Goal: Task Accomplishment & Management: Manage account settings

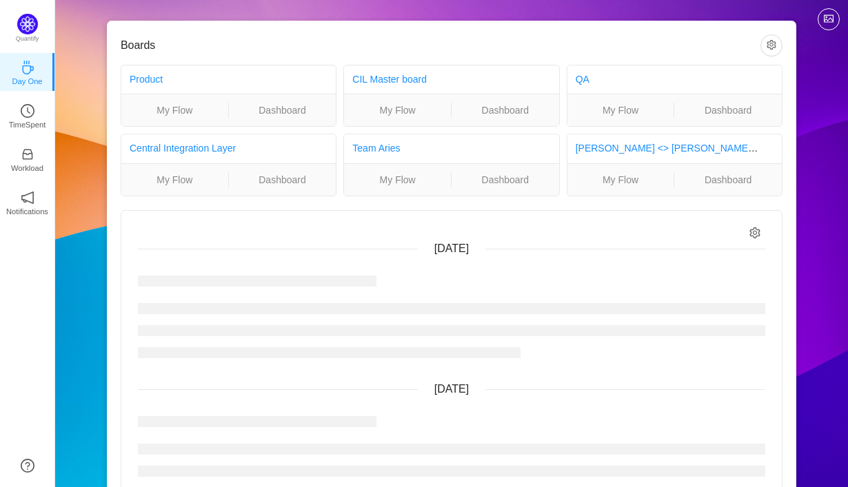
scroll to position [12, 0]
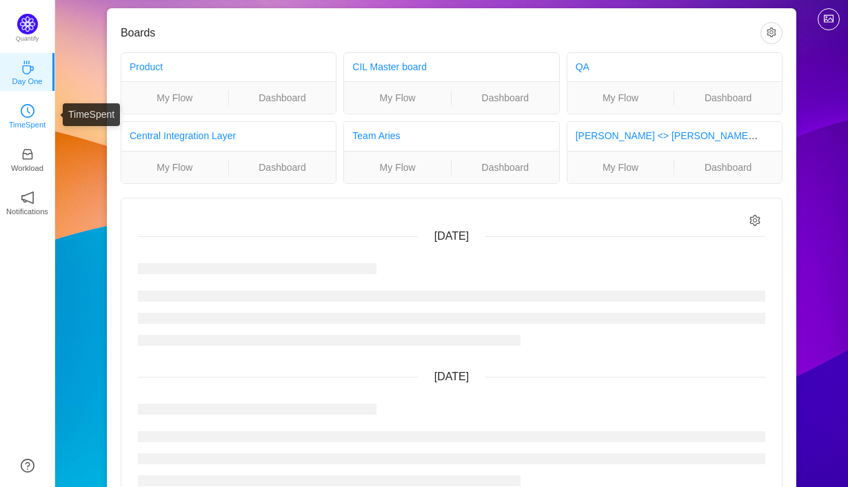
click at [32, 117] on icon "icon: clock-circle" at bounding box center [28, 111] width 14 height 14
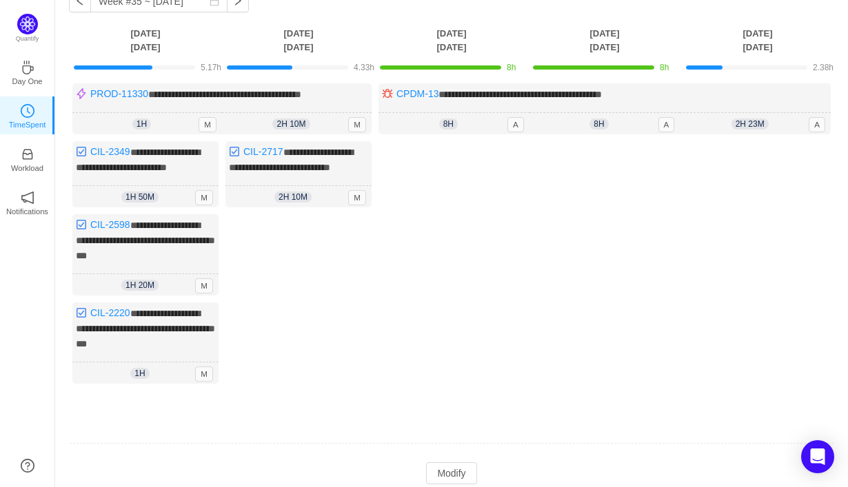
scroll to position [42, 0]
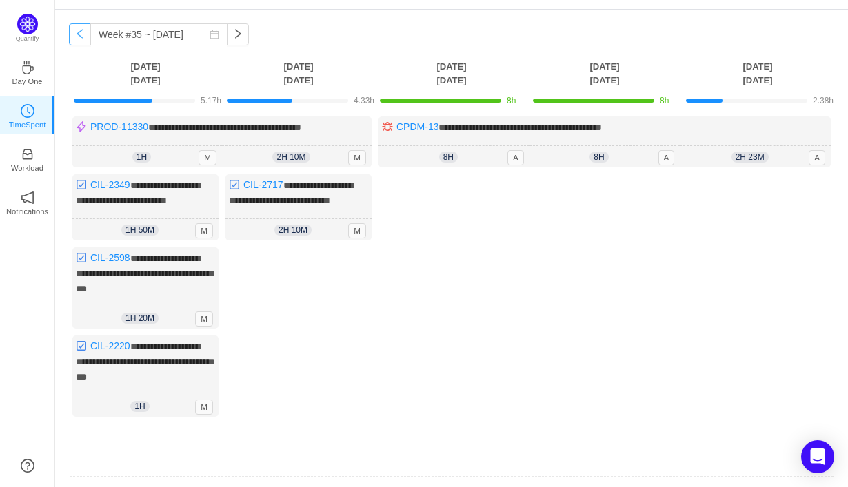
click at [77, 34] on button "button" at bounding box center [80, 34] width 22 height 22
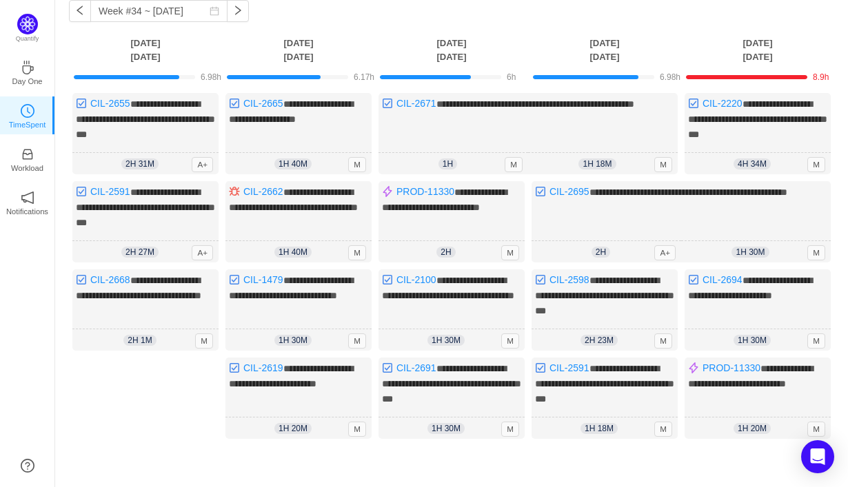
scroll to position [67, 0]
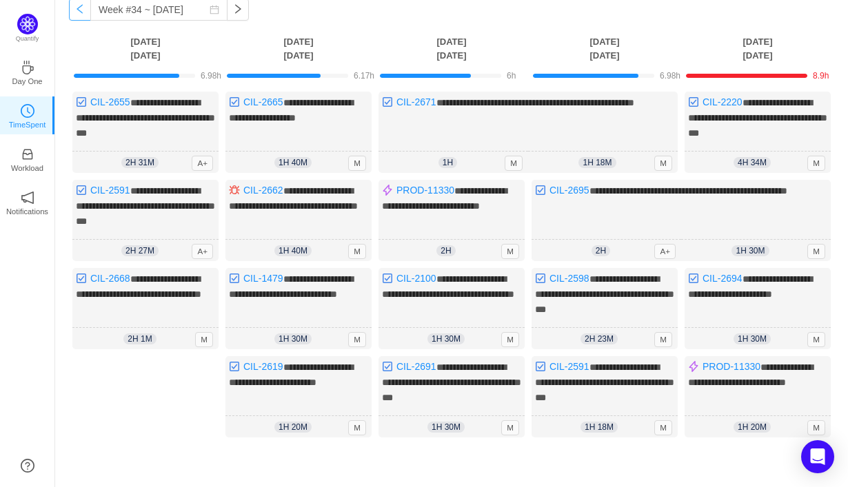
click at [83, 10] on button "button" at bounding box center [80, 10] width 22 height 22
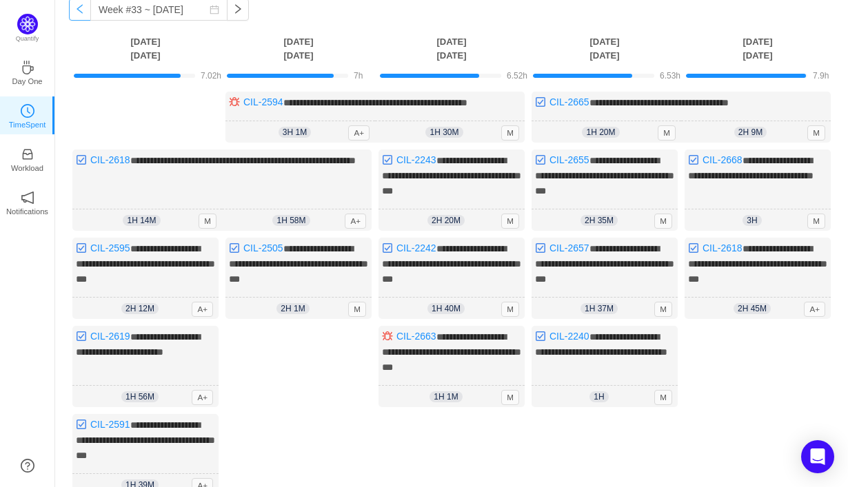
click at [83, 10] on button "button" at bounding box center [80, 10] width 22 height 22
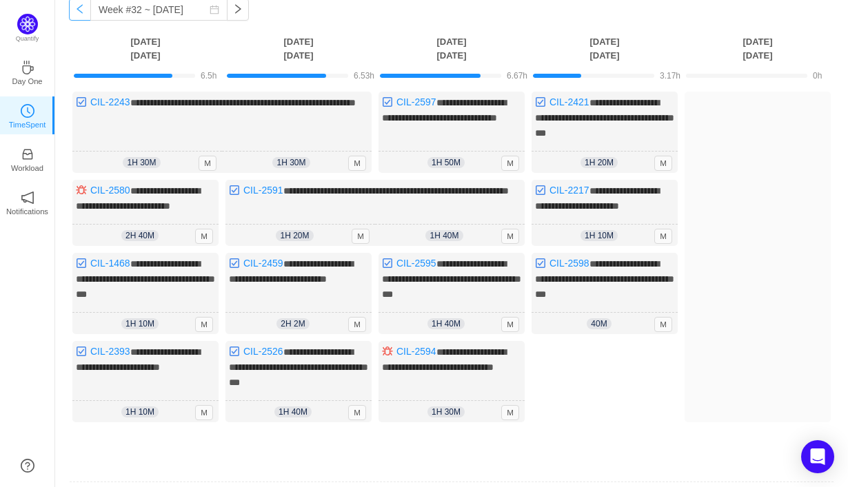
click at [81, 10] on button "button" at bounding box center [80, 10] width 22 height 22
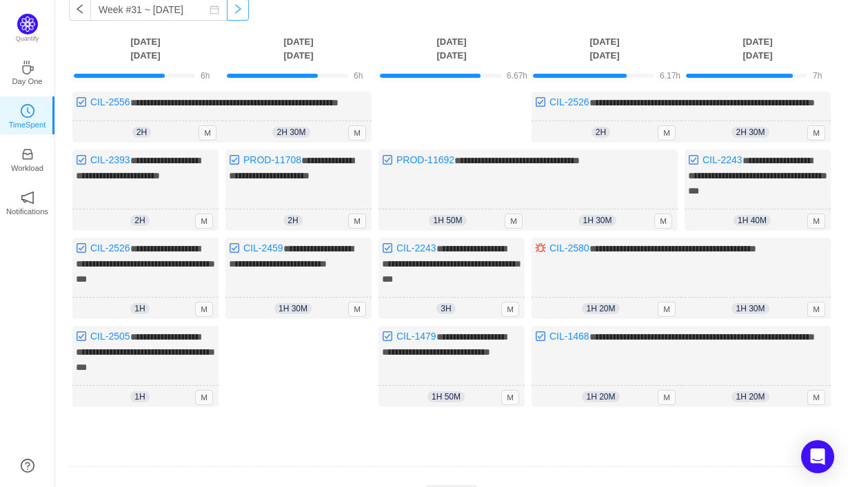
click at [227, 12] on button "button" at bounding box center [238, 10] width 22 height 22
type input "Week #32 ~ [DATE]"
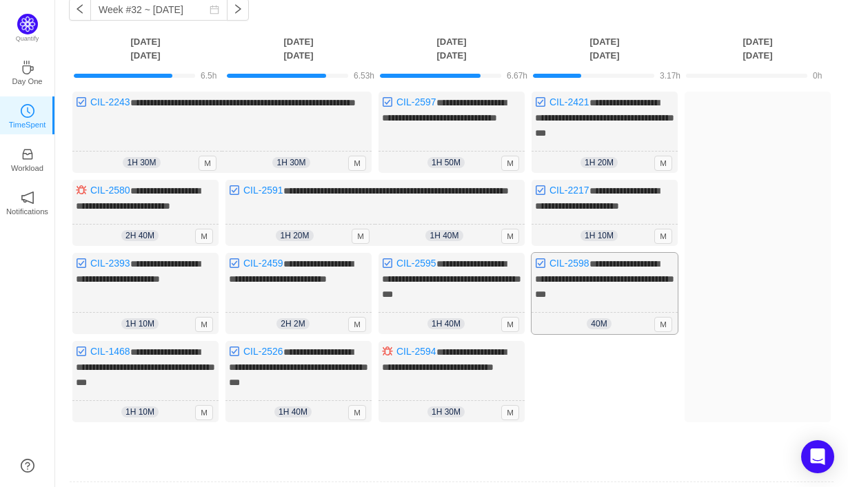
click at [601, 313] on div "**********" at bounding box center [604, 293] width 146 height 81
click at [626, 324] on div "40m 0h 40m M" at bounding box center [604, 324] width 146 height 22
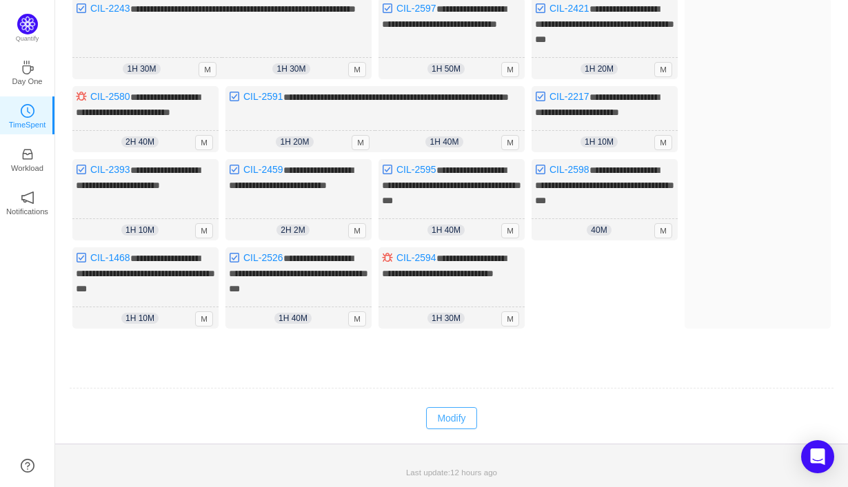
click at [466, 416] on button "Modify" at bounding box center [451, 418] width 50 height 22
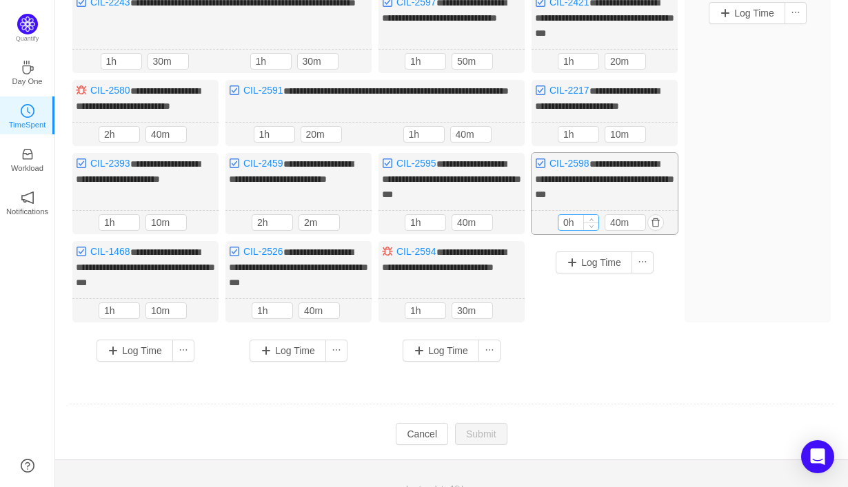
click at [568, 230] on input "0h" at bounding box center [578, 222] width 40 height 15
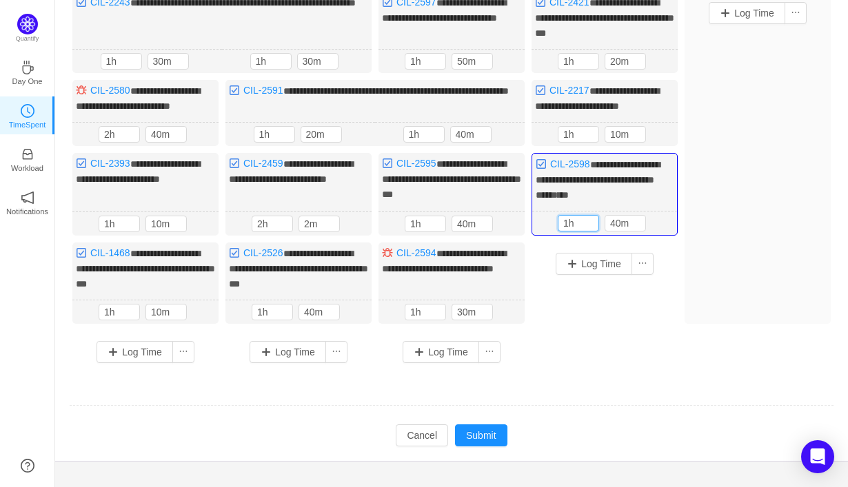
type input "1h"
click at [690, 254] on div "Log Time" at bounding box center [757, 158] width 146 height 332
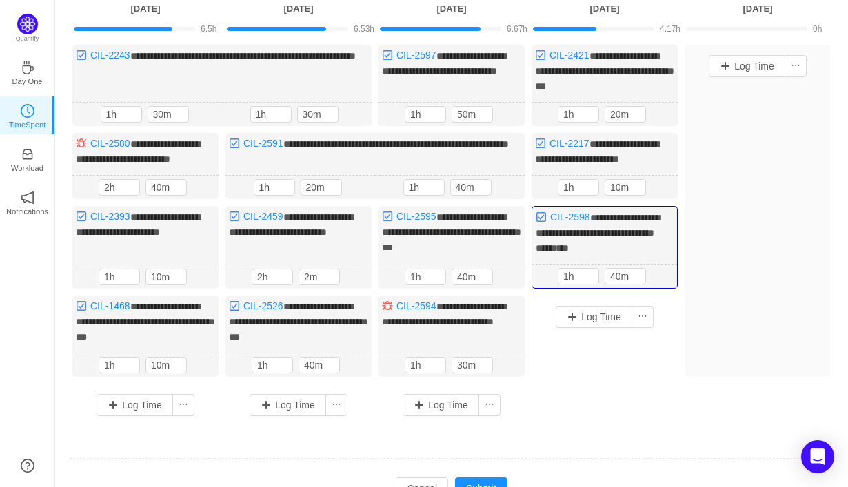
scroll to position [115, 0]
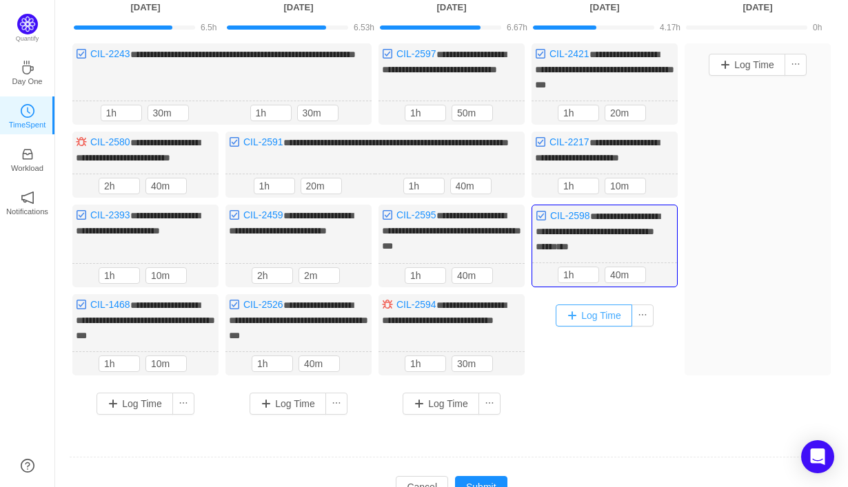
click at [608, 322] on button "Log Time" at bounding box center [593, 316] width 76 height 22
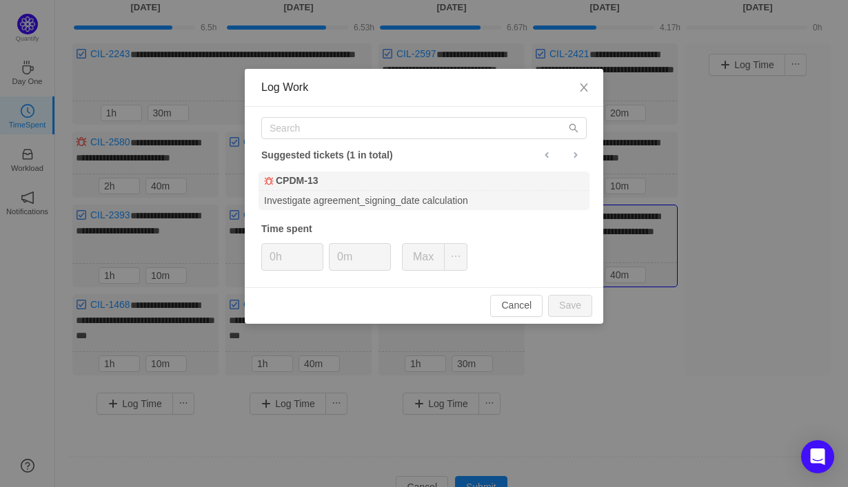
click at [724, 216] on div "Log Work Suggested tickets (1 in total) CPDM-13 Investigate agreement_signing_d…" at bounding box center [424, 243] width 848 height 487
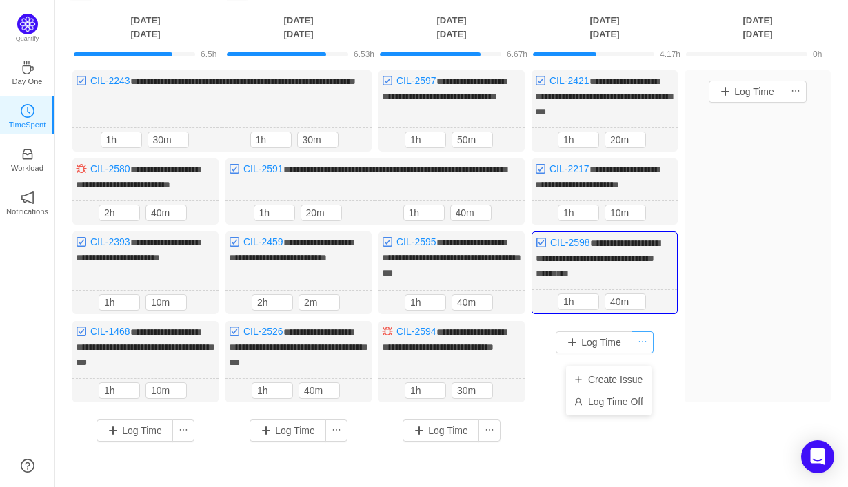
scroll to position [93, 0]
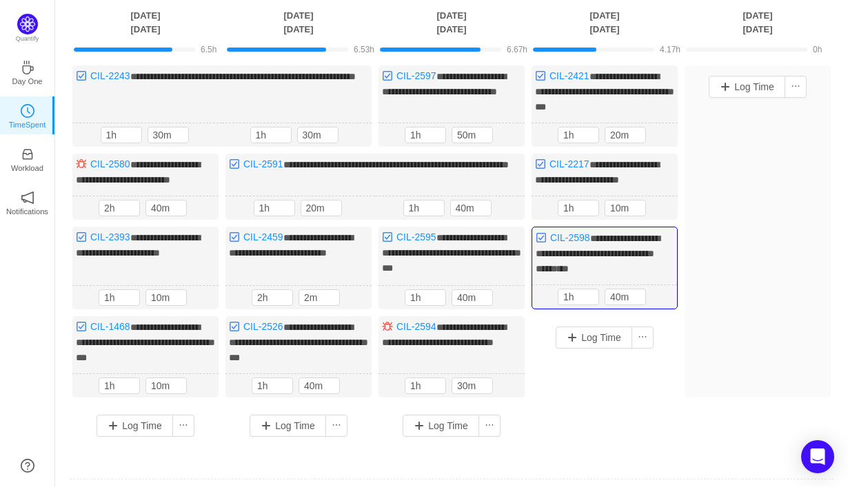
click at [710, 314] on div "Log Time" at bounding box center [757, 231] width 146 height 332
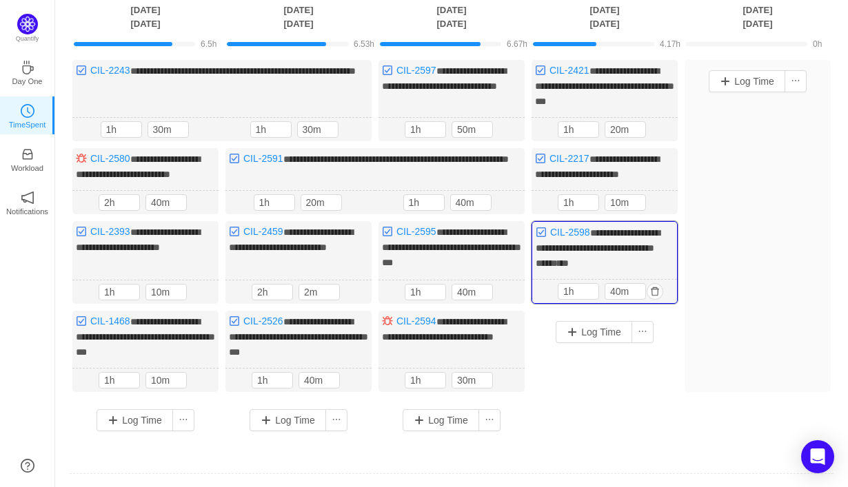
scroll to position [103, 0]
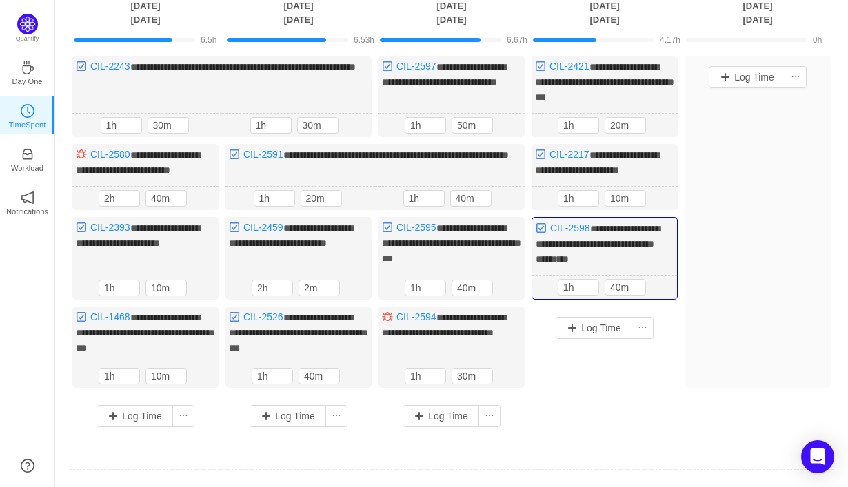
click at [713, 341] on div "Log Time" at bounding box center [757, 222] width 146 height 332
click at [608, 339] on button "Log Time" at bounding box center [593, 328] width 76 height 22
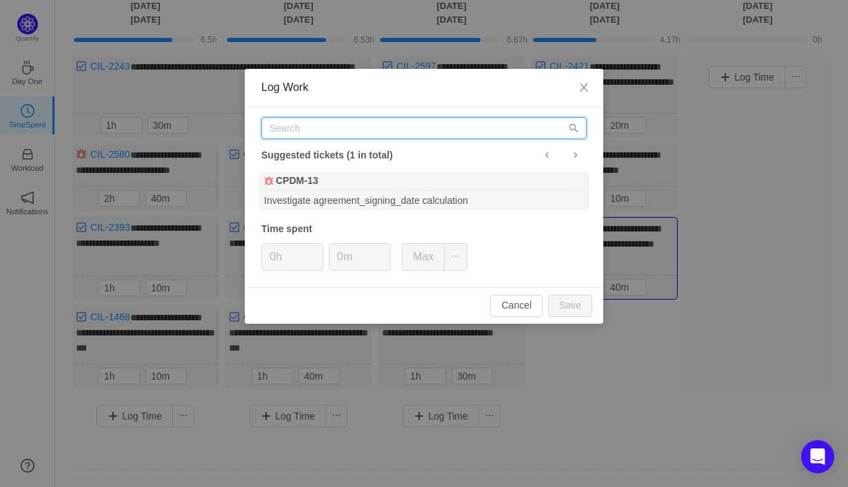
click at [312, 123] on input "text" at bounding box center [423, 128] width 325 height 22
paste input "[URL][DOMAIN_NAME]"
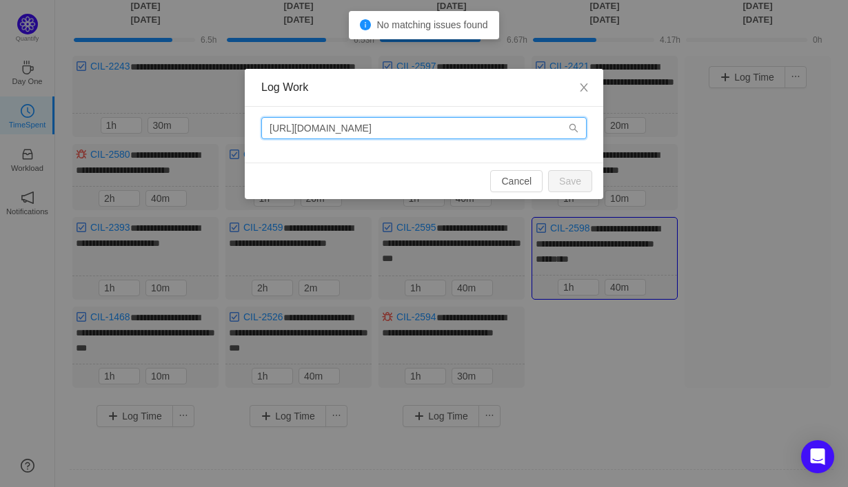
drag, startPoint x: 442, startPoint y: 127, endPoint x: 267, endPoint y: 128, distance: 175.0
click at [267, 128] on input "[URL][DOMAIN_NAME]" at bounding box center [423, 128] width 325 height 22
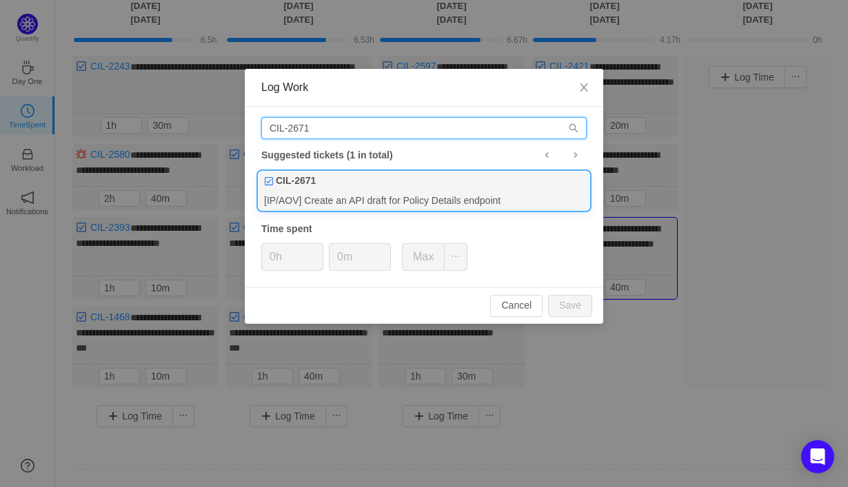
type input "CIL-2671"
click at [404, 181] on div "CIL-2671" at bounding box center [423, 181] width 331 height 19
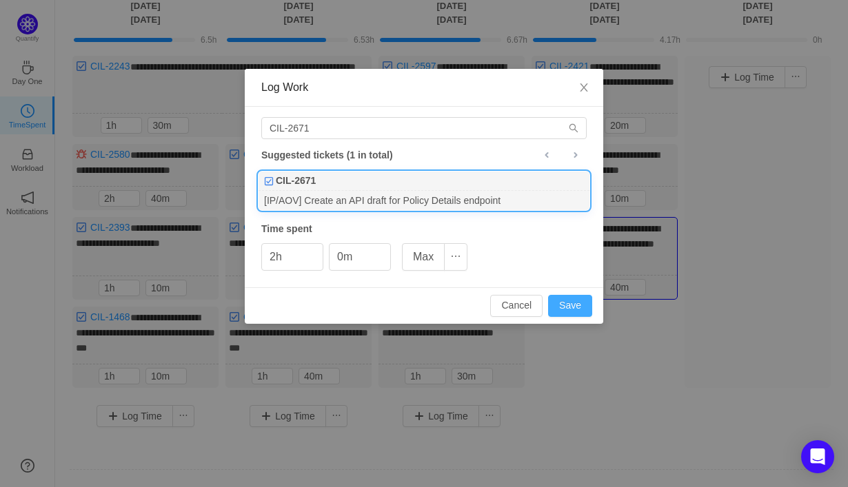
click at [576, 307] on button "Save" at bounding box center [570, 306] width 44 height 22
click at [276, 259] on input "2h" at bounding box center [292, 257] width 61 height 26
click at [575, 302] on button "Save" at bounding box center [570, 306] width 44 height 22
type input "0h"
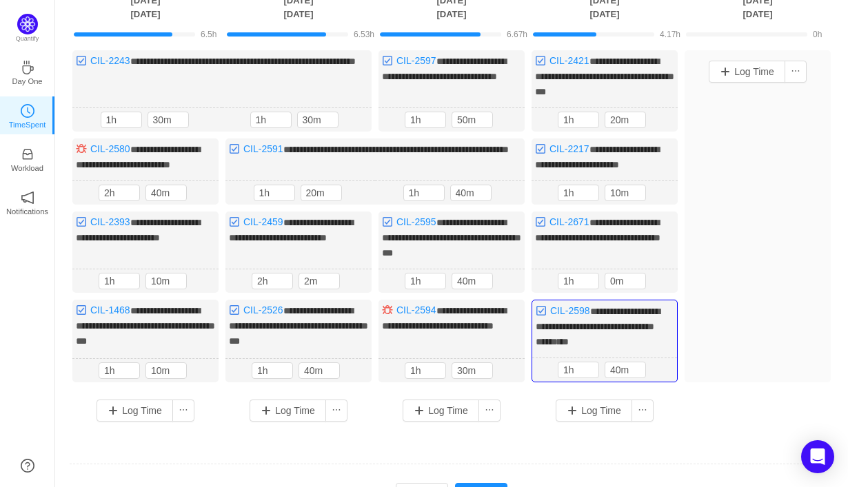
scroll to position [107, 0]
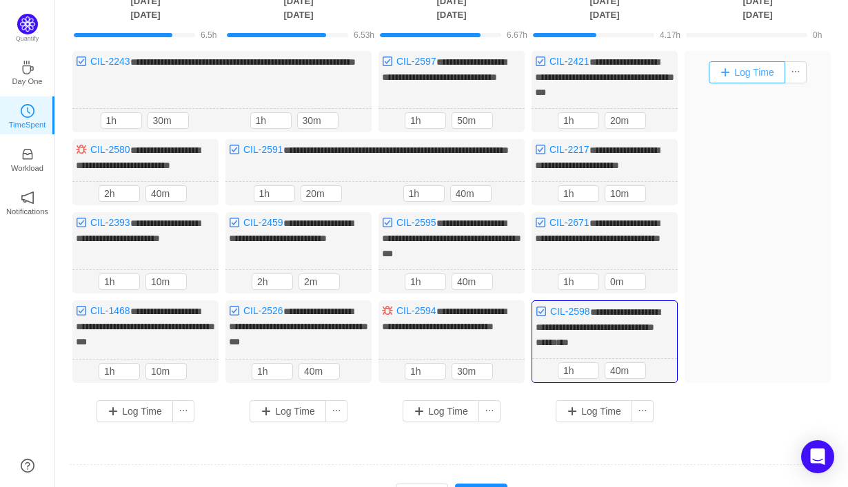
click at [752, 69] on button "Log Time" at bounding box center [746, 72] width 76 height 22
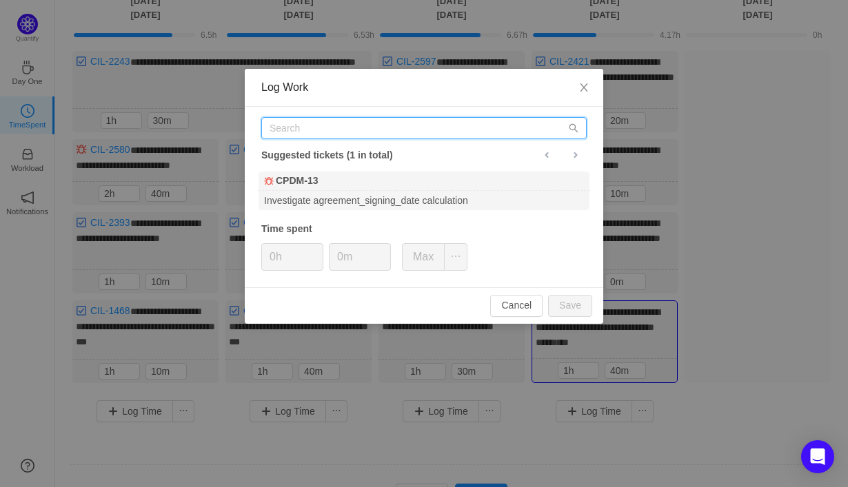
click at [531, 127] on input "text" at bounding box center [423, 128] width 325 height 22
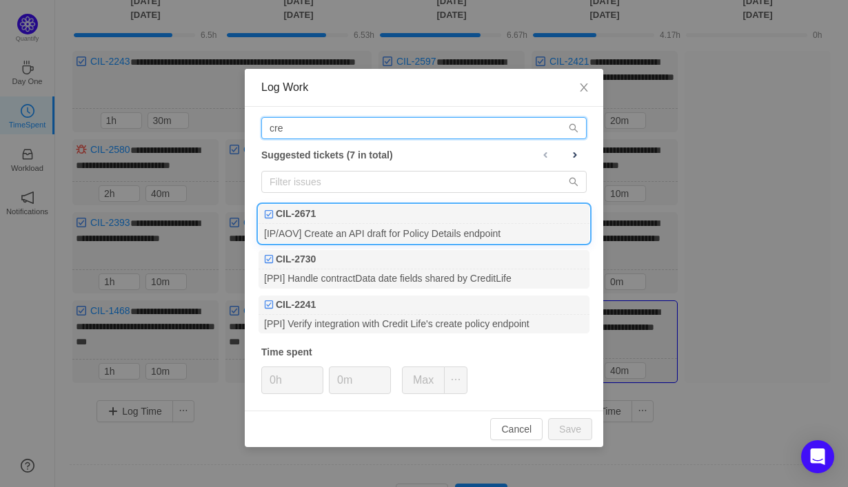
type input "cre"
click at [522, 225] on div "[IP/AOV] Create an API draft for Policy Details endpoint" at bounding box center [423, 233] width 331 height 19
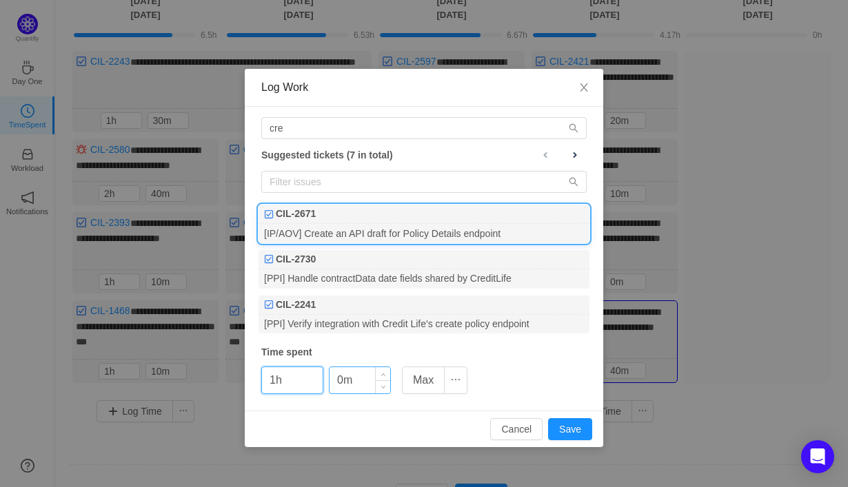
type input "1h"
click at [338, 382] on input "0m" at bounding box center [359, 380] width 61 height 26
type input "50m"
click at [568, 424] on button "Save" at bounding box center [570, 429] width 44 height 22
type input "0h"
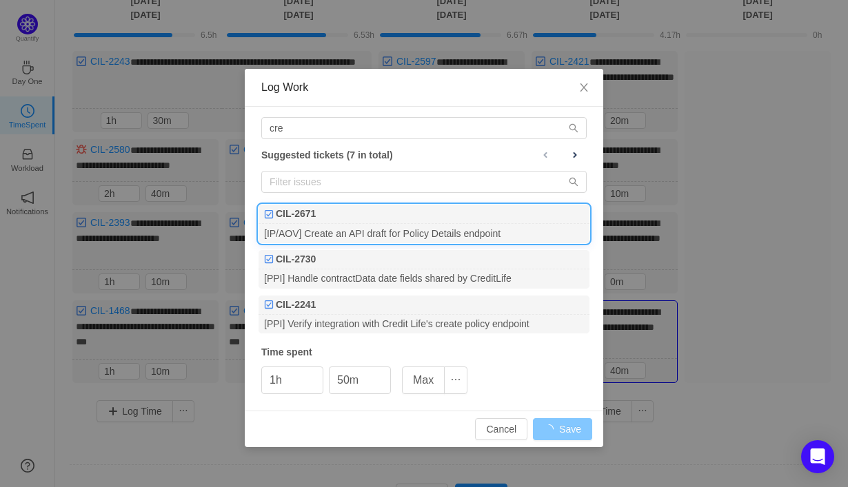
type input "0m"
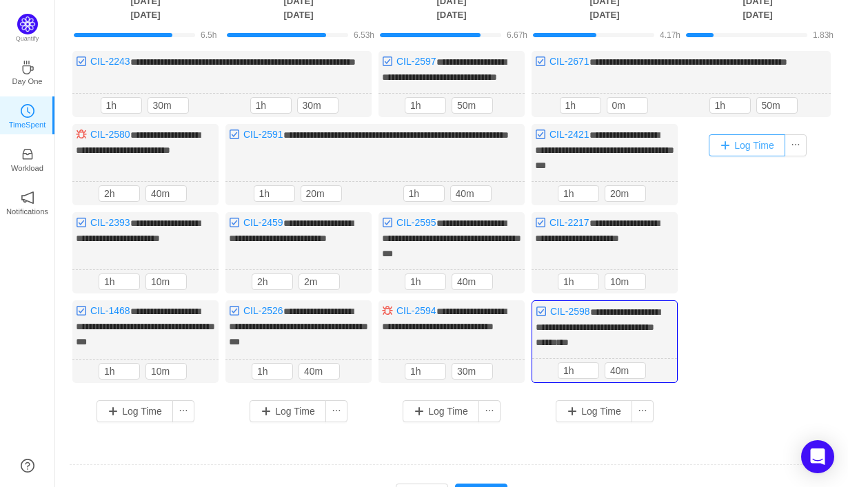
click at [739, 156] on button "Log Time" at bounding box center [746, 145] width 76 height 22
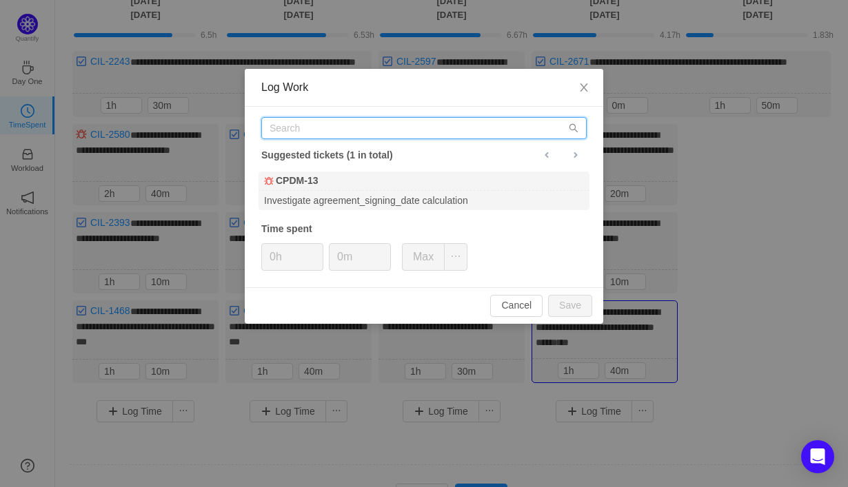
click at [357, 134] on input "text" at bounding box center [423, 128] width 325 height 22
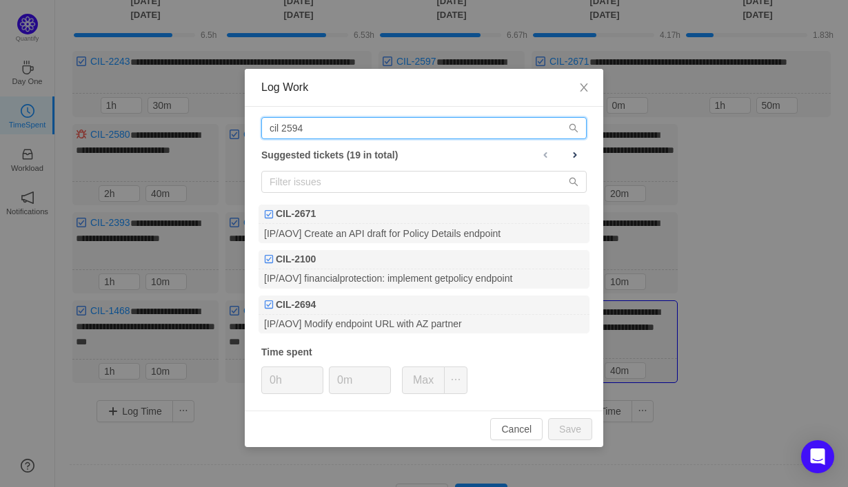
click at [396, 130] on input "cil 2594" at bounding box center [423, 128] width 325 height 22
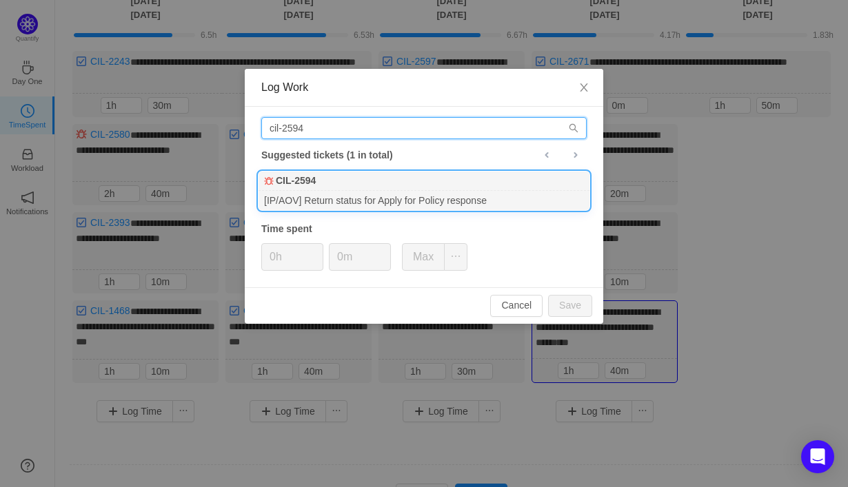
type input "cil-2594"
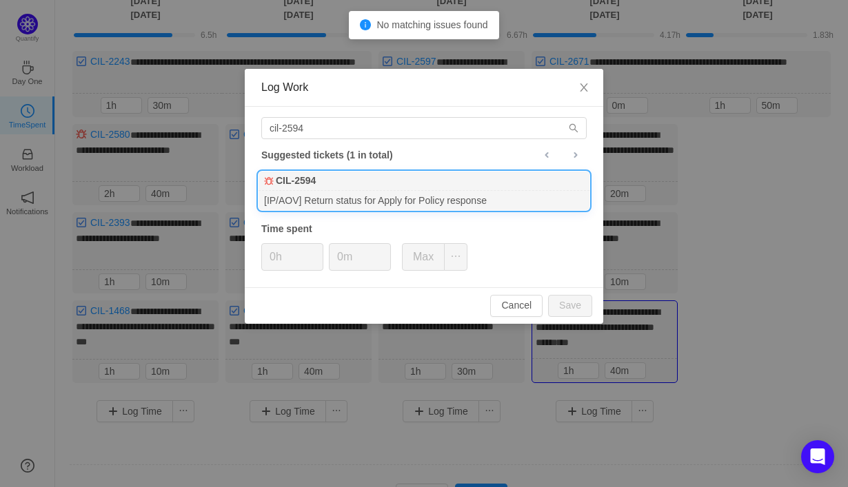
click at [467, 185] on div "CIL-2594" at bounding box center [423, 181] width 331 height 19
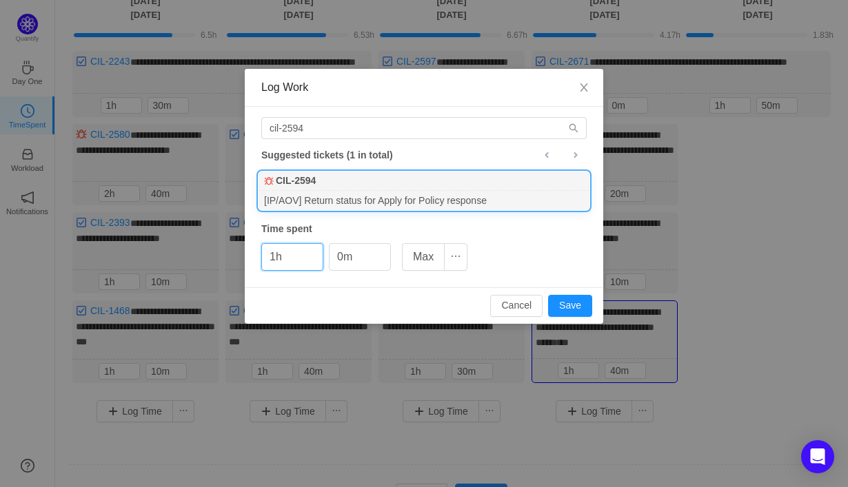
type input "1h"
click at [495, 202] on div "[IP/AOV] Return status for Apply for Policy response" at bounding box center [423, 200] width 331 height 19
click at [342, 253] on input "0m" at bounding box center [359, 257] width 61 height 26
click at [338, 255] on input "0m" at bounding box center [359, 257] width 61 height 26
type input "20m"
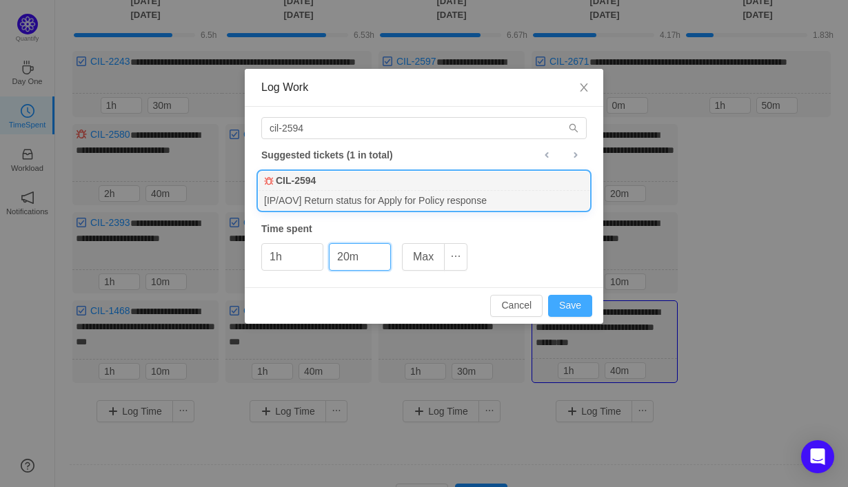
click at [569, 310] on button "Save" at bounding box center [570, 306] width 44 height 22
type input "0h"
type input "0m"
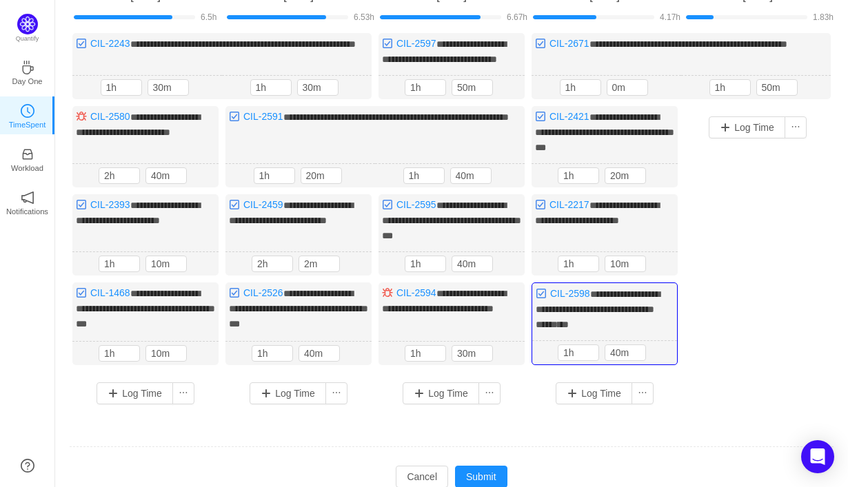
scroll to position [121, 0]
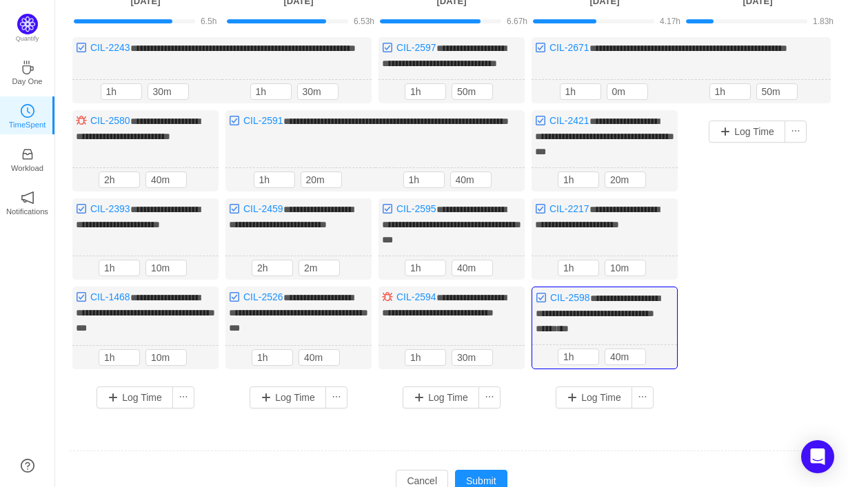
click at [747, 212] on div "Log Time" at bounding box center [757, 245] width 146 height 271
click at [739, 143] on button "Log Time" at bounding box center [746, 132] width 76 height 22
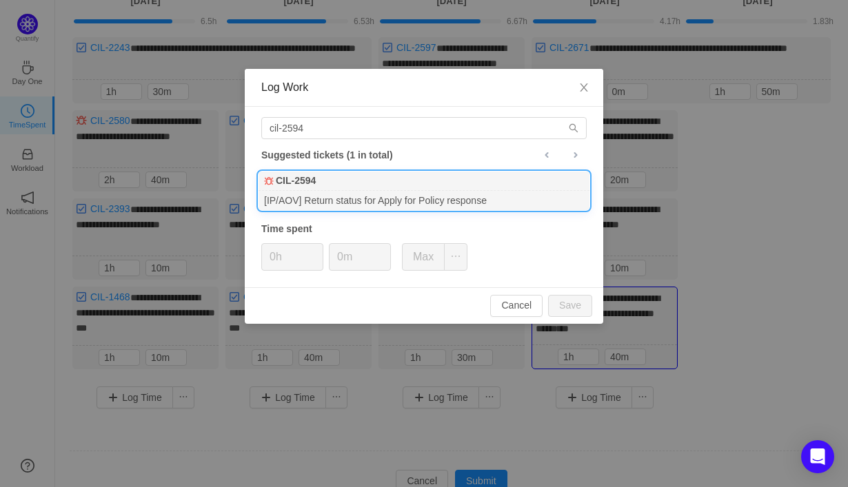
click at [503, 190] on div "CIL-2594" at bounding box center [423, 181] width 331 height 19
type input "1h"
click at [339, 263] on input "0m" at bounding box center [359, 257] width 61 height 26
type input "40m"
click at [564, 302] on button "Save" at bounding box center [570, 306] width 44 height 22
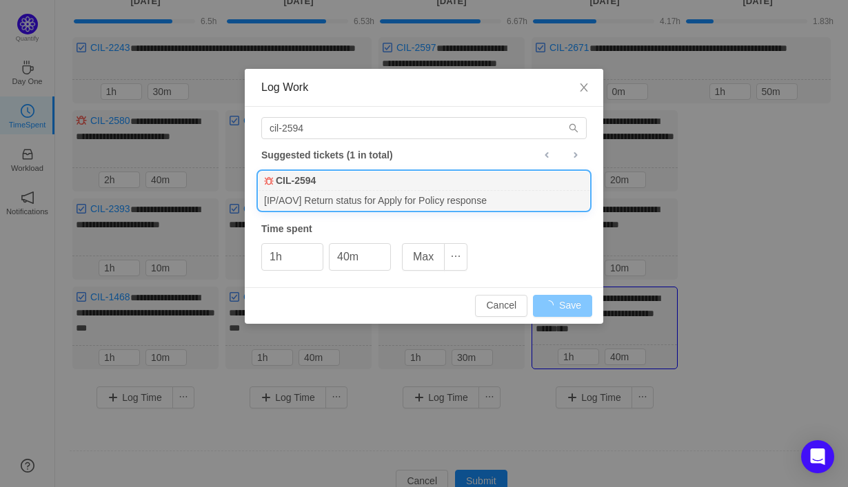
type input "0h"
type input "0m"
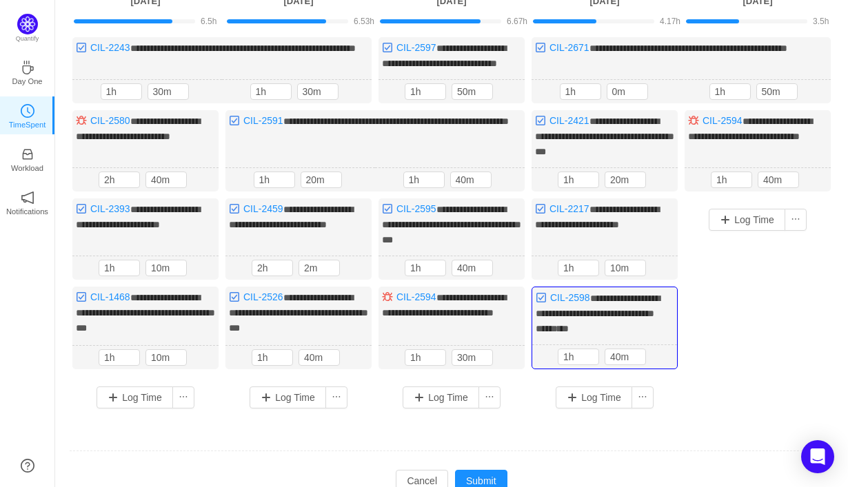
scroll to position [181, 0]
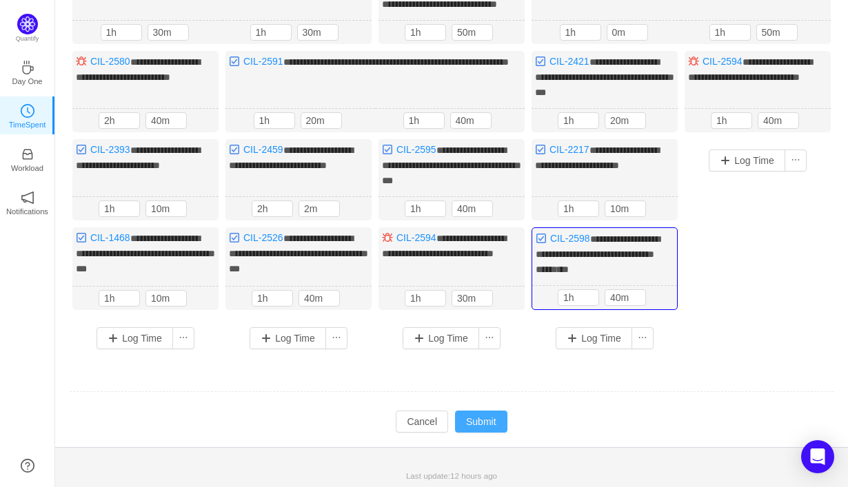
click at [473, 423] on button "Submit" at bounding box center [481, 422] width 52 height 22
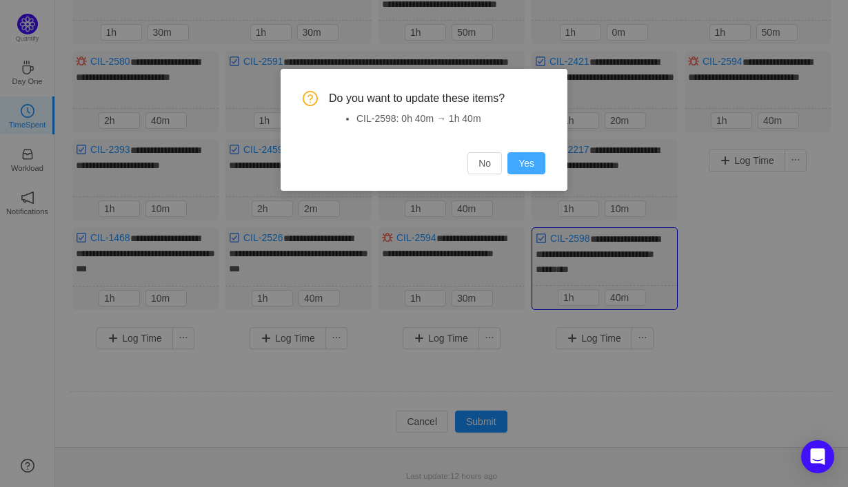
click at [537, 167] on button "Yes" at bounding box center [526, 163] width 38 height 22
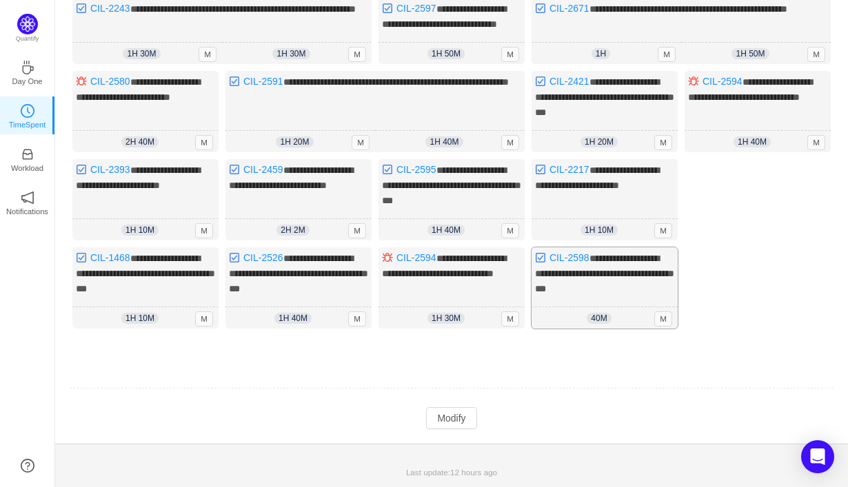
click at [625, 294] on div "**********" at bounding box center [604, 287] width 146 height 81
click at [462, 418] on button "Modify" at bounding box center [451, 418] width 50 height 22
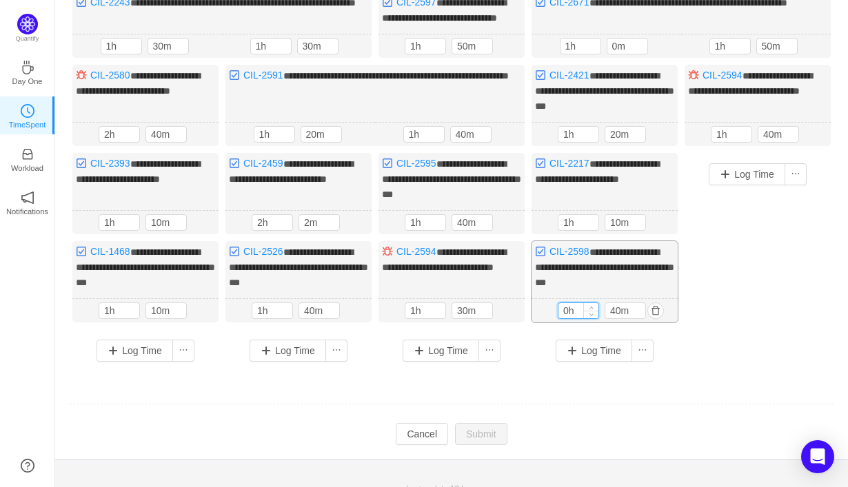
click at [568, 318] on input "0h" at bounding box center [578, 310] width 40 height 15
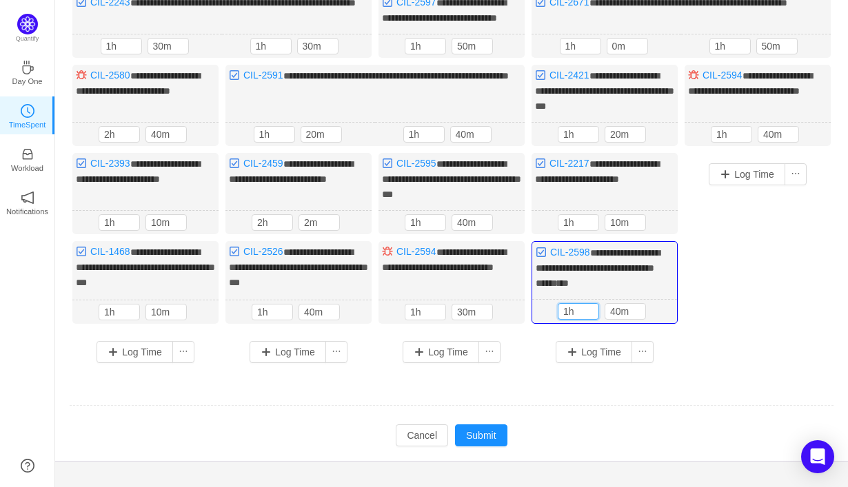
type input "1h"
click at [746, 243] on div "Log Time" at bounding box center [757, 251] width 146 height 196
click at [745, 181] on button "Log Time" at bounding box center [746, 174] width 76 height 22
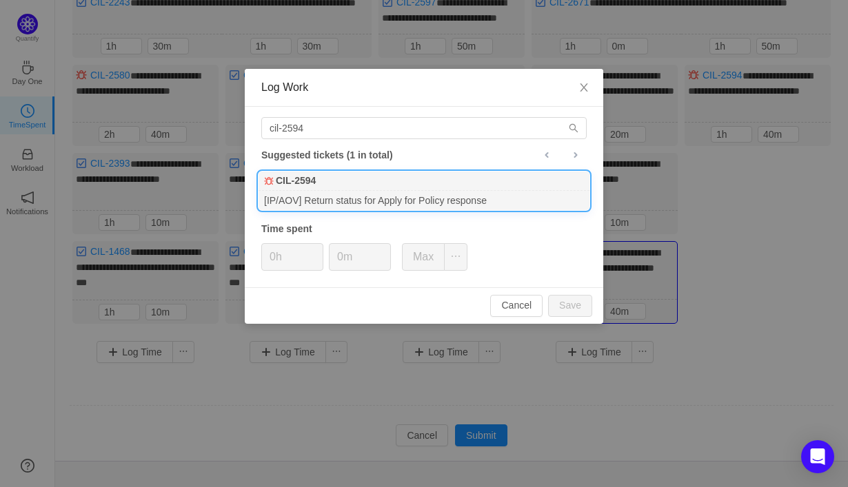
click at [509, 196] on div "[IP/AOV] Return status for Apply for Policy response" at bounding box center [423, 200] width 331 height 19
type input "1h"
click at [338, 265] on input "0m" at bounding box center [359, 257] width 61 height 26
click at [338, 259] on input "0m" at bounding box center [359, 257] width 61 height 26
type input "40m"
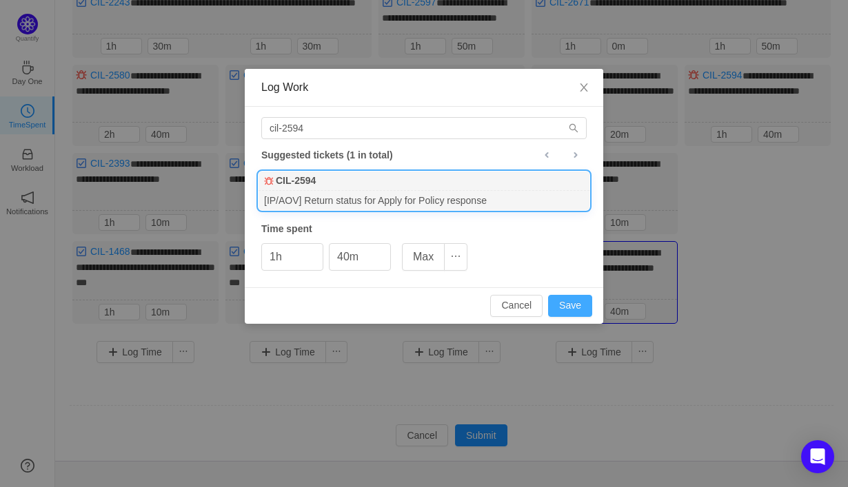
click at [568, 304] on button "Save" at bounding box center [570, 306] width 44 height 22
type input "0h"
type input "0m"
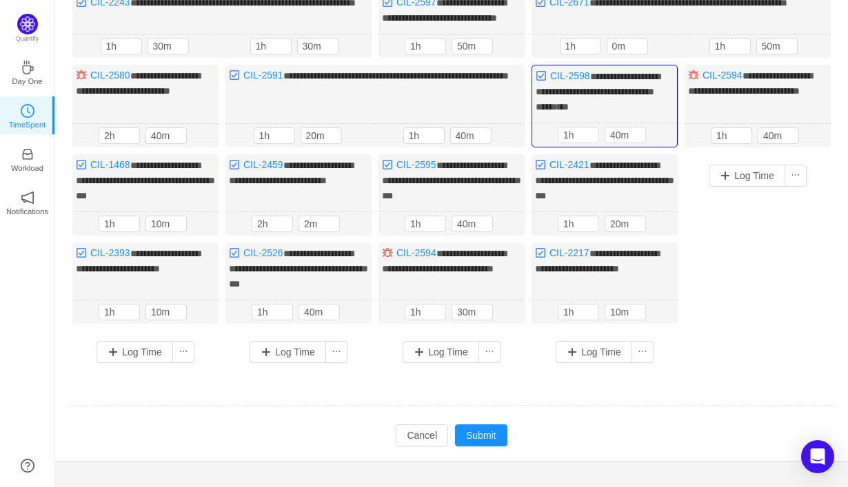
click at [734, 283] on div "Log Time" at bounding box center [757, 251] width 146 height 194
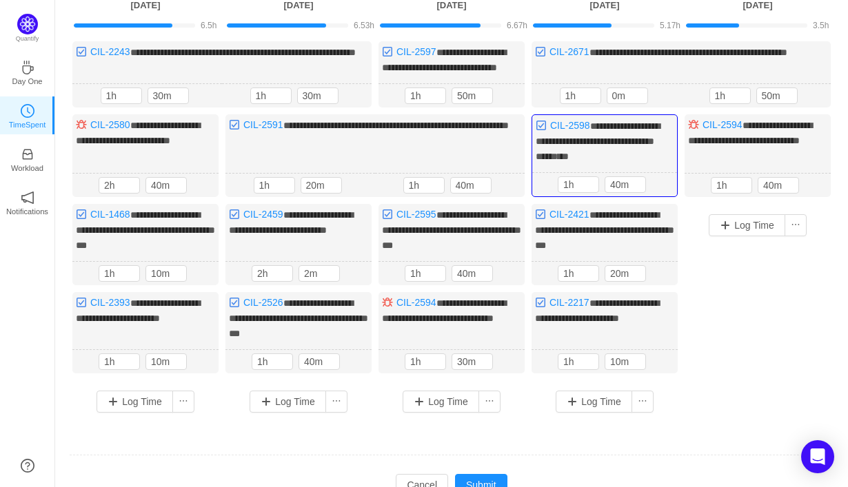
scroll to position [120, 0]
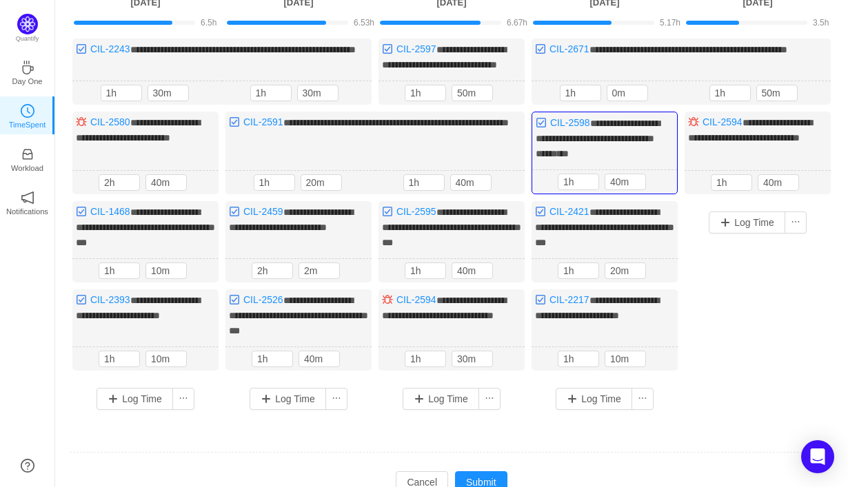
click at [734, 283] on div "Log Time" at bounding box center [757, 298] width 146 height 194
click at [613, 367] on input "10m" at bounding box center [625, 358] width 40 height 15
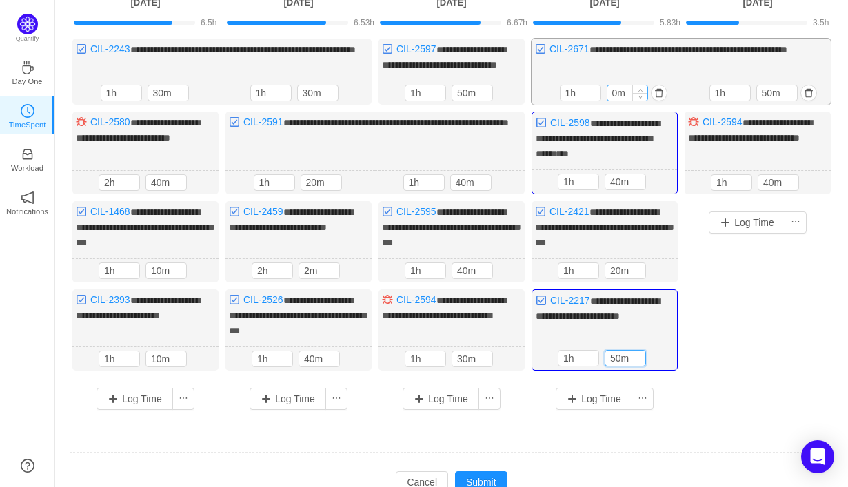
type input "50m"
click at [611, 101] on input "0m" at bounding box center [627, 92] width 40 height 15
type input "10m"
click at [616, 278] on input "20m" at bounding box center [625, 270] width 40 height 15
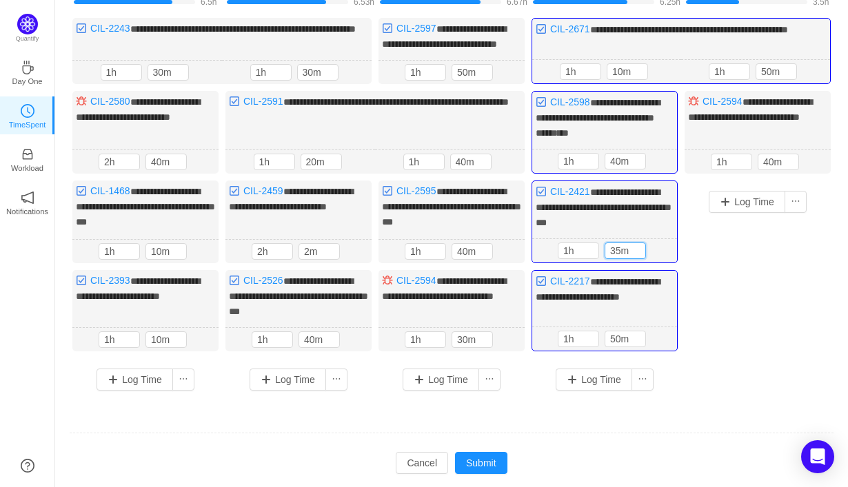
scroll to position [145, 0]
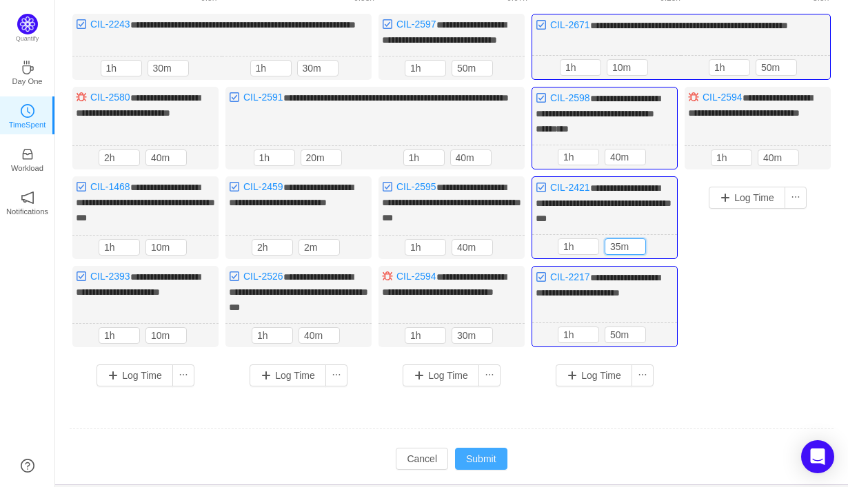
type input "35m"
click at [478, 461] on button "Submit" at bounding box center [481, 459] width 52 height 22
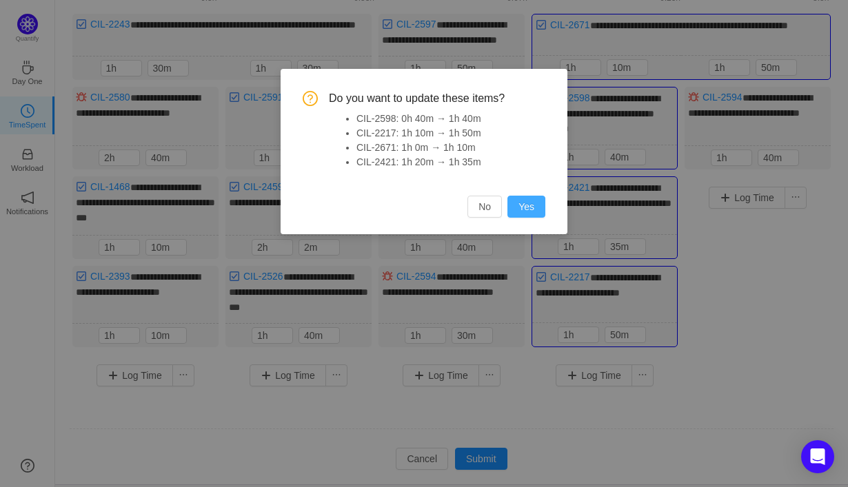
click at [529, 209] on button "Yes" at bounding box center [526, 207] width 38 height 22
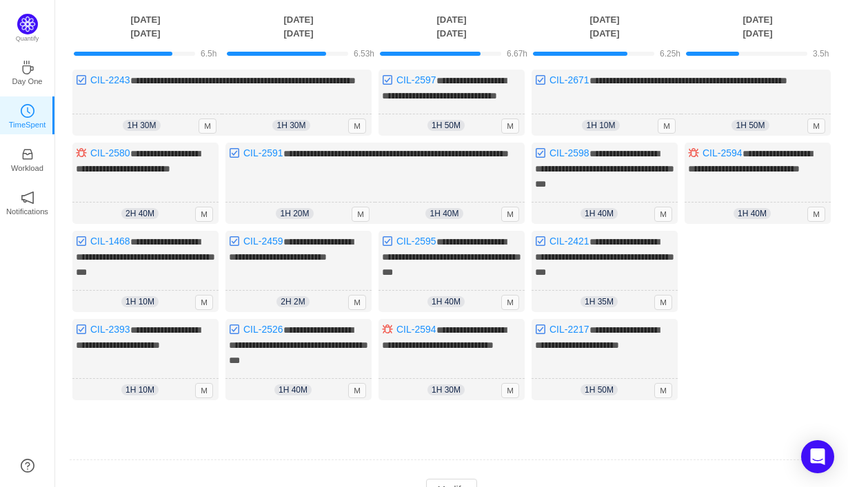
scroll to position [167, 0]
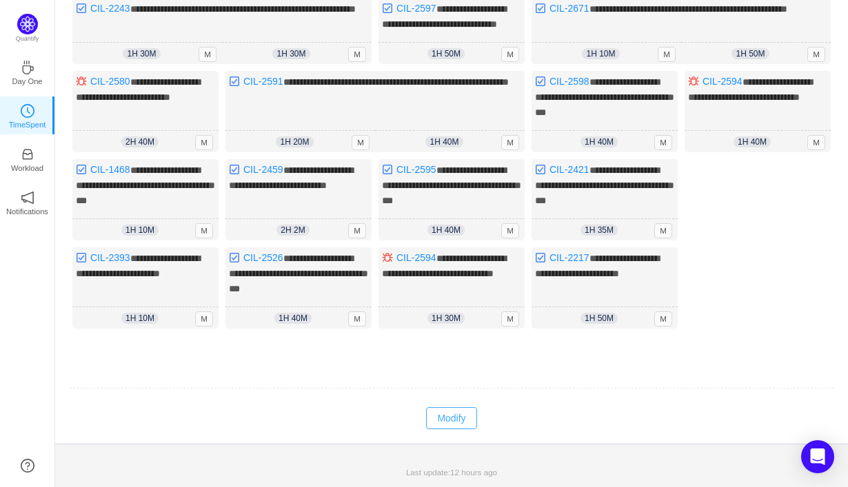
click at [453, 420] on button "Modify" at bounding box center [451, 418] width 50 height 22
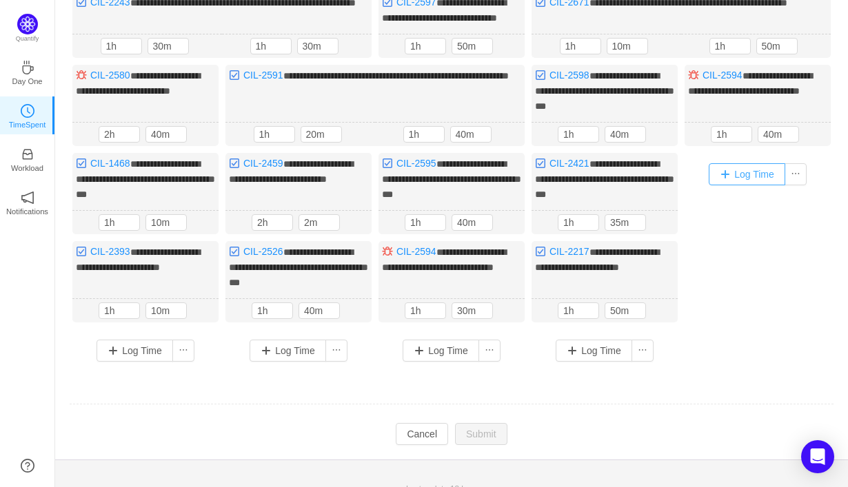
click at [762, 178] on button "Log Time" at bounding box center [746, 174] width 76 height 22
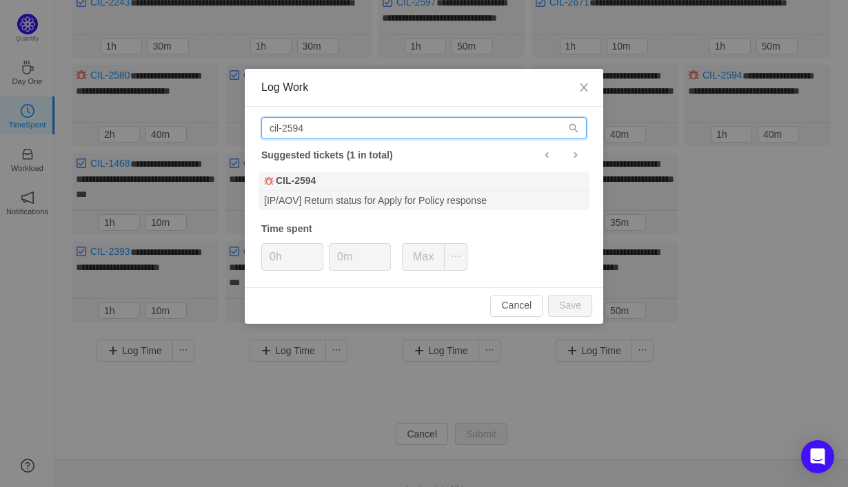
click at [529, 131] on input "cil-2594" at bounding box center [423, 128] width 325 height 22
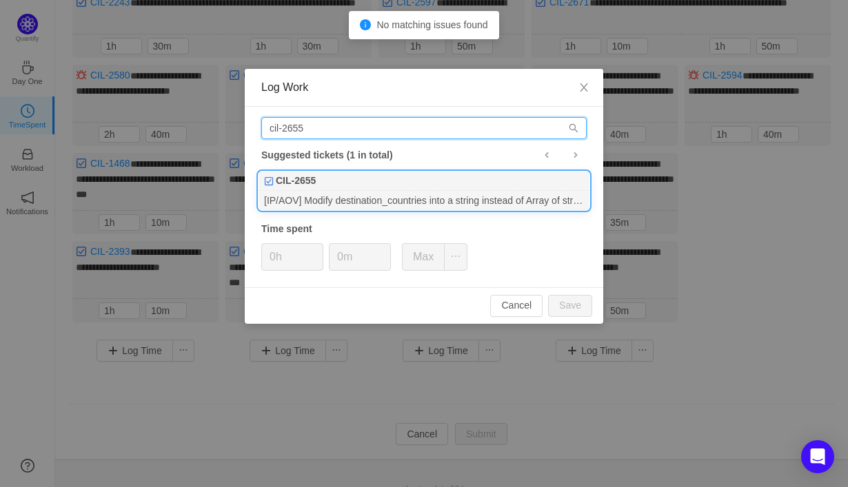
type input "cil-2655"
click at [486, 191] on div "[IP/AOV] Modify destination_countries into a string instead of Array of strings" at bounding box center [423, 200] width 331 height 19
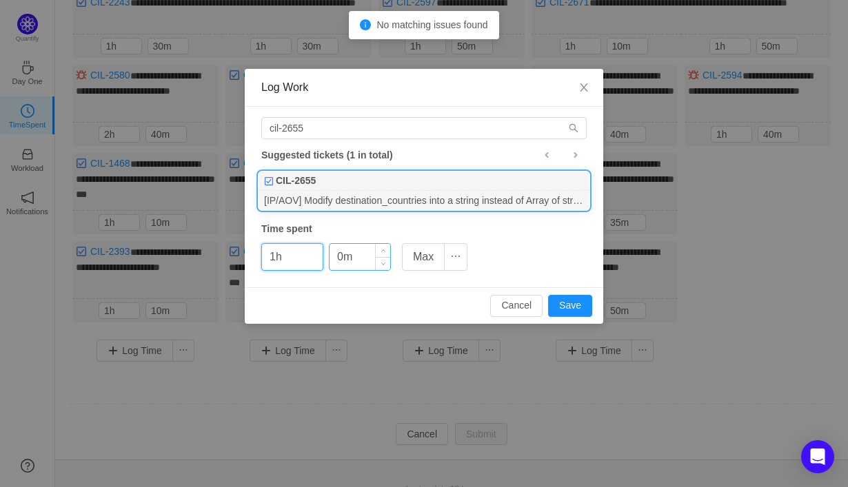
type input "1h"
click at [336, 258] on input "0m" at bounding box center [359, 257] width 61 height 26
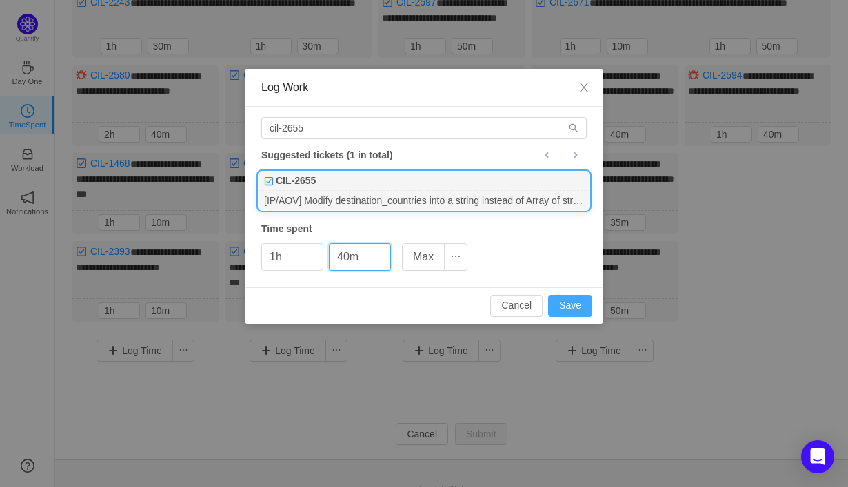
type input "40m"
click at [581, 307] on button "Save" at bounding box center [570, 306] width 44 height 22
type input "0h"
type input "0m"
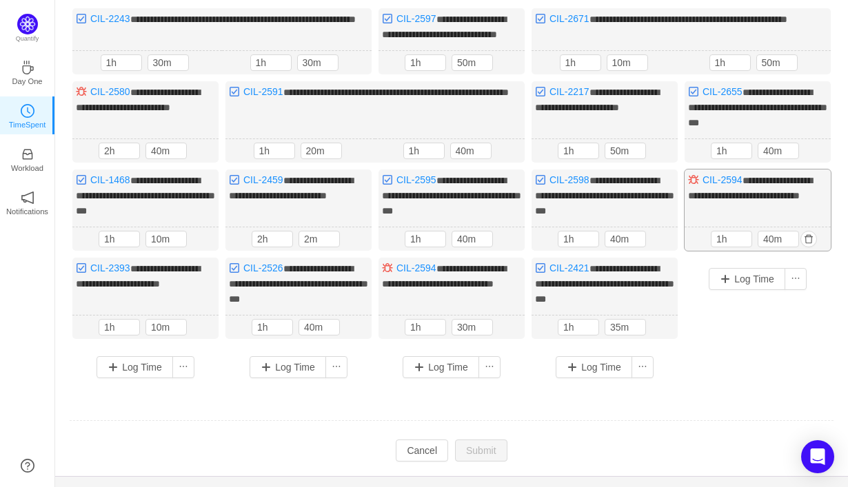
scroll to position [167, 0]
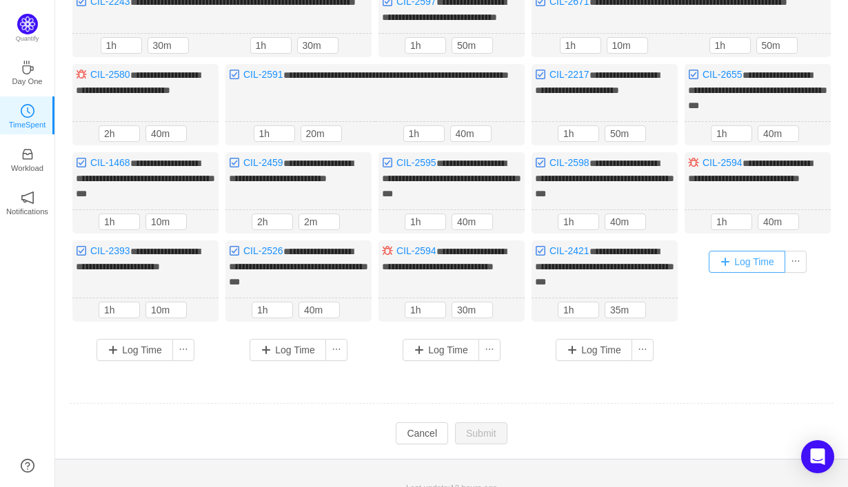
click at [755, 273] on button "Log Time" at bounding box center [746, 262] width 76 height 22
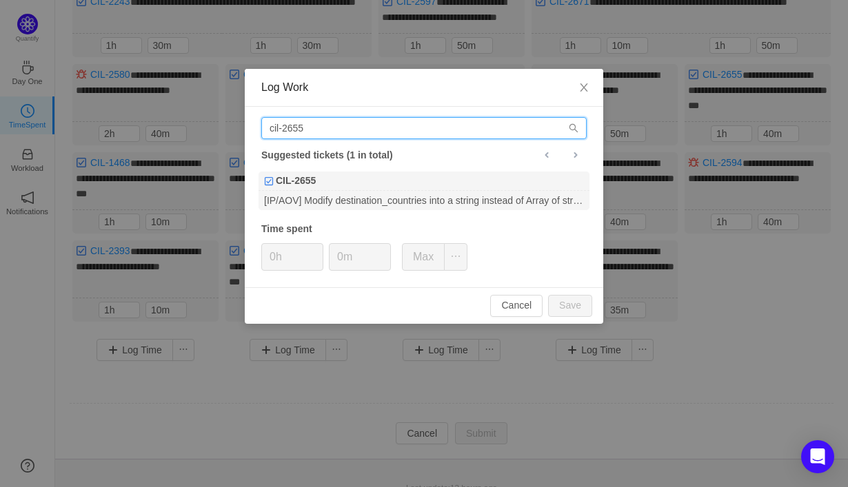
click at [375, 132] on input "cil-2655" at bounding box center [423, 128] width 325 height 22
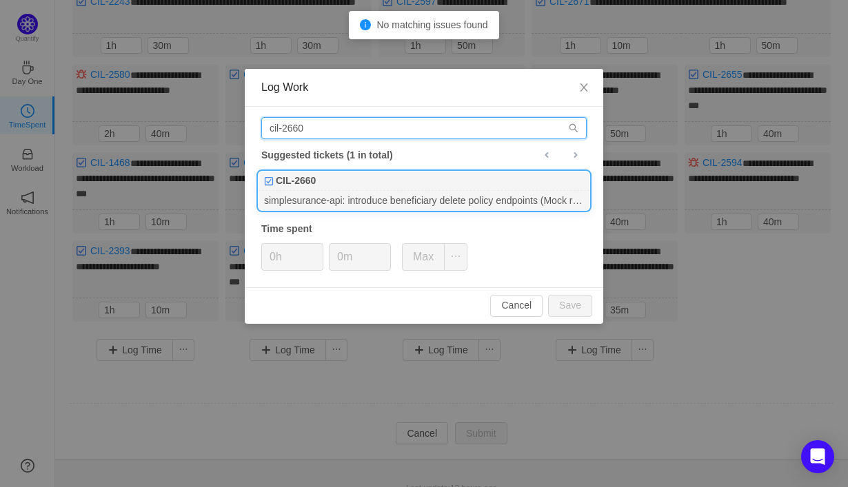
type input "cil-2660"
click at [419, 183] on div "CIL-2660" at bounding box center [423, 181] width 331 height 19
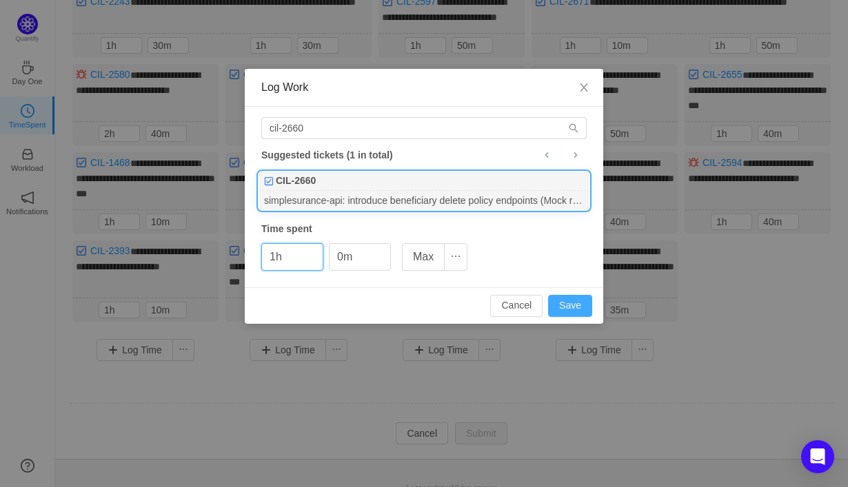
click at [562, 307] on button "Save" at bounding box center [570, 306] width 44 height 22
type input "0h"
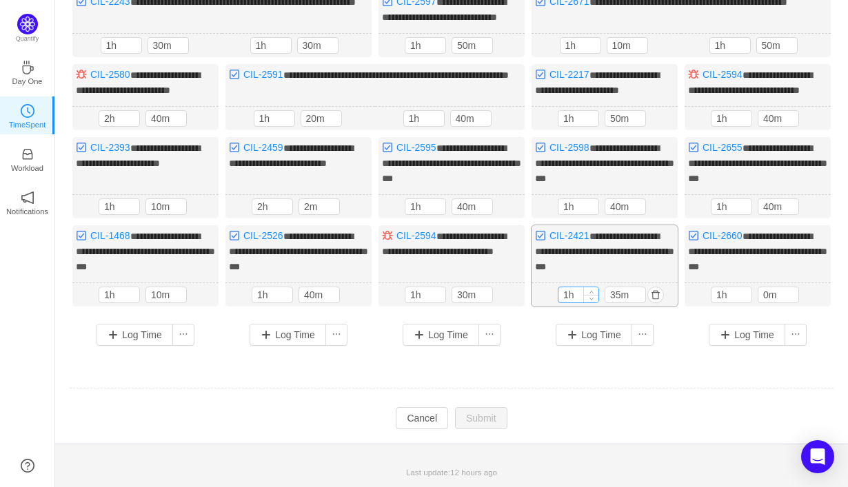
scroll to position [189, 0]
click at [538, 373] on td at bounding box center [451, 388] width 765 height 35
click at [763, 300] on input "0m" at bounding box center [778, 294] width 40 height 15
click at [722, 297] on input "1h" at bounding box center [731, 294] width 40 height 15
click at [729, 297] on input "1h" at bounding box center [731, 294] width 40 height 15
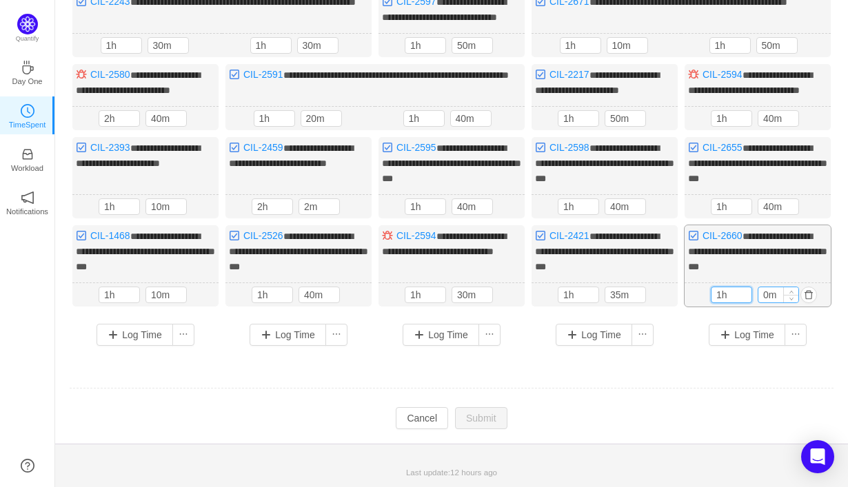
click at [763, 297] on input "0m" at bounding box center [778, 294] width 40 height 15
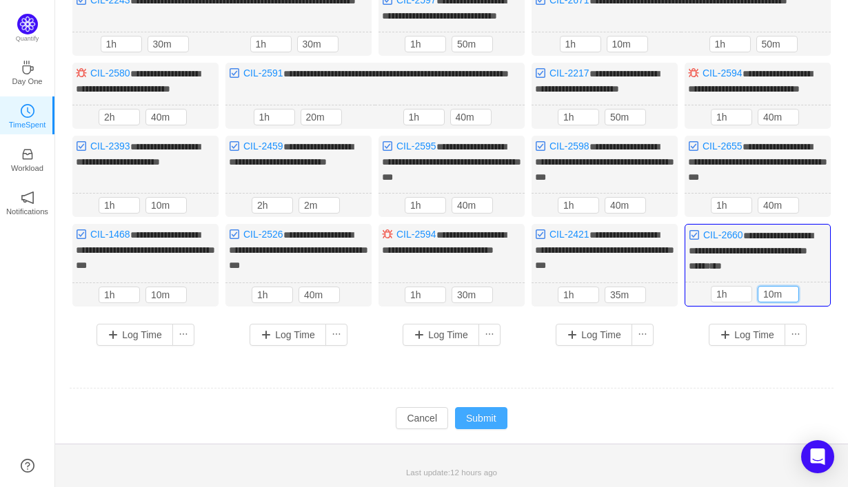
type input "10m"
click at [485, 427] on button "Submit" at bounding box center [481, 418] width 52 height 22
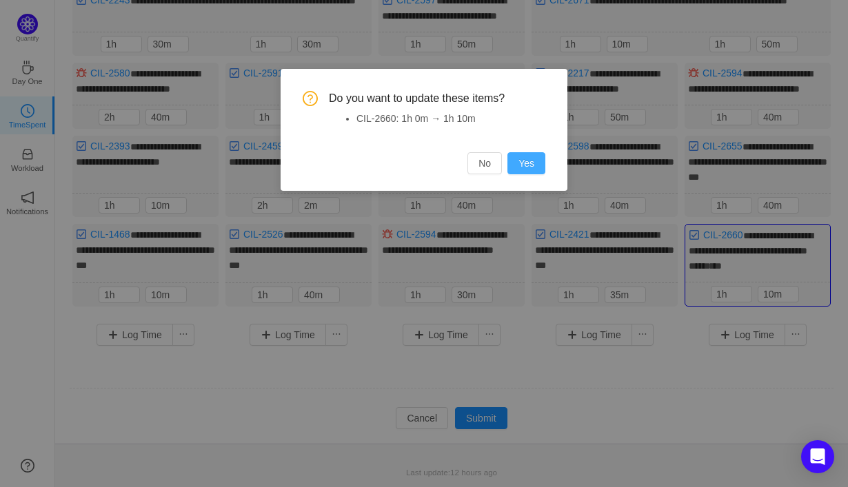
click at [524, 169] on button "Yes" at bounding box center [526, 163] width 38 height 22
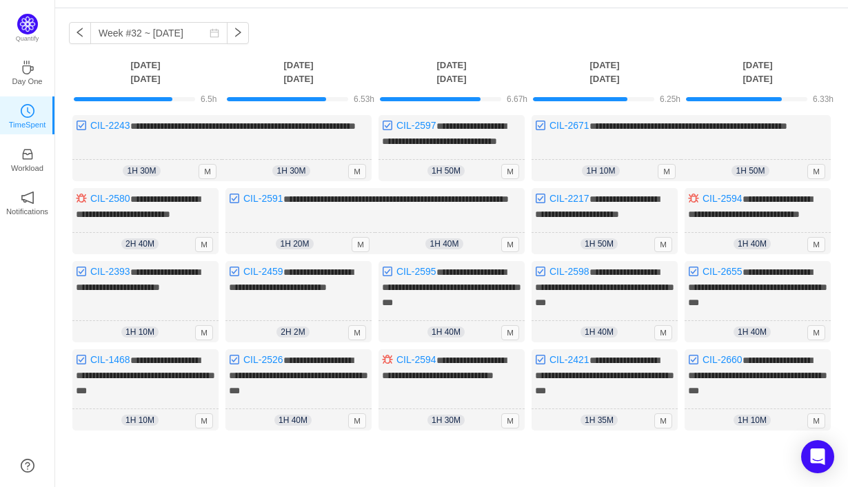
scroll to position [0, 0]
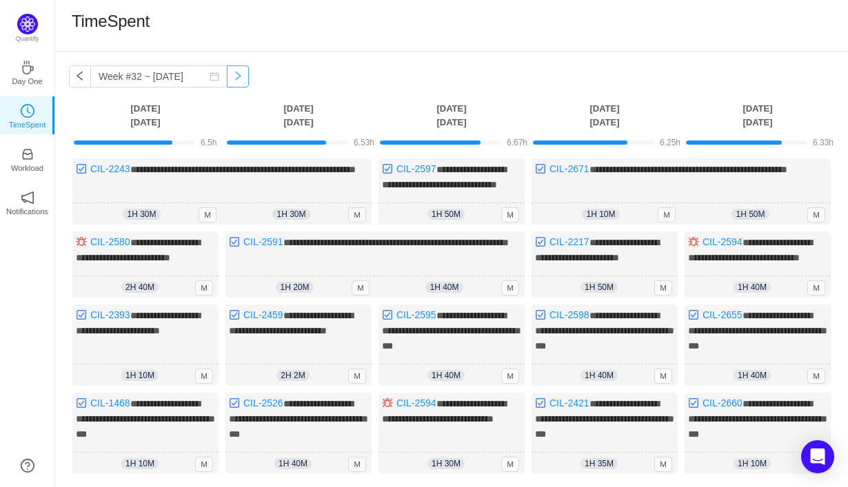
click at [227, 77] on button "button" at bounding box center [238, 76] width 22 height 22
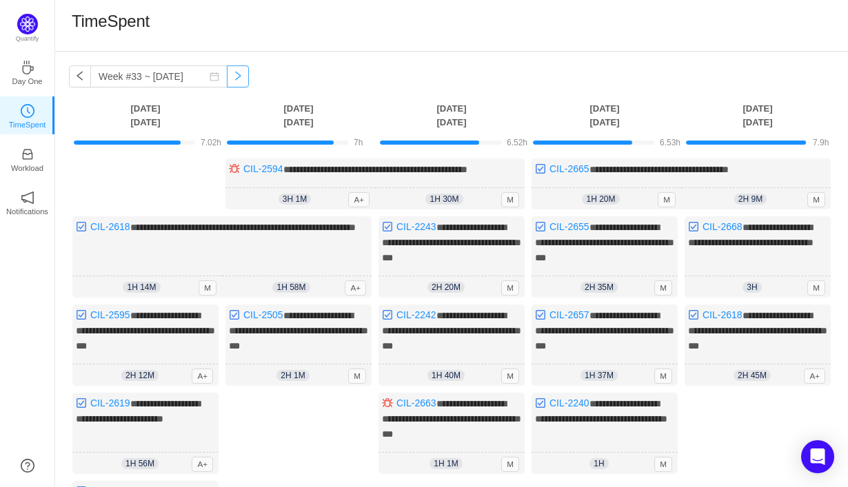
click at [229, 78] on button "button" at bounding box center [238, 76] width 22 height 22
type input "Week #34 ~ [DATE]"
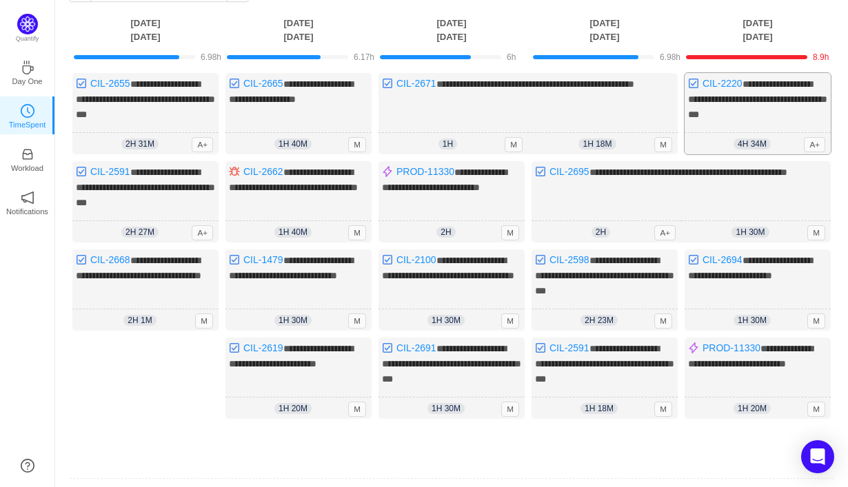
scroll to position [167, 0]
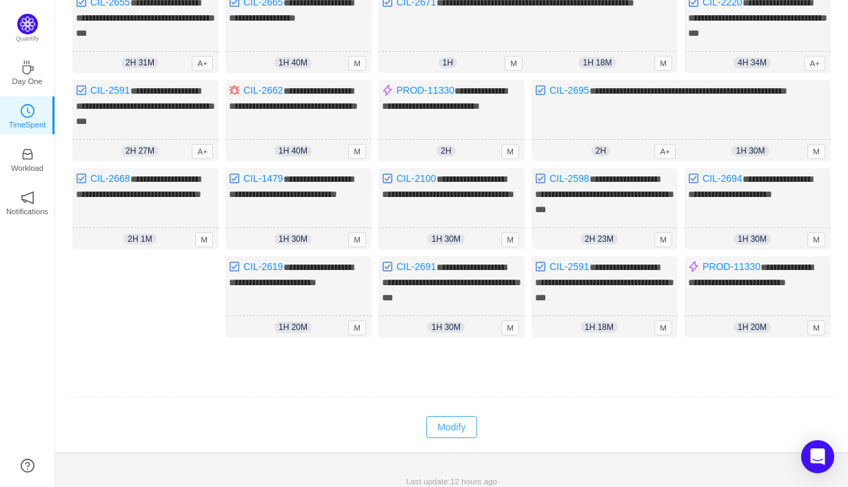
click at [456, 424] on button "Modify" at bounding box center [451, 427] width 50 height 22
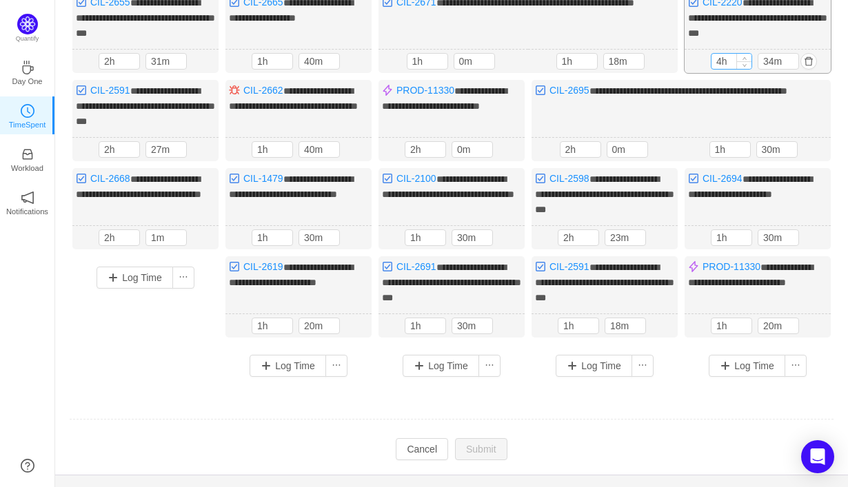
click at [719, 60] on input "4h" at bounding box center [731, 61] width 40 height 15
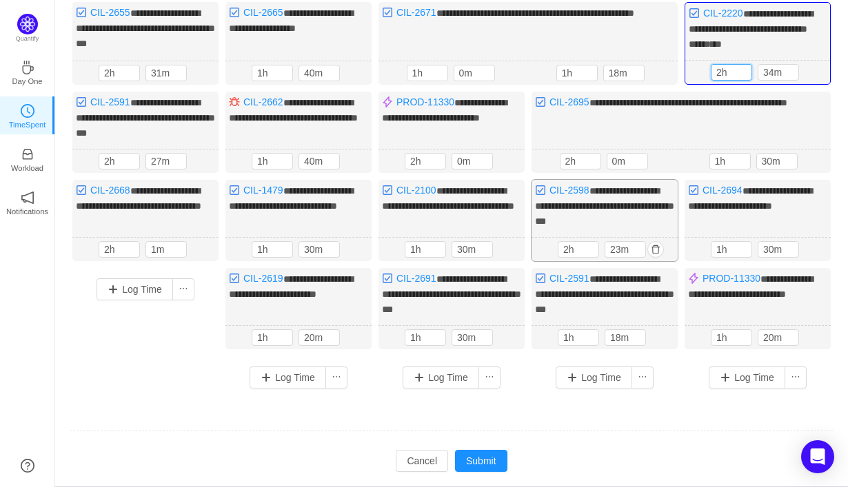
scroll to position [190, 0]
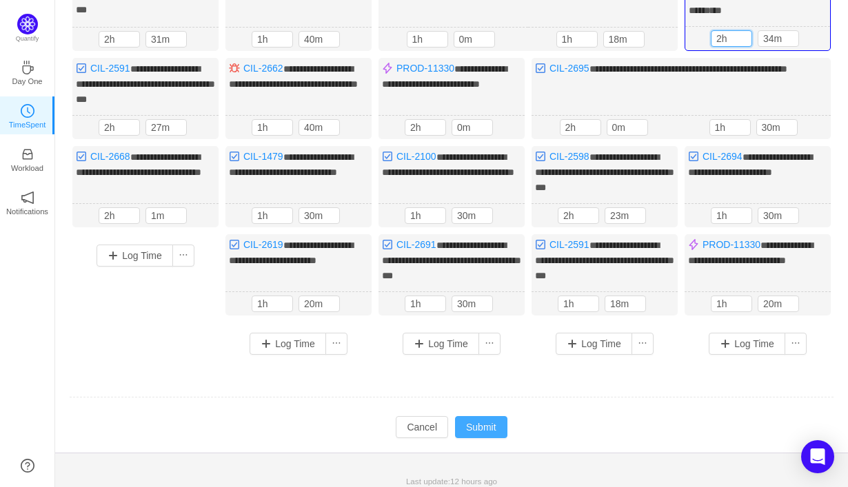
type input "2h"
click at [493, 418] on button "Submit" at bounding box center [481, 427] width 52 height 22
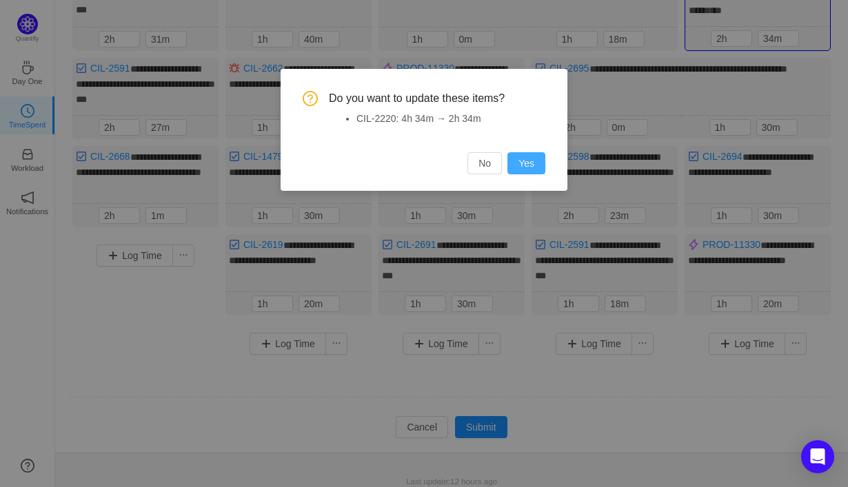
click at [539, 169] on button "Yes" at bounding box center [526, 163] width 38 height 22
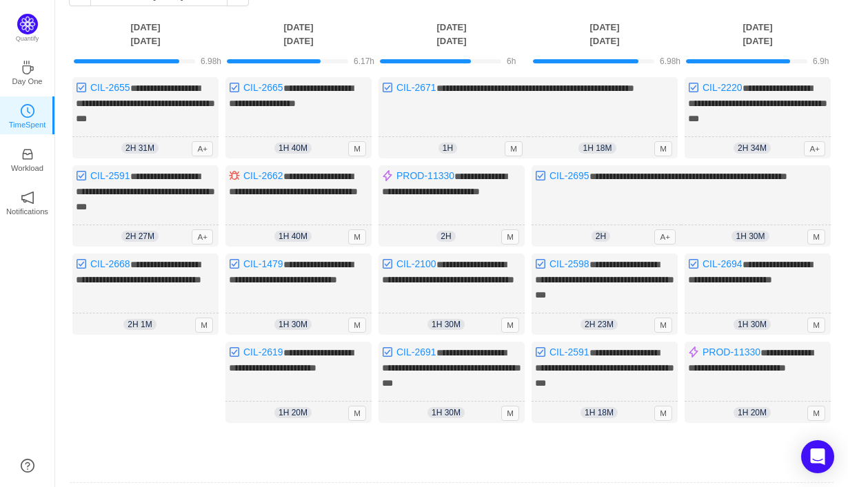
scroll to position [0, 0]
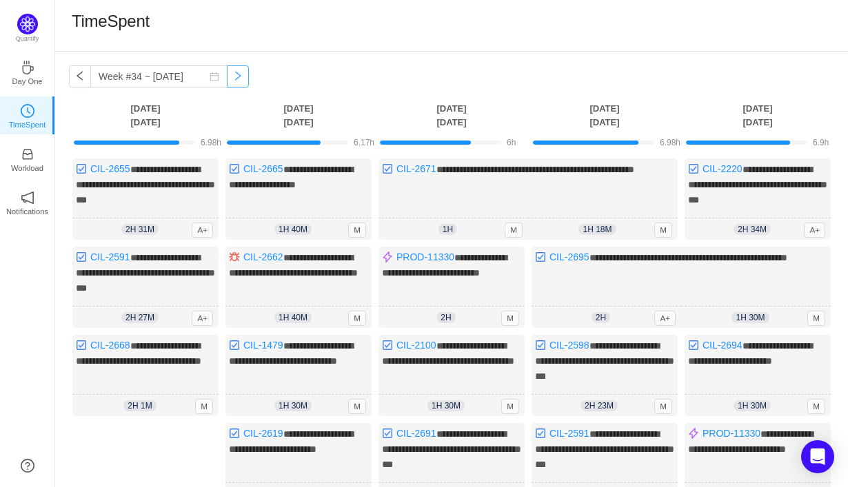
click at [227, 73] on button "button" at bounding box center [238, 76] width 22 height 22
type input "Week #35 ~ [DATE]"
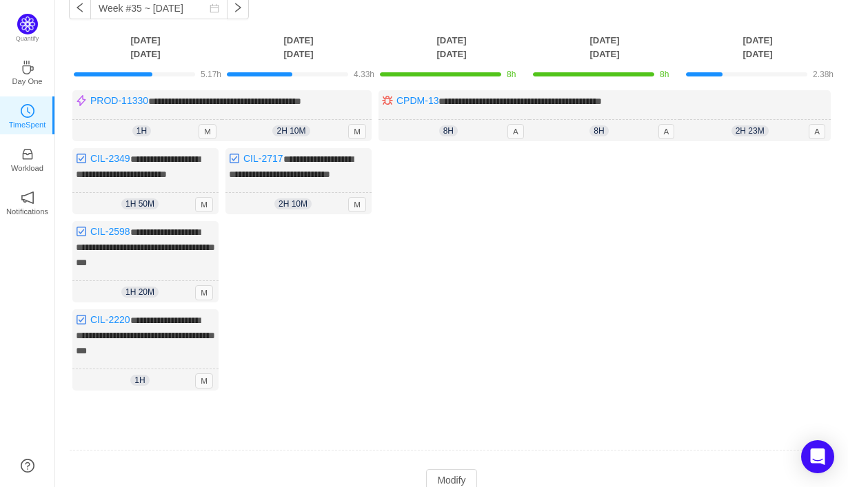
scroll to position [72, 0]
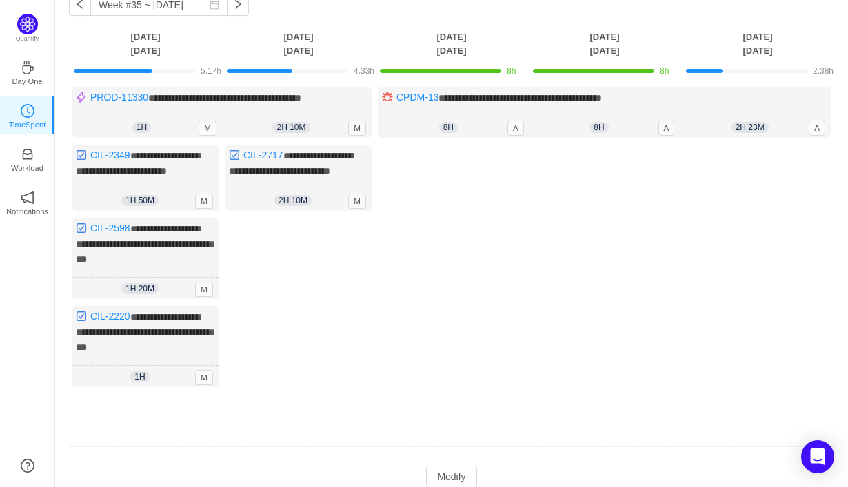
click at [249, 266] on div "Log Time" at bounding box center [298, 309] width 146 height 183
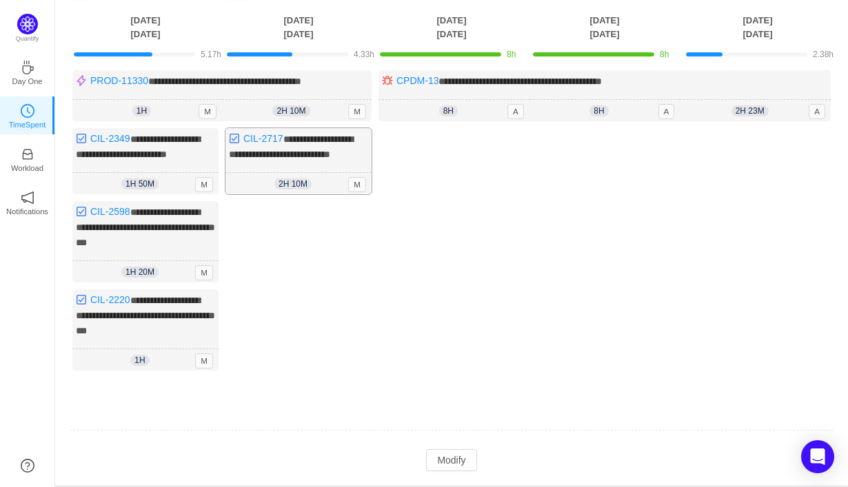
scroll to position [89, 0]
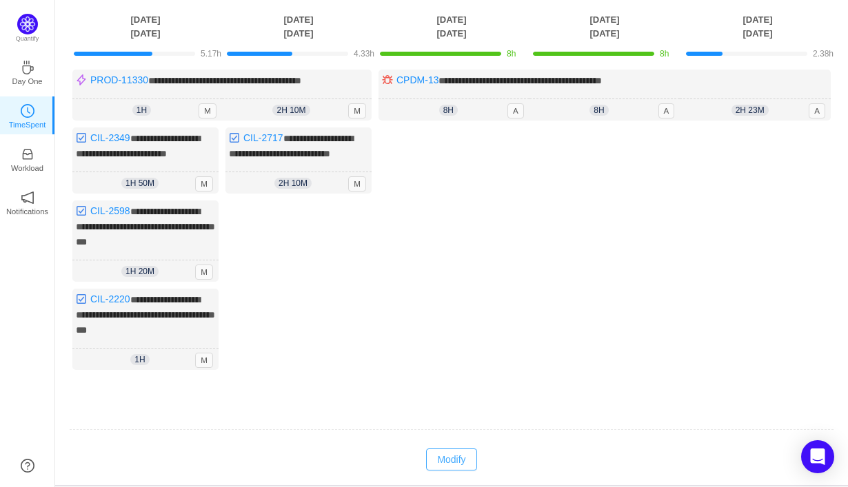
click at [453, 471] on button "Modify" at bounding box center [451, 460] width 50 height 22
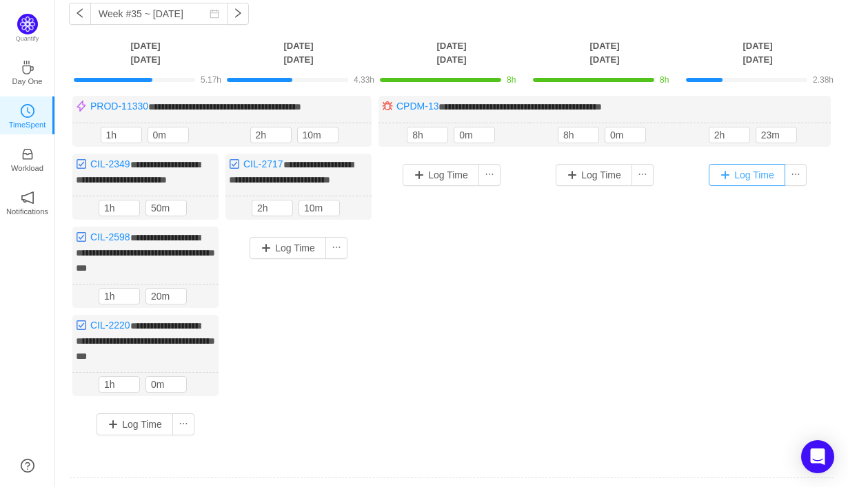
scroll to position [52, 0]
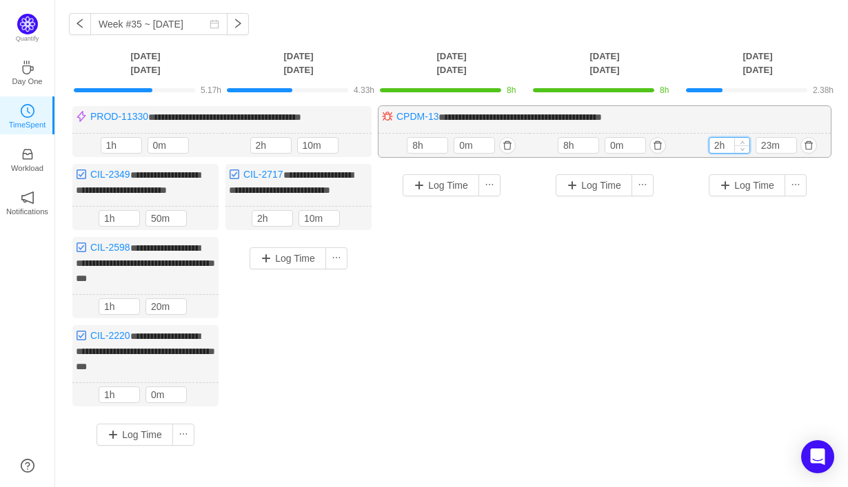
click at [730, 147] on input "2h" at bounding box center [729, 145] width 40 height 15
click at [808, 143] on button "button" at bounding box center [808, 145] width 17 height 17
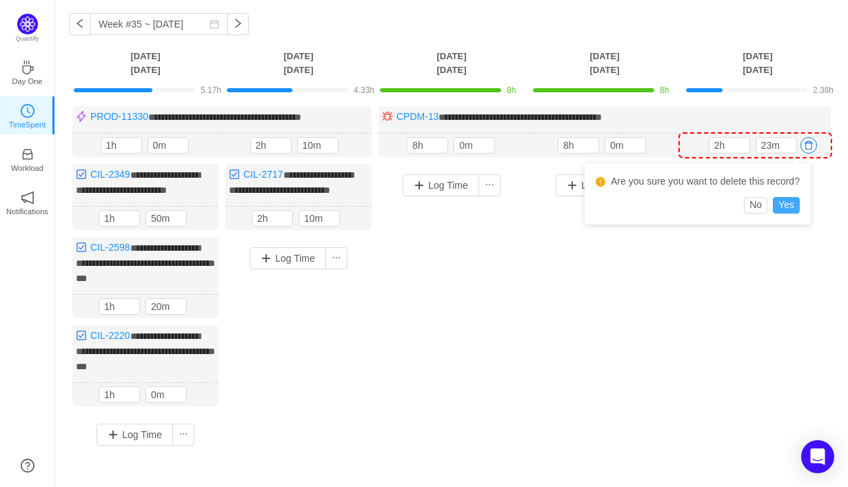
click at [792, 209] on button "Yes" at bounding box center [785, 205] width 27 height 17
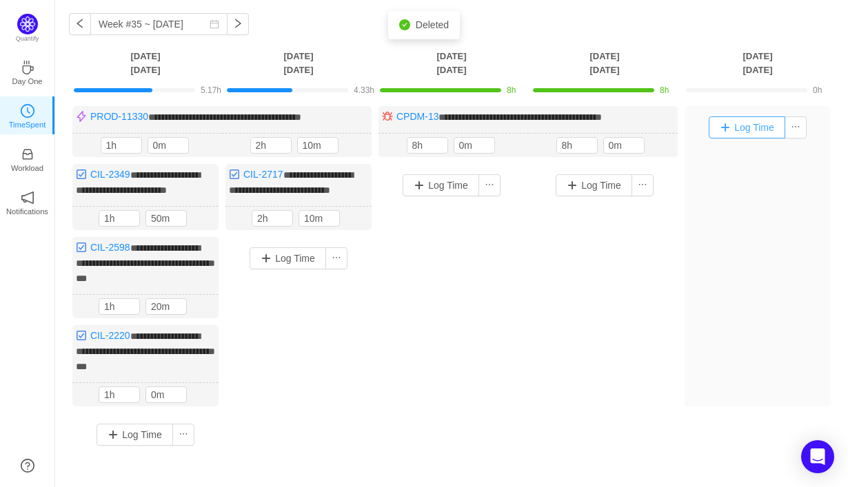
click at [750, 132] on button "Log Time" at bounding box center [746, 127] width 76 height 22
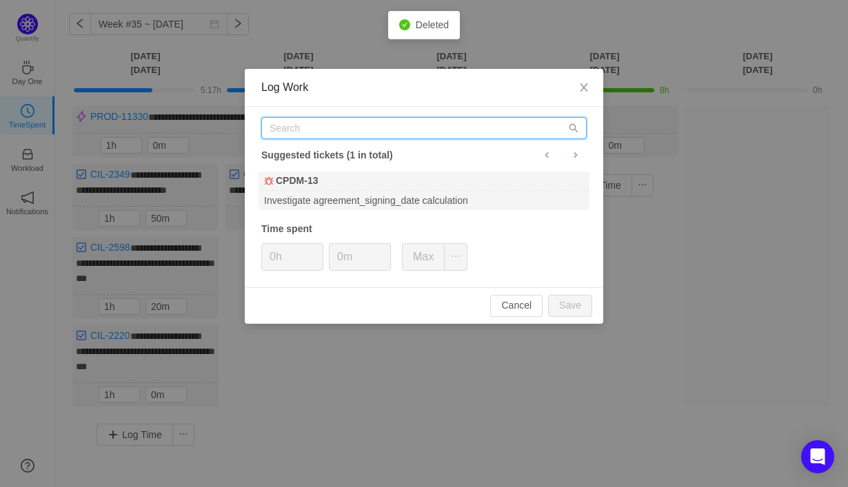
click at [504, 130] on input "text" at bounding box center [423, 128] width 325 height 22
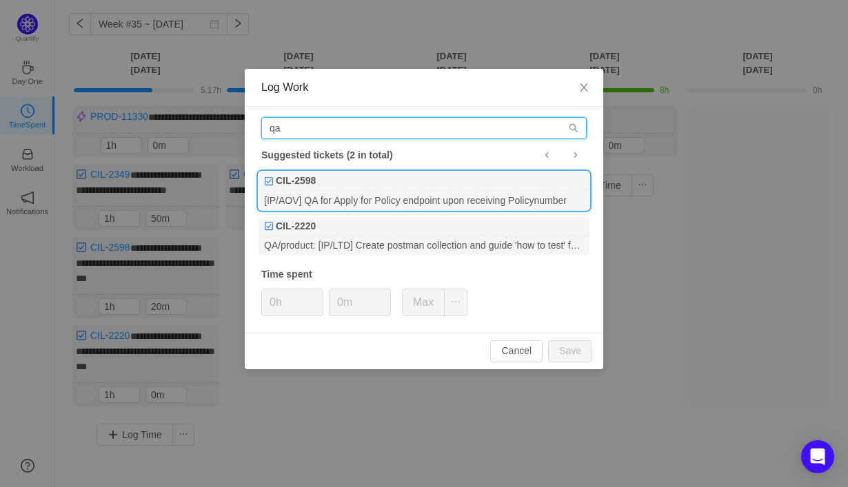
type input "qa"
click at [464, 195] on div "[IP/AOV] QA for Apply for Policy endpoint upon receiving Policynumber" at bounding box center [423, 200] width 331 height 19
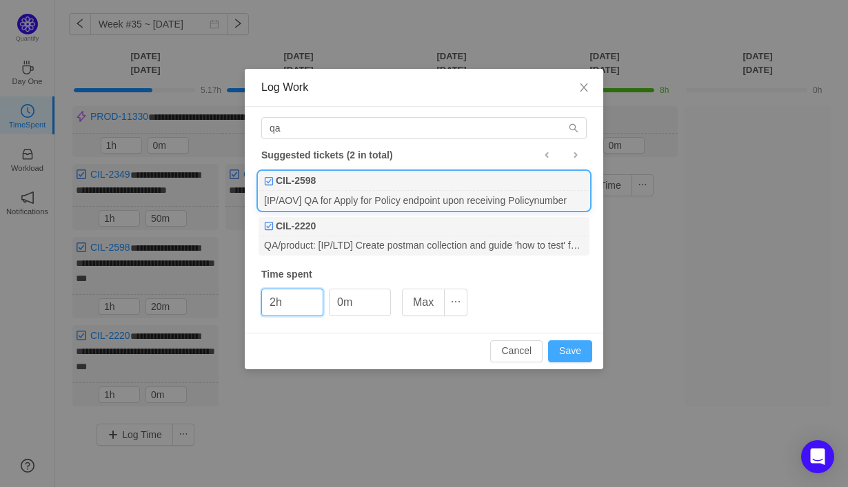
click at [564, 353] on button "Save" at bounding box center [570, 351] width 44 height 22
type input "0h"
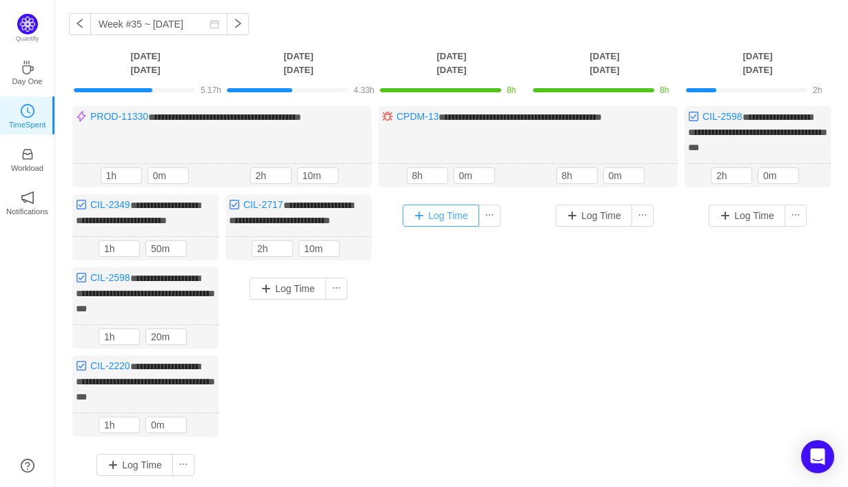
click at [433, 211] on button "Log Time" at bounding box center [440, 216] width 76 height 22
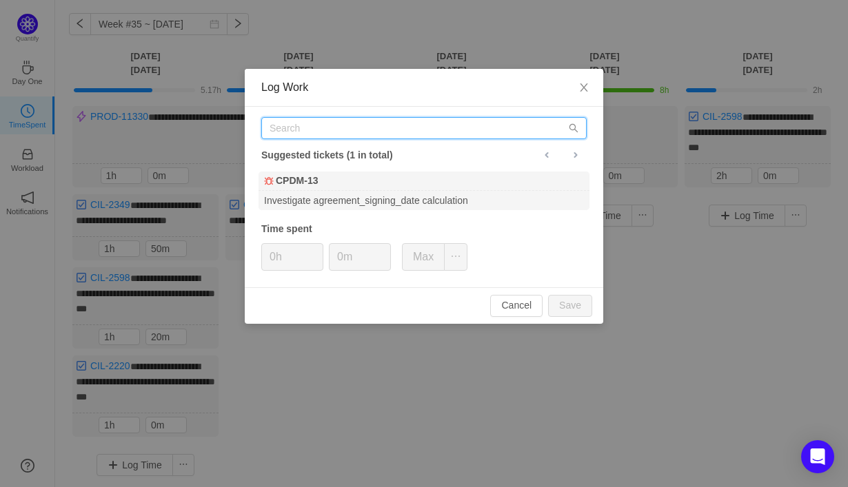
click at [407, 134] on input "text" at bounding box center [423, 128] width 325 height 22
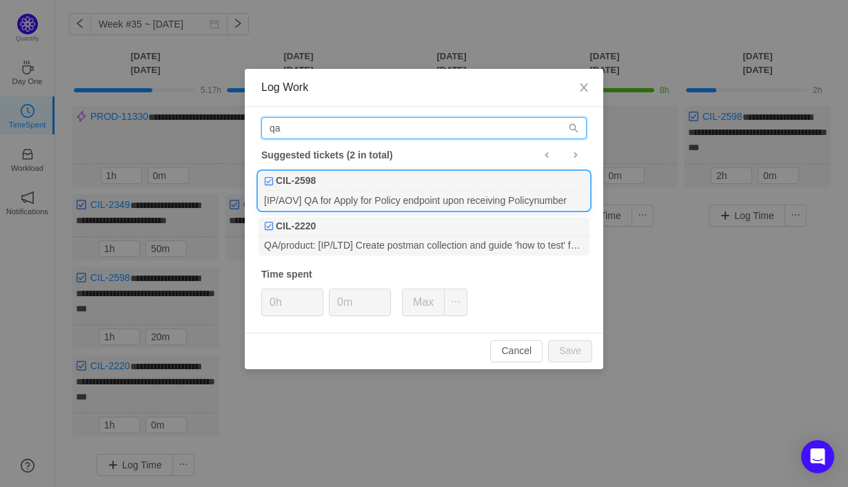
type input "qa"
click at [380, 192] on div "[IP/AOV] QA for Apply for Policy endpoint upon receiving Policynumber" at bounding box center [423, 200] width 331 height 19
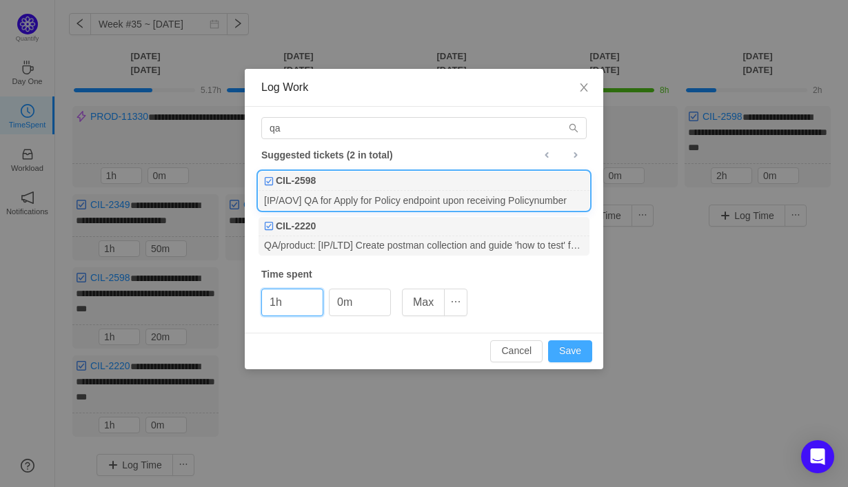
click at [558, 349] on button "Save" at bounding box center [570, 351] width 44 height 22
type input "0h"
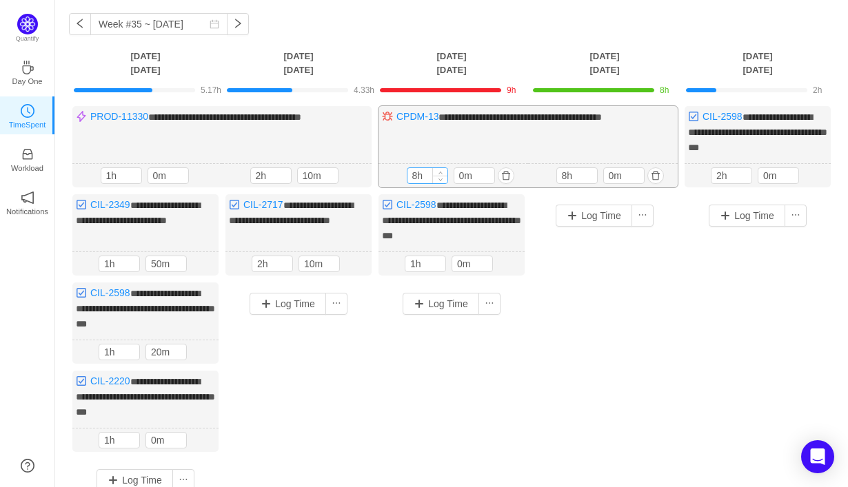
click at [425, 173] on input "8h" at bounding box center [427, 175] width 40 height 15
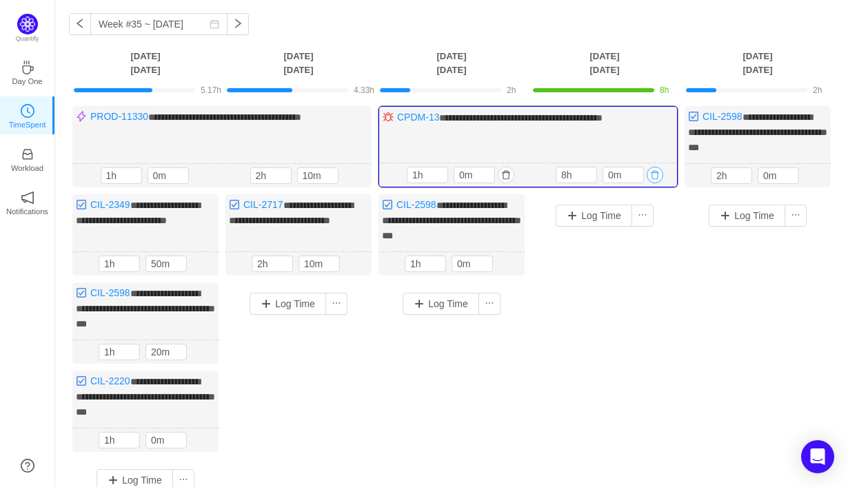
click at [653, 172] on button "button" at bounding box center [654, 175] width 17 height 17
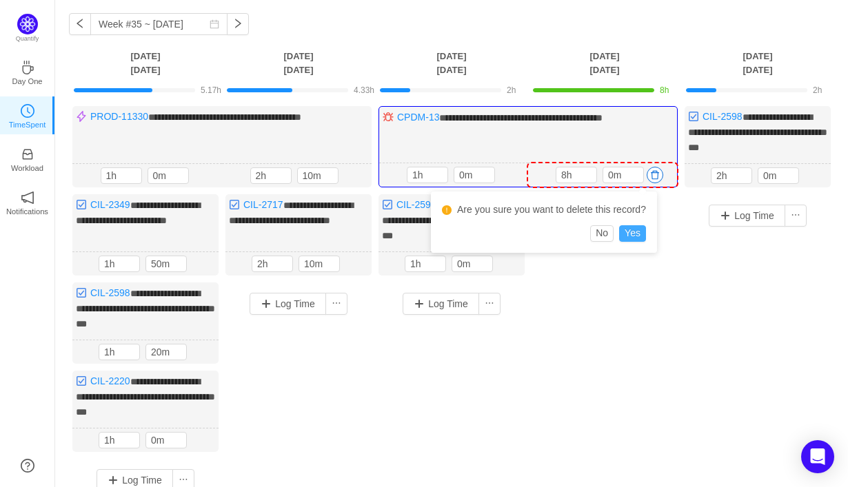
click at [642, 228] on button "Yes" at bounding box center [632, 233] width 27 height 17
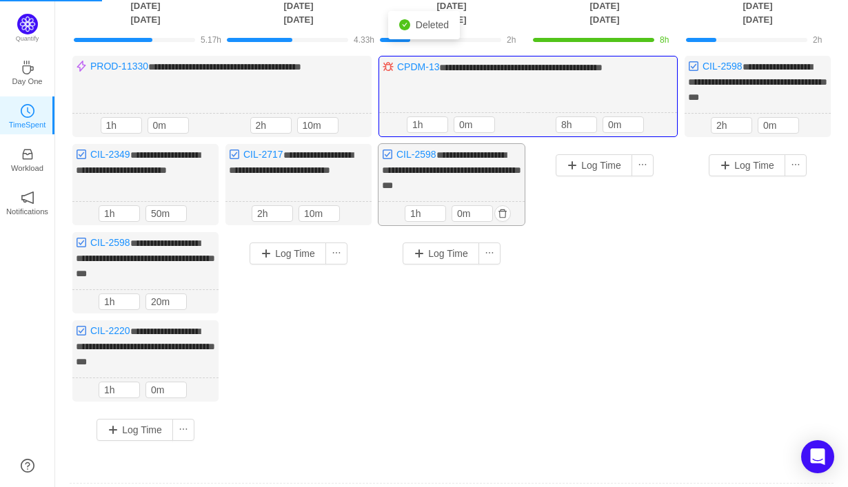
scroll to position [105, 0]
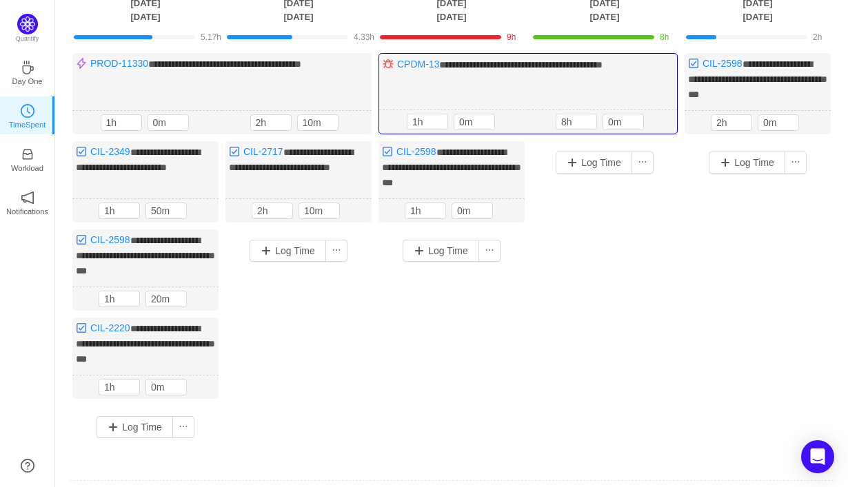
click at [620, 234] on div "Log Time" at bounding box center [604, 276] width 146 height 270
click at [657, 118] on button "button" at bounding box center [654, 122] width 17 height 17
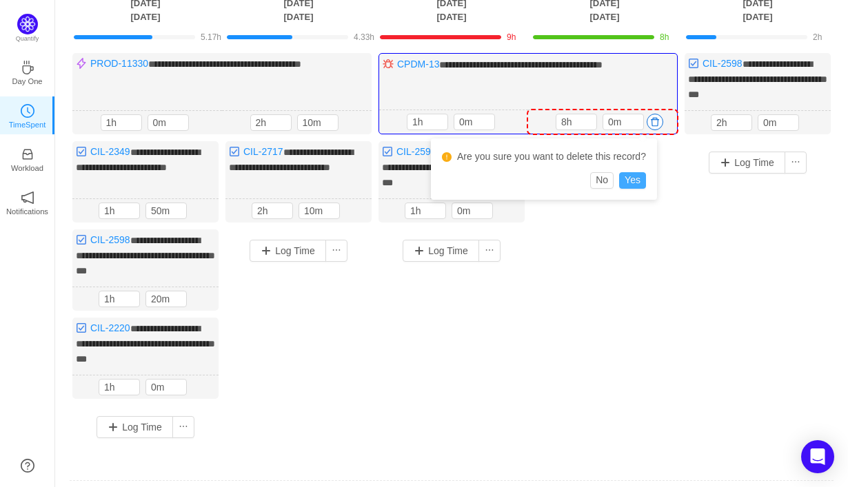
click at [634, 183] on button "Yes" at bounding box center [632, 180] width 27 height 17
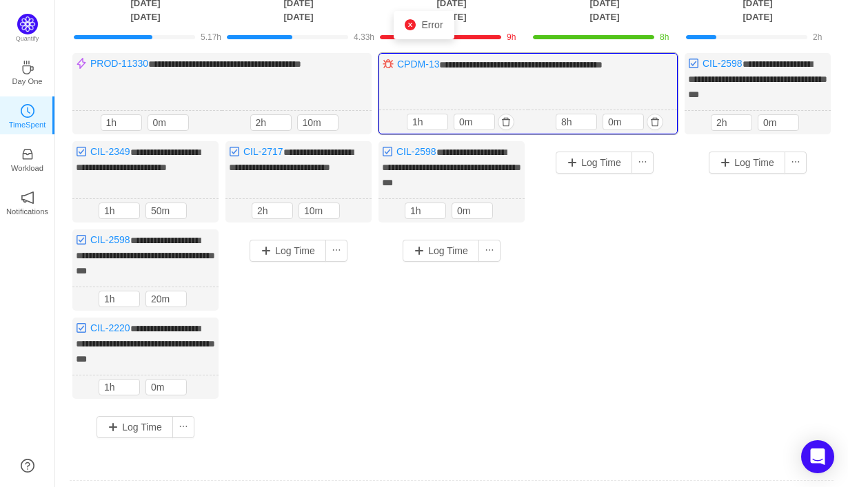
click at [614, 89] on div "**********" at bounding box center [527, 93] width 299 height 81
click at [656, 117] on button "button" at bounding box center [654, 122] width 17 height 17
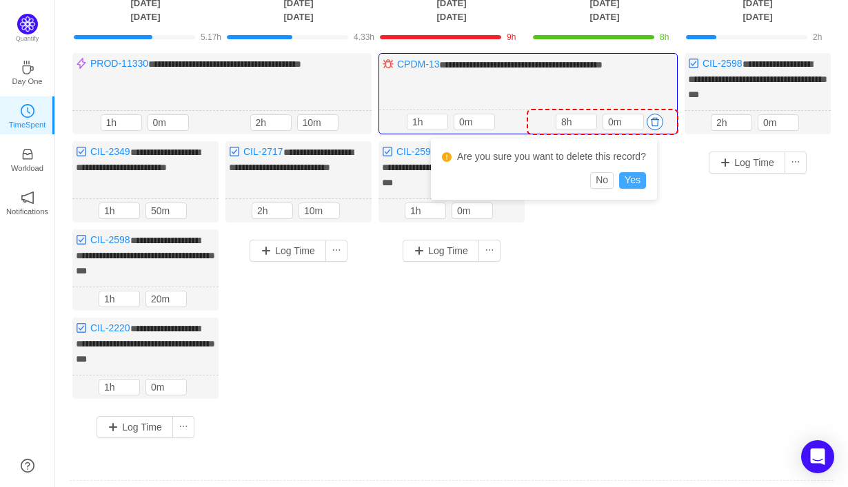
click at [639, 176] on button "Yes" at bounding box center [632, 180] width 27 height 17
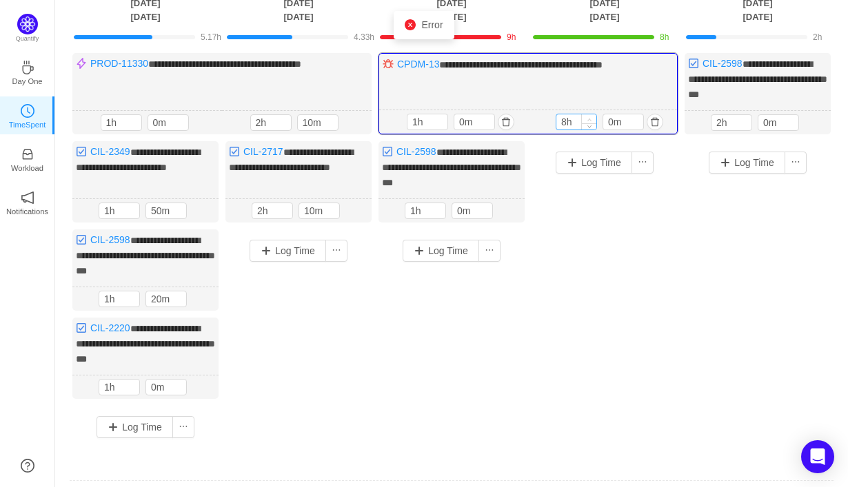
click at [585, 118] on span "Increase Value" at bounding box center [589, 118] width 14 height 9
click at [657, 114] on button "button" at bounding box center [654, 122] width 17 height 17
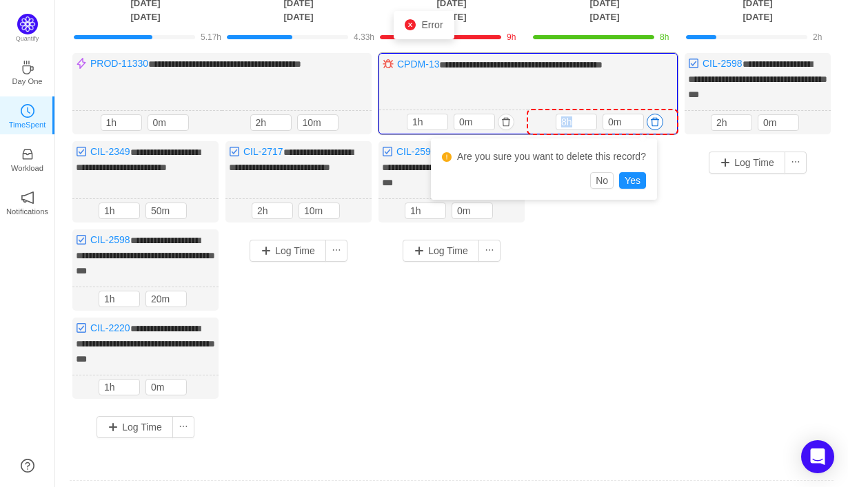
click at [657, 114] on button "button" at bounding box center [654, 122] width 17 height 17
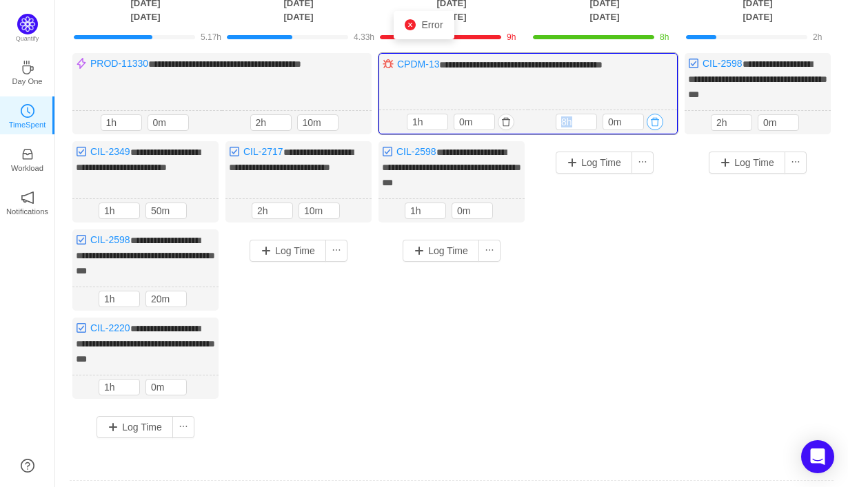
click at [657, 114] on button "button" at bounding box center [654, 122] width 17 height 17
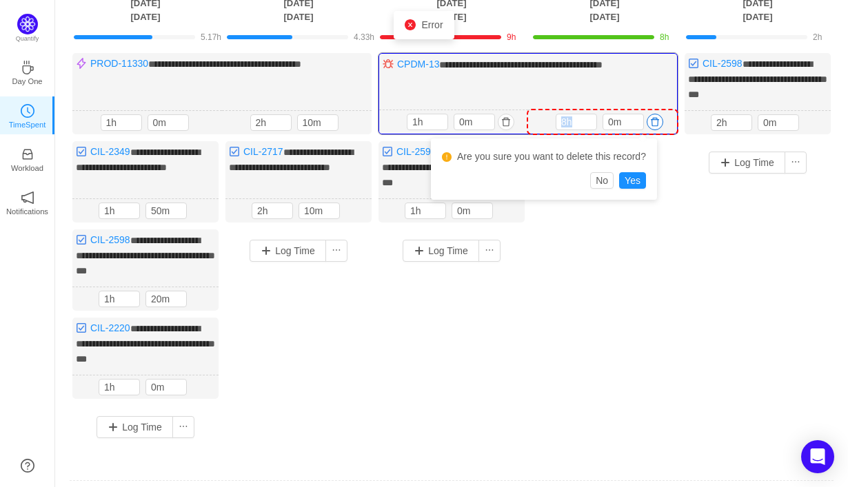
click at [657, 114] on button "button" at bounding box center [654, 122] width 17 height 17
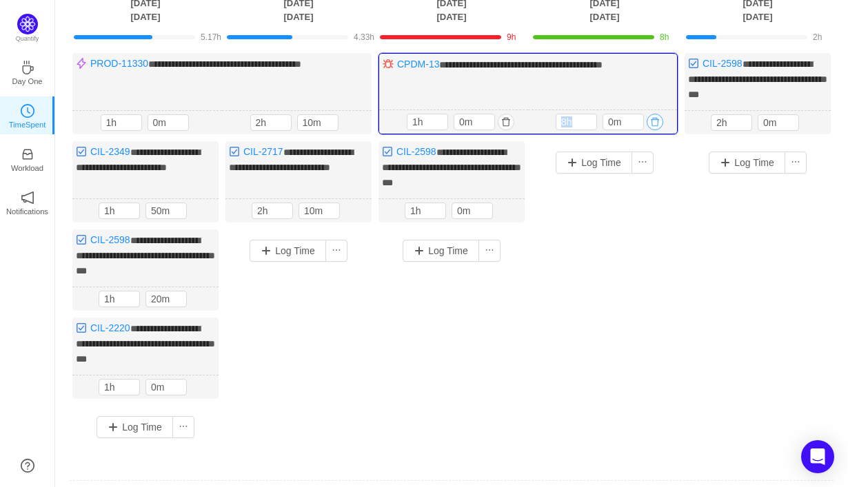
click at [654, 123] on button "button" at bounding box center [654, 122] width 17 height 17
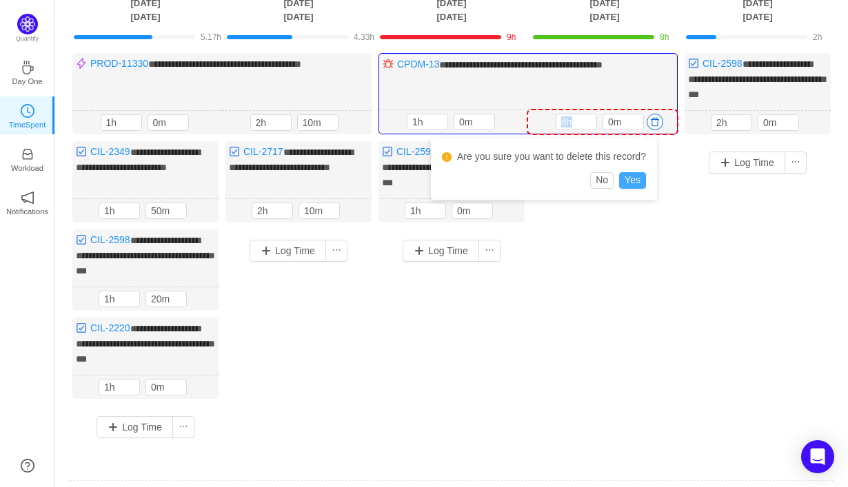
click at [639, 183] on button "Yes" at bounding box center [632, 180] width 27 height 17
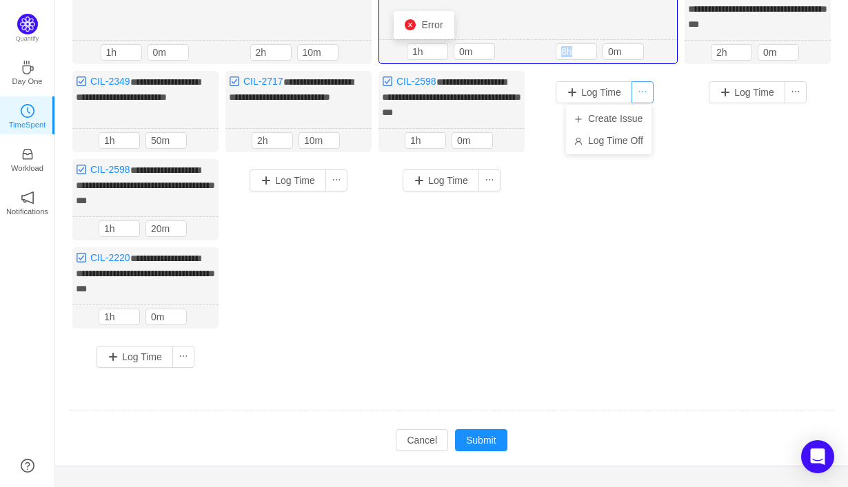
scroll to position [189, 0]
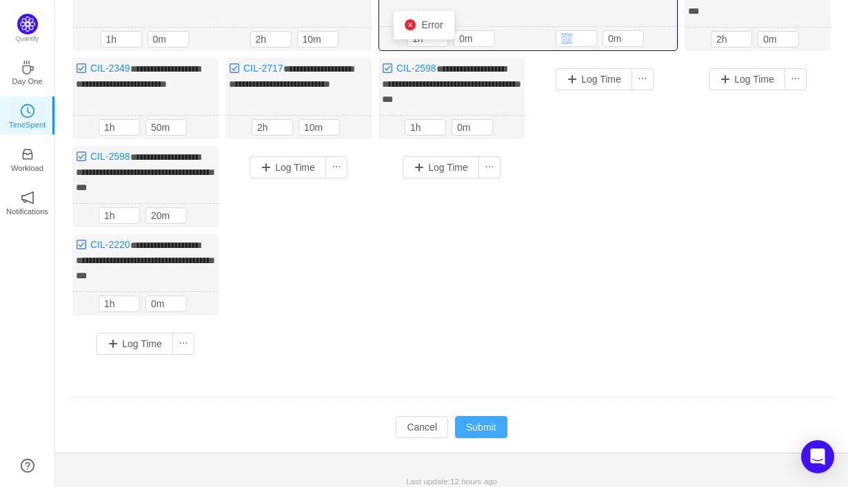
click at [492, 420] on button "Submit" at bounding box center [481, 427] width 52 height 22
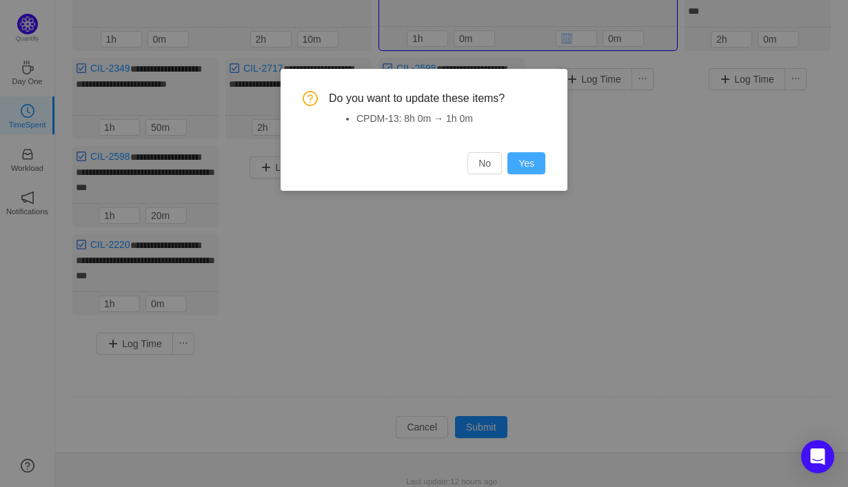
click at [535, 167] on button "Yes" at bounding box center [526, 163] width 38 height 22
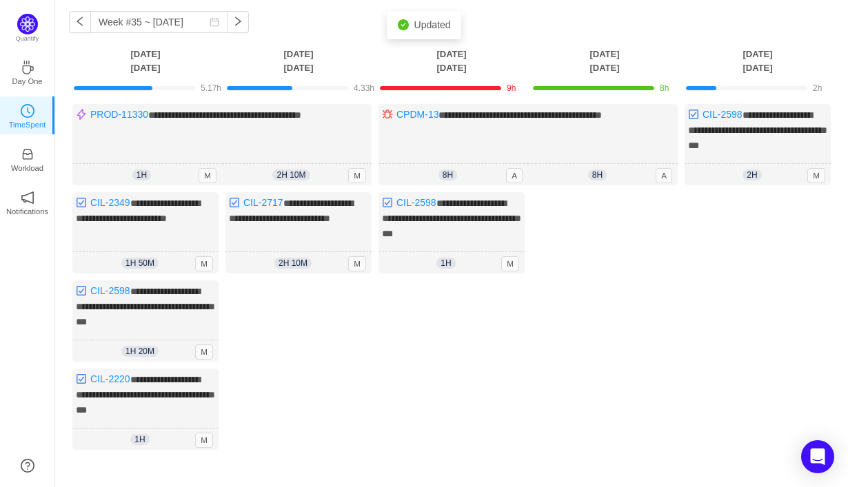
scroll to position [39, 0]
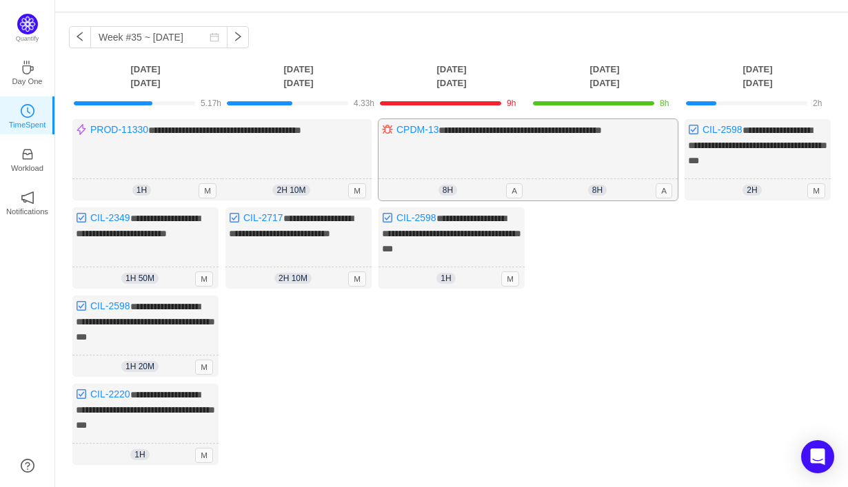
click at [508, 155] on div "**********" at bounding box center [527, 159] width 299 height 81
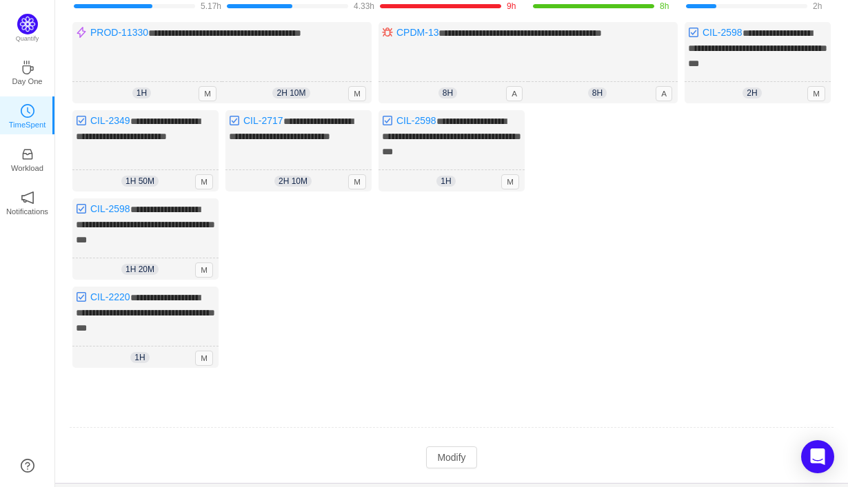
scroll to position [167, 0]
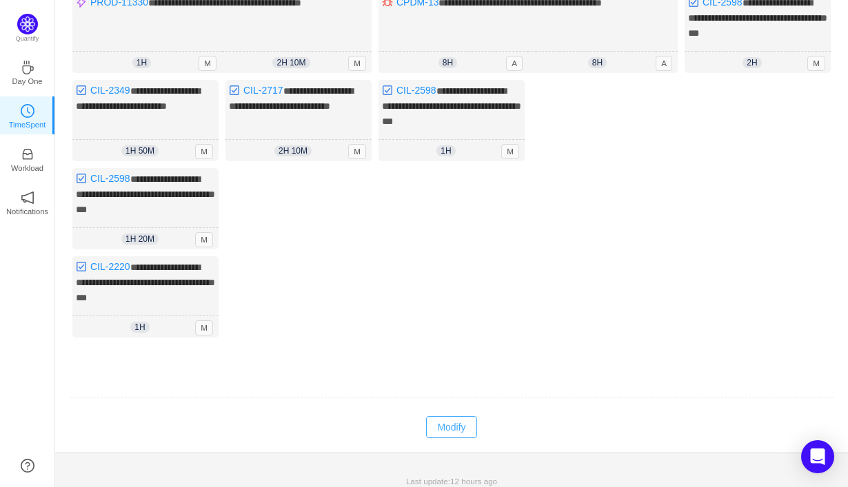
click at [442, 418] on button "Modify" at bounding box center [451, 427] width 50 height 22
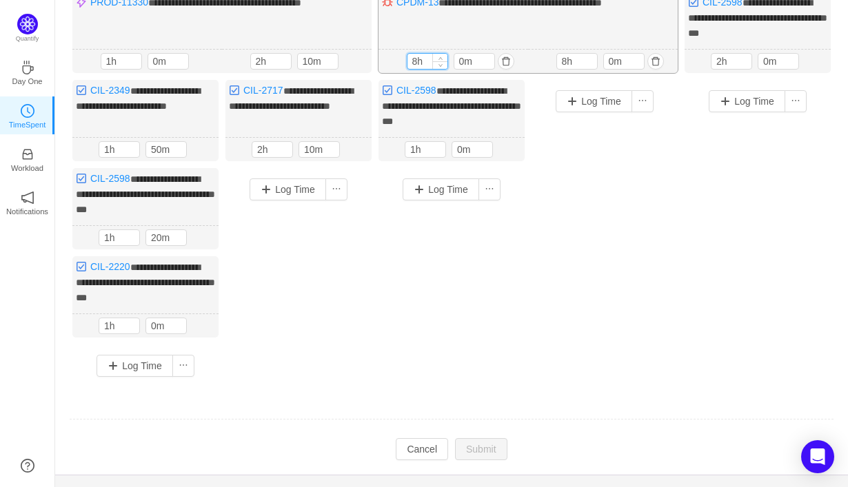
click at [419, 56] on input "8h" at bounding box center [427, 61] width 40 height 15
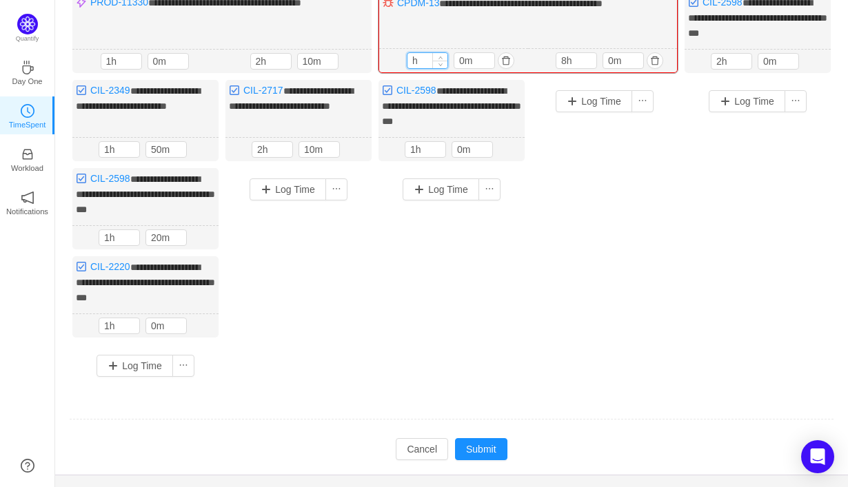
scroll to position [167, 0]
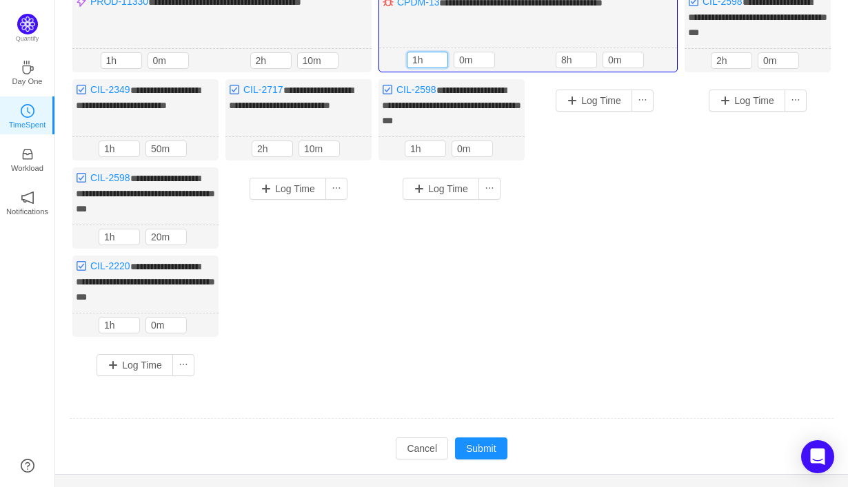
type input "1h"
click at [573, 146] on div "Log Time" at bounding box center [604, 214] width 146 height 270
click at [652, 57] on button "button" at bounding box center [654, 60] width 17 height 17
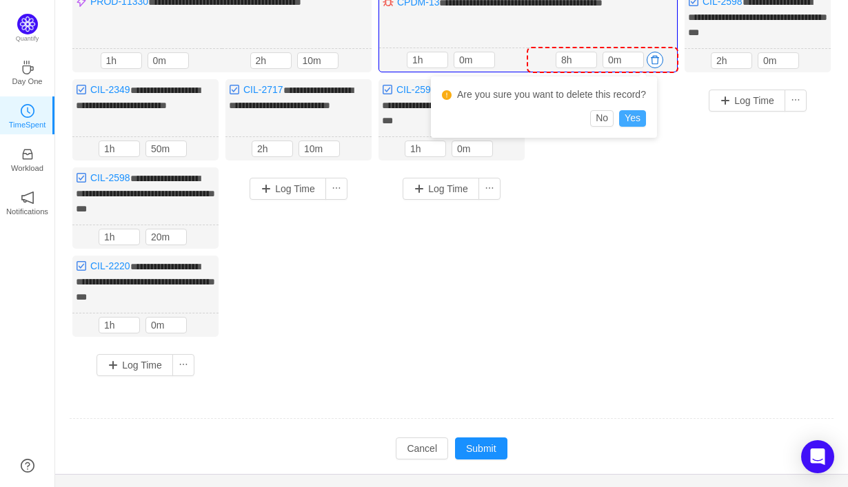
click at [645, 116] on button "Yes" at bounding box center [632, 118] width 27 height 17
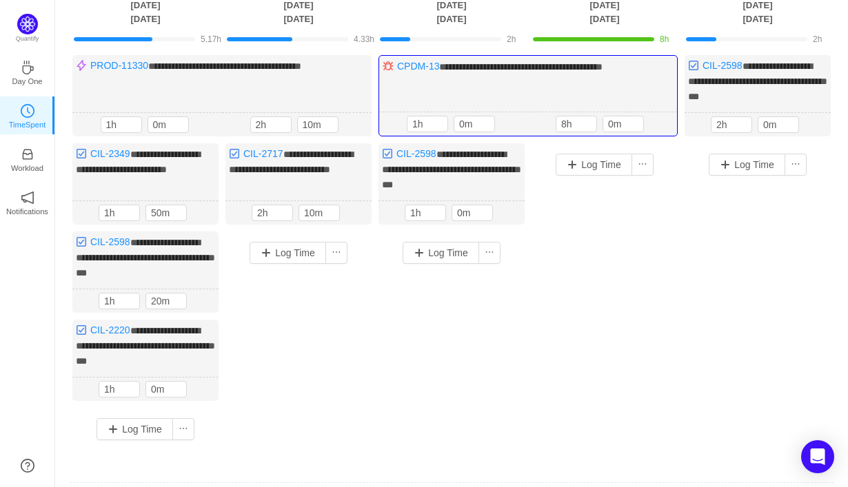
scroll to position [102, 0]
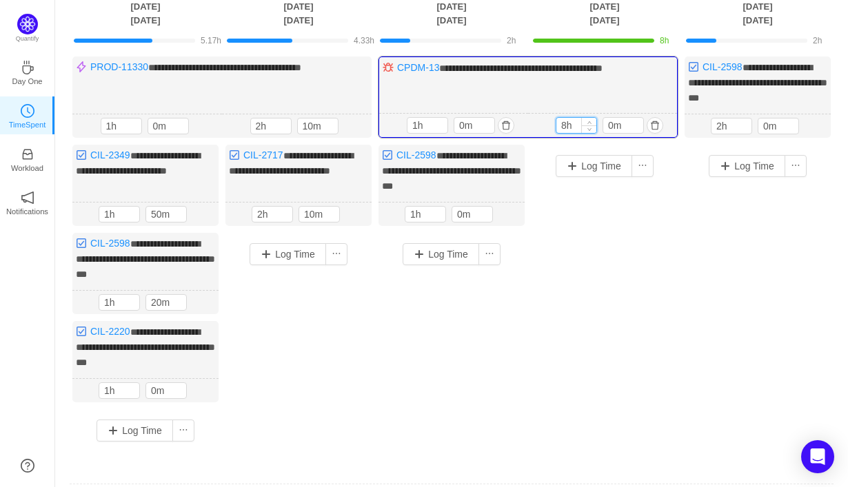
click at [567, 125] on input "8h" at bounding box center [576, 125] width 40 height 15
type input "1h"
click at [614, 260] on div "Log Time" at bounding box center [604, 280] width 146 height 270
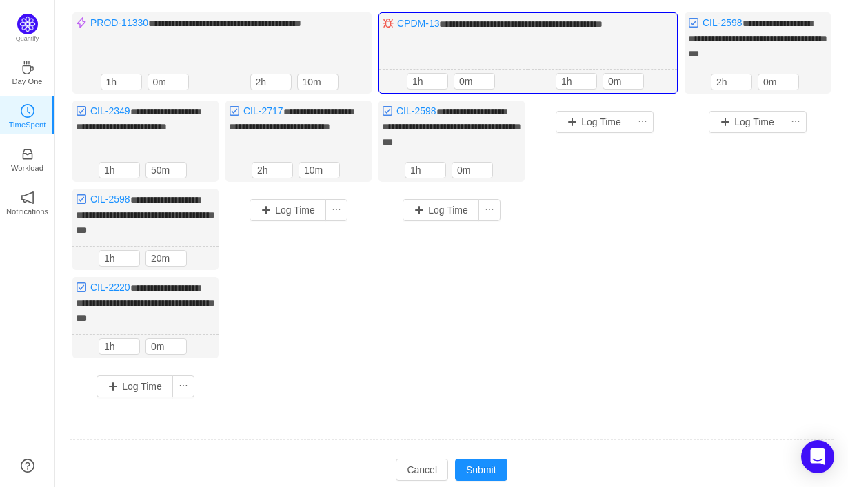
scroll to position [189, 0]
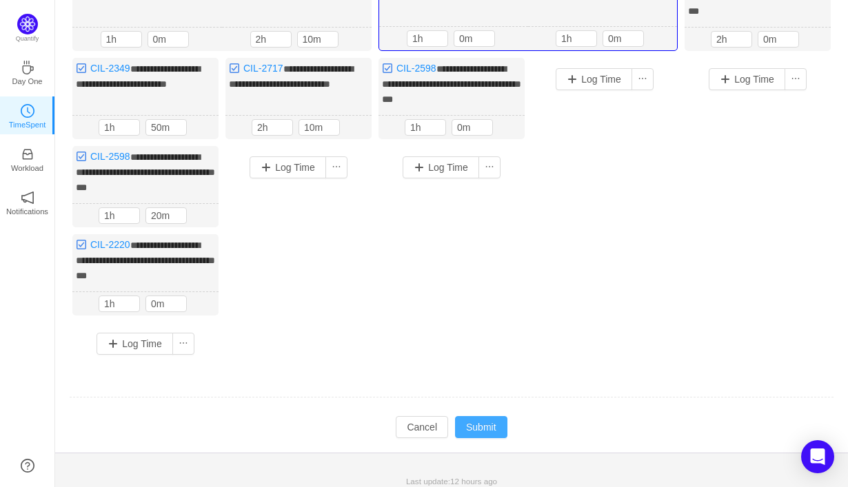
click at [479, 416] on button "Submit" at bounding box center [481, 427] width 52 height 22
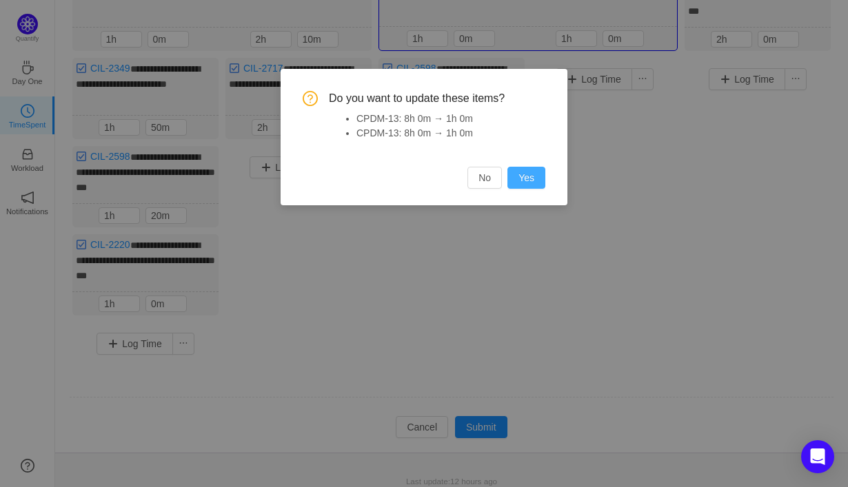
click at [519, 180] on button "Yes" at bounding box center [526, 178] width 38 height 22
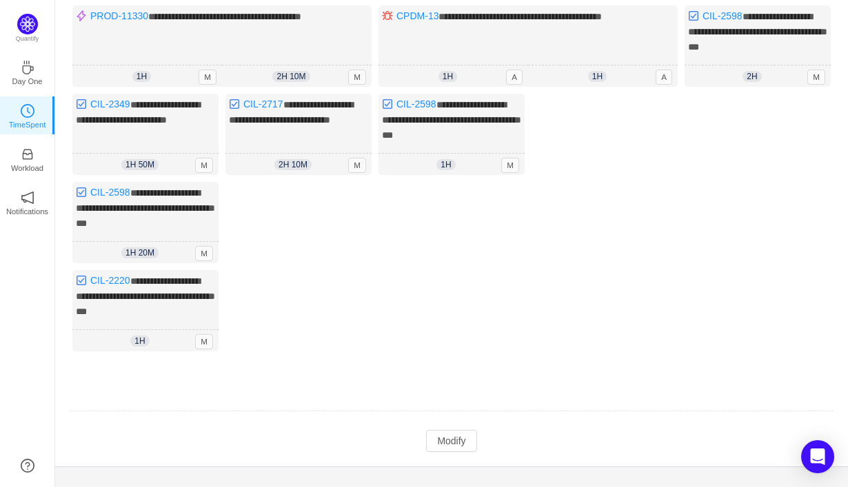
scroll to position [167, 0]
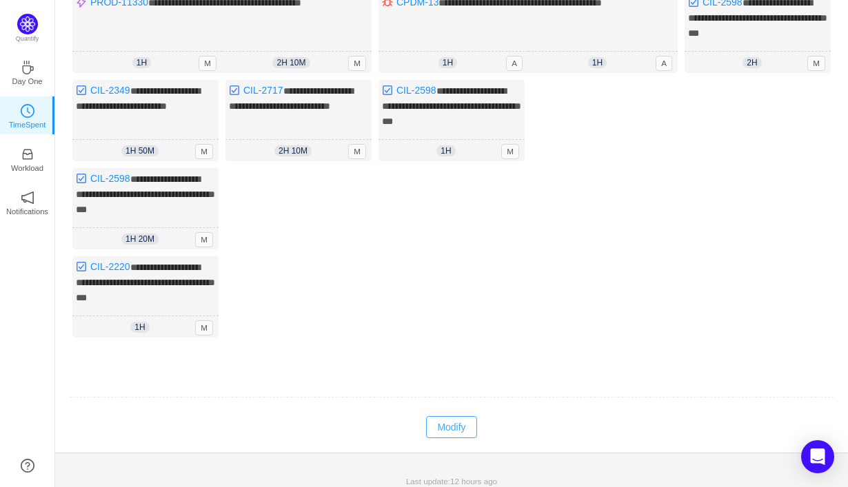
click at [463, 424] on button "Modify" at bounding box center [451, 427] width 50 height 22
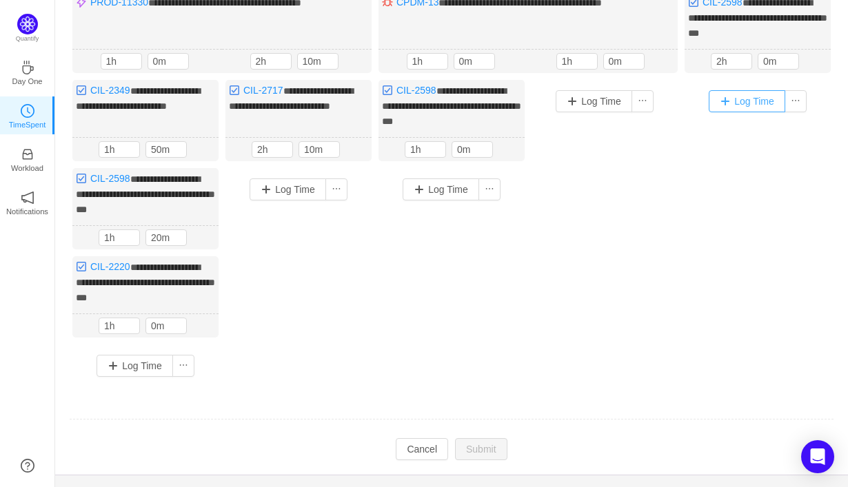
click at [737, 102] on button "Log Time" at bounding box center [746, 101] width 76 height 22
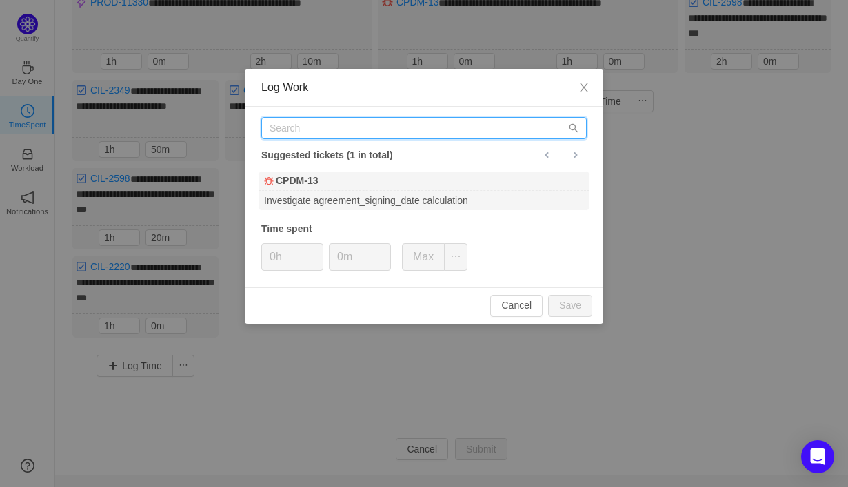
click at [529, 136] on input "text" at bounding box center [423, 128] width 325 height 22
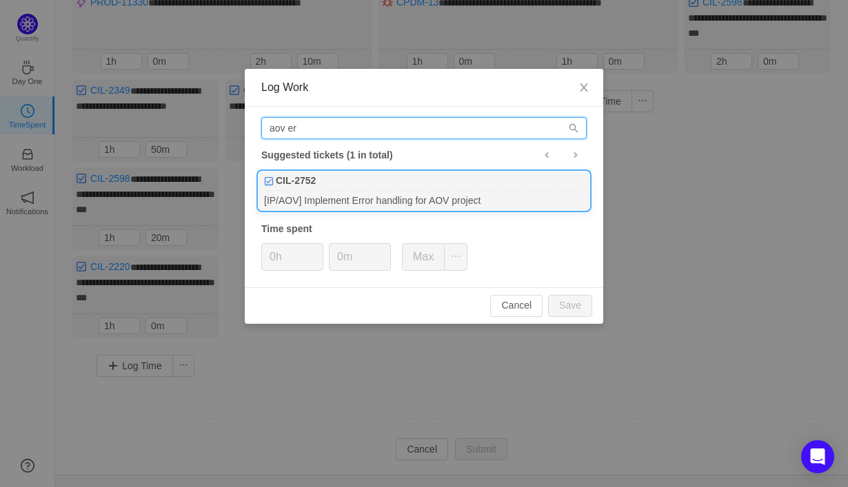
type input "aov er"
click at [491, 187] on div "CIL-2752" at bounding box center [423, 181] width 331 height 19
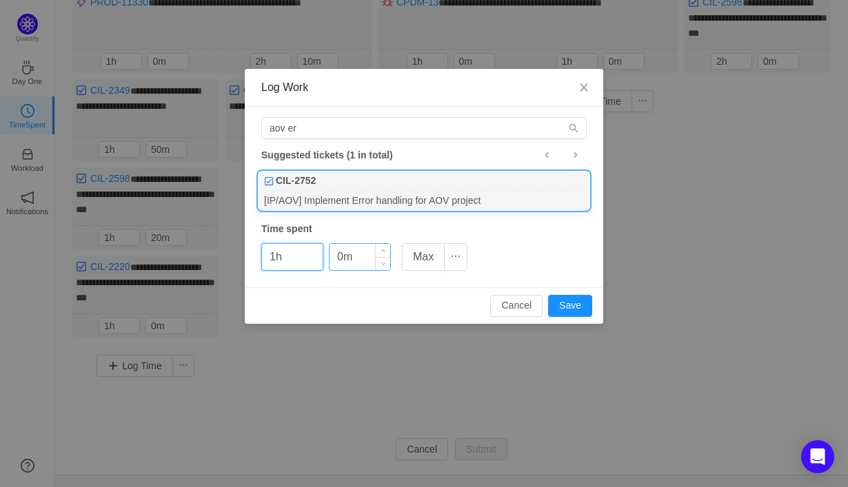
type input "1h"
click at [338, 257] on input "0m" at bounding box center [359, 257] width 61 height 26
type input "20m"
click at [562, 309] on button "Save" at bounding box center [570, 306] width 44 height 22
type input "0h"
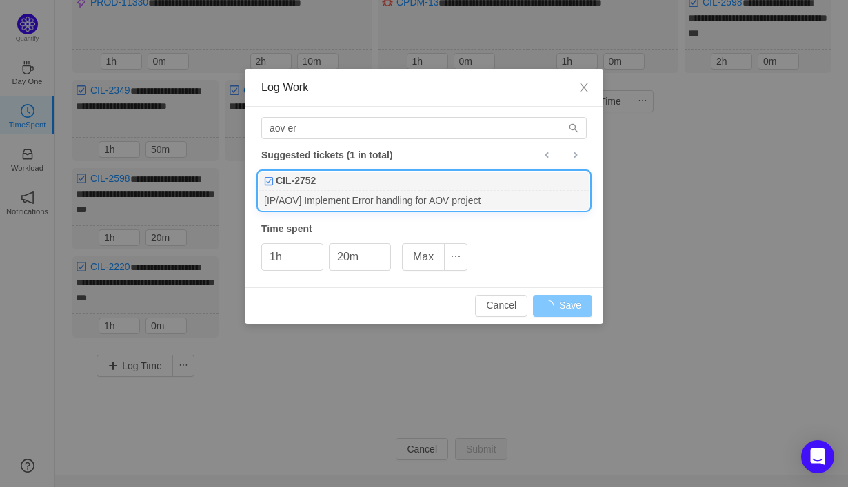
type input "0m"
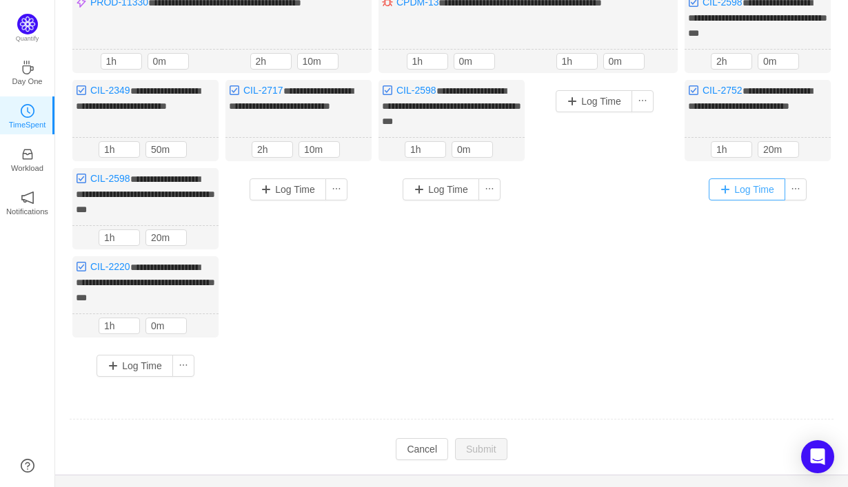
click at [723, 192] on button "Log Time" at bounding box center [746, 189] width 76 height 22
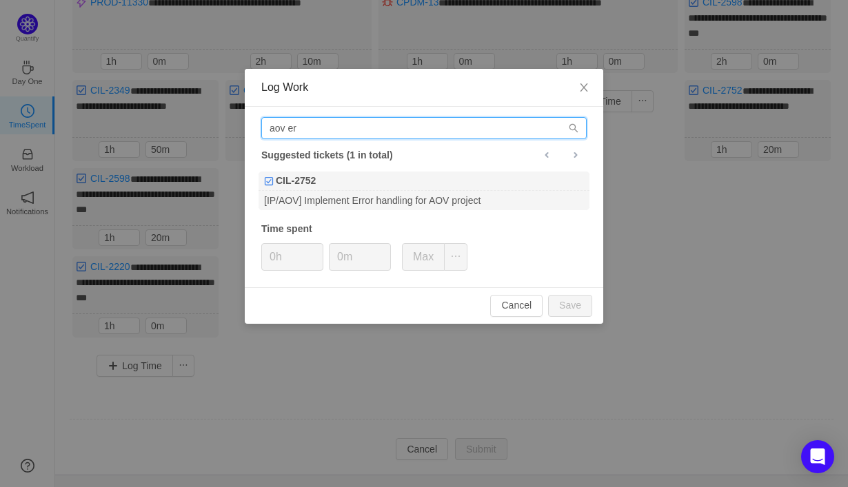
click at [480, 123] on input "aov er" at bounding box center [423, 128] width 325 height 22
type input "a"
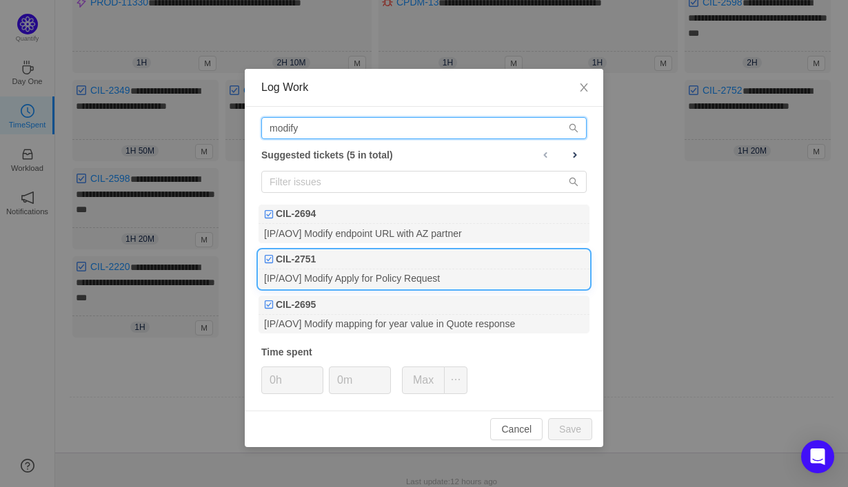
type input "modify"
click at [429, 269] on div "[IP/AOV] Modify Apply for Policy Request" at bounding box center [423, 278] width 331 height 19
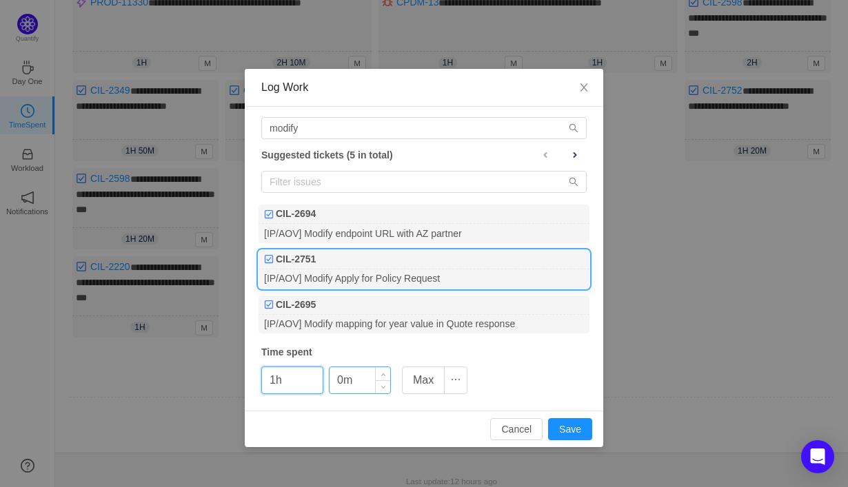
type input "1h"
click at [339, 380] on input "0m" at bounding box center [359, 380] width 61 height 26
type input "20m"
click at [570, 429] on button "Save" at bounding box center [570, 429] width 44 height 22
type input "0h"
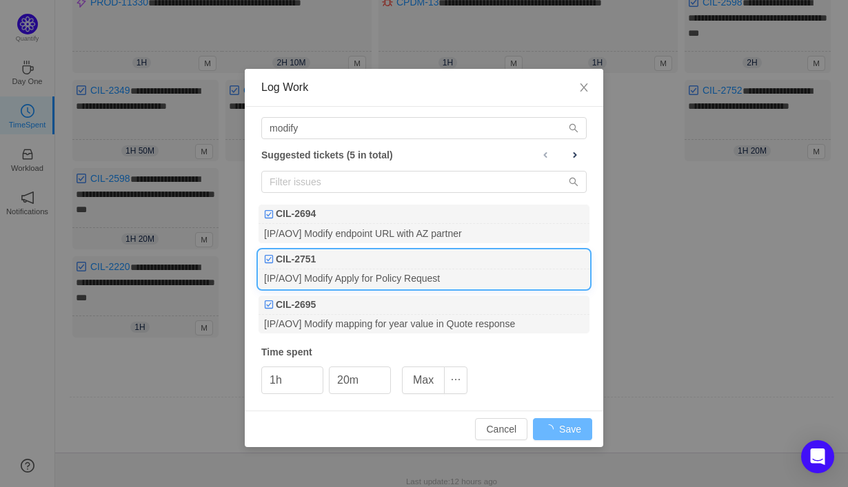
type input "0m"
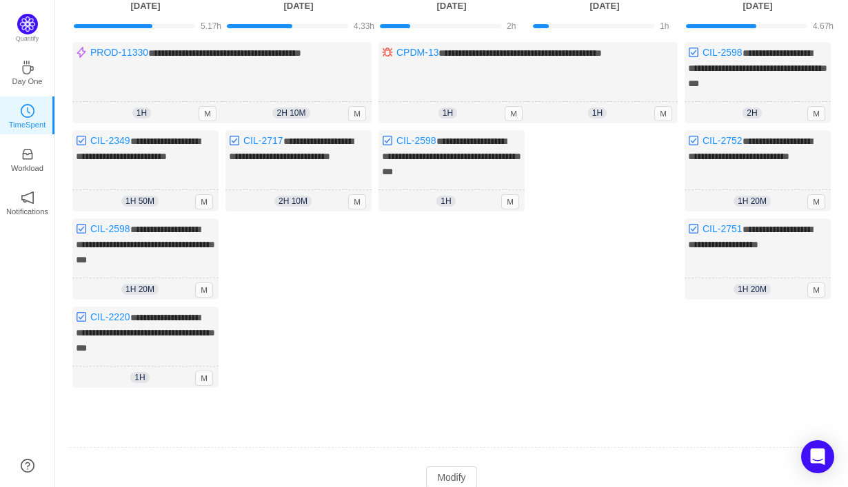
scroll to position [124, 0]
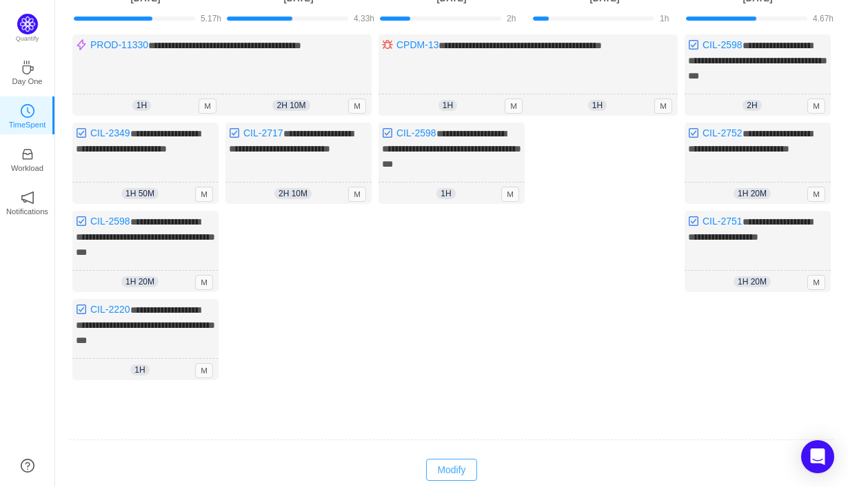
click at [460, 459] on button "Modify" at bounding box center [451, 470] width 50 height 22
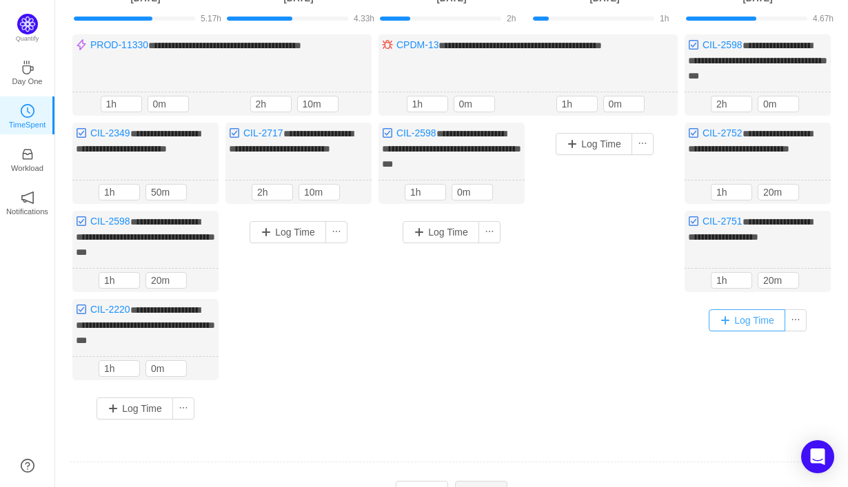
click at [747, 313] on button "Log Time" at bounding box center [746, 320] width 76 height 22
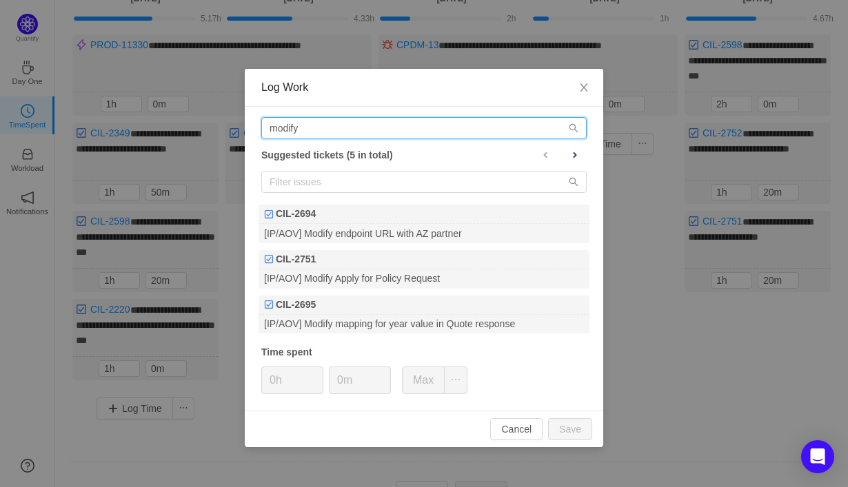
click at [480, 131] on input "modify" at bounding box center [423, 128] width 325 height 22
type input "m"
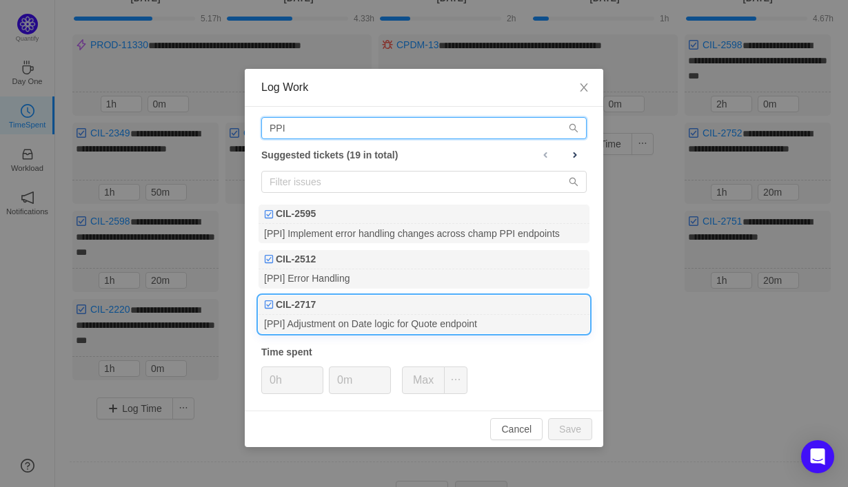
type input "PPI"
click at [467, 320] on div "[PPI] Adjustment on Date logic for Quote endpoint" at bounding box center [423, 324] width 331 height 19
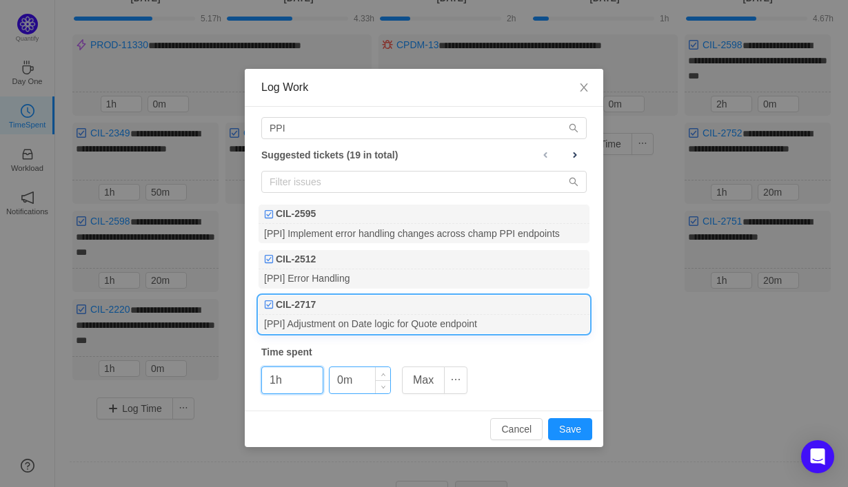
type input "1h"
click at [338, 385] on input "0m" at bounding box center [359, 380] width 61 height 26
type input "50m"
click at [573, 432] on button "Save" at bounding box center [570, 429] width 44 height 22
type input "0h"
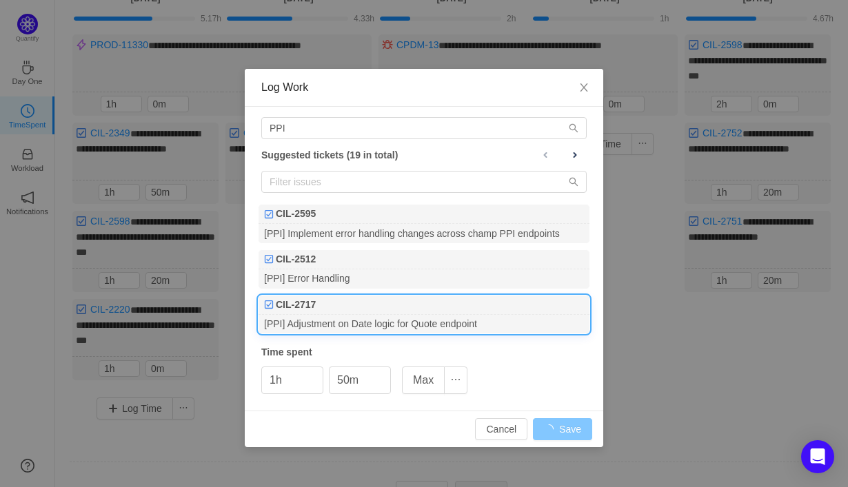
type input "0m"
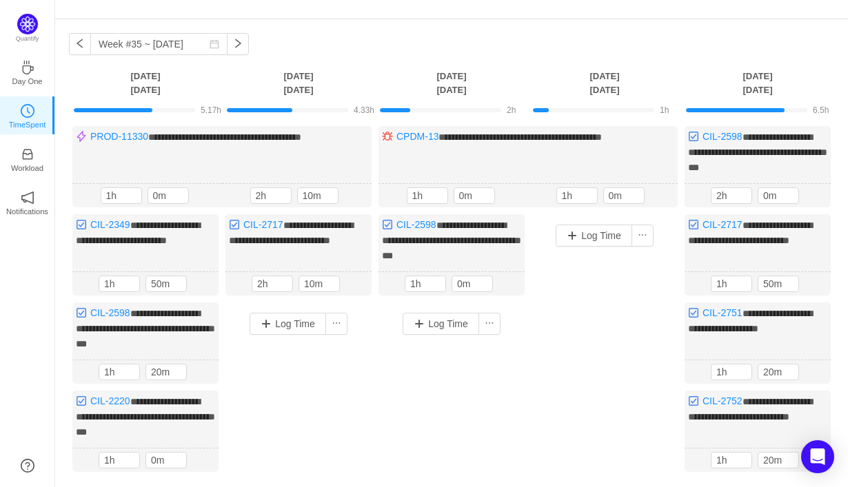
scroll to position [34, 0]
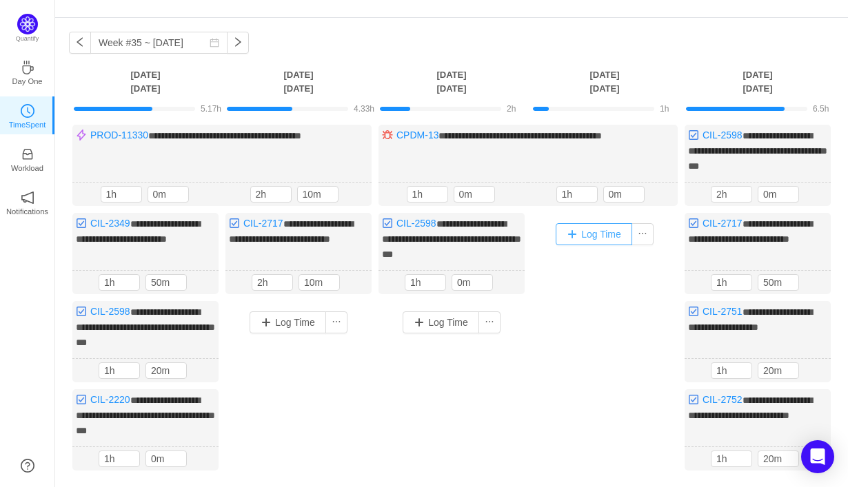
click at [592, 235] on button "Log Time" at bounding box center [593, 234] width 76 height 22
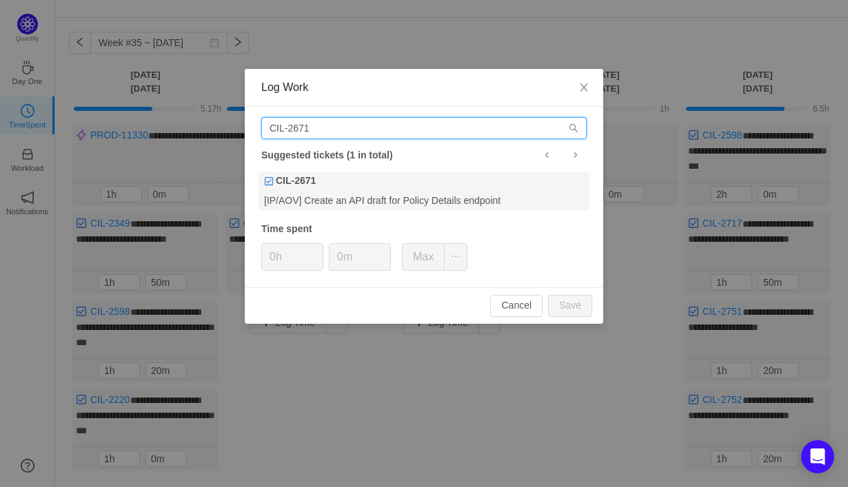
click at [529, 134] on input "CIL-2671" at bounding box center [423, 128] width 325 height 22
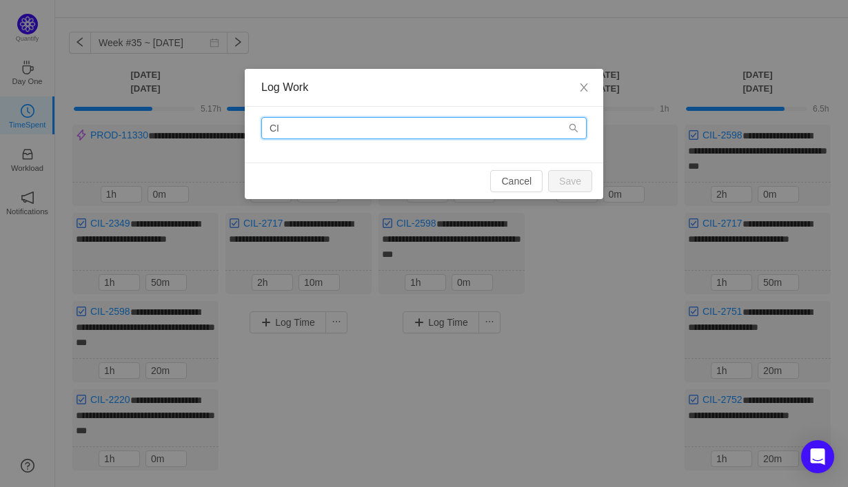
type input "C"
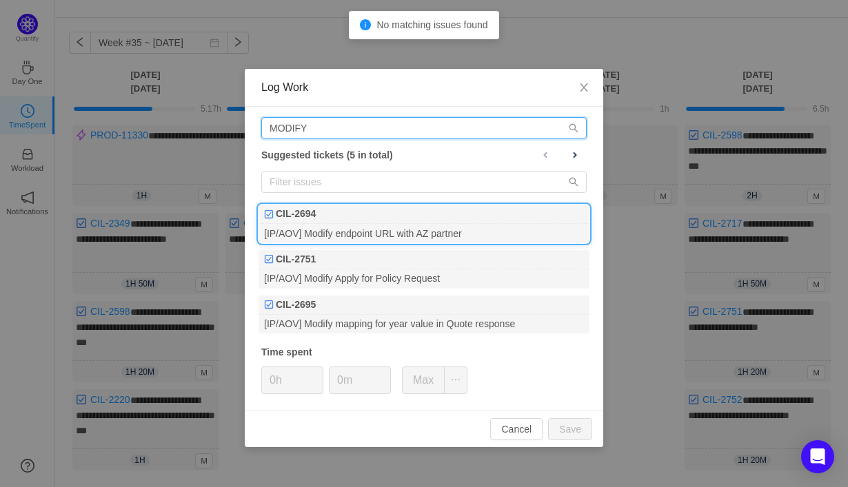
type input "MODIFY"
click at [475, 240] on div "[IP/AOV] Modify endpoint URL with AZ partner" at bounding box center [423, 233] width 331 height 19
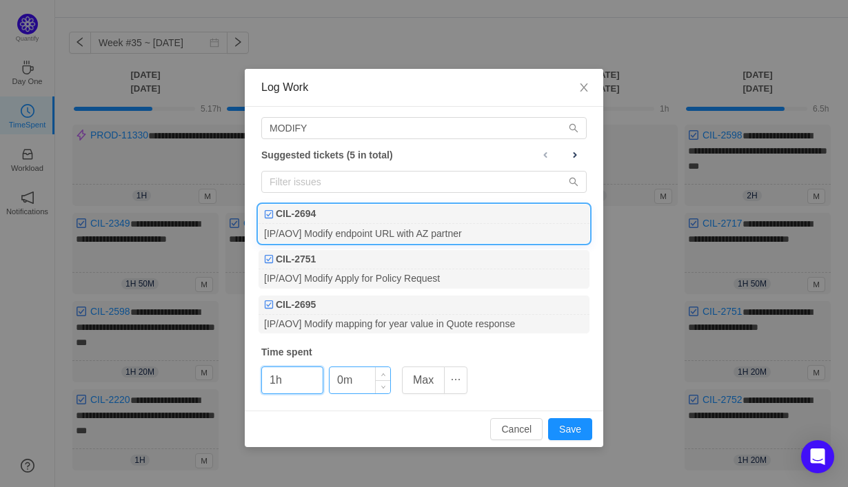
type input "1h"
click at [337, 383] on input "0m" at bounding box center [359, 380] width 61 height 26
type input "20m"
click at [573, 432] on button "Save" at bounding box center [570, 429] width 44 height 22
type input "0h"
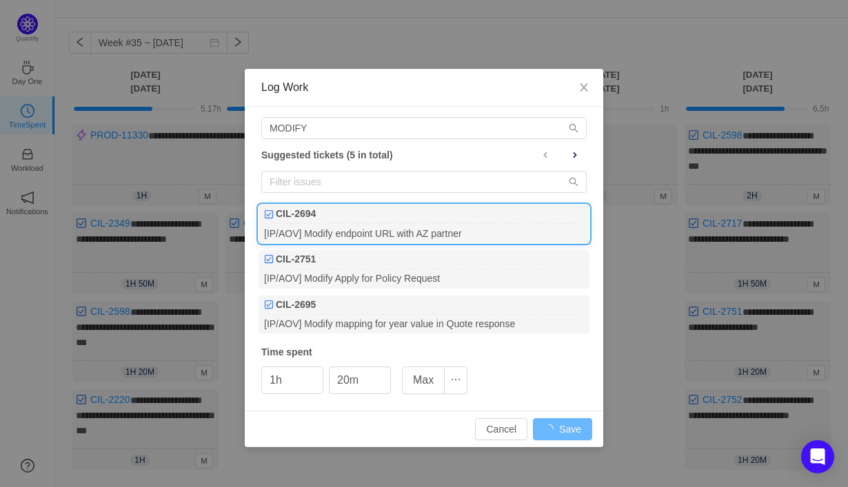
type input "0m"
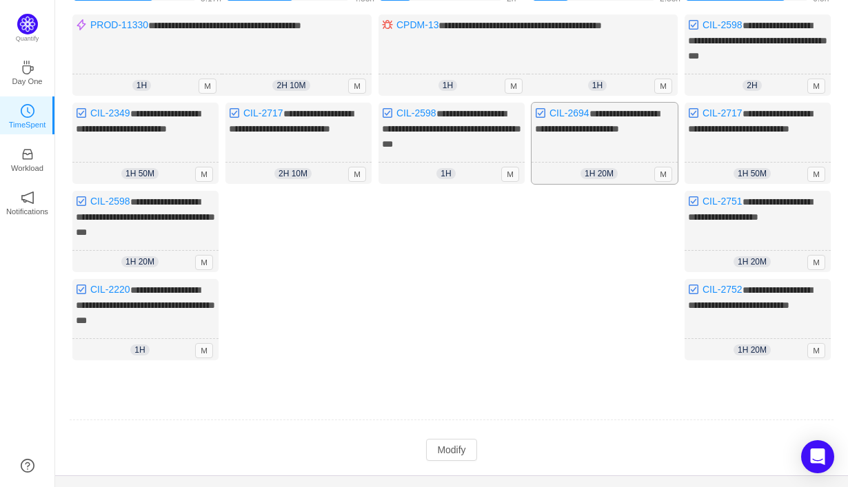
scroll to position [153, 0]
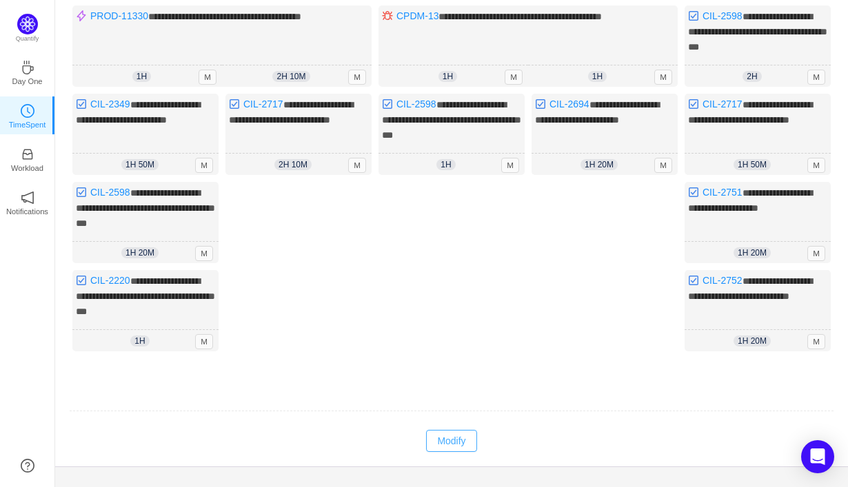
click at [457, 430] on button "Modify" at bounding box center [451, 441] width 50 height 22
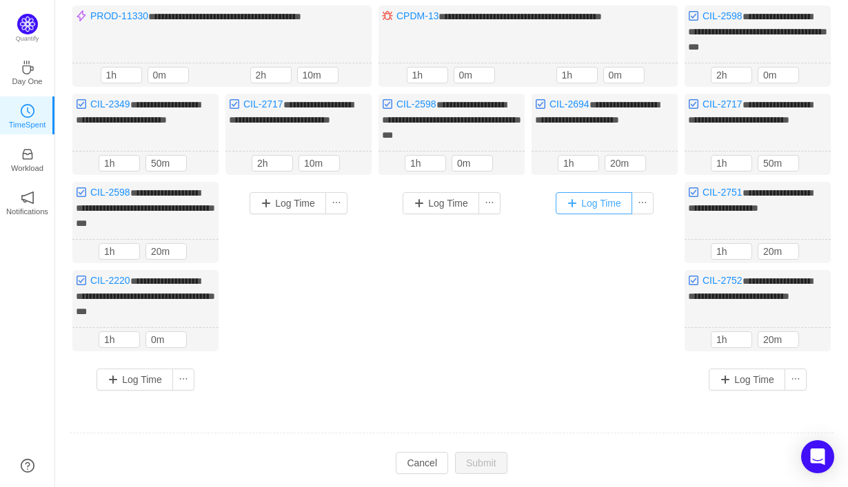
click at [596, 200] on button "Log Time" at bounding box center [593, 203] width 76 height 22
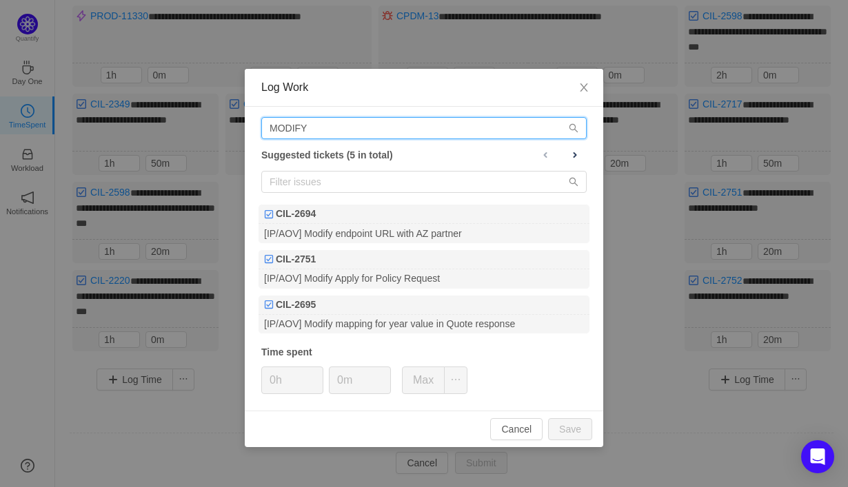
click at [490, 132] on input "MODIFY" at bounding box center [423, 128] width 325 height 22
type input "M"
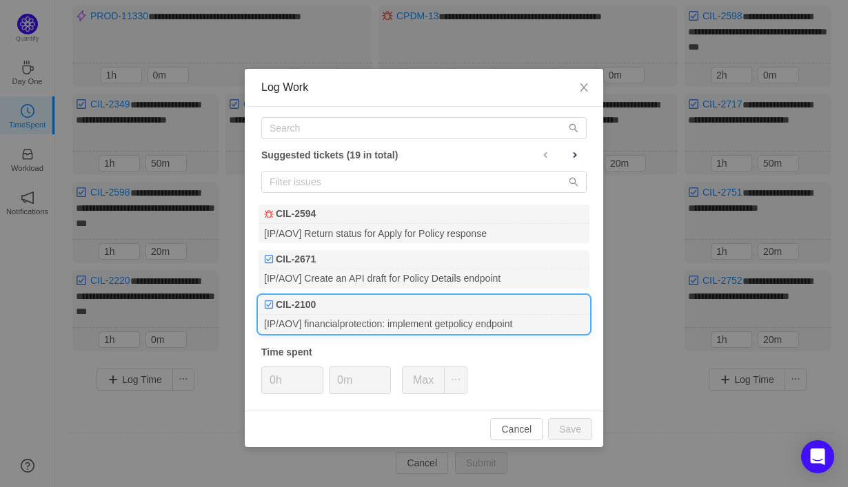
click at [429, 321] on div "[IP/AOV] financialprotection: implement getpolicy endpoint" at bounding box center [423, 324] width 331 height 19
click at [578, 431] on button "Save" at bounding box center [570, 429] width 44 height 22
type input "0h"
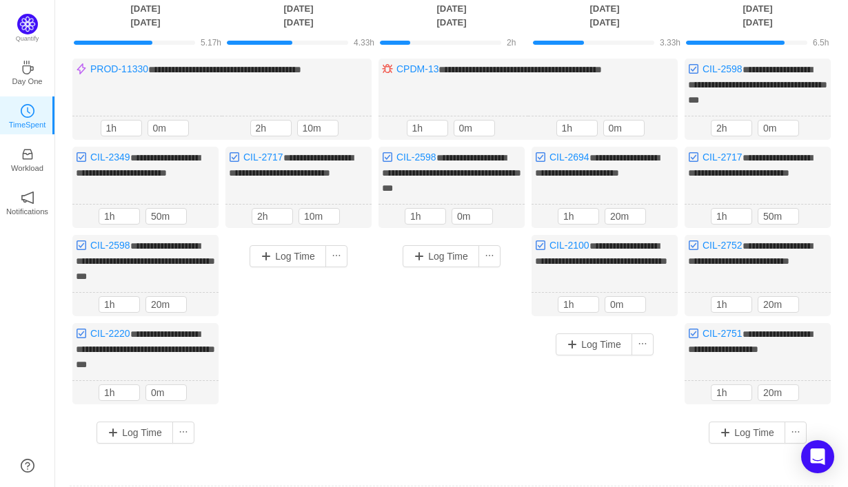
scroll to position [96, 0]
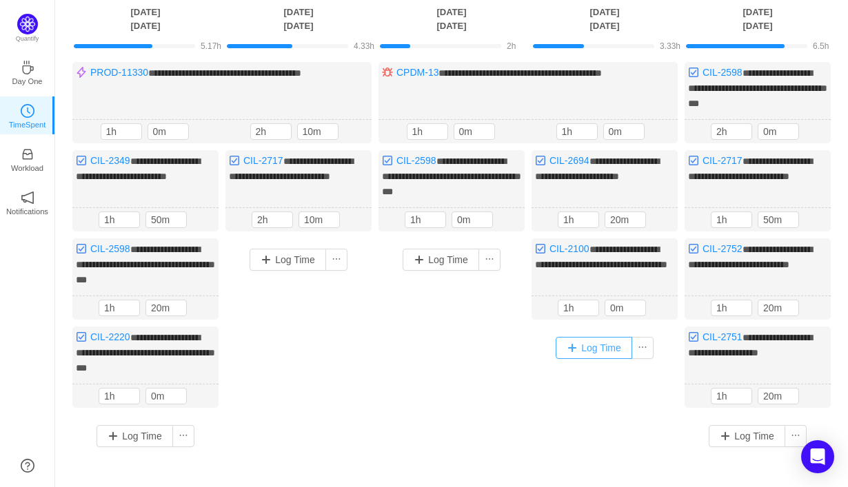
click at [591, 347] on button "Log Time" at bounding box center [593, 348] width 76 height 22
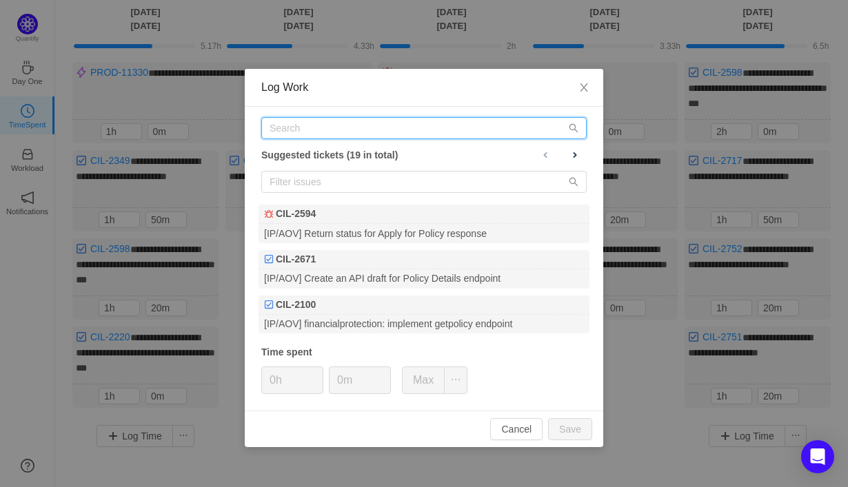
click at [410, 125] on input "text" at bounding box center [423, 128] width 325 height 22
type input "Q"
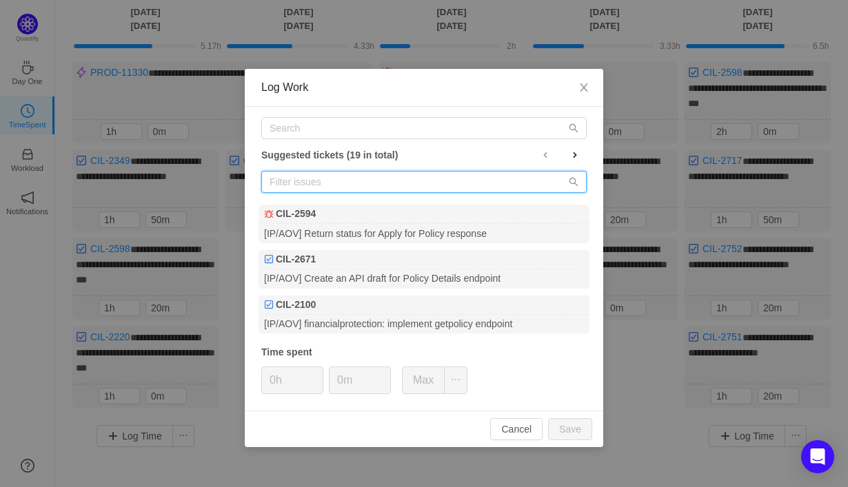
click at [381, 177] on input "text" at bounding box center [423, 182] width 325 height 22
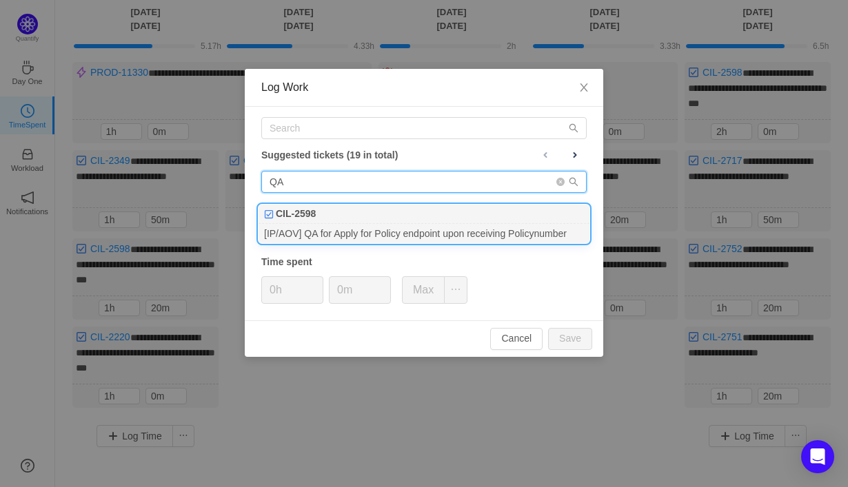
type input "QA"
click at [389, 228] on div "[IP/AOV] QA for Apply for Policy endpoint upon receiving Policynumber" at bounding box center [423, 233] width 331 height 19
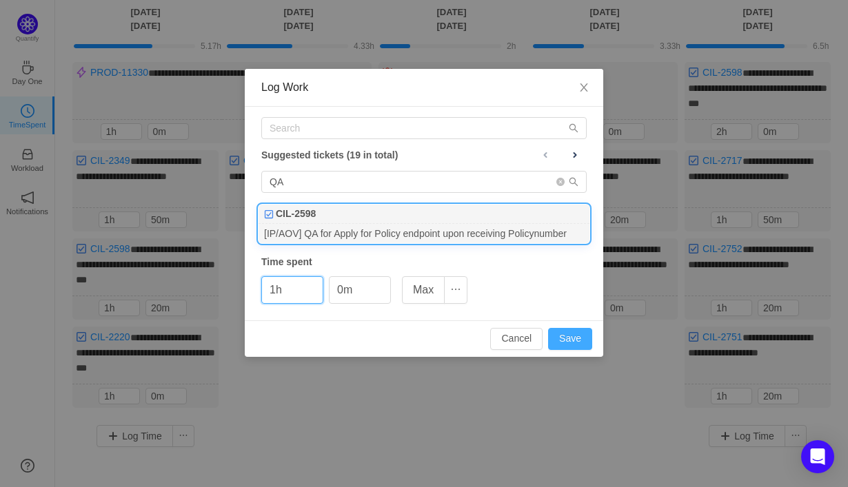
type input "1h"
click at [573, 338] on button "Save" at bounding box center [570, 339] width 44 height 22
click at [563, 337] on div "Cancel Save" at bounding box center [424, 338] width 358 height 37
click at [536, 300] on div "Suggested tickets (19 in total) QA CIL-2598 [IP/AOV] QA for Apply for Policy en…" at bounding box center [424, 214] width 358 height 214
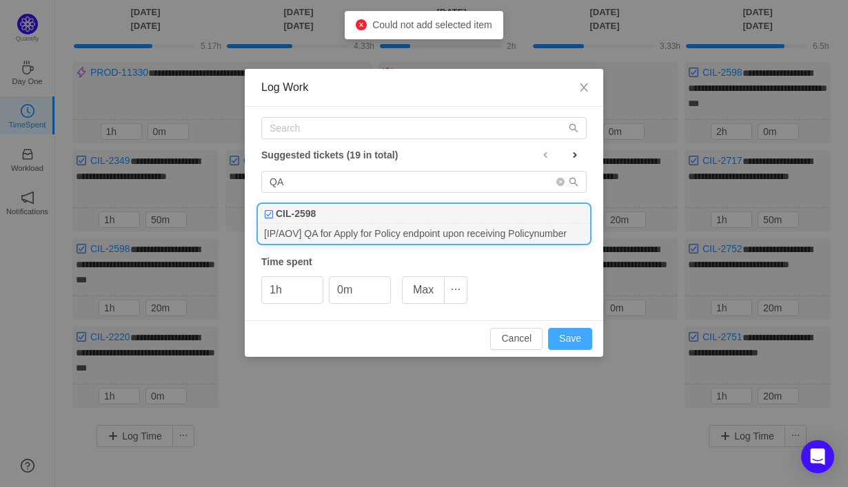
click at [566, 342] on button "Save" at bounding box center [570, 339] width 44 height 22
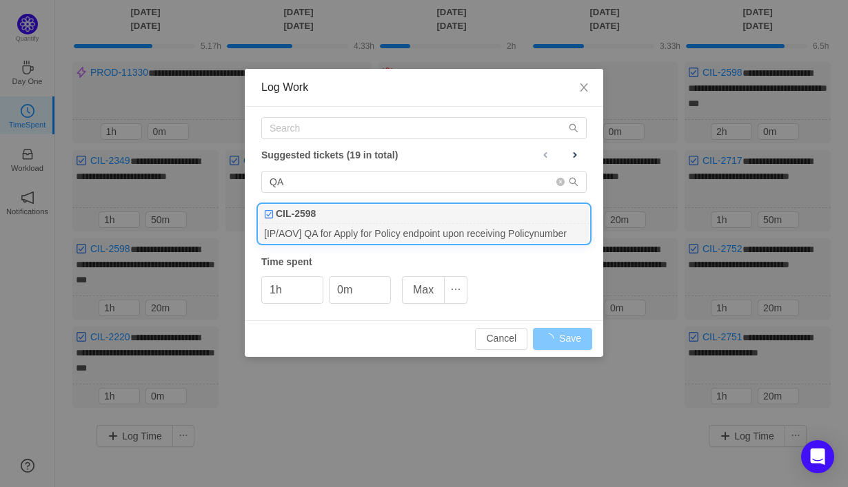
type input "0h"
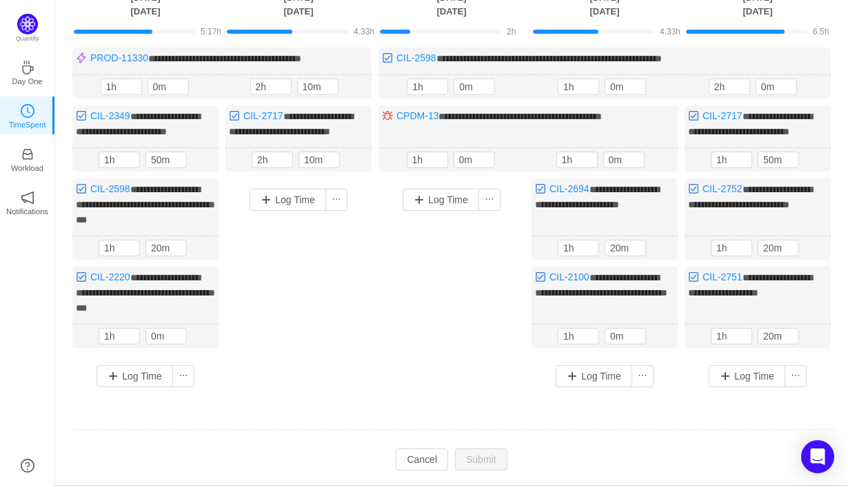
scroll to position [113, 0]
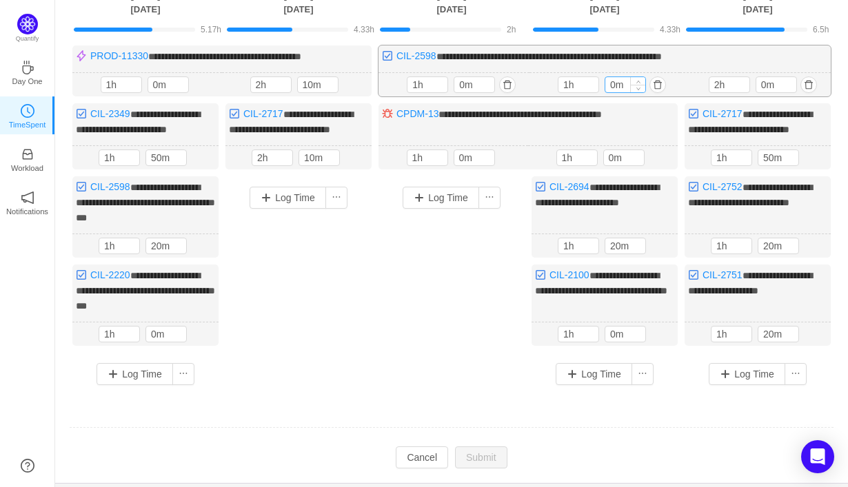
click at [610, 82] on input "0m" at bounding box center [625, 84] width 40 height 15
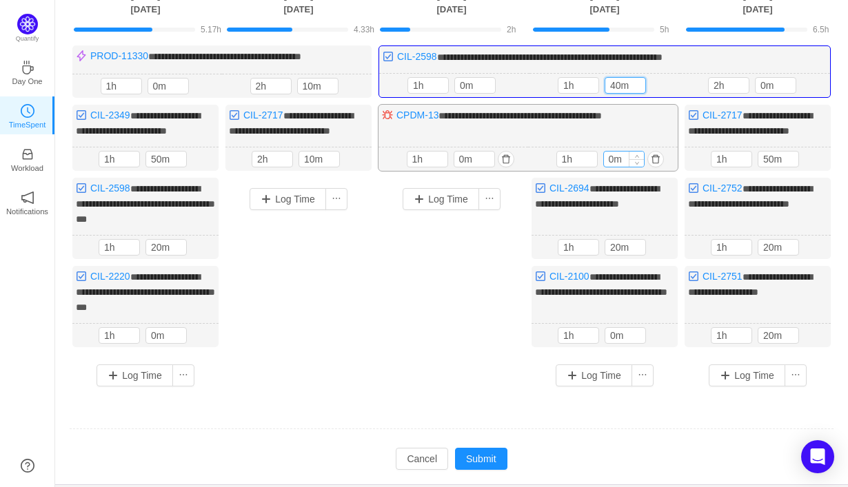
type input "40m"
click at [608, 167] on input "0m" at bounding box center [624, 159] width 40 height 15
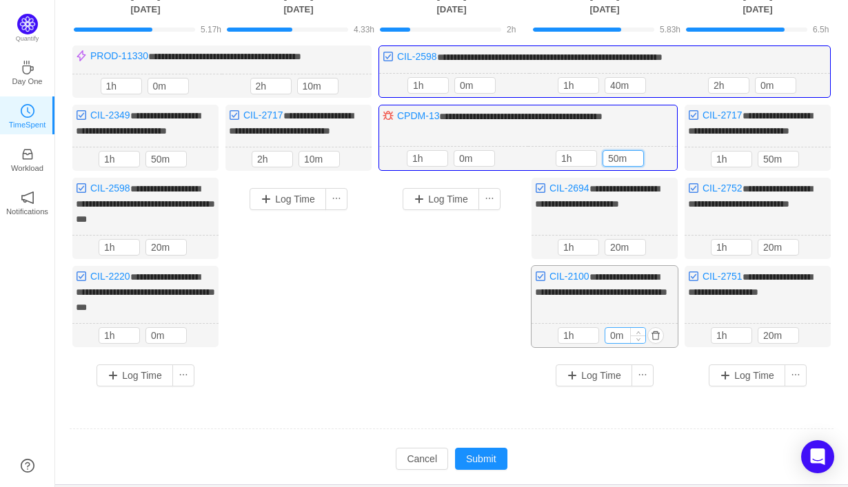
type input "50m"
click at [615, 343] on input "0m" at bounding box center [625, 335] width 40 height 15
type input "45m"
click at [488, 465] on button "Submit" at bounding box center [481, 459] width 52 height 22
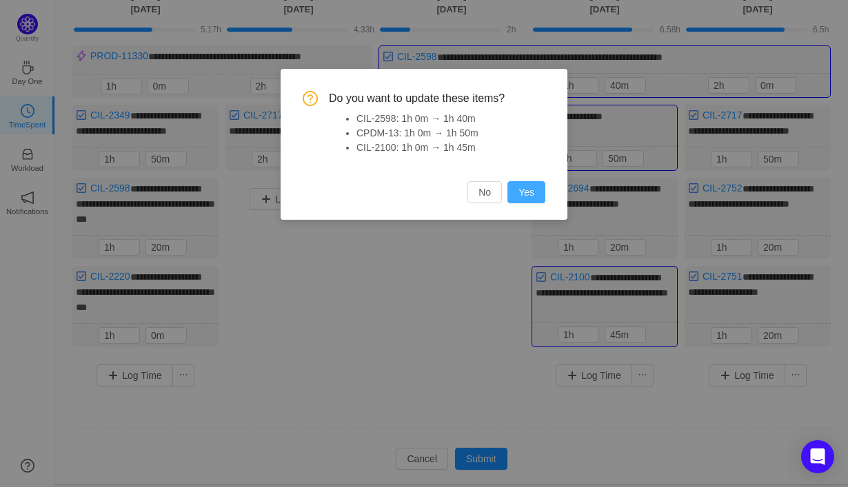
click at [529, 196] on button "Yes" at bounding box center [526, 192] width 38 height 22
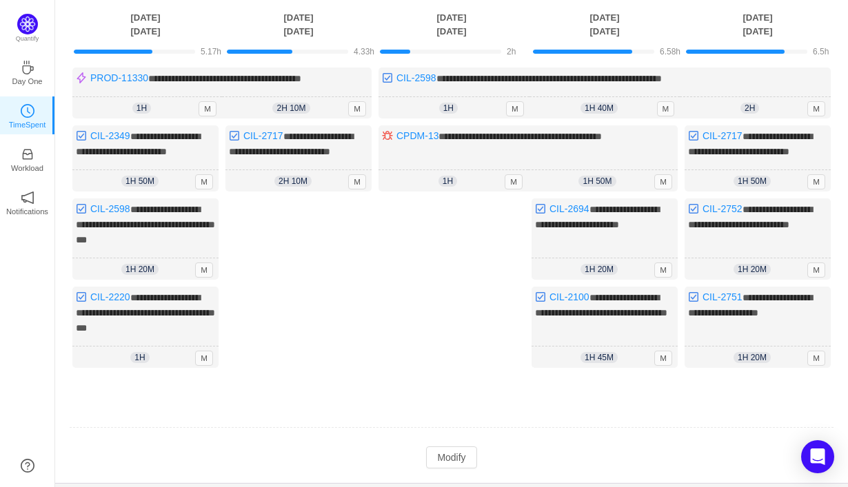
scroll to position [96, 0]
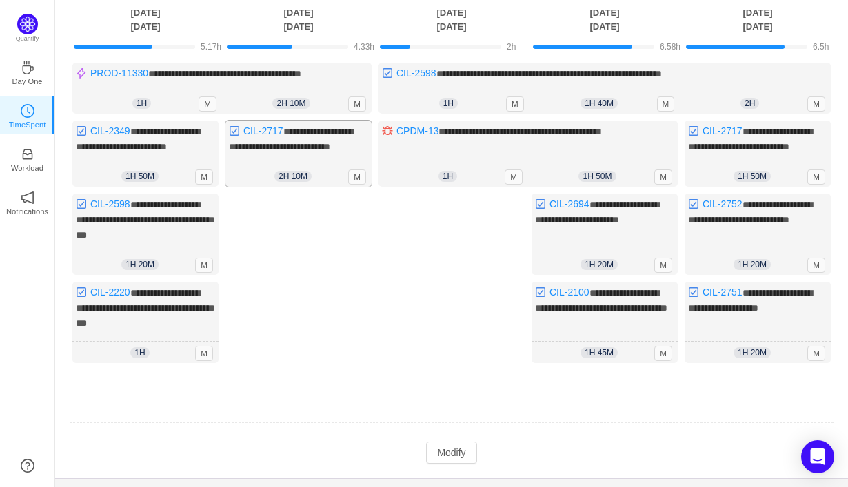
click at [299, 170] on div "**********" at bounding box center [298, 154] width 146 height 66
click at [462, 463] on button "Modify" at bounding box center [451, 453] width 50 height 22
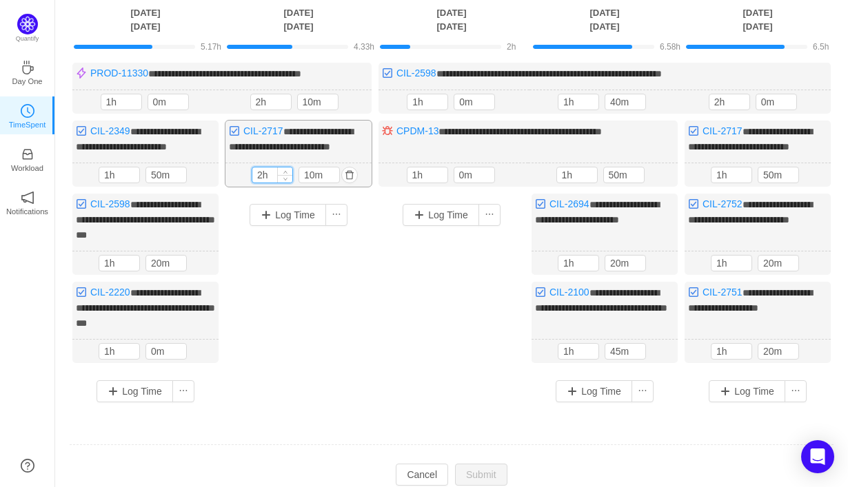
click at [269, 183] on input "2h" at bounding box center [272, 174] width 40 height 15
click at [262, 183] on input "2h" at bounding box center [272, 174] width 40 height 15
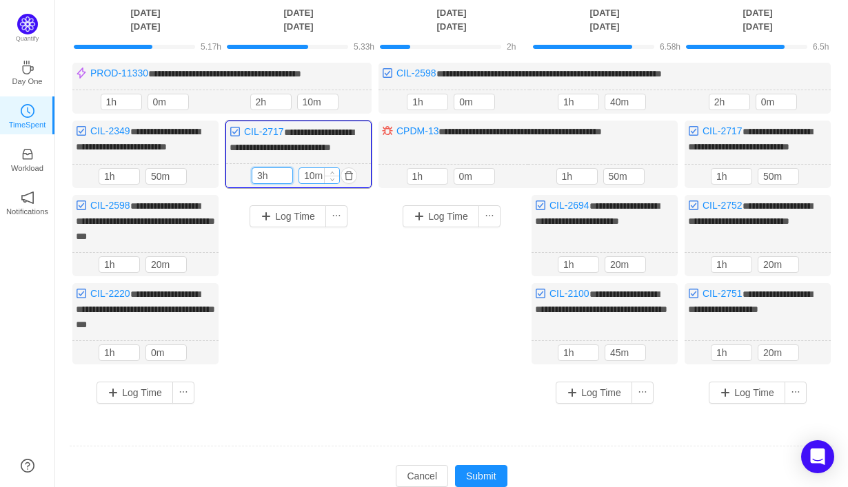
type input "3h"
click at [307, 183] on input "10m" at bounding box center [319, 175] width 40 height 15
type input "20m"
click at [296, 227] on button "Log Time" at bounding box center [287, 216] width 76 height 22
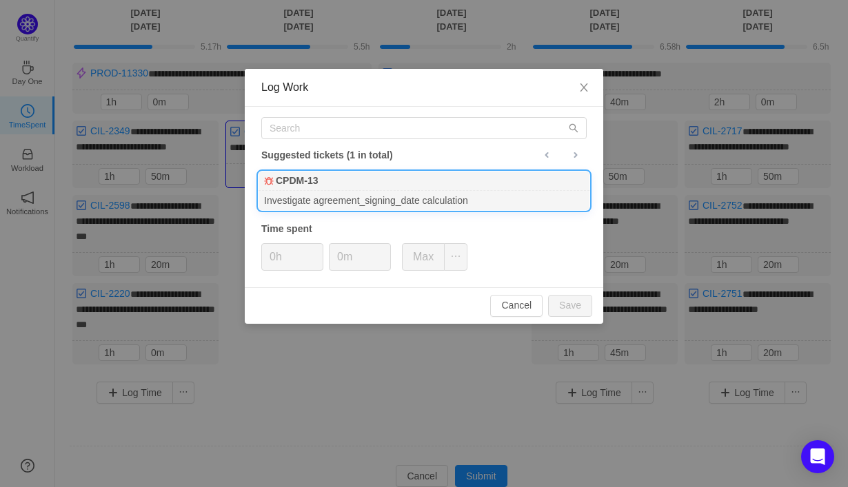
click at [390, 198] on div "Investigate agreement_signing_date calculation" at bounding box center [423, 200] width 331 height 19
click at [569, 311] on button "Save" at bounding box center [570, 306] width 44 height 22
type input "0h"
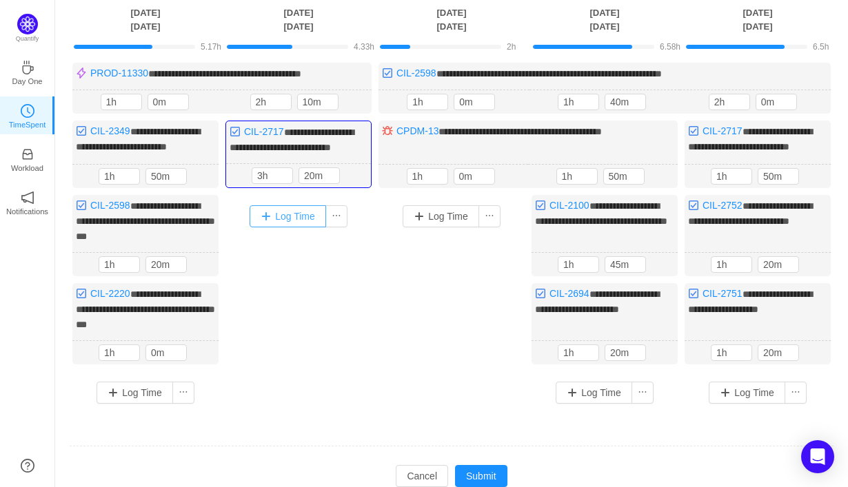
click at [306, 227] on button "Log Time" at bounding box center [287, 216] width 76 height 22
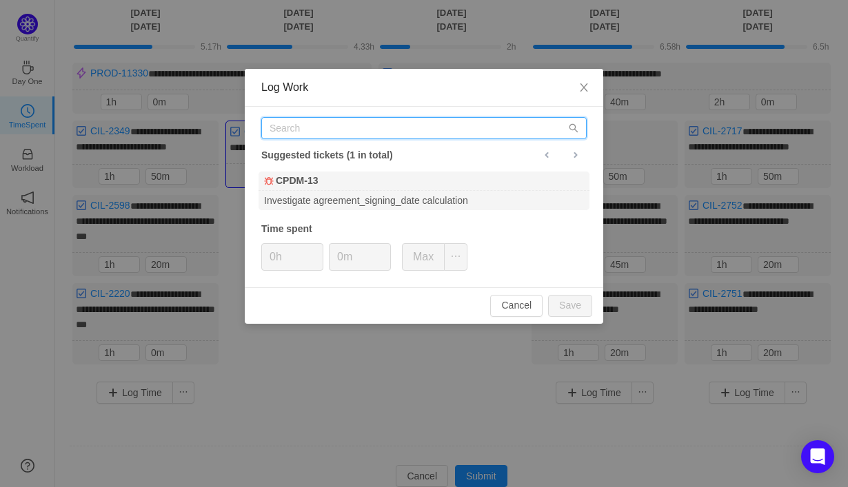
click at [321, 126] on input "text" at bounding box center [423, 128] width 325 height 22
click at [365, 376] on div "Log Work Suggested tickets (1 in total) CPDM-13 Investigate agreement_signing_d…" at bounding box center [424, 243] width 848 height 487
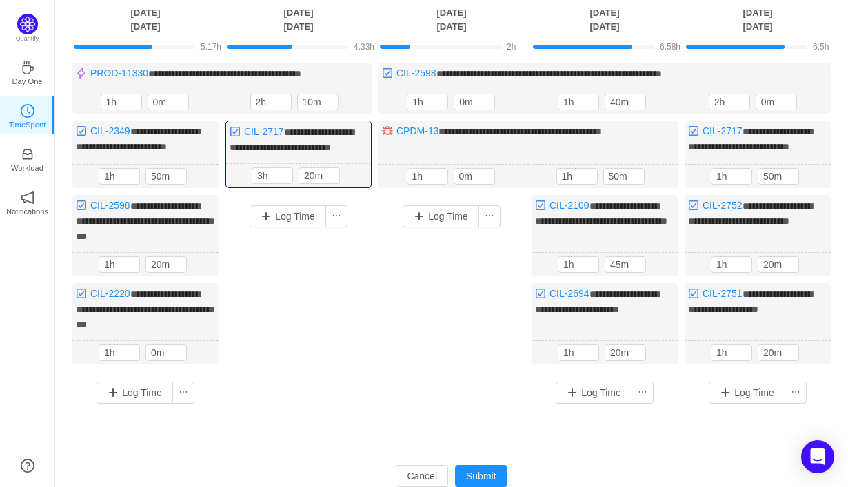
click at [322, 336] on div "Log Time" at bounding box center [298, 292] width 146 height 194
click at [380, 239] on div "Log Time" at bounding box center [451, 292] width 146 height 194
click at [368, 218] on div "Log Time" at bounding box center [298, 292] width 146 height 194
click at [369, 214] on div "Log Time" at bounding box center [298, 292] width 146 height 194
click at [438, 227] on button "Log Time" at bounding box center [440, 216] width 76 height 22
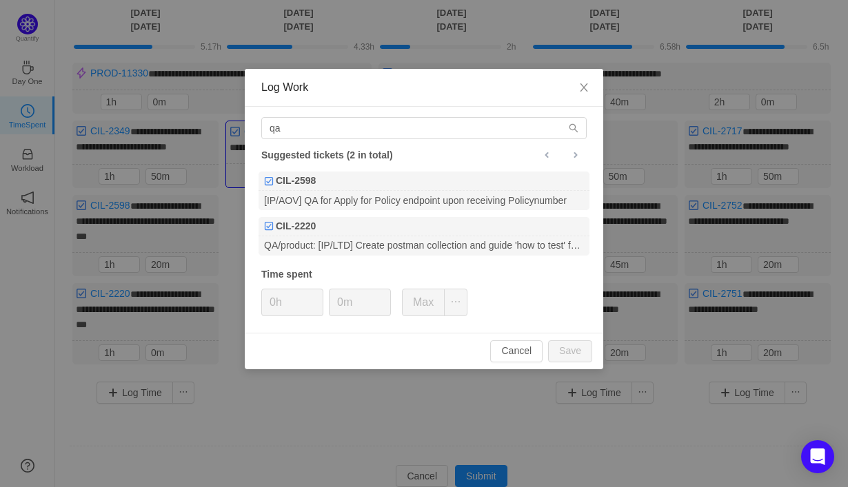
click at [365, 467] on div "Log Work qa Suggested tickets (2 in total) CIL-2598 [IP/AOV] QA for Apply for P…" at bounding box center [424, 243] width 848 height 487
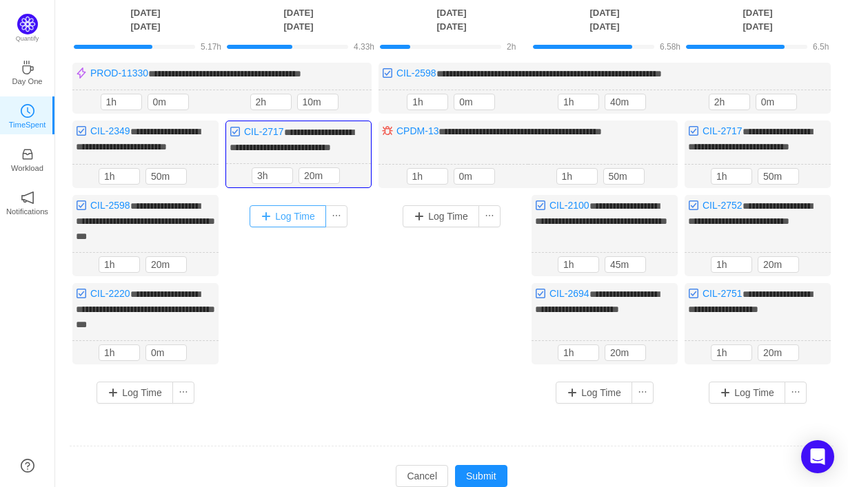
click at [296, 227] on button "Log Time" at bounding box center [287, 216] width 76 height 22
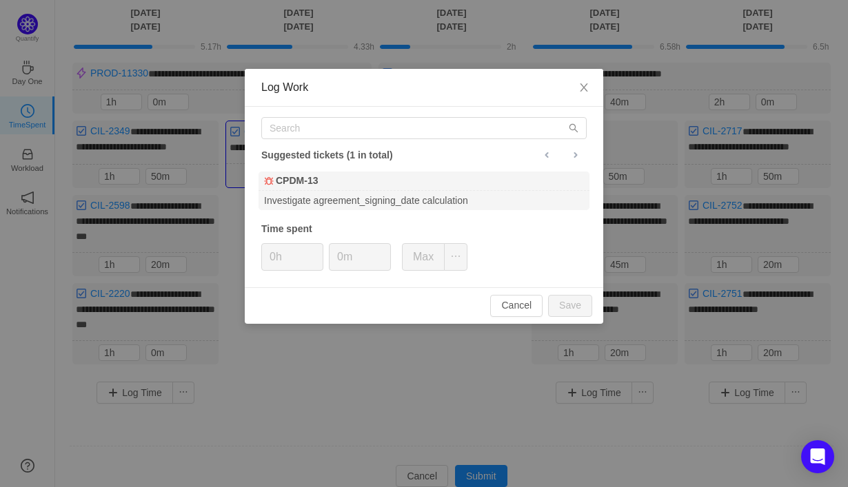
click at [277, 389] on div "Log Work Suggested tickets (1 in total) CPDM-13 Investigate agreement_signing_d…" at bounding box center [424, 243] width 848 height 487
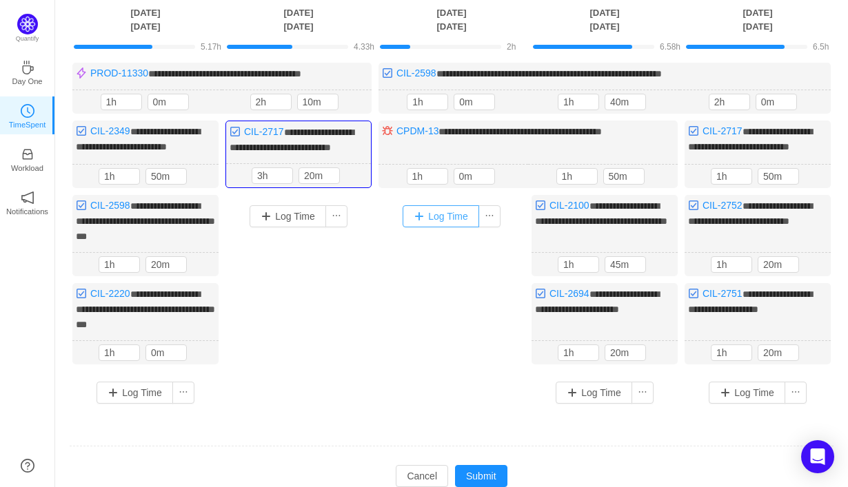
click at [449, 227] on button "Log Time" at bounding box center [440, 216] width 76 height 22
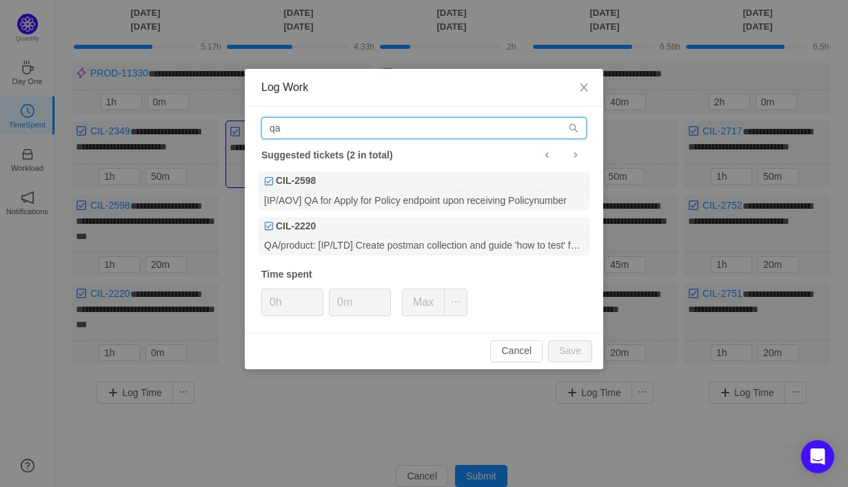
click at [430, 127] on input "qa" at bounding box center [423, 128] width 325 height 22
type input "q"
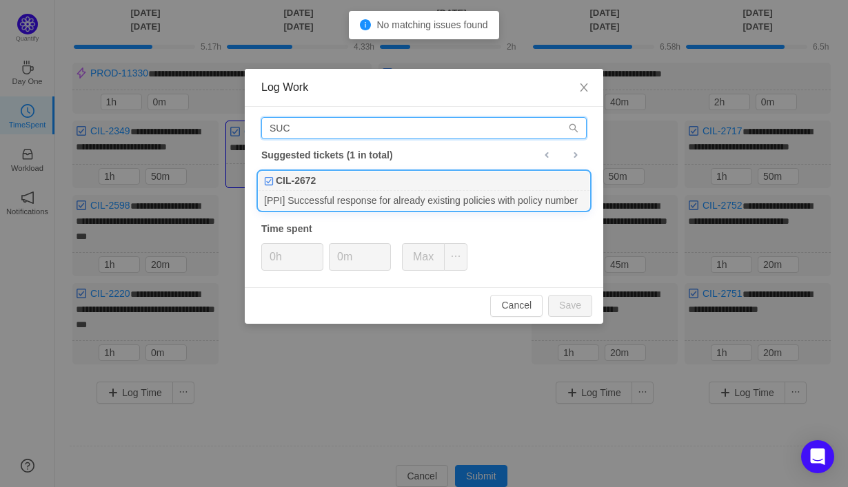
type input "SUC"
click at [455, 189] on div "CIL-2672" at bounding box center [423, 181] width 331 height 19
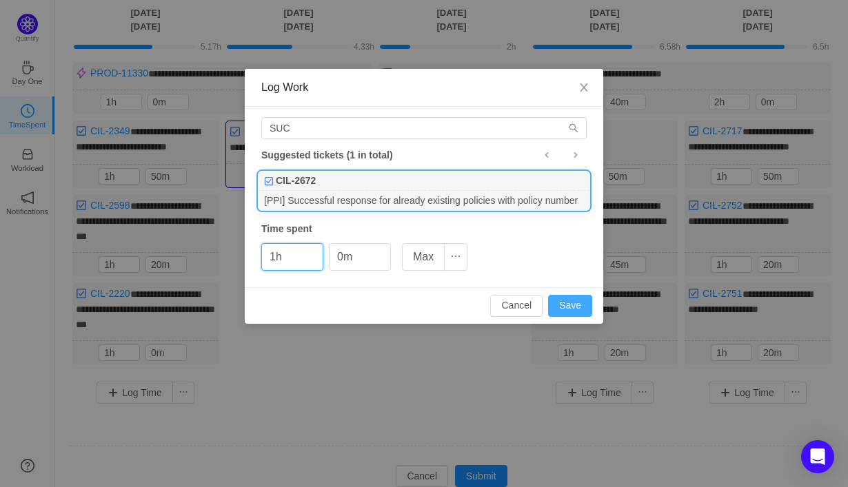
click at [568, 310] on button "Save" at bounding box center [570, 306] width 44 height 22
type input "0h"
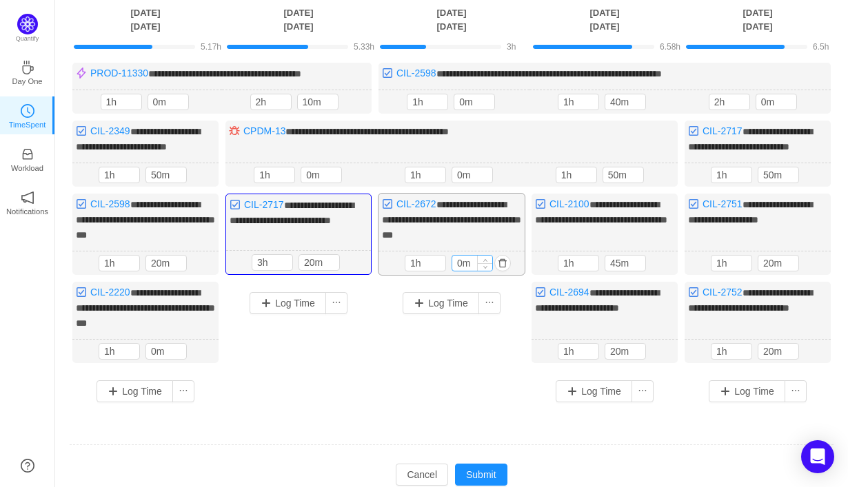
click at [458, 271] on input "0m" at bounding box center [472, 263] width 40 height 15
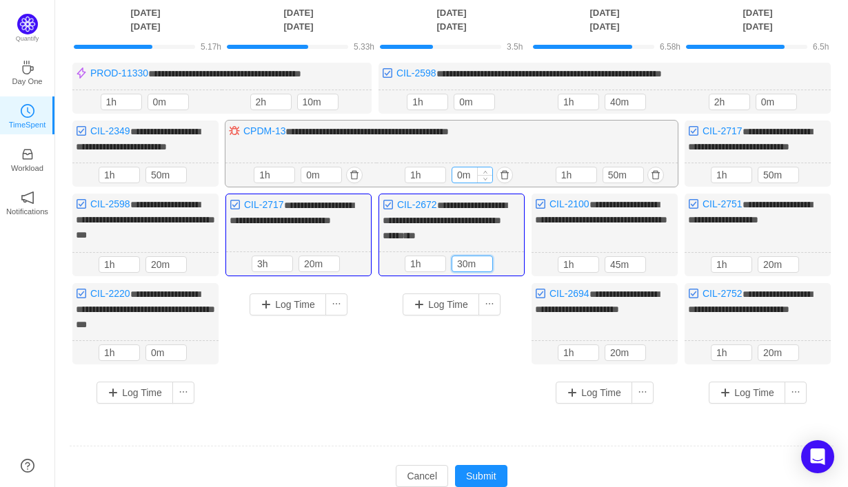
type input "30m"
click at [456, 183] on input "0m" at bounding box center [472, 174] width 40 height 15
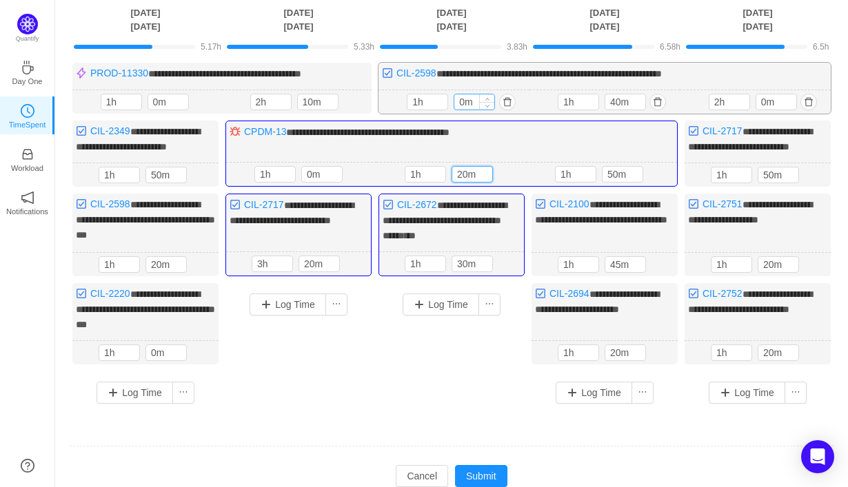
type input "20m"
click at [459, 103] on input "0m" at bounding box center [474, 101] width 40 height 15
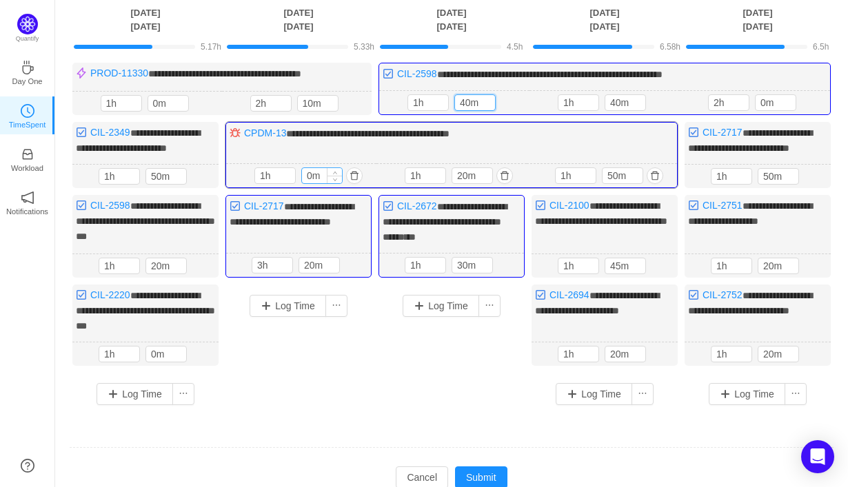
type input "40m"
click at [307, 183] on input "0m" at bounding box center [322, 175] width 40 height 15
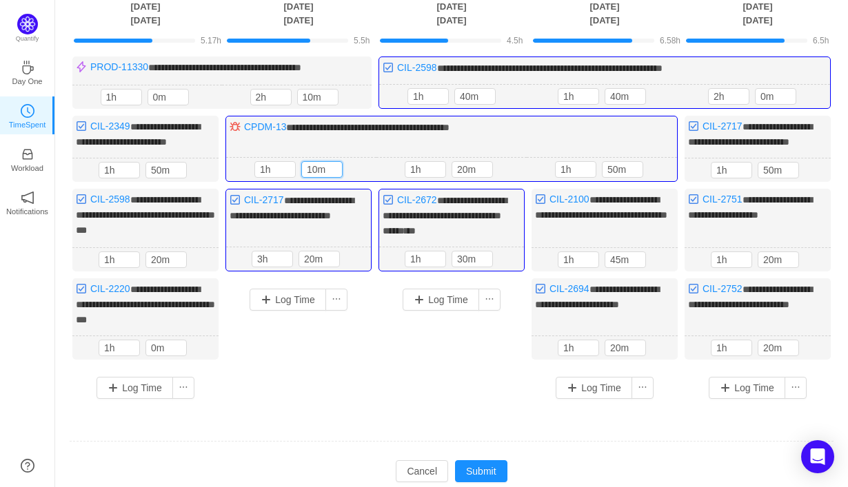
scroll to position [104, 0]
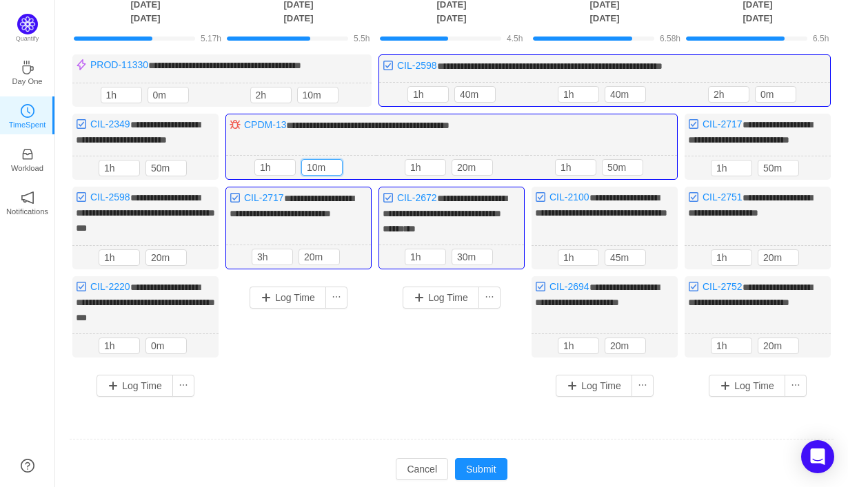
type input "10m"
click at [390, 389] on div "Log Time" at bounding box center [451, 335] width 146 height 119
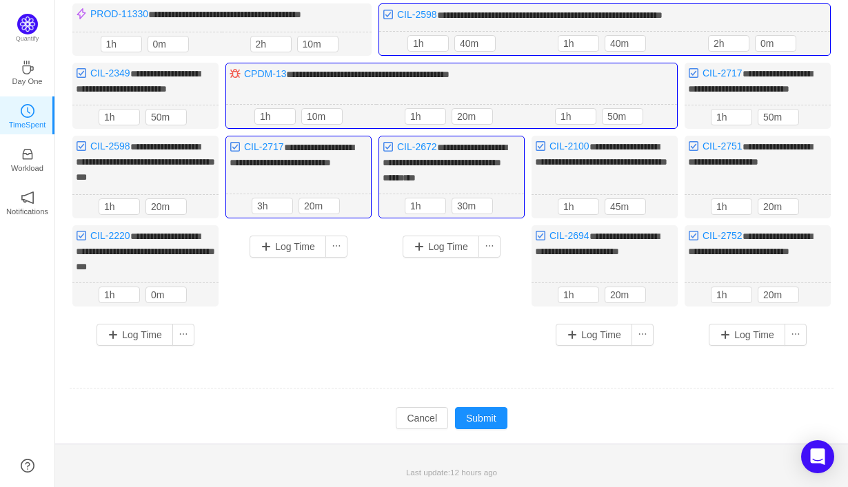
scroll to position [163, 0]
click at [351, 124] on button "button" at bounding box center [354, 116] width 17 height 17
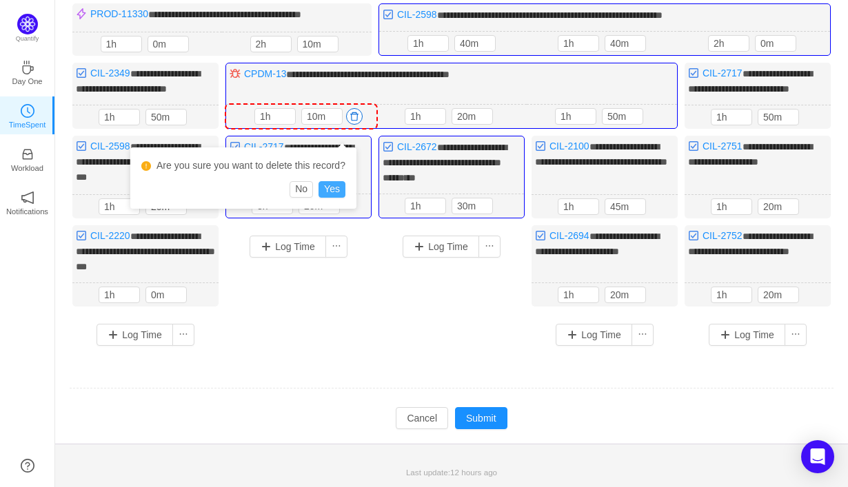
click at [340, 181] on button "Yes" at bounding box center [331, 189] width 27 height 17
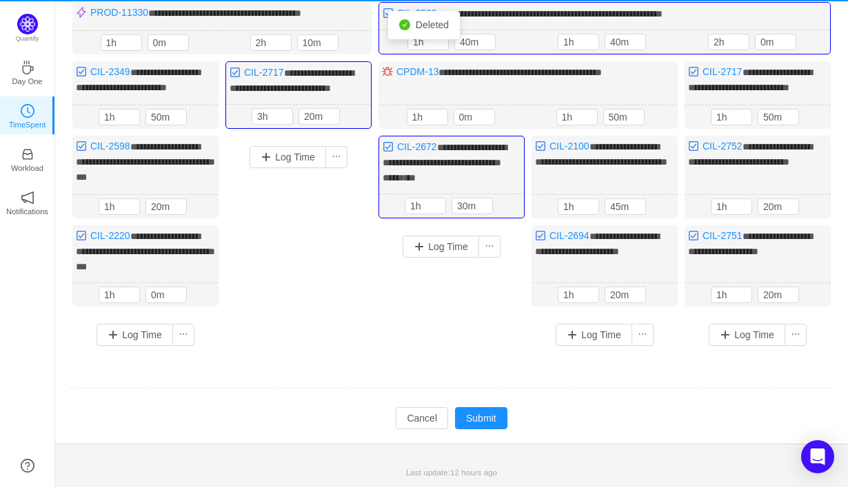
click at [302, 253] on div "Log Time" at bounding box center [298, 234] width 146 height 196
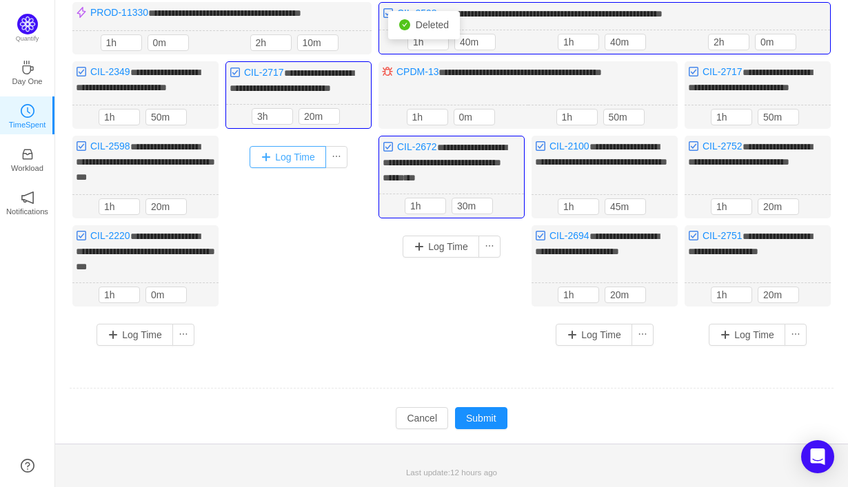
click at [311, 168] on button "Log Time" at bounding box center [287, 157] width 76 height 22
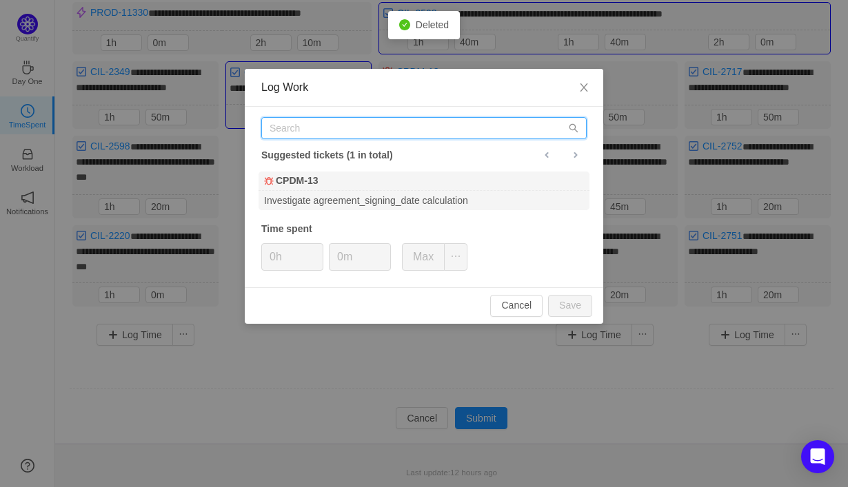
click at [338, 132] on input "text" at bounding box center [423, 128] width 325 height 22
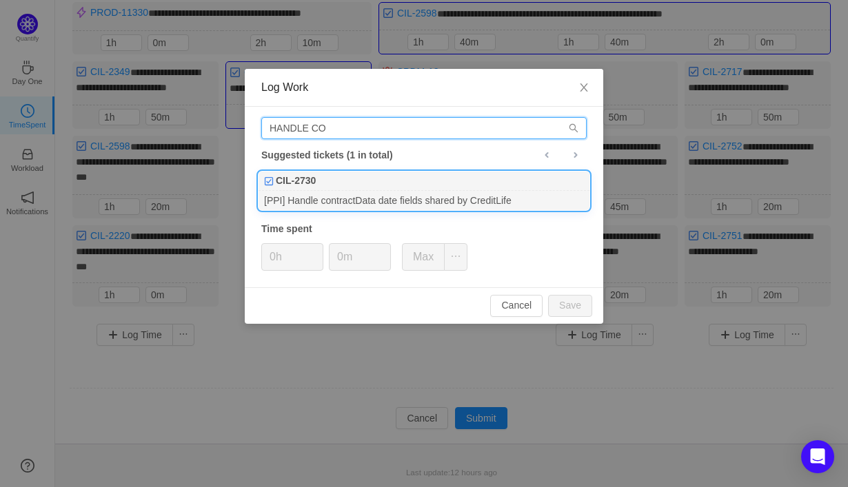
type input "HANDLE CO"
click at [361, 192] on div "[PPI] Handle contractData date fields shared by CreditLife" at bounding box center [423, 200] width 331 height 19
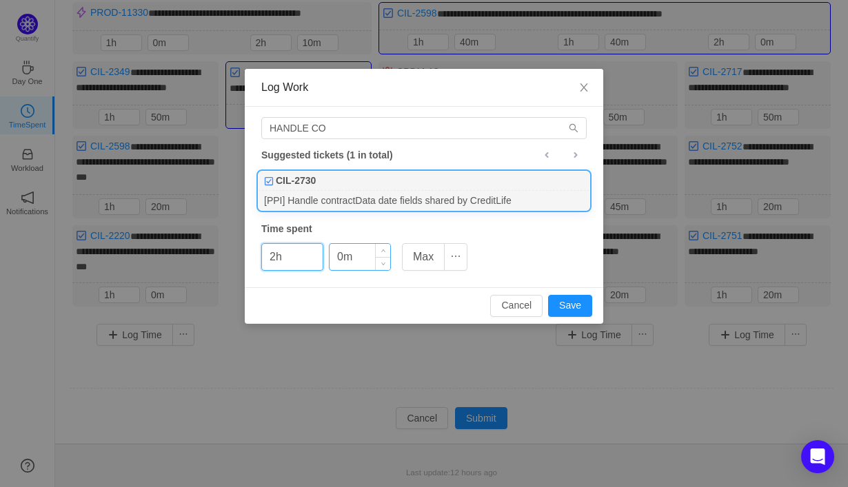
type input "2h"
click at [338, 256] on input "0m" at bounding box center [359, 257] width 61 height 26
type input "30m"
click at [560, 305] on button "Save" at bounding box center [570, 306] width 44 height 22
type input "0h"
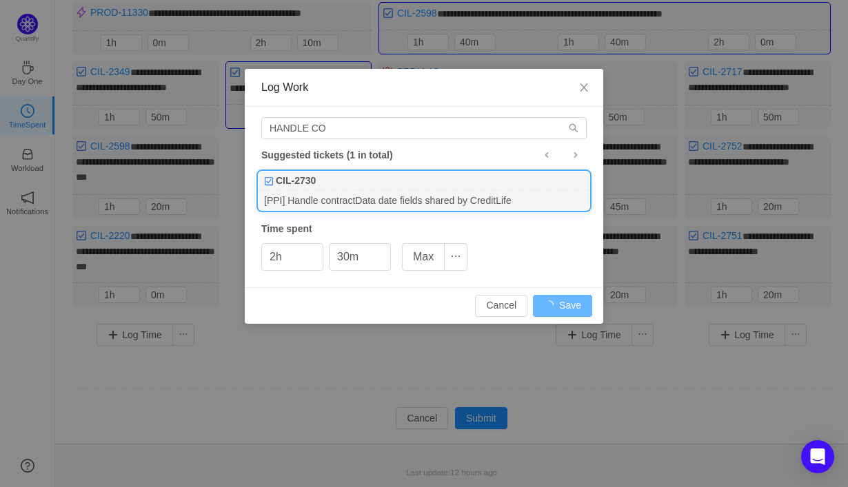
type input "0m"
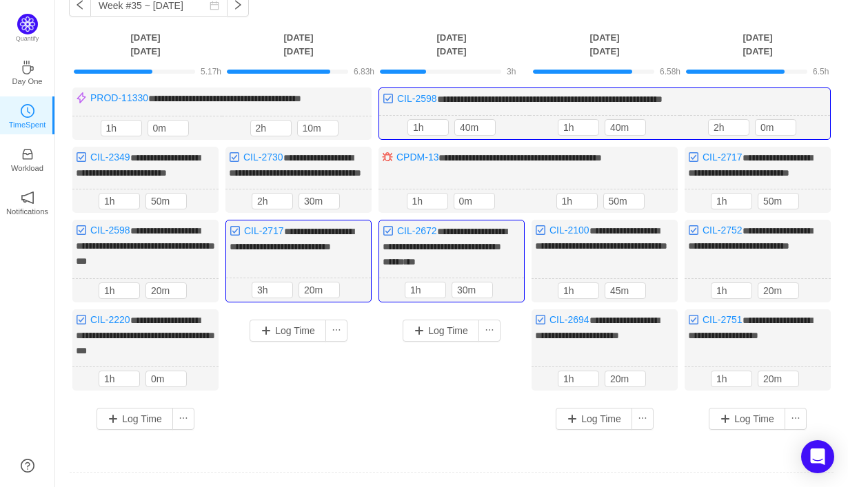
scroll to position [70, 0]
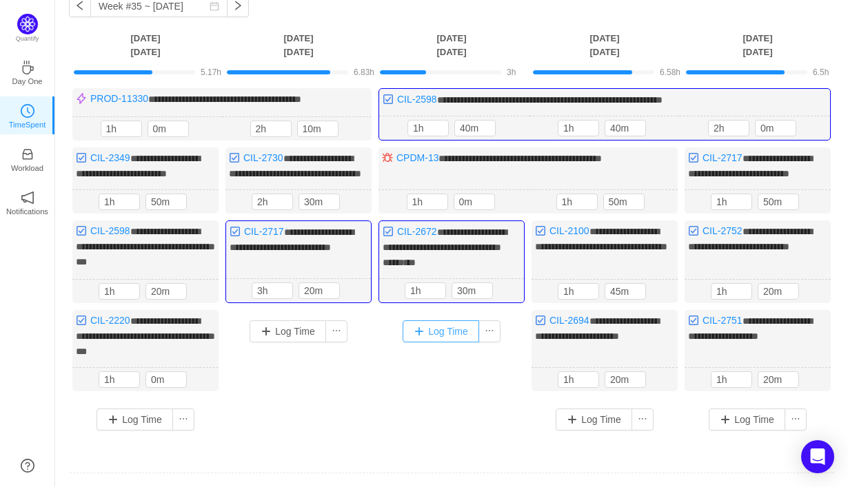
click at [431, 341] on button "Log Time" at bounding box center [440, 331] width 76 height 22
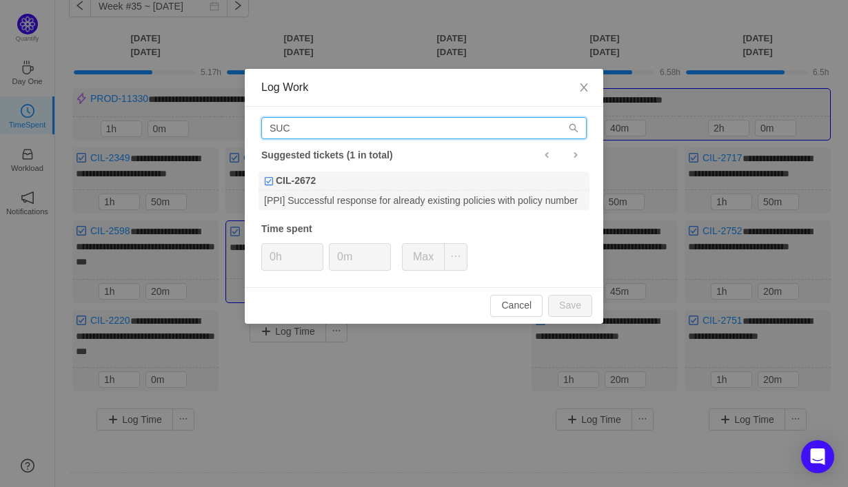
click at [432, 136] on input "SUC" at bounding box center [423, 128] width 325 height 22
type input "S"
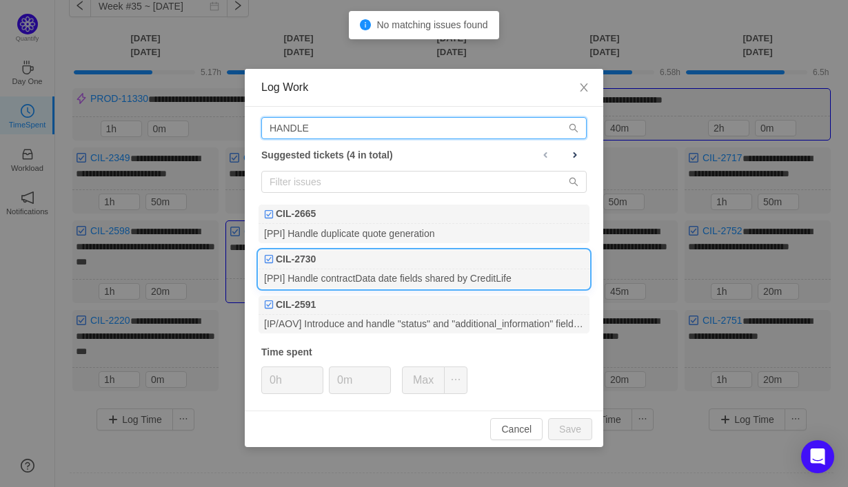
type input "HANDLE"
click at [423, 274] on div "[PPI] Handle contractData date fields shared by CreditLife" at bounding box center [423, 278] width 331 height 19
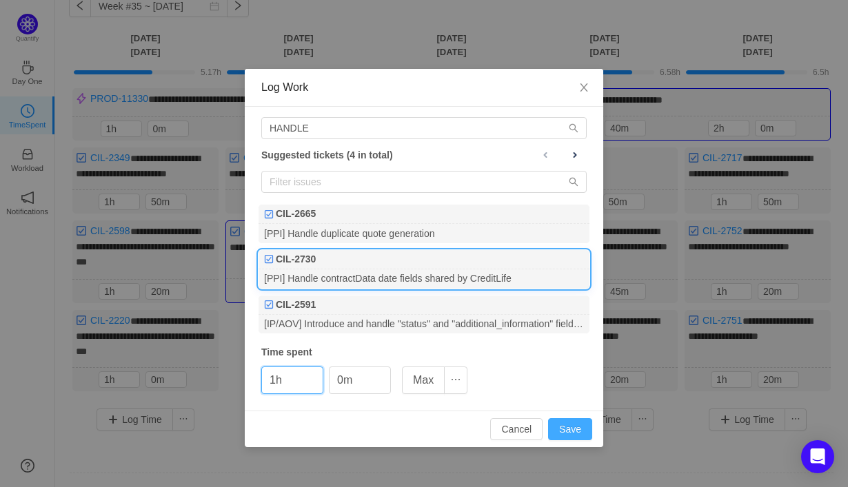
click at [578, 430] on button "Save" at bounding box center [570, 429] width 44 height 22
type input "0h"
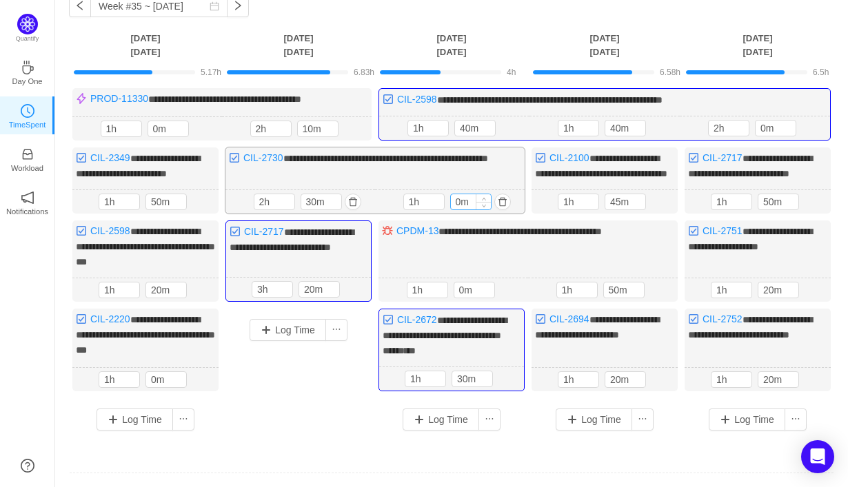
click at [455, 209] on input "0m" at bounding box center [471, 201] width 40 height 15
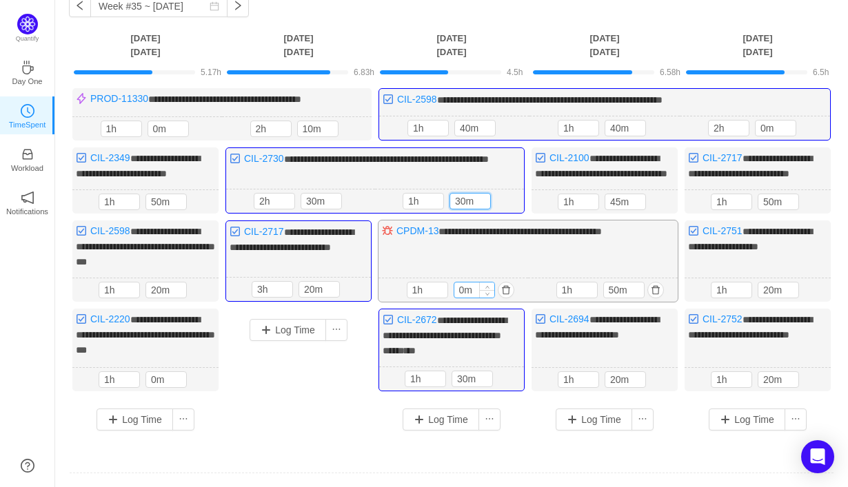
type input "30m"
click at [461, 298] on input "0m" at bounding box center [474, 290] width 40 height 15
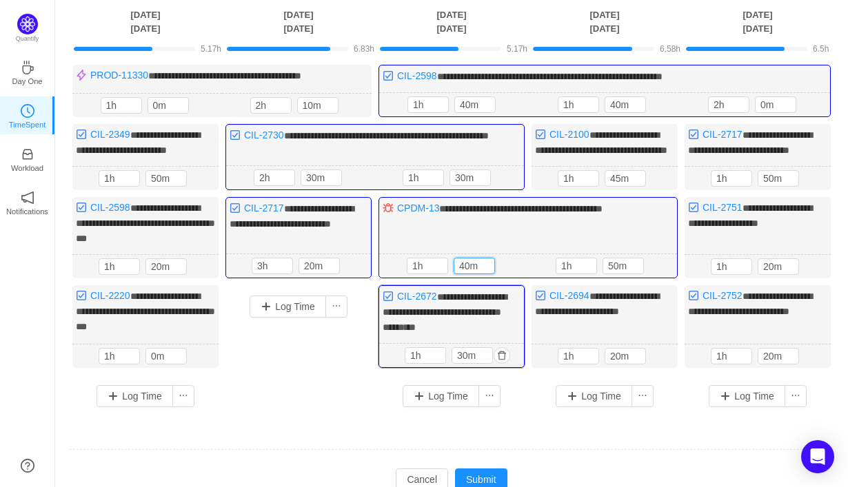
scroll to position [103, 0]
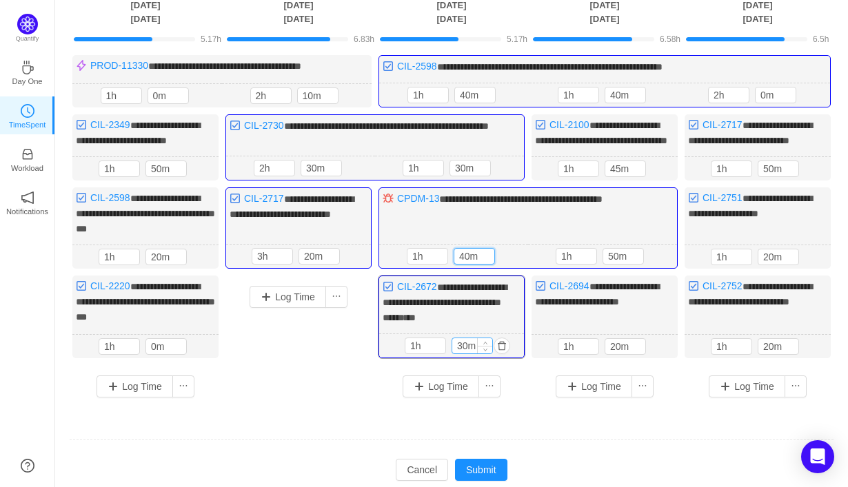
type input "40m"
click at [463, 353] on input "30m" at bounding box center [472, 345] width 40 height 15
type input "50m"
click at [482, 475] on button "Submit" at bounding box center [481, 470] width 52 height 22
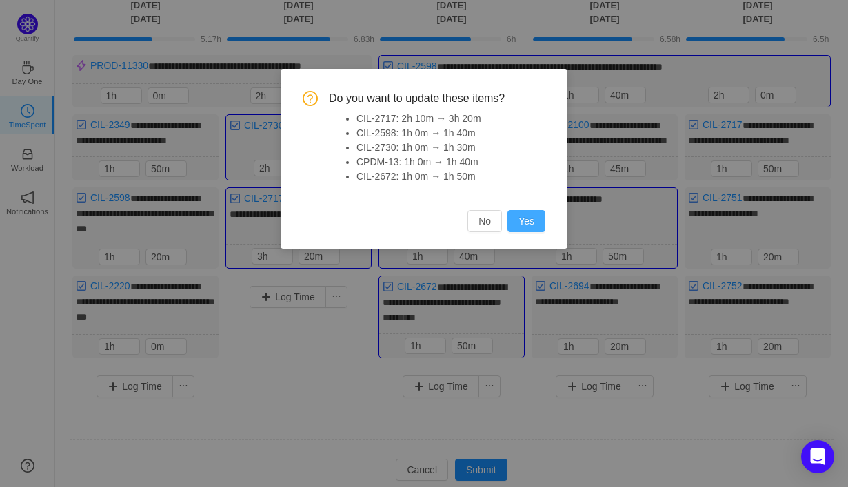
click at [530, 222] on button "Yes" at bounding box center [526, 221] width 38 height 22
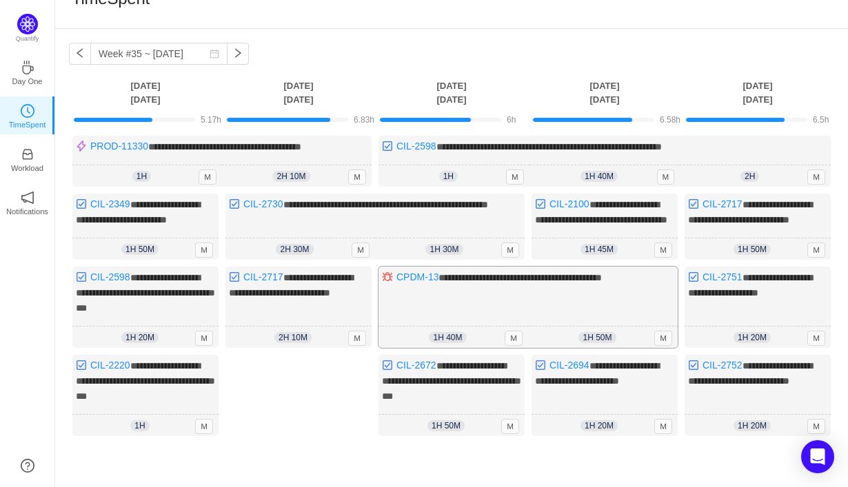
scroll to position [23, 0]
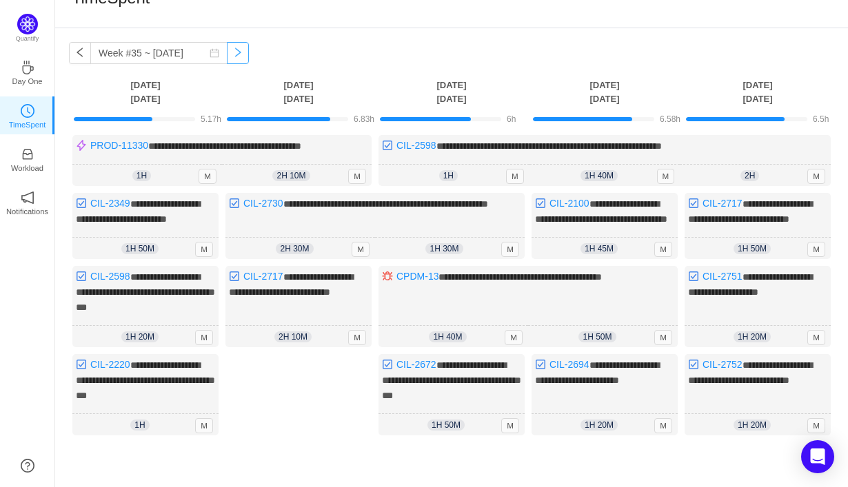
click at [227, 56] on button "button" at bounding box center [238, 53] width 22 height 22
type input "Week #35 ~ [DATE]"
click at [227, 56] on button "button" at bounding box center [238, 53] width 22 height 22
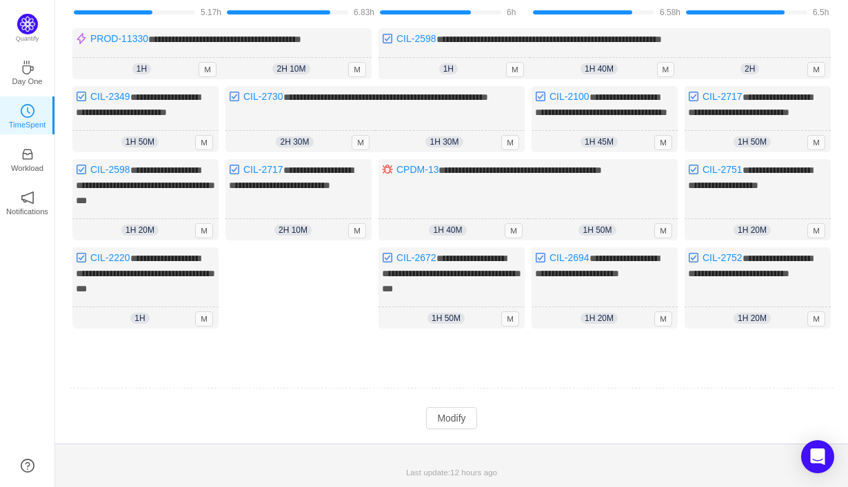
scroll to position [136, 0]
click at [453, 419] on button "Modify" at bounding box center [451, 418] width 50 height 22
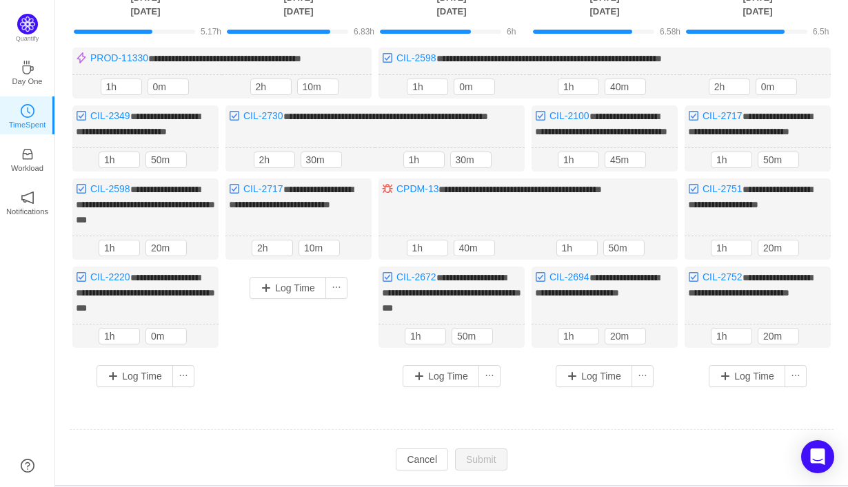
scroll to position [110, 0]
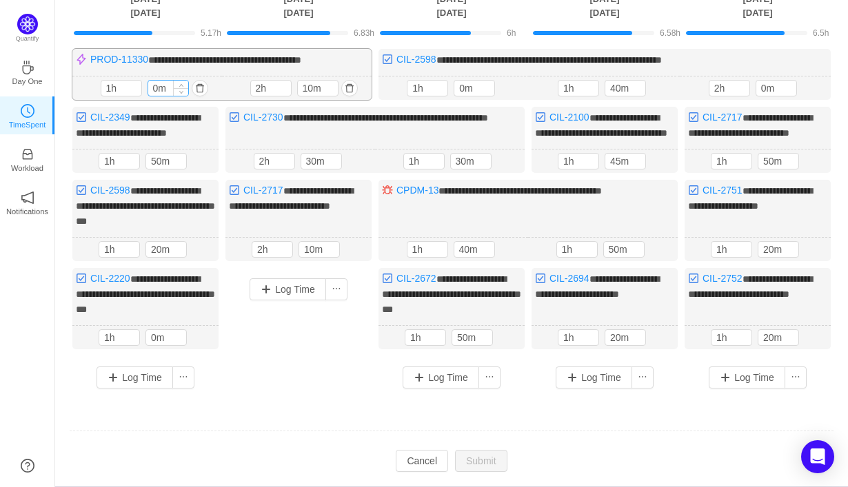
click at [152, 88] on input "0m" at bounding box center [168, 88] width 40 height 15
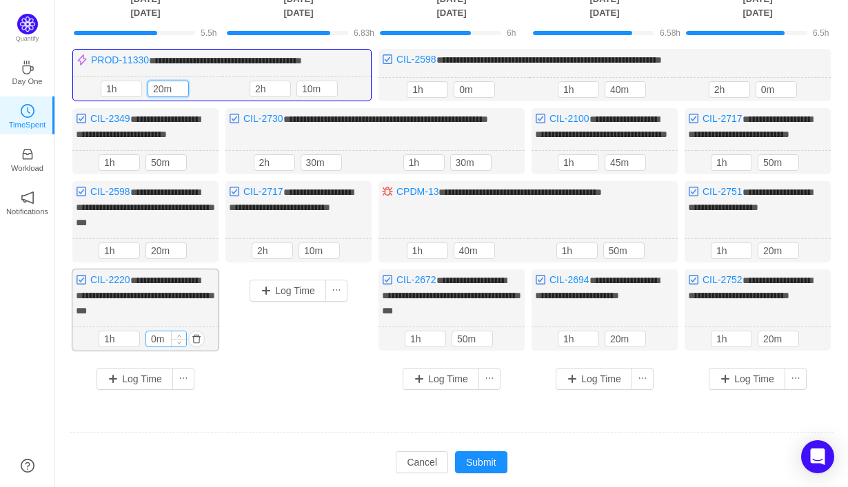
type input "20m"
click at [152, 347] on input "0m" at bounding box center [166, 338] width 40 height 15
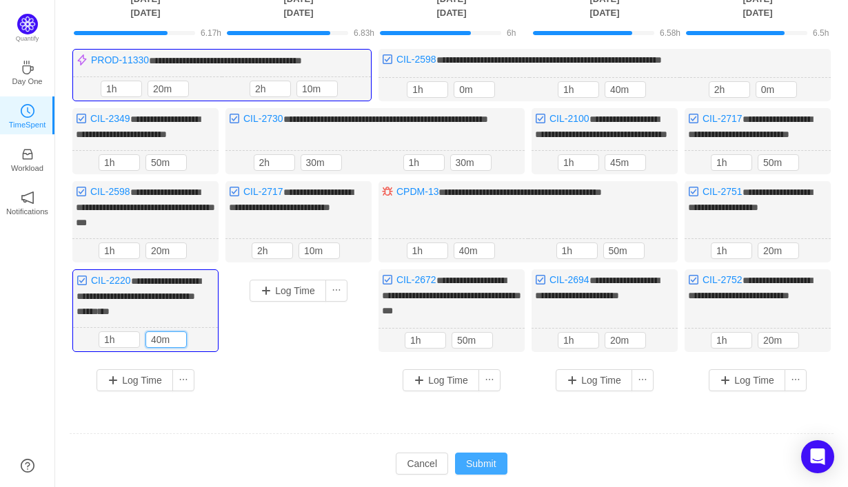
type input "40m"
click at [477, 470] on button "Submit" at bounding box center [481, 464] width 52 height 22
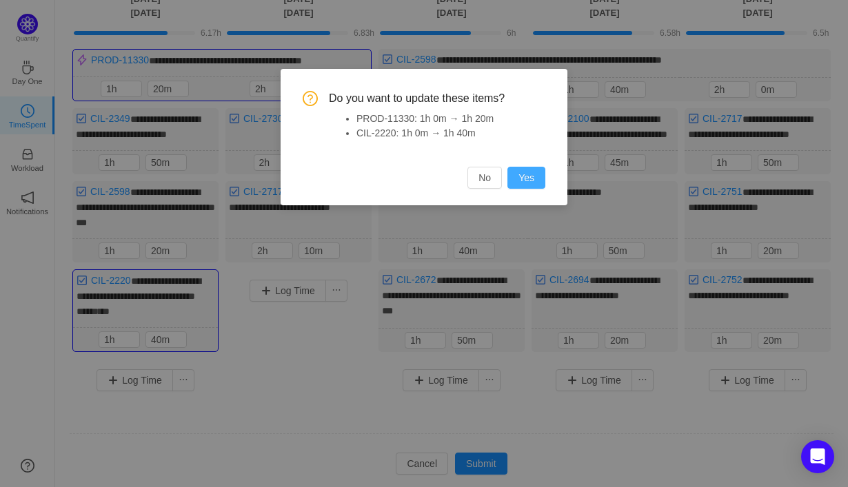
click at [526, 169] on button "Yes" at bounding box center [526, 178] width 38 height 22
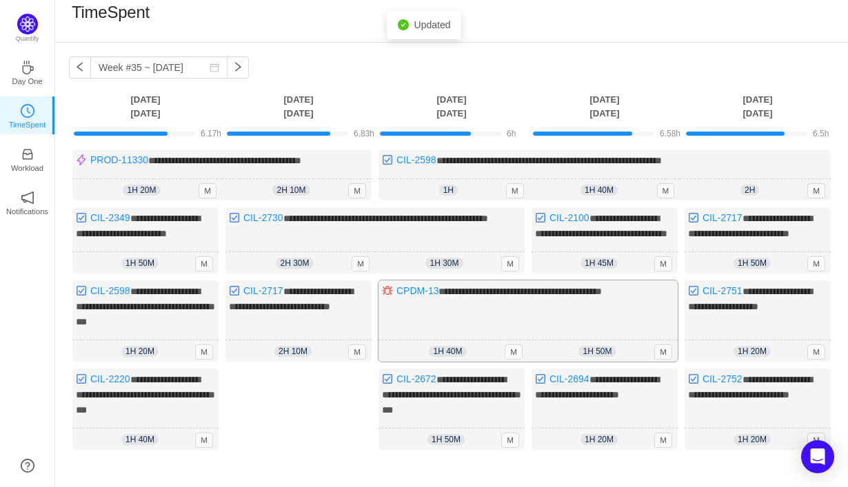
scroll to position [0, 0]
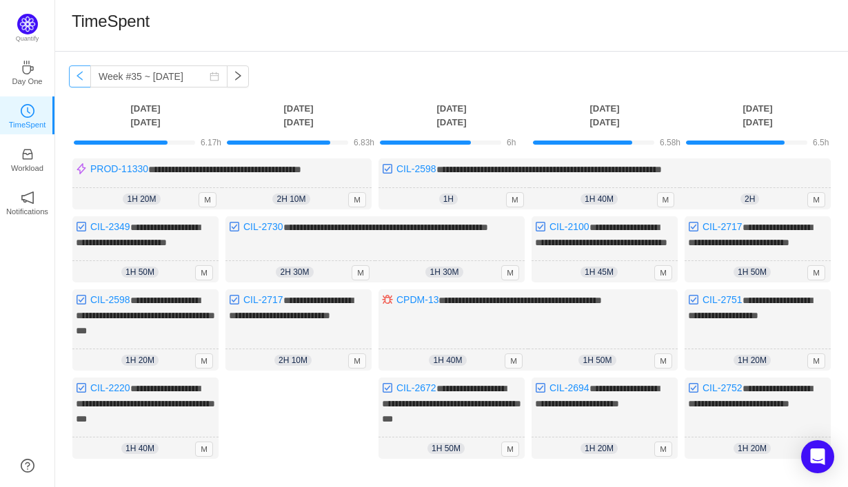
click at [84, 79] on button "button" at bounding box center [80, 76] width 22 height 22
type input "Week #34 ~ [DATE]"
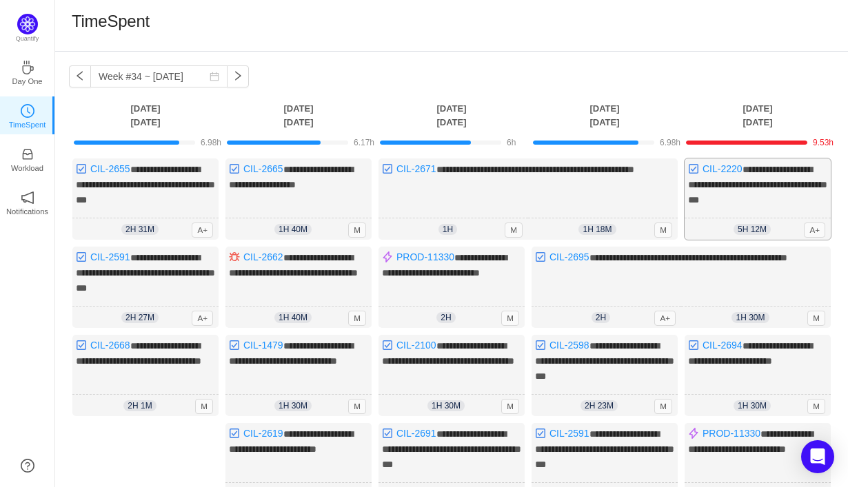
click at [790, 192] on span "**********" at bounding box center [757, 185] width 139 height 40
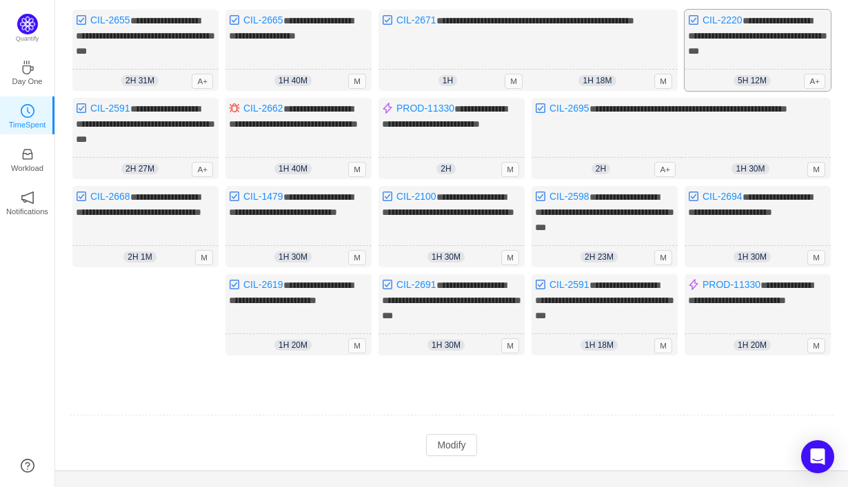
scroll to position [152, 0]
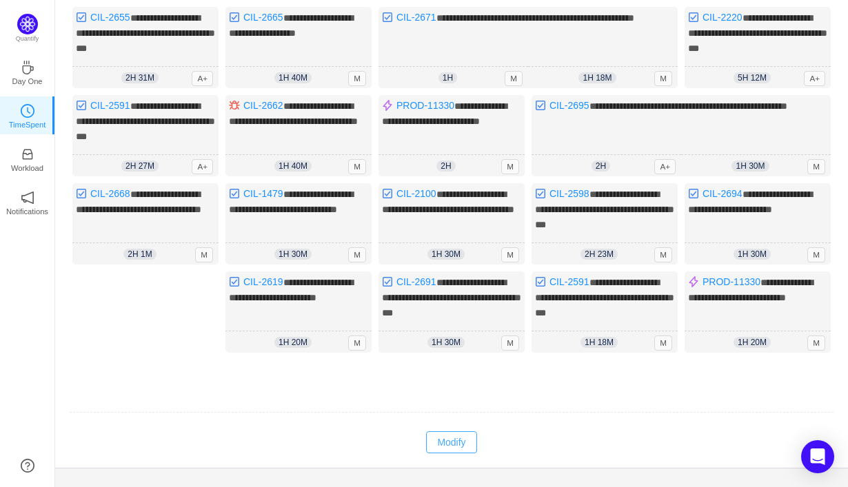
click at [464, 438] on button "Modify" at bounding box center [451, 442] width 50 height 22
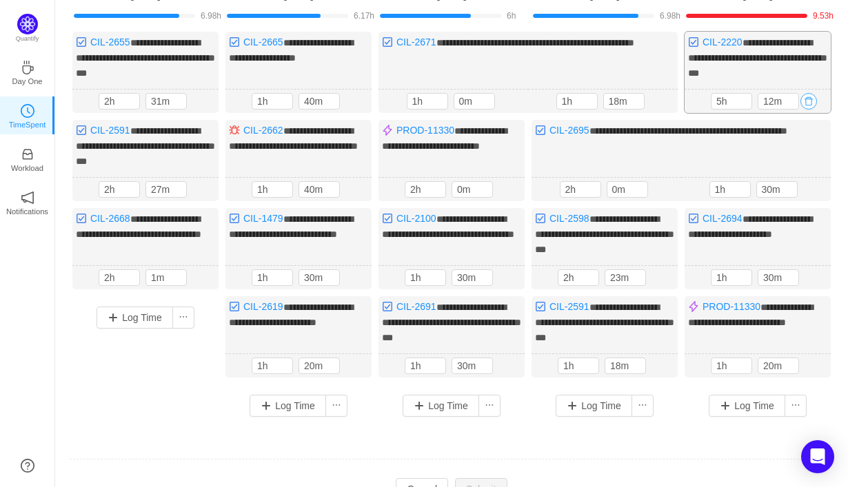
scroll to position [123, 0]
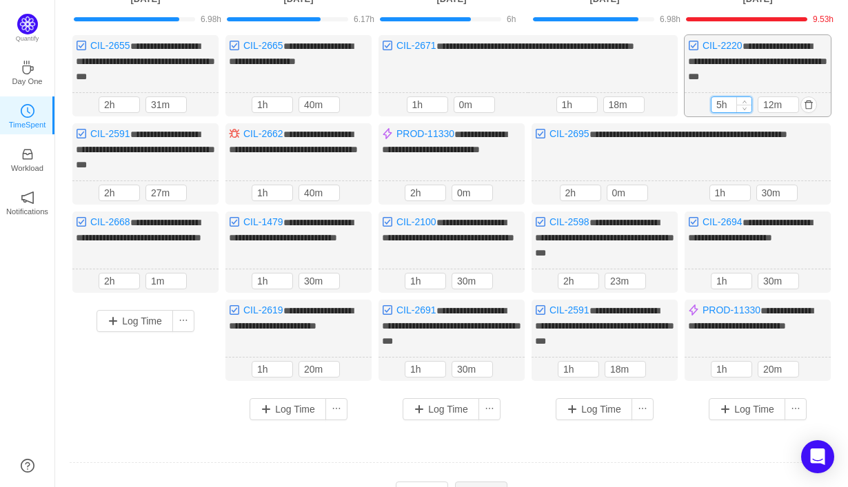
click at [721, 103] on input "5h" at bounding box center [731, 104] width 40 height 15
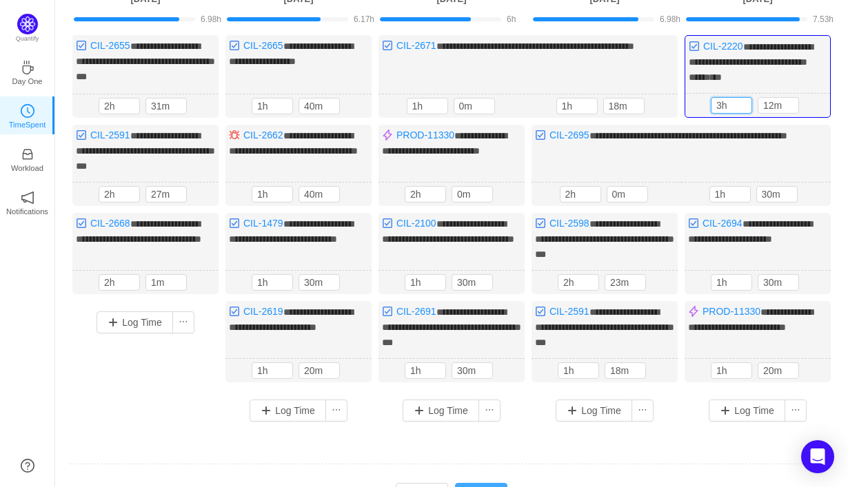
type input "3h"
click at [491, 485] on button "Submit" at bounding box center [481, 494] width 52 height 22
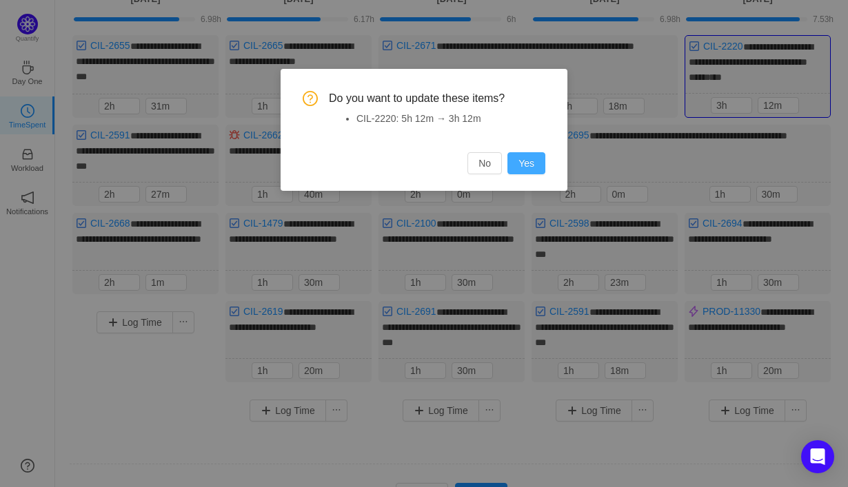
click at [533, 166] on button "Yes" at bounding box center [526, 163] width 38 height 22
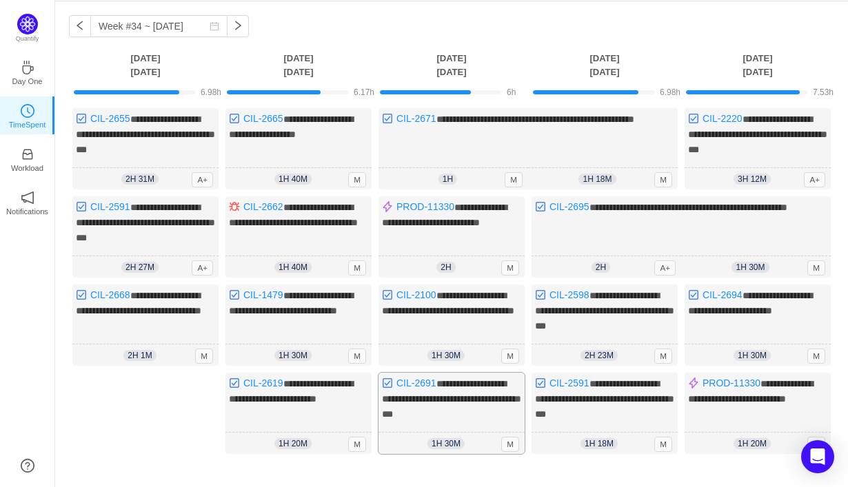
scroll to position [0, 0]
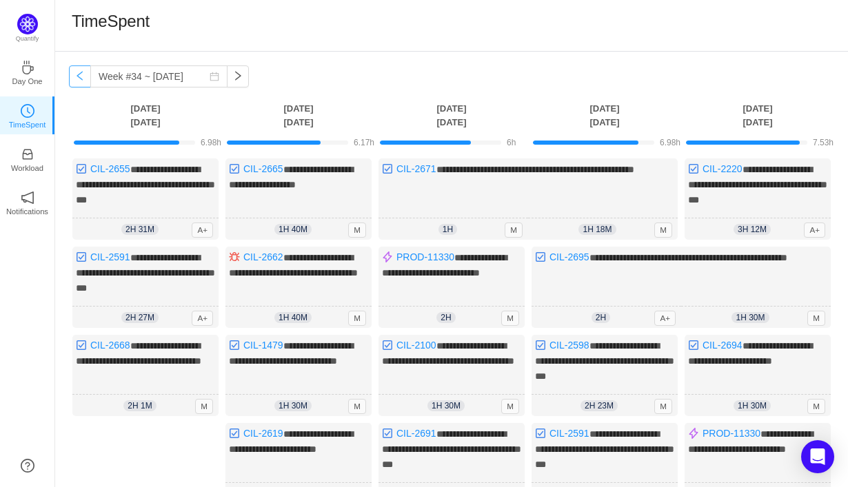
click at [80, 74] on button "button" at bounding box center [80, 76] width 22 height 22
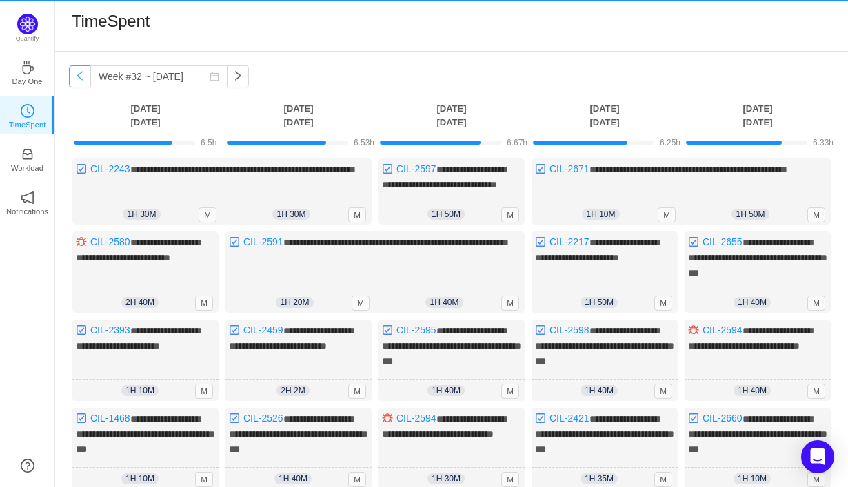
click at [80, 74] on button "button" at bounding box center [80, 76] width 22 height 22
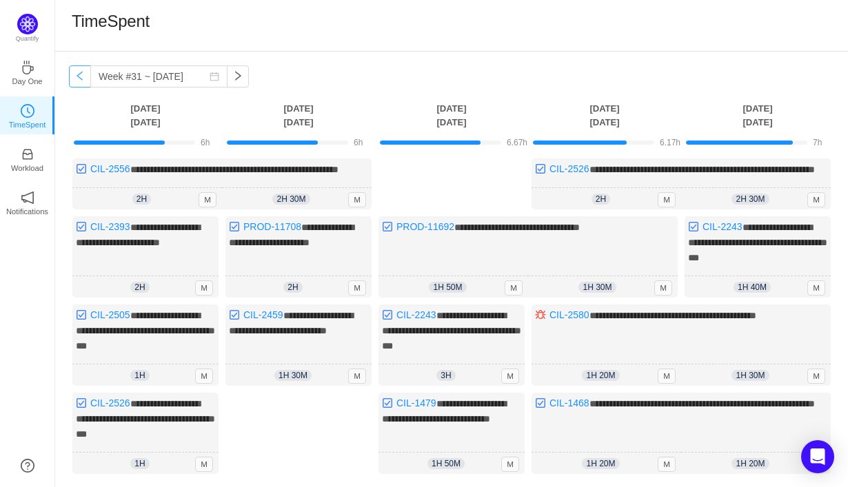
click at [80, 74] on button "button" at bounding box center [80, 76] width 22 height 22
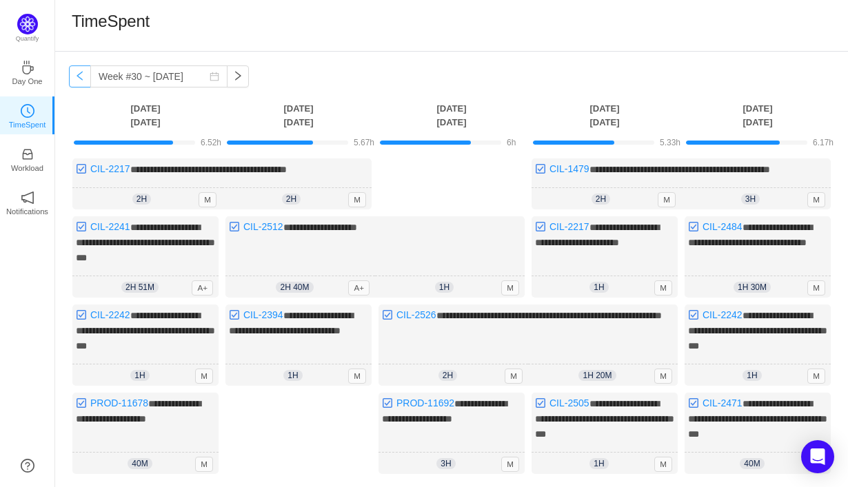
click at [80, 74] on button "button" at bounding box center [80, 76] width 22 height 22
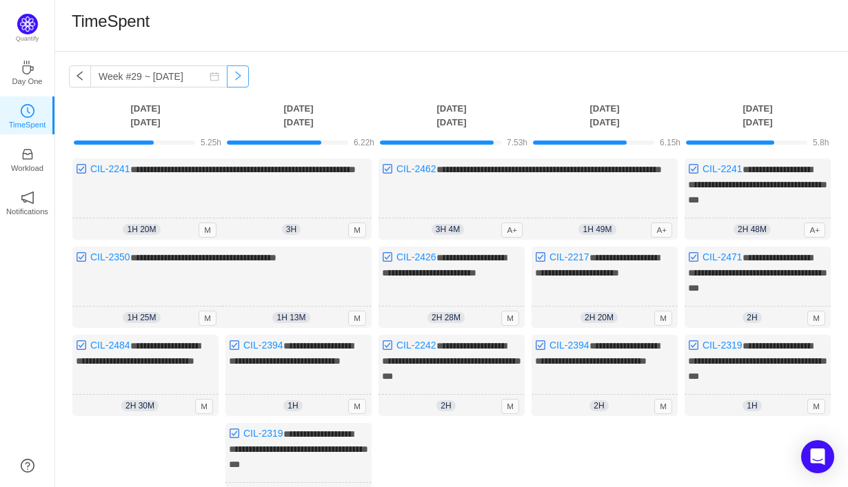
click at [227, 79] on button "button" at bounding box center [238, 76] width 22 height 22
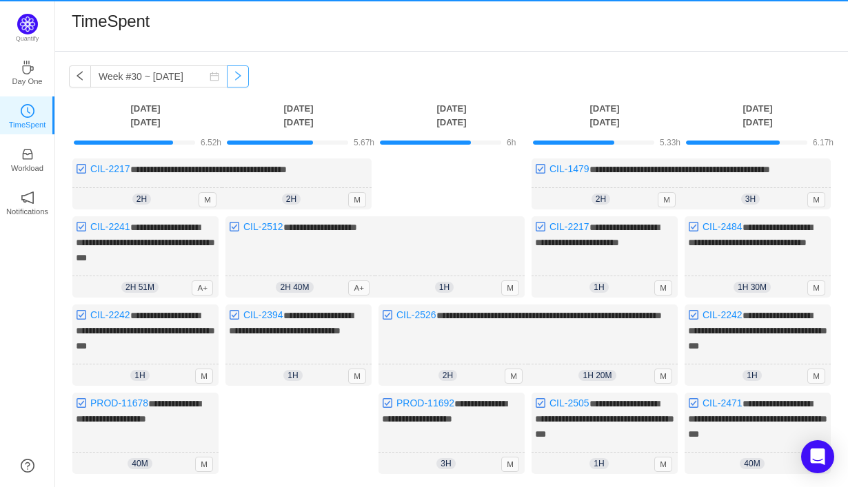
click at [227, 79] on button "button" at bounding box center [238, 76] width 22 height 22
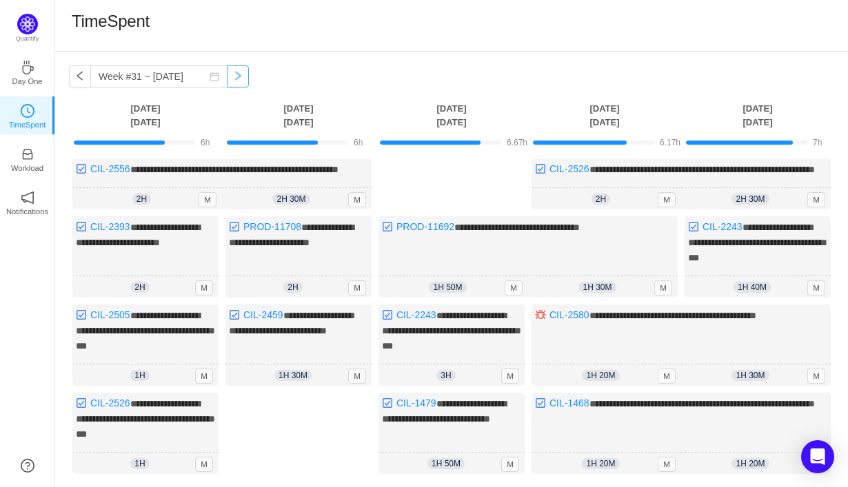
click at [227, 79] on button "button" at bounding box center [238, 76] width 22 height 22
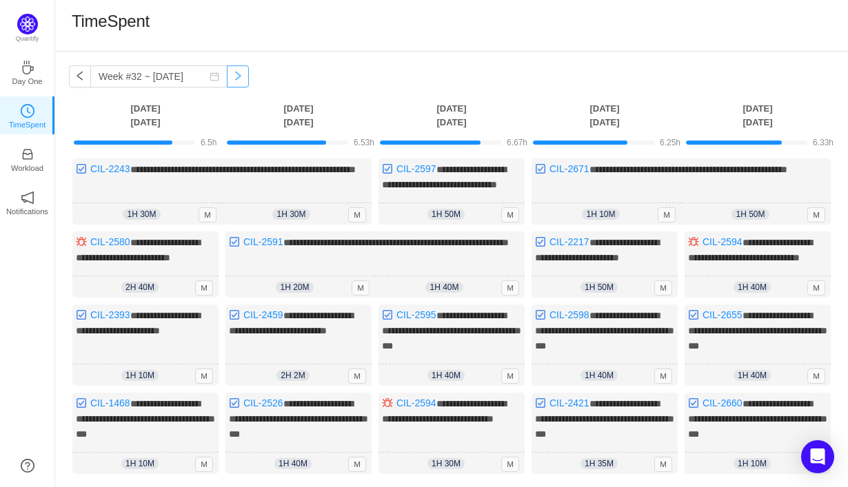
click at [227, 79] on button "button" at bounding box center [238, 76] width 22 height 22
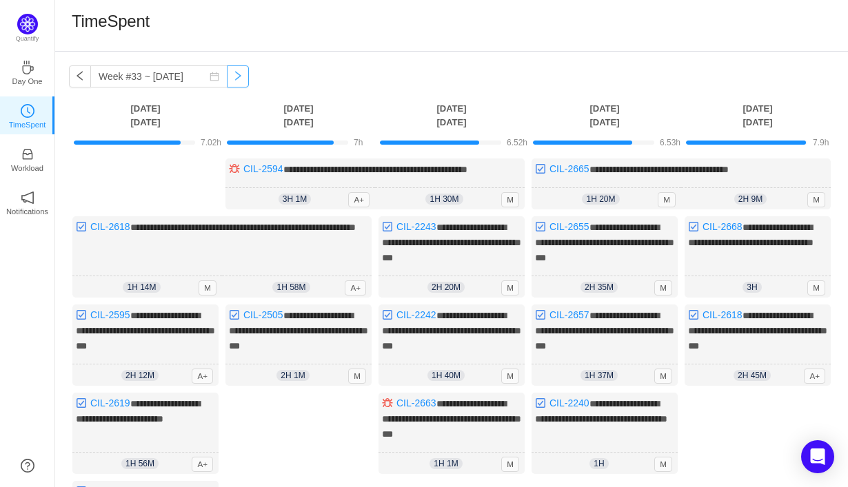
click at [227, 79] on button "button" at bounding box center [238, 76] width 22 height 22
type input "Week #34 ~ [DATE]"
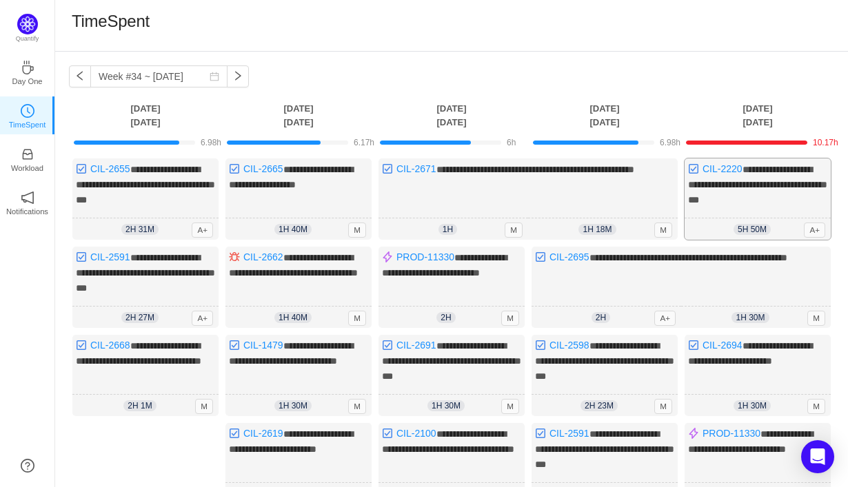
click at [776, 198] on span "**********" at bounding box center [757, 185] width 139 height 40
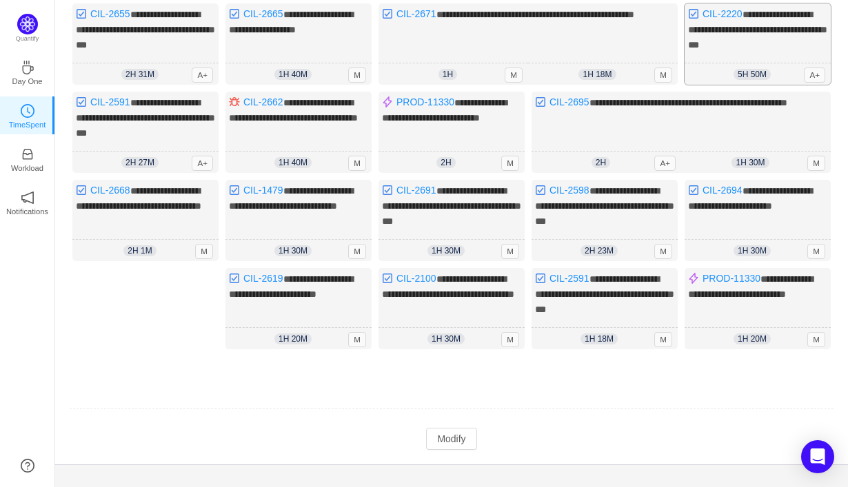
scroll to position [167, 0]
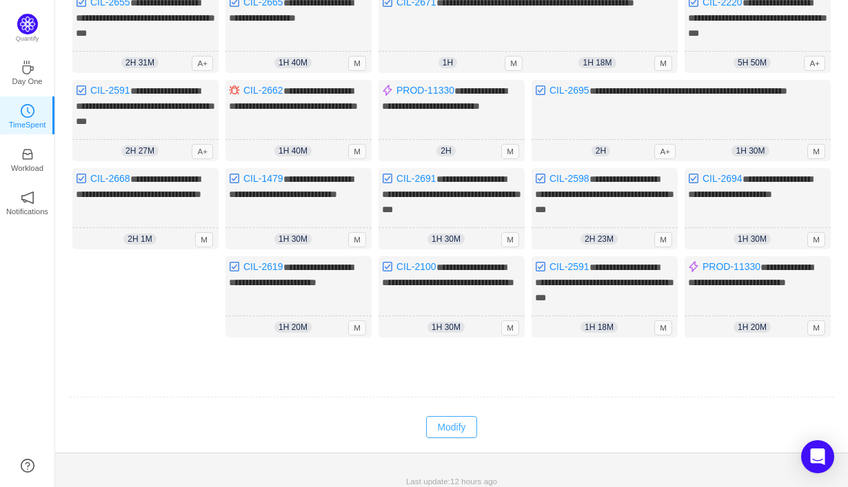
click at [467, 427] on button "Modify" at bounding box center [451, 427] width 50 height 22
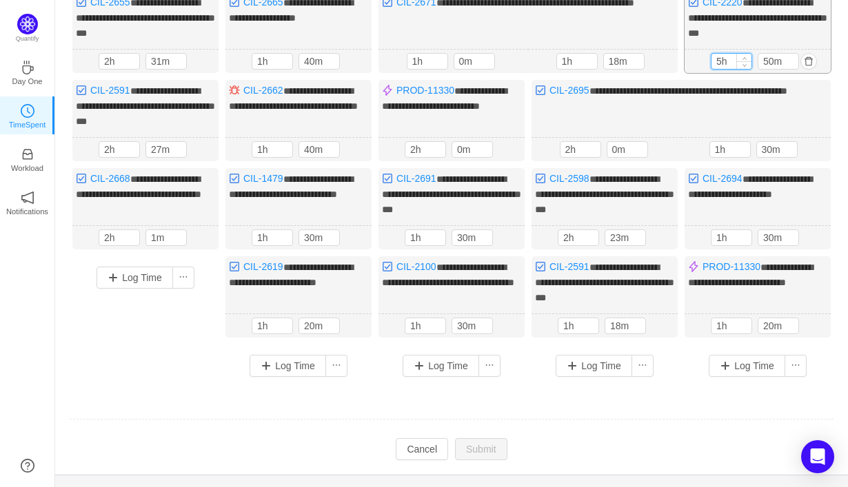
click at [721, 54] on input "5h" at bounding box center [731, 61] width 40 height 15
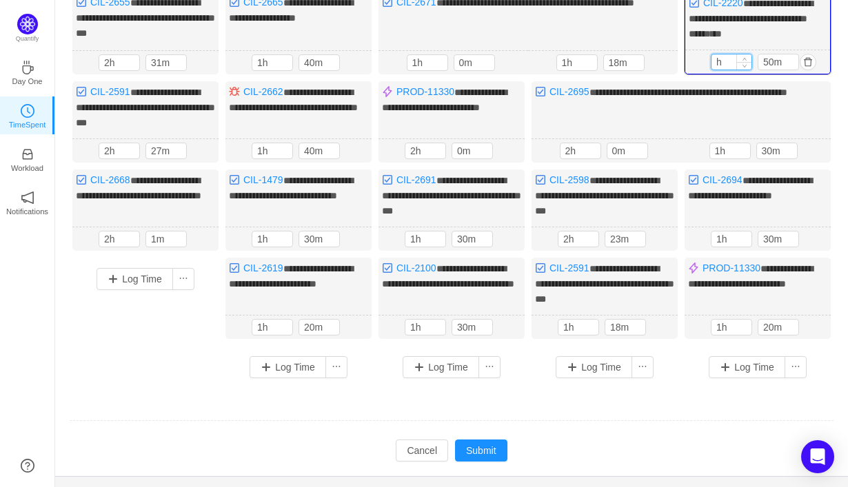
scroll to position [167, 0]
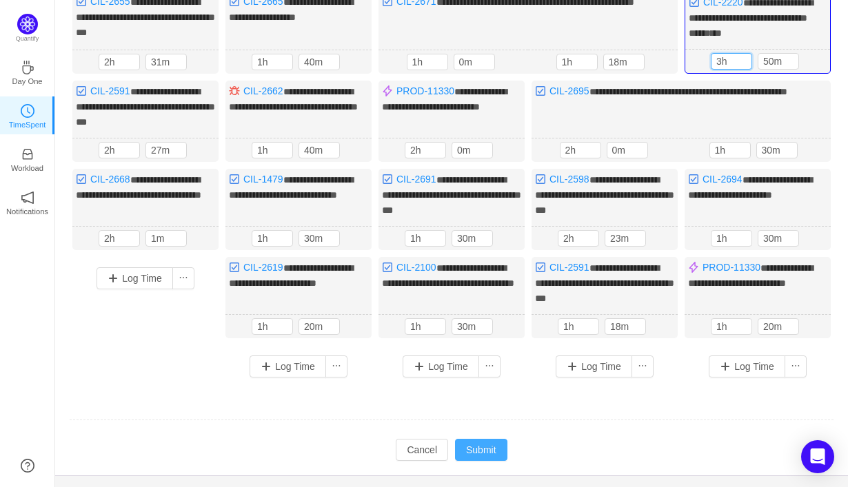
type input "3h"
click at [488, 444] on button "Submit" at bounding box center [481, 450] width 52 height 22
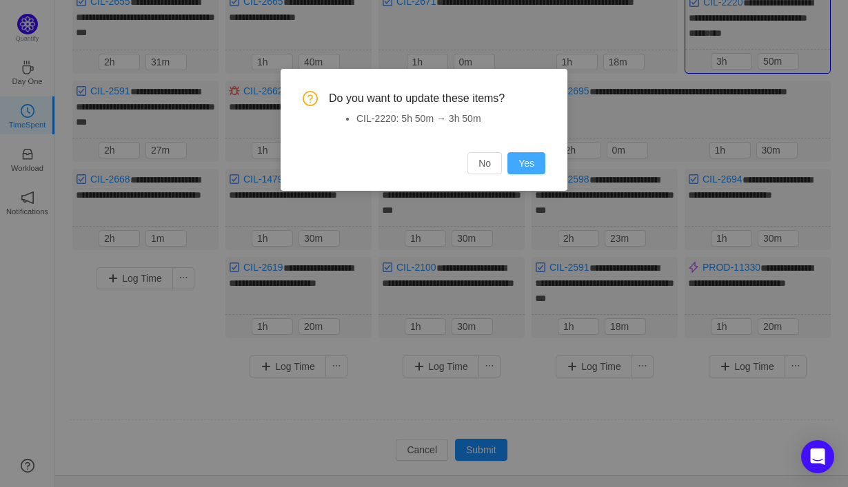
click at [521, 171] on button "Yes" at bounding box center [526, 163] width 38 height 22
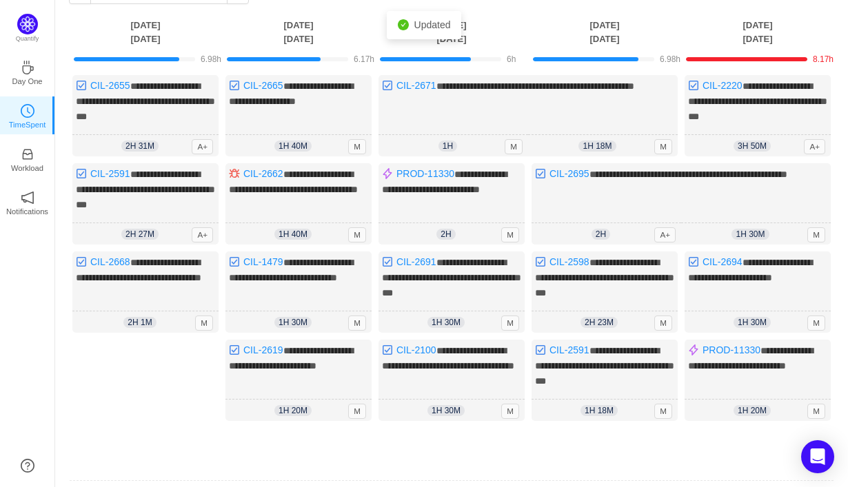
scroll to position [0, 0]
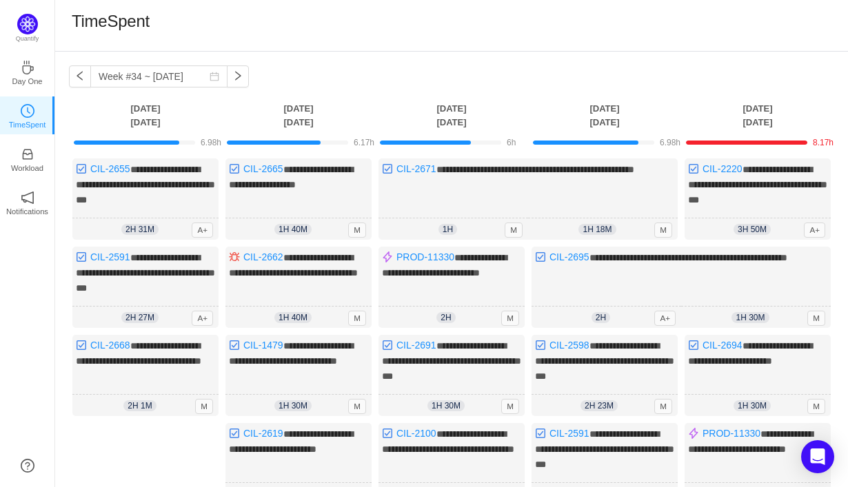
click at [238, 70] on div "**********" at bounding box center [451, 336] width 792 height 568
click at [227, 76] on button "button" at bounding box center [238, 76] width 22 height 22
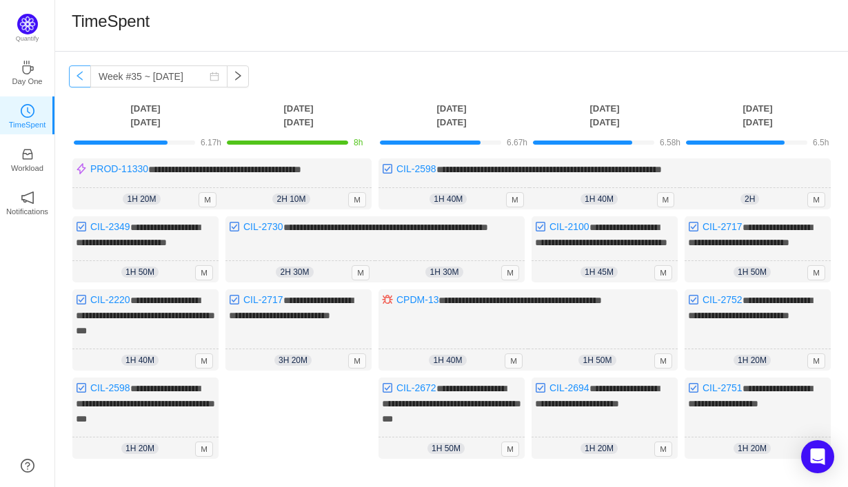
click at [83, 79] on button "button" at bounding box center [80, 76] width 22 height 22
type input "Week #34 ~ [DATE]"
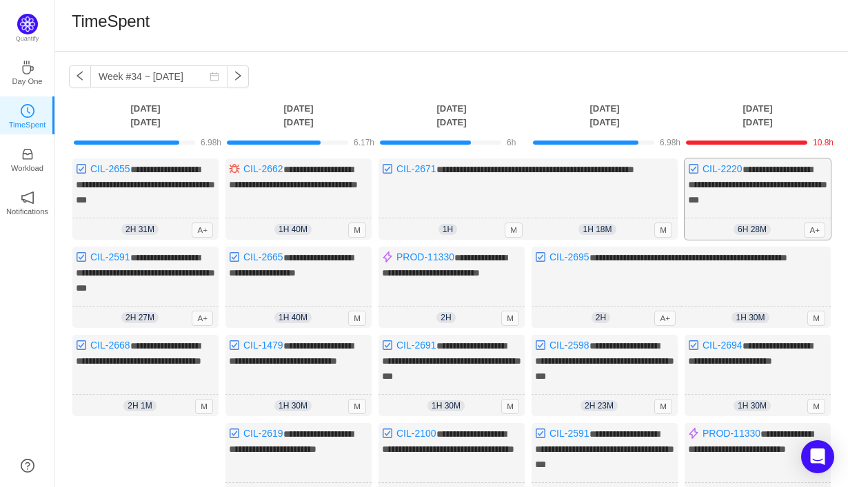
click at [741, 178] on span "**********" at bounding box center [757, 185] width 139 height 40
click at [750, 191] on div "**********" at bounding box center [757, 198] width 146 height 81
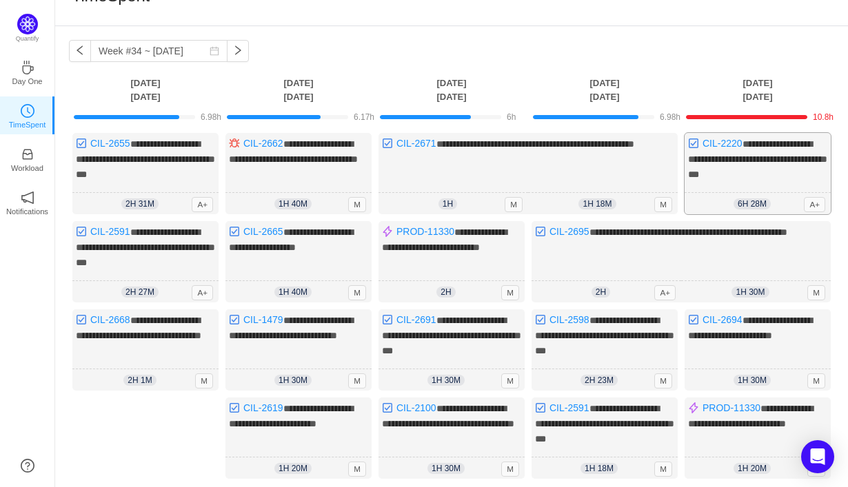
scroll to position [35, 0]
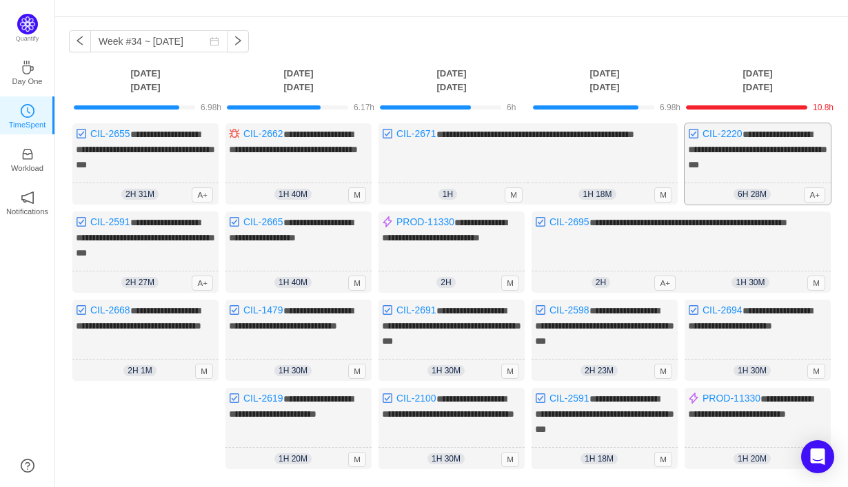
click at [762, 165] on span "**********" at bounding box center [757, 150] width 139 height 40
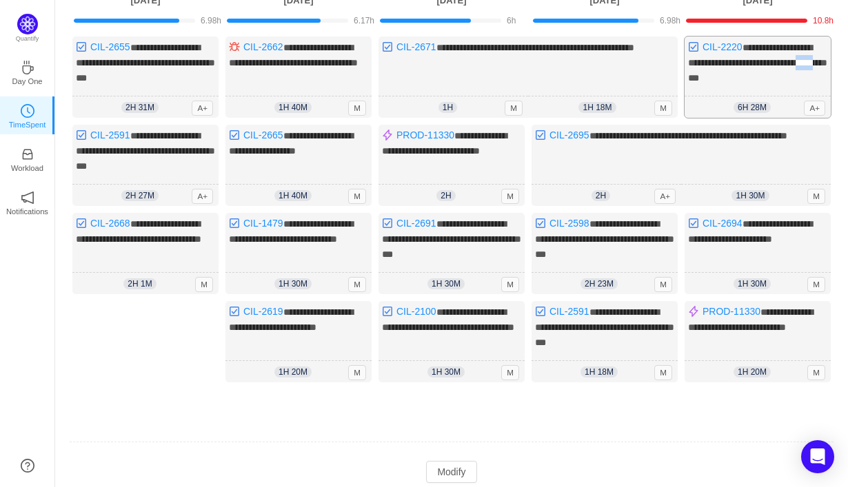
scroll to position [167, 0]
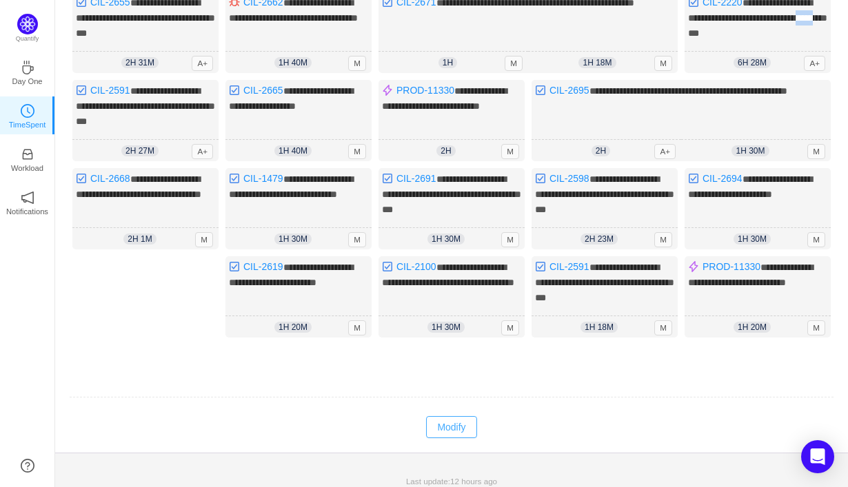
click at [461, 418] on button "Modify" at bounding box center [451, 427] width 50 height 22
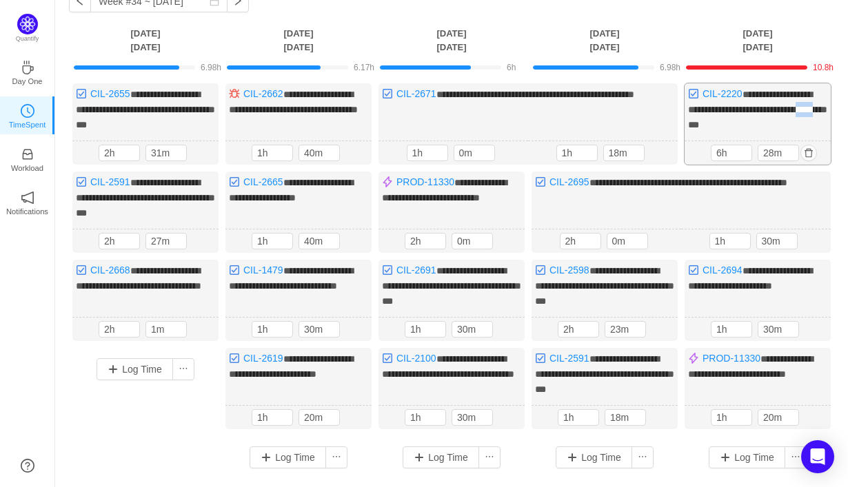
scroll to position [73, 0]
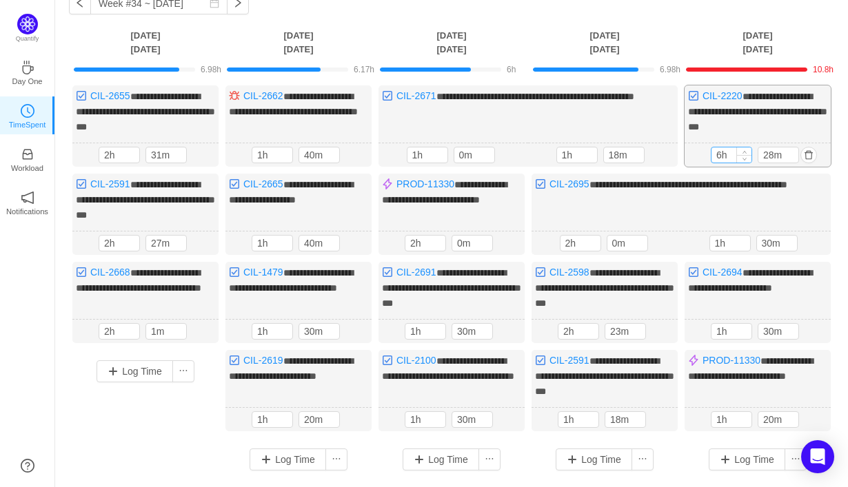
click at [722, 156] on input "6h" at bounding box center [731, 154] width 40 height 15
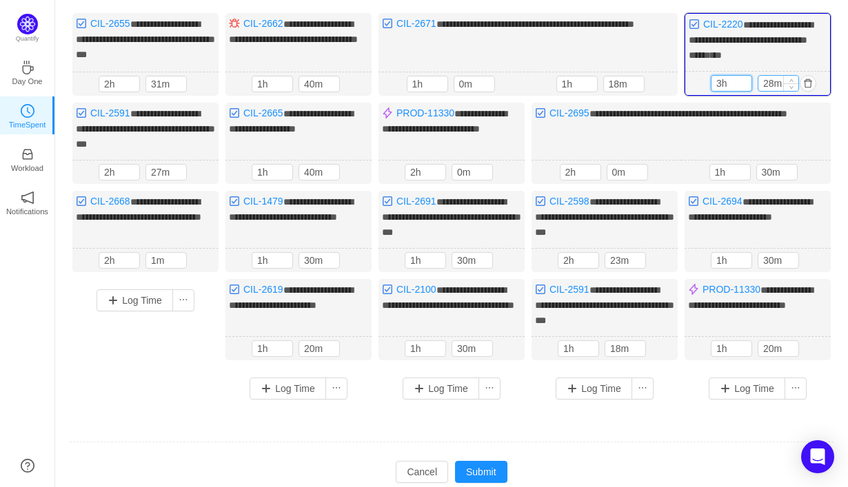
scroll to position [171, 0]
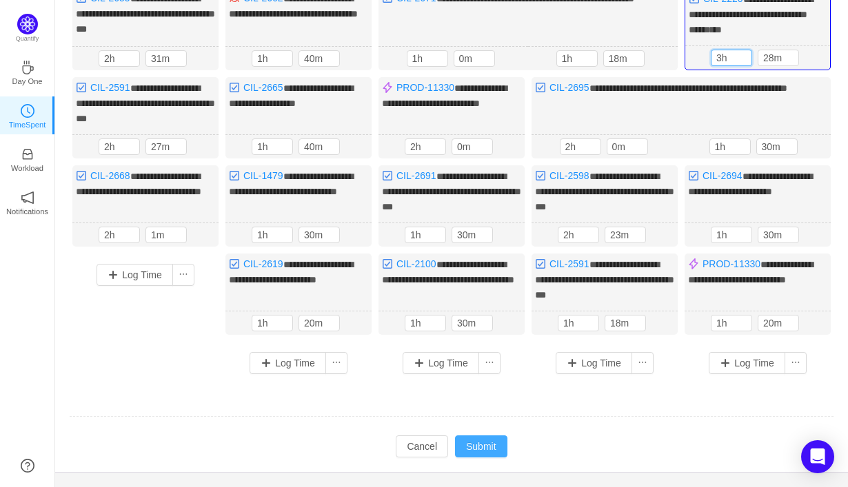
type input "3h"
click at [492, 438] on button "Submit" at bounding box center [481, 446] width 52 height 22
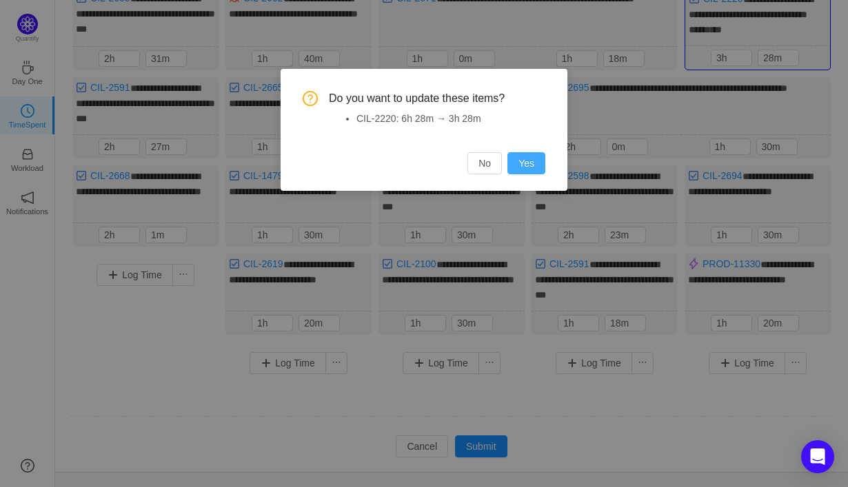
click at [524, 164] on button "Yes" at bounding box center [526, 163] width 38 height 22
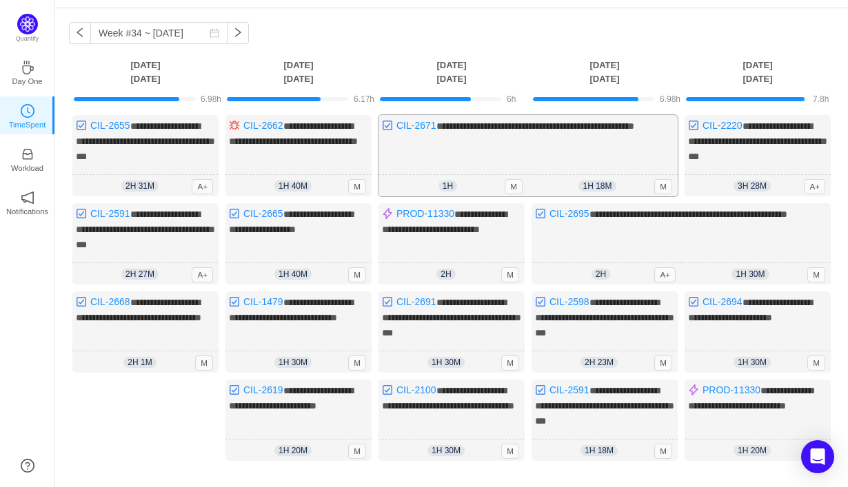
scroll to position [47, 0]
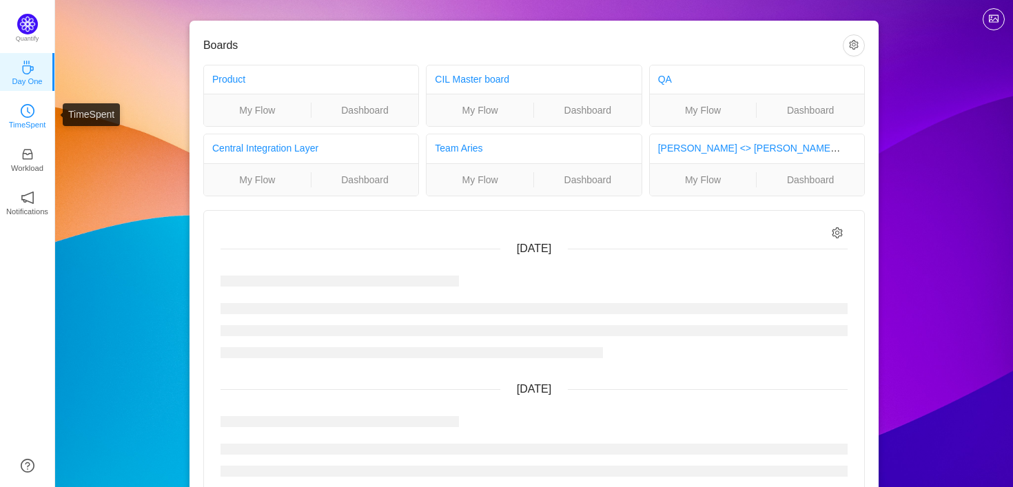
click at [23, 119] on p "TimeSpent" at bounding box center [27, 125] width 37 height 12
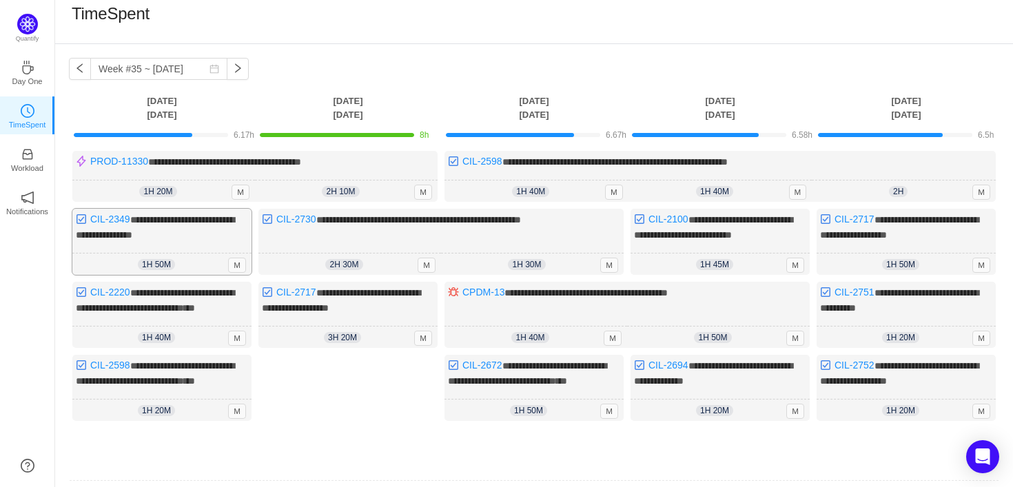
scroll to position [14, 0]
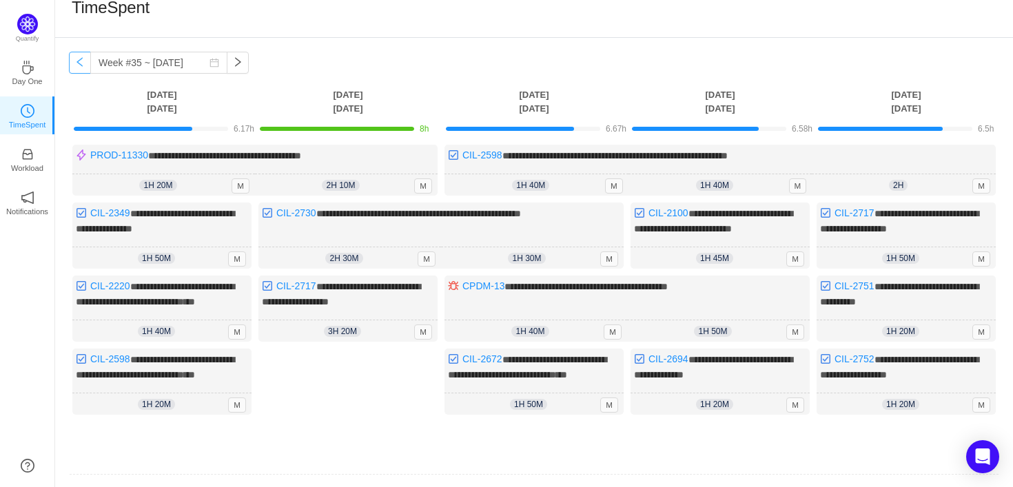
click at [77, 64] on button "button" at bounding box center [80, 63] width 22 height 22
type input "Week #34 ~ [DATE]"
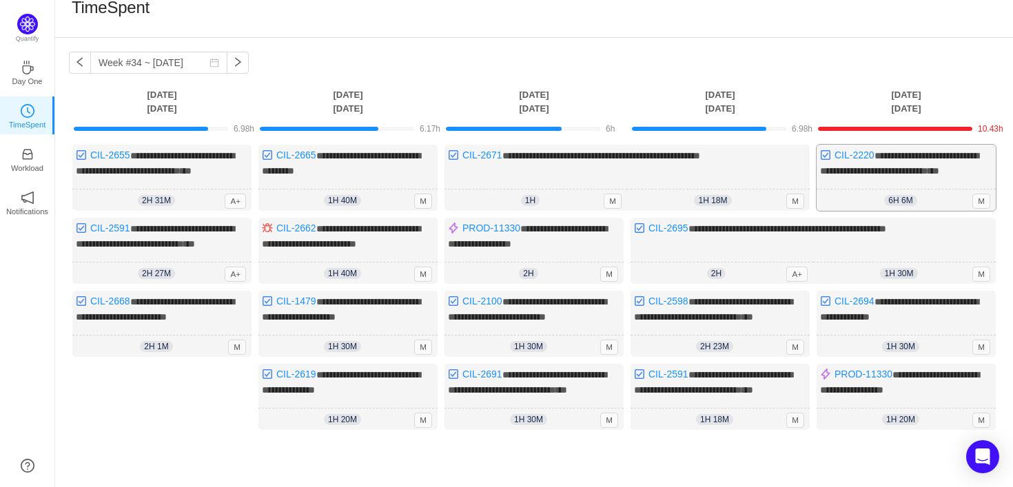
click at [911, 183] on div "**********" at bounding box center [906, 178] width 179 height 66
click at [905, 185] on div "**********" at bounding box center [906, 178] width 179 height 66
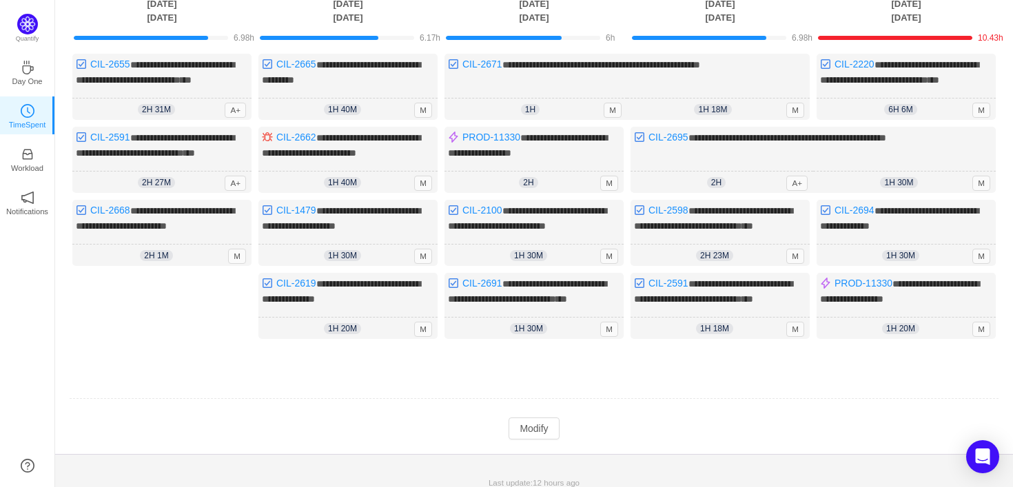
scroll to position [167, 0]
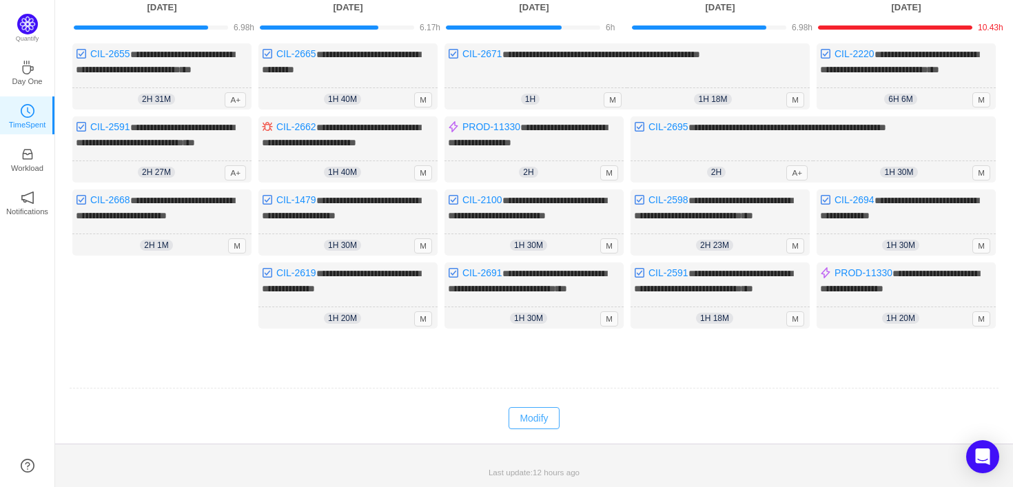
click at [526, 413] on button "Modify" at bounding box center [534, 418] width 50 height 22
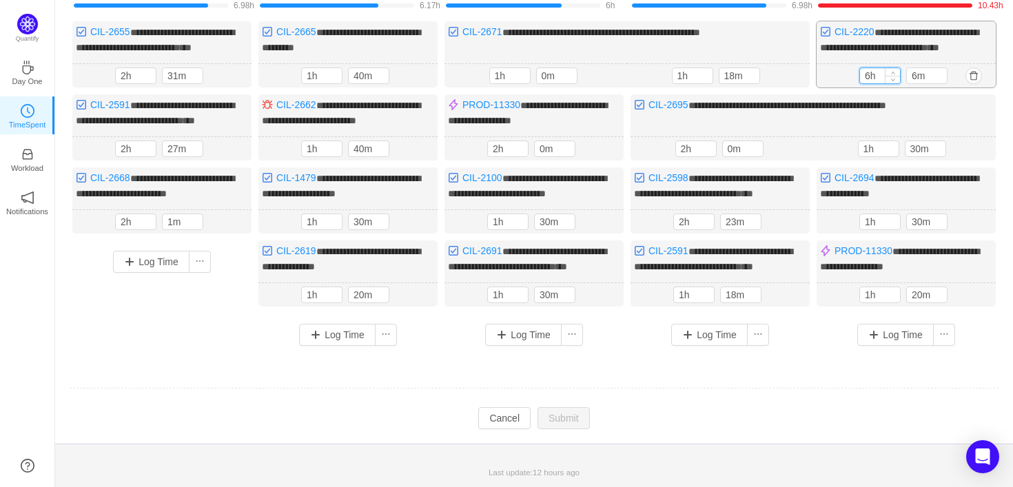
click at [875, 68] on input "6h" at bounding box center [880, 75] width 40 height 15
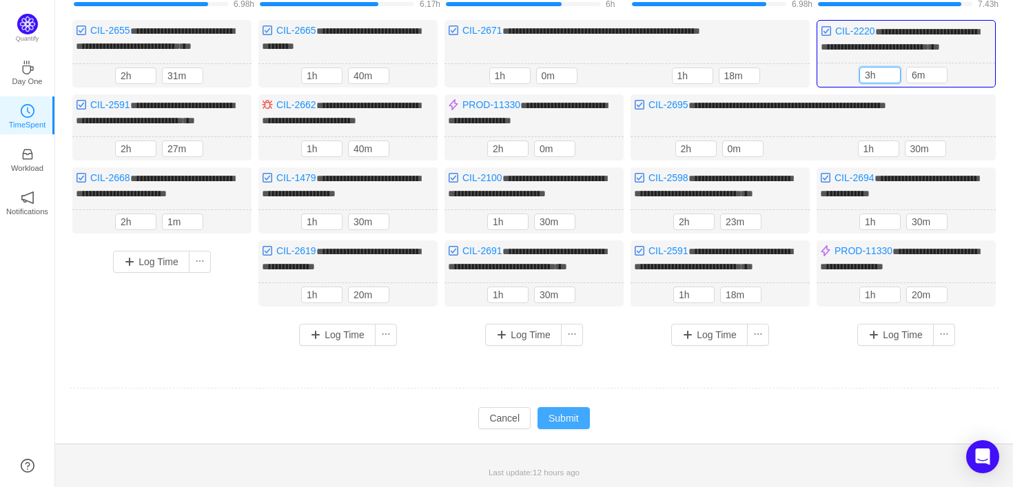
type input "3h"
click at [566, 429] on button "Submit" at bounding box center [563, 418] width 52 height 22
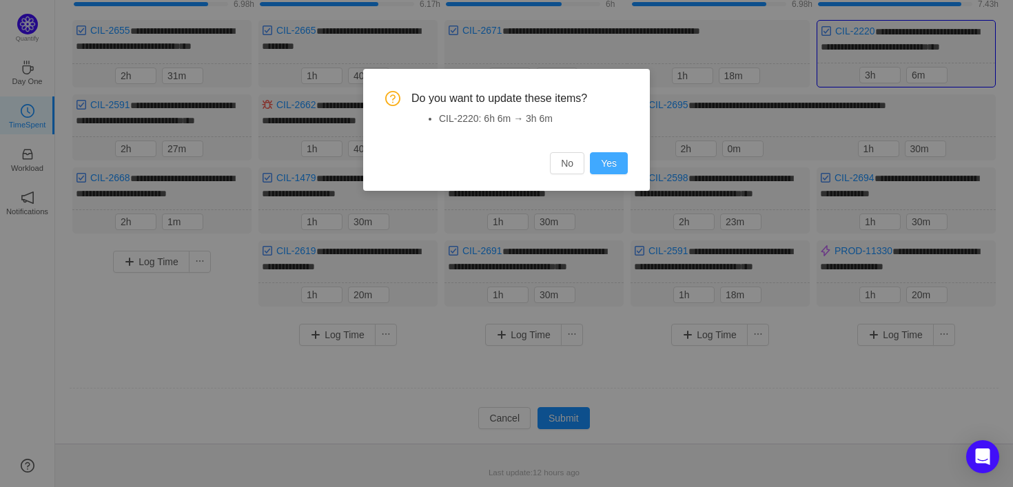
click at [611, 168] on button "Yes" at bounding box center [609, 163] width 38 height 22
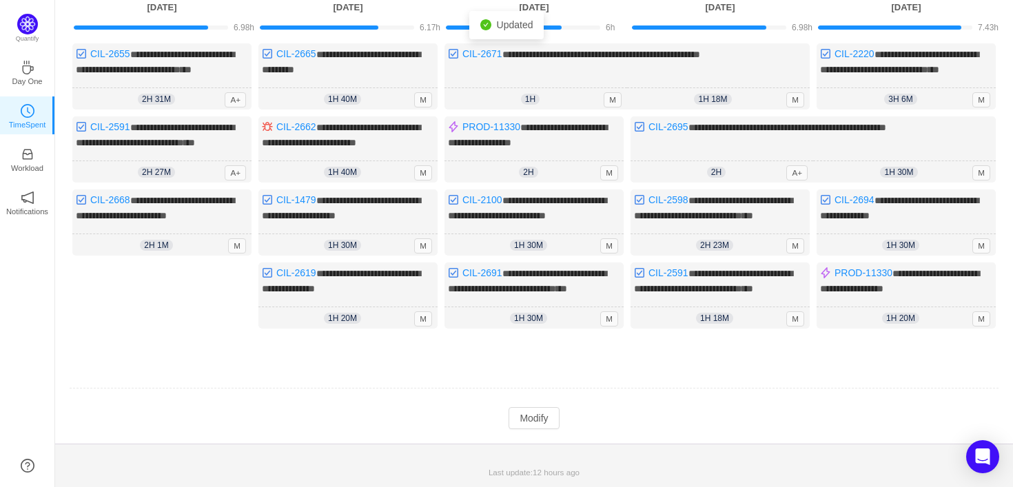
scroll to position [0, 0]
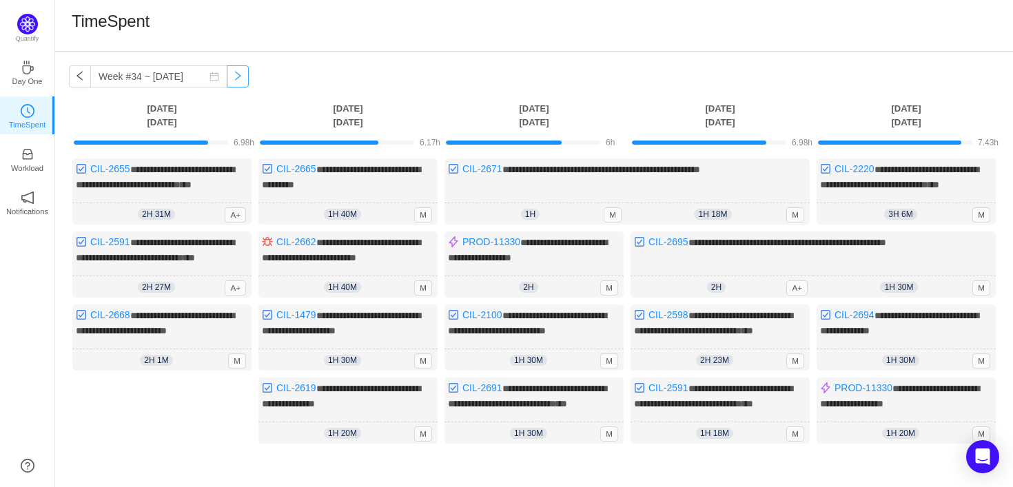
click at [227, 79] on button "button" at bounding box center [238, 76] width 22 height 22
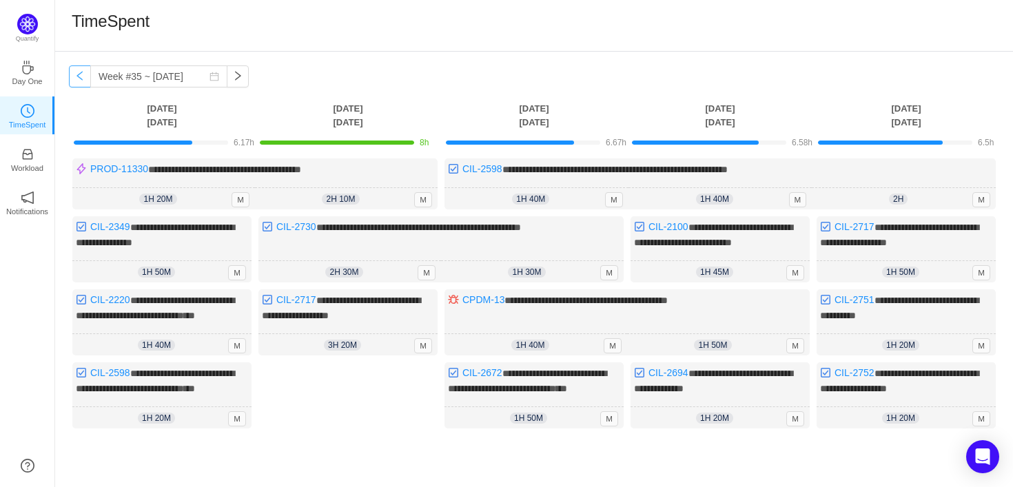
click at [80, 77] on button "button" at bounding box center [80, 76] width 22 height 22
type input "Week #34 ~ [DATE]"
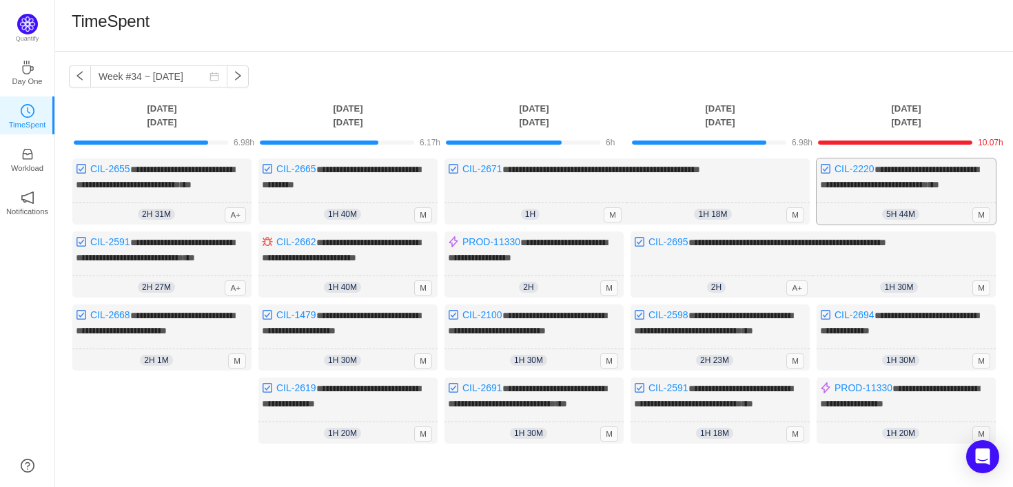
click at [881, 193] on div "**********" at bounding box center [906, 191] width 179 height 66
click at [885, 197] on div "**********" at bounding box center [906, 191] width 179 height 66
click at [916, 221] on div "5h 44m 5h 44m M" at bounding box center [906, 214] width 179 height 22
click at [905, 220] on span "5h 44m" at bounding box center [900, 214] width 37 height 11
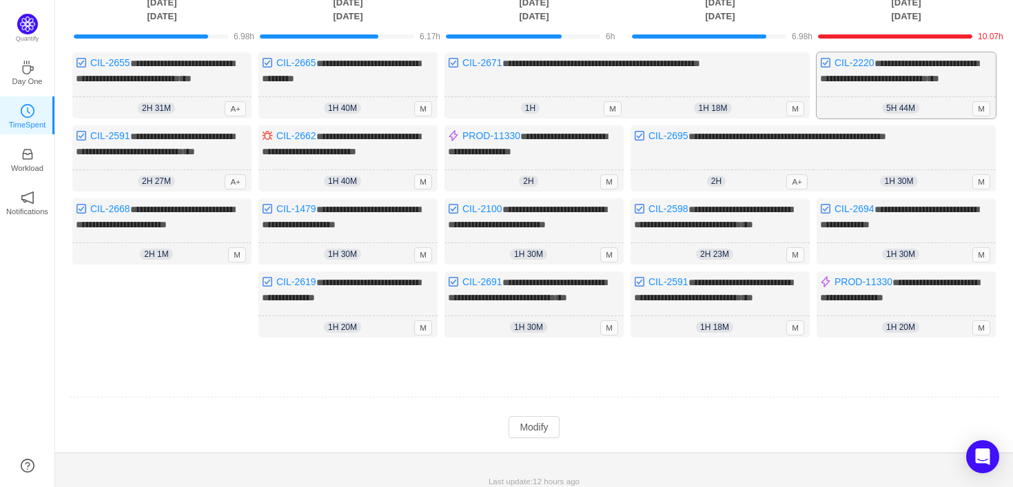
scroll to position [167, 0]
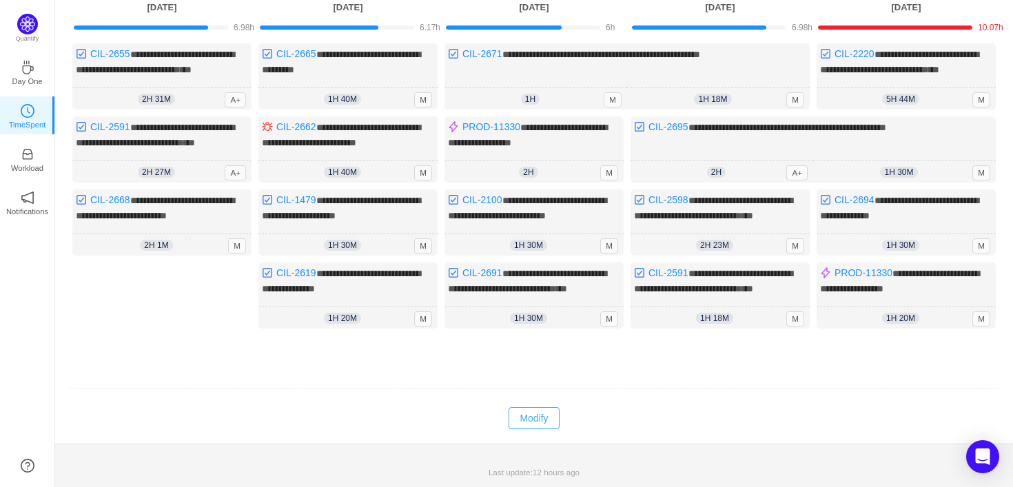
click at [540, 420] on button "Modify" at bounding box center [534, 418] width 50 height 22
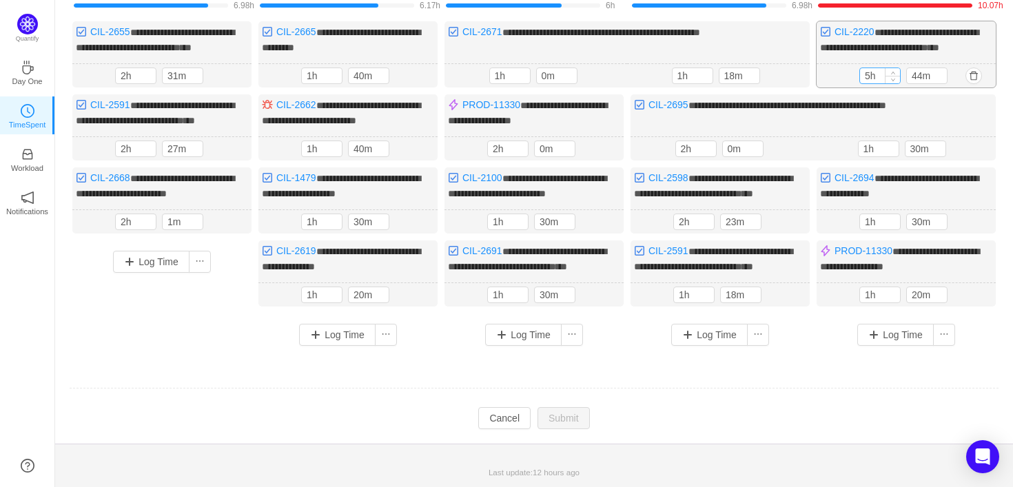
click at [872, 68] on input "5h" at bounding box center [880, 75] width 40 height 15
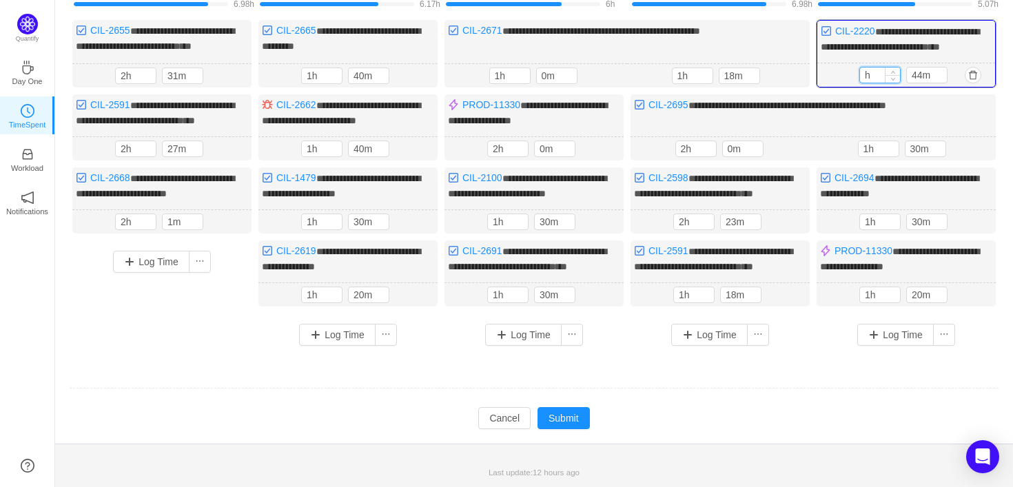
scroll to position [167, 0]
type input "3h"
click at [924, 68] on input "44m" at bounding box center [927, 75] width 40 height 15
type input "10m"
click at [574, 429] on button "Submit" at bounding box center [563, 418] width 52 height 22
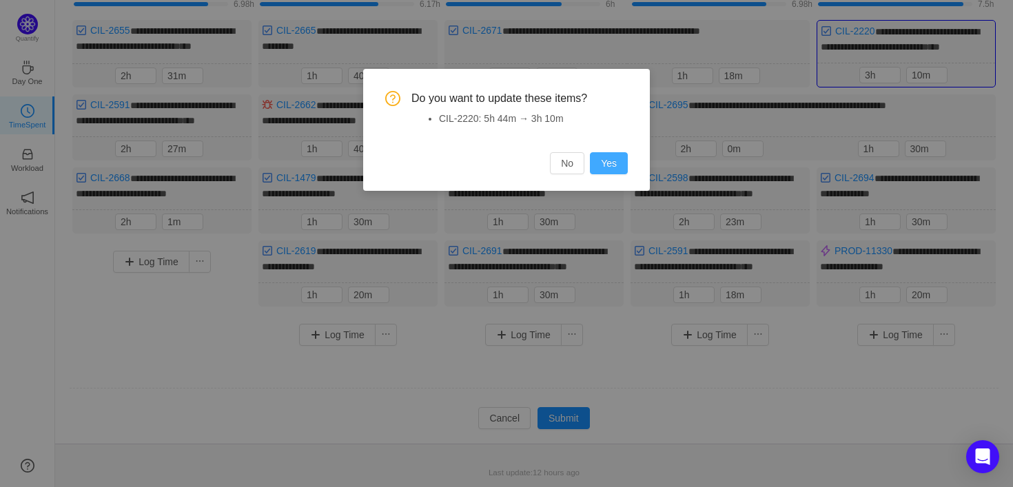
click at [606, 165] on button "Yes" at bounding box center [609, 163] width 38 height 22
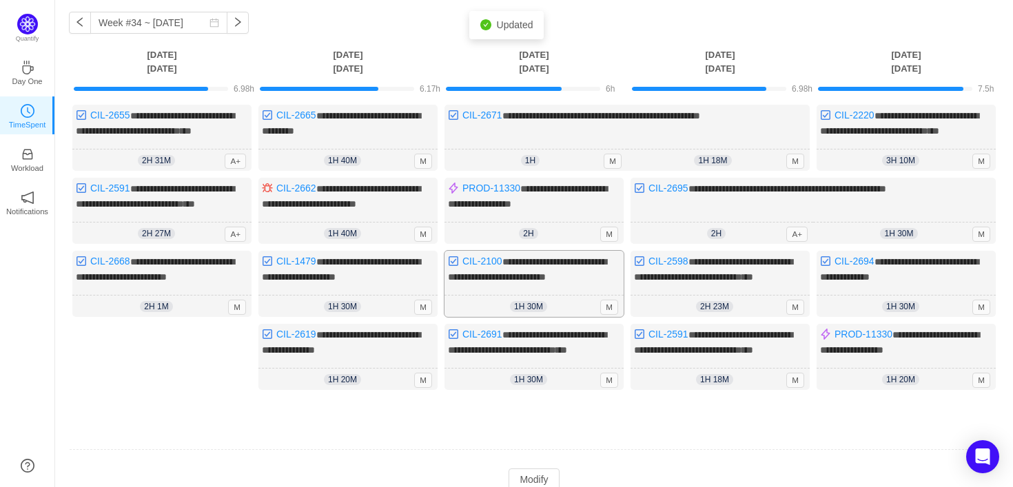
scroll to position [0, 0]
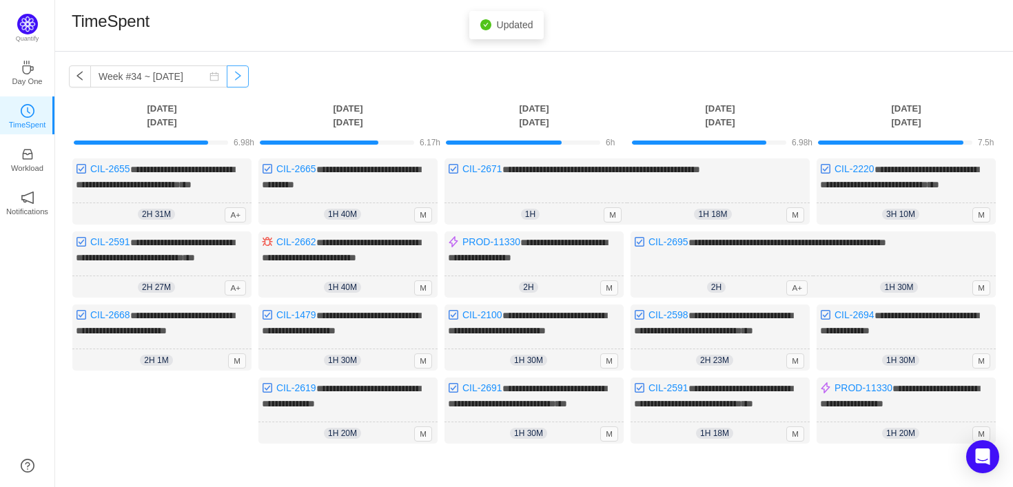
click at [227, 77] on button "button" at bounding box center [238, 76] width 22 height 22
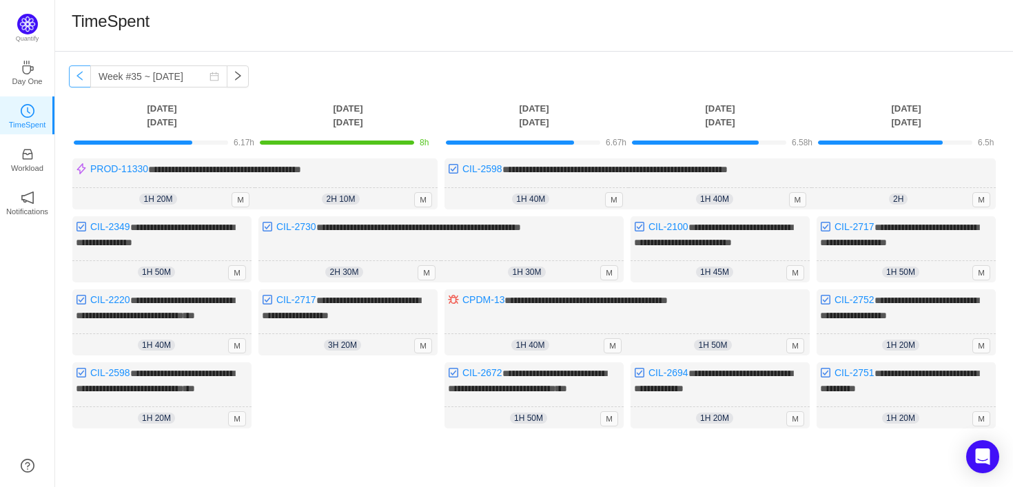
click at [78, 79] on button "button" at bounding box center [80, 76] width 22 height 22
type input "Week #34 ~ [DATE]"
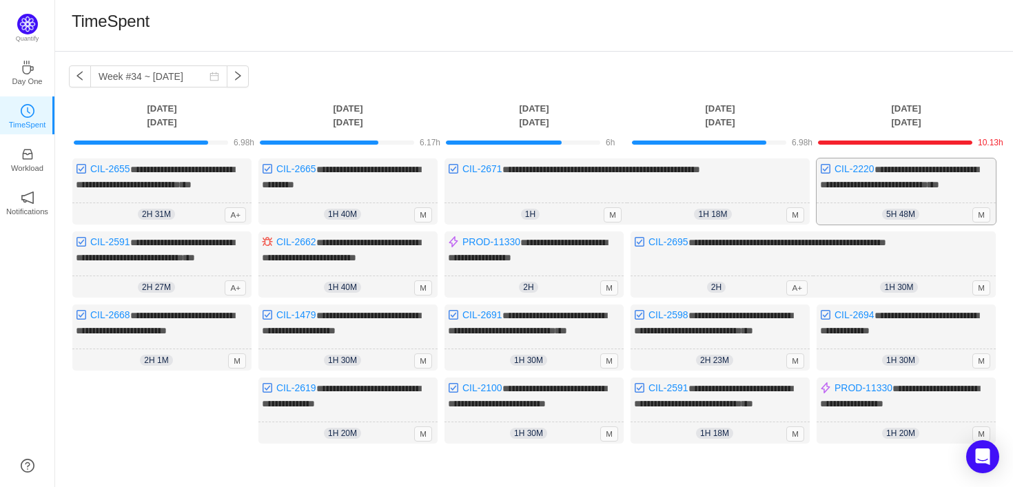
click at [883, 182] on span "**********" at bounding box center [899, 177] width 158 height 25
click at [883, 181] on span "**********" at bounding box center [899, 177] width 158 height 25
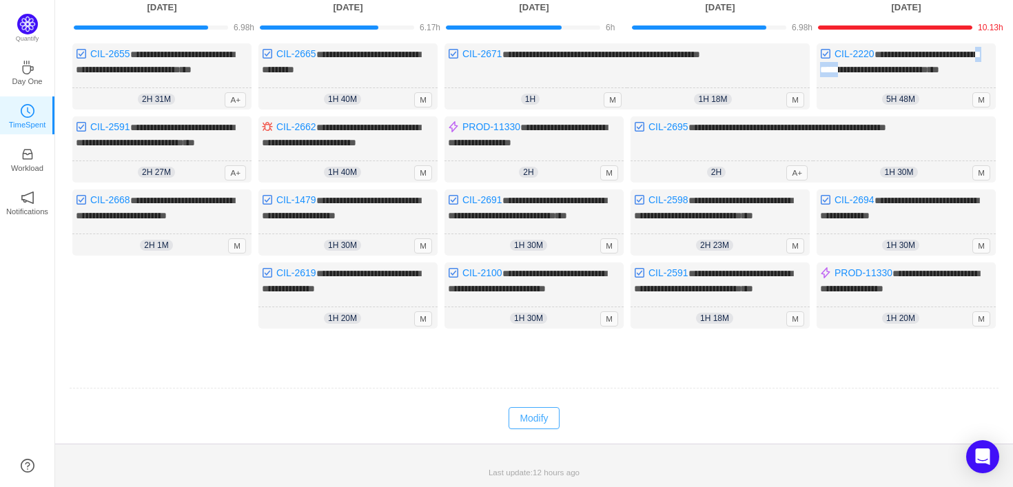
click at [542, 421] on button "Modify" at bounding box center [534, 418] width 50 height 22
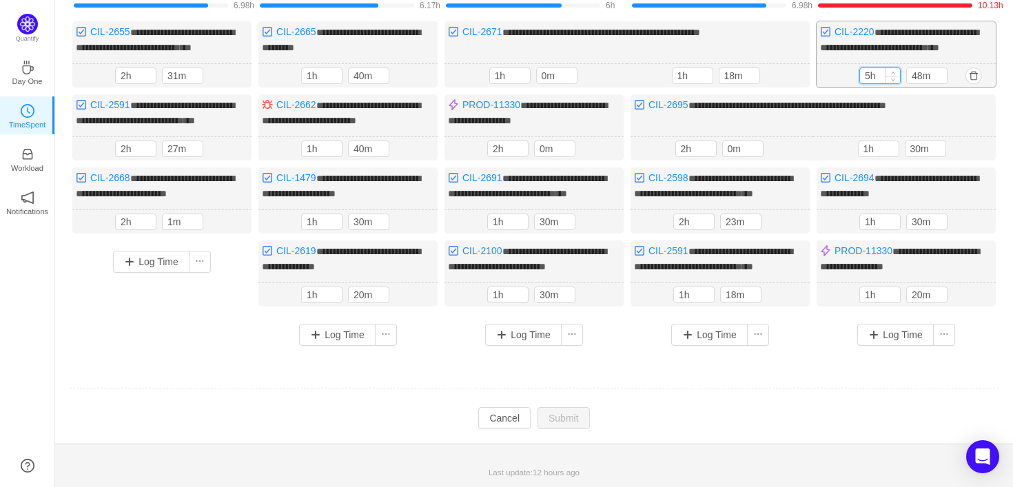
click at [868, 68] on input "5h" at bounding box center [880, 75] width 40 height 15
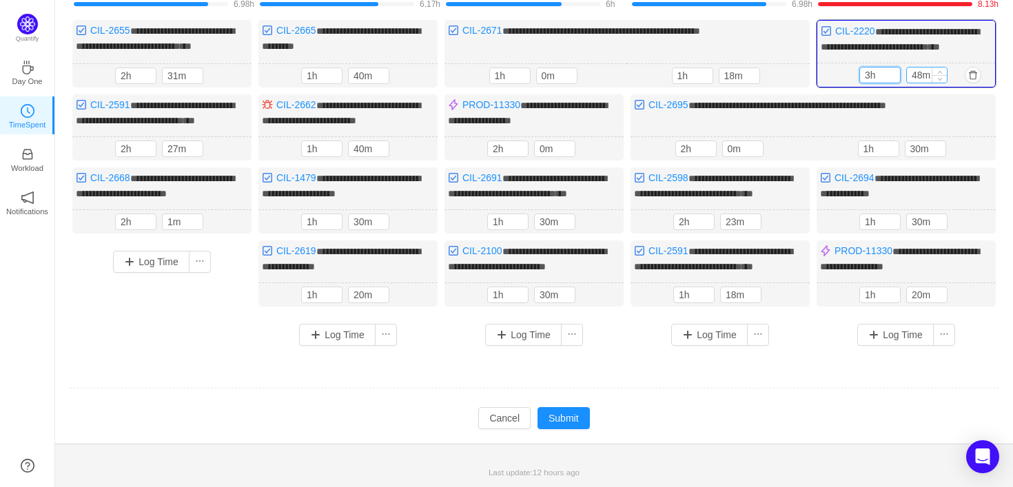
type input "3h"
click at [919, 68] on input "48m" at bounding box center [927, 75] width 40 height 15
type input "18m"
click at [568, 429] on button "Submit" at bounding box center [563, 418] width 52 height 22
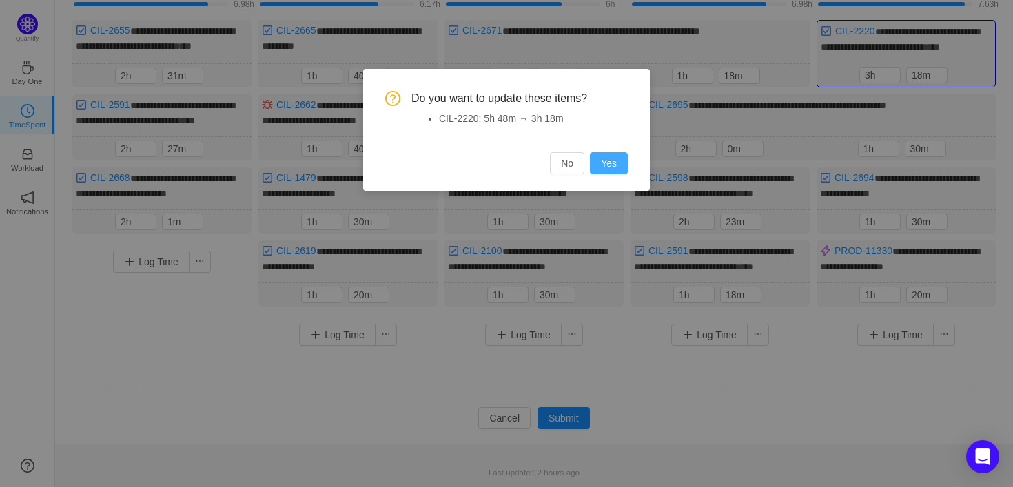
click at [603, 161] on button "Yes" at bounding box center [609, 163] width 38 height 22
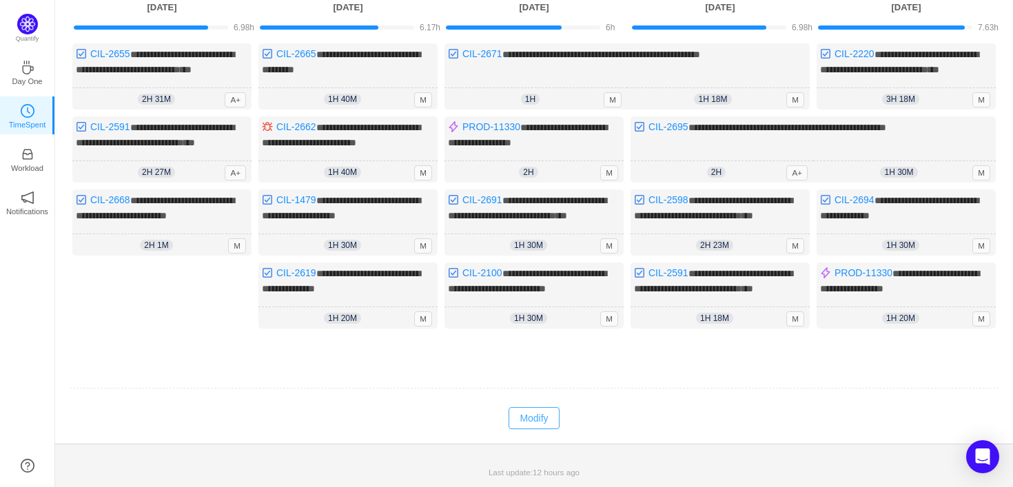
click at [535, 424] on button "Modify" at bounding box center [534, 418] width 50 height 22
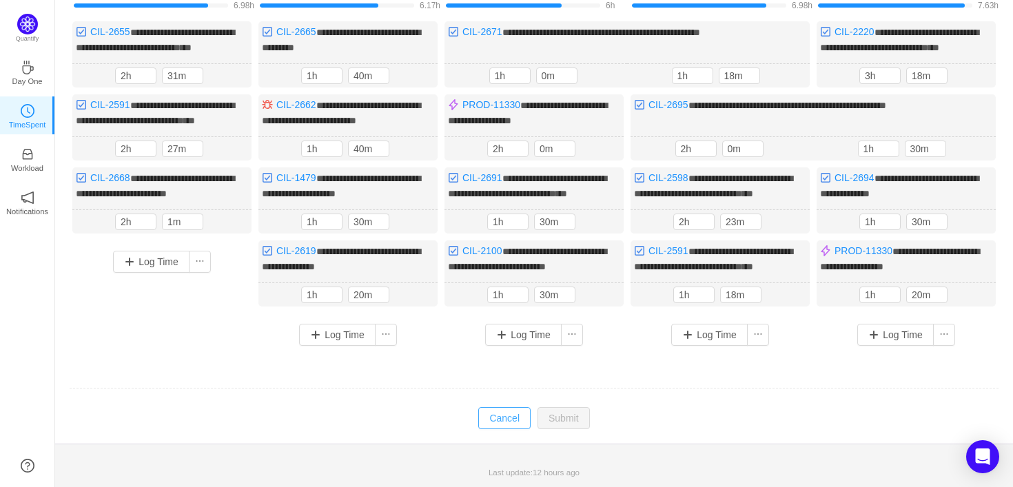
click at [520, 429] on button "Cancel" at bounding box center [504, 418] width 52 height 22
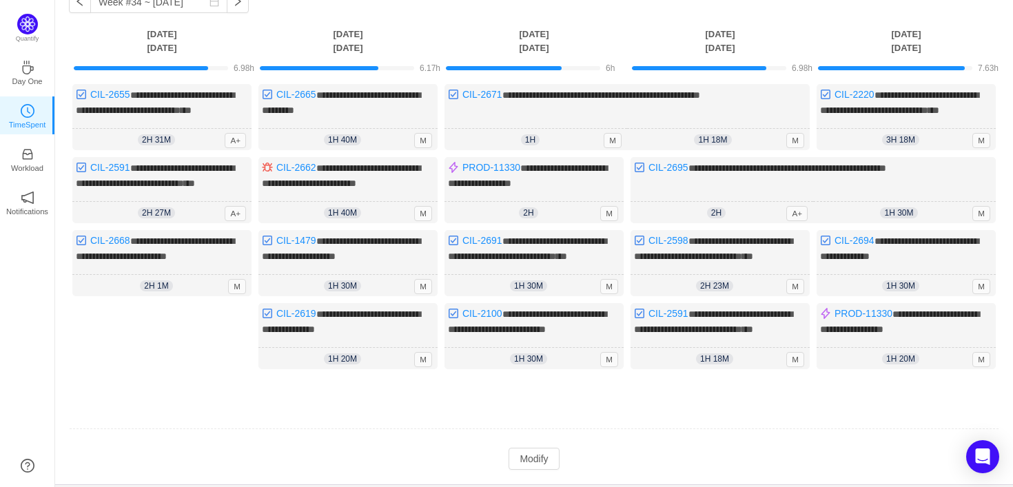
scroll to position [0, 0]
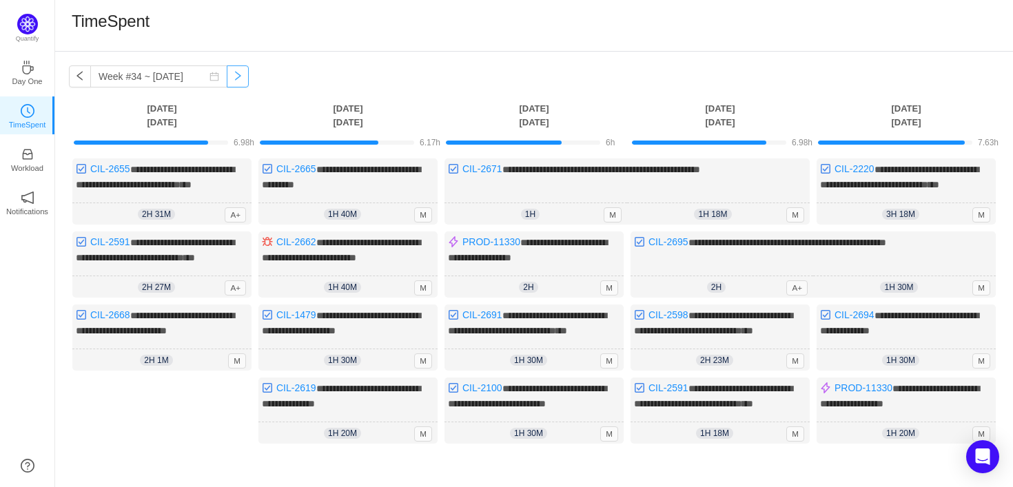
click at [227, 81] on button "button" at bounding box center [238, 76] width 22 height 22
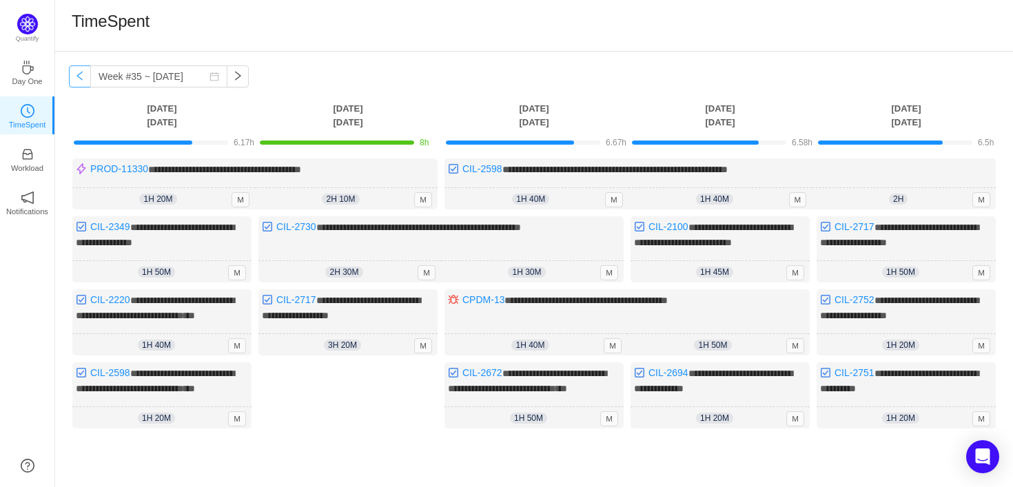
click at [79, 79] on button "button" at bounding box center [80, 76] width 22 height 22
type input "Week #34 ~ [DATE]"
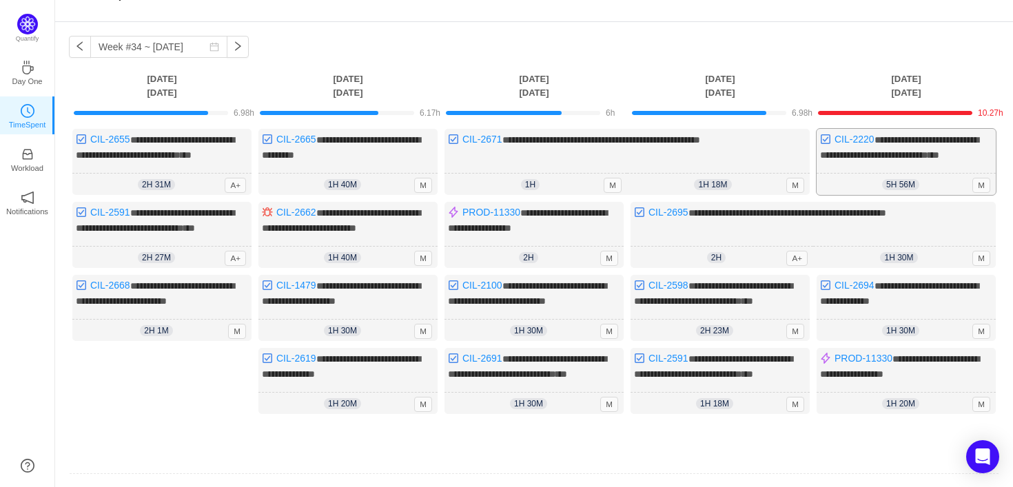
scroll to position [35, 0]
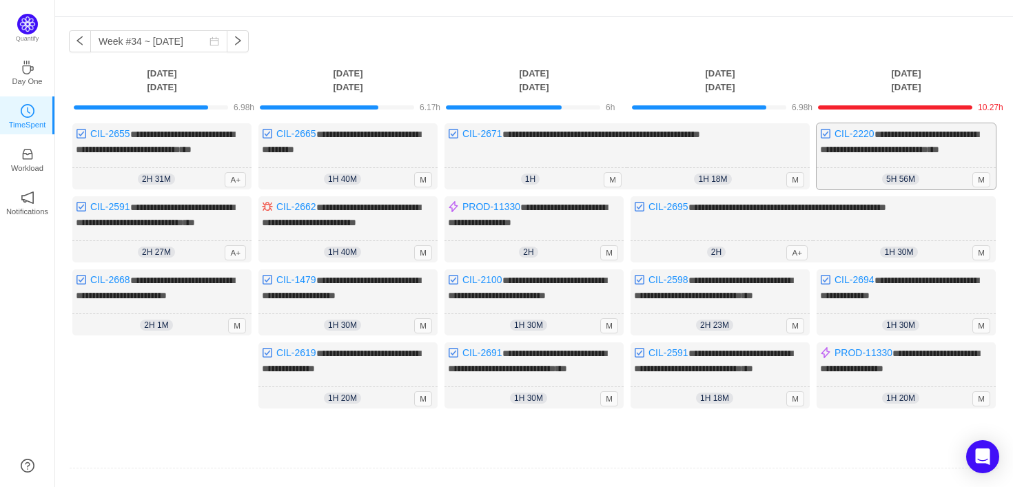
click at [938, 175] on div "**********" at bounding box center [906, 156] width 179 height 66
click at [914, 185] on span "5h 56m" at bounding box center [900, 179] width 37 height 11
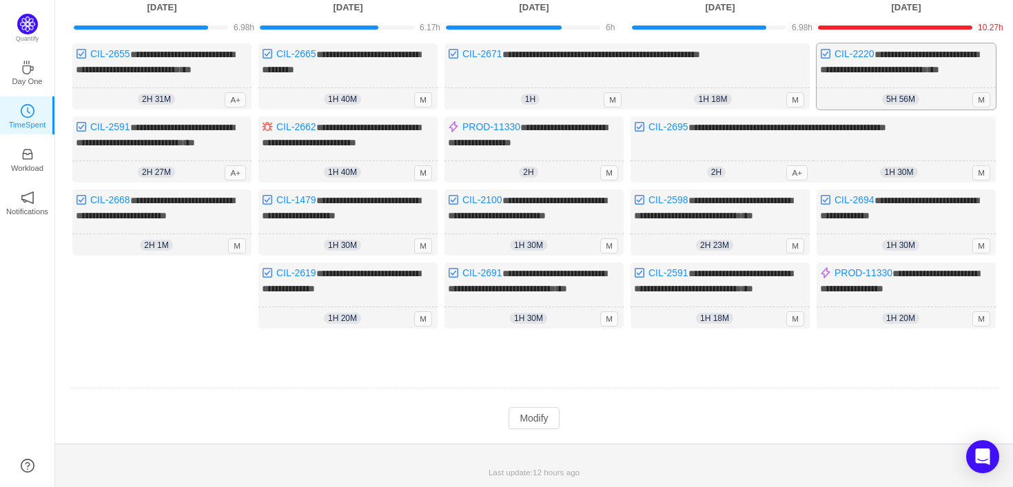
scroll to position [167, 0]
click at [526, 420] on button "Modify" at bounding box center [534, 418] width 50 height 22
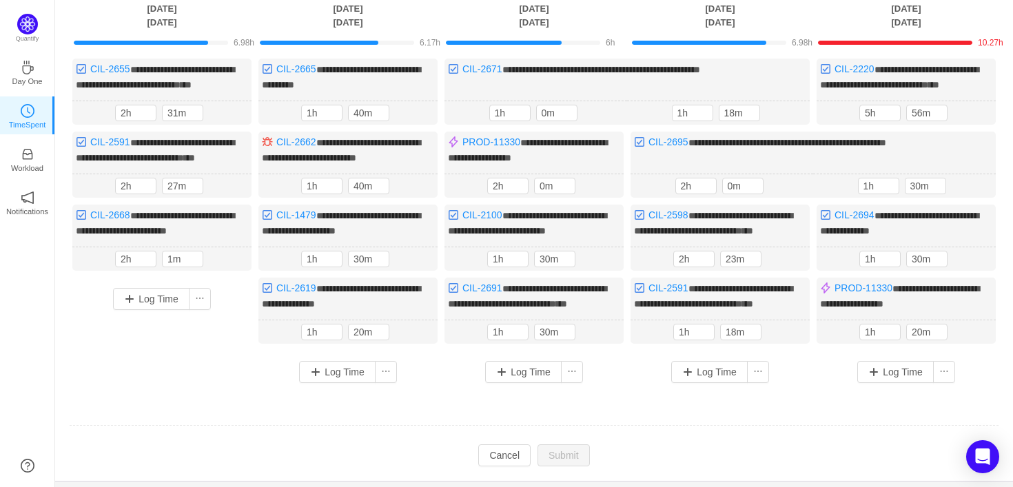
scroll to position [99, 0]
click at [976, 122] on button "button" at bounding box center [973, 113] width 17 height 17
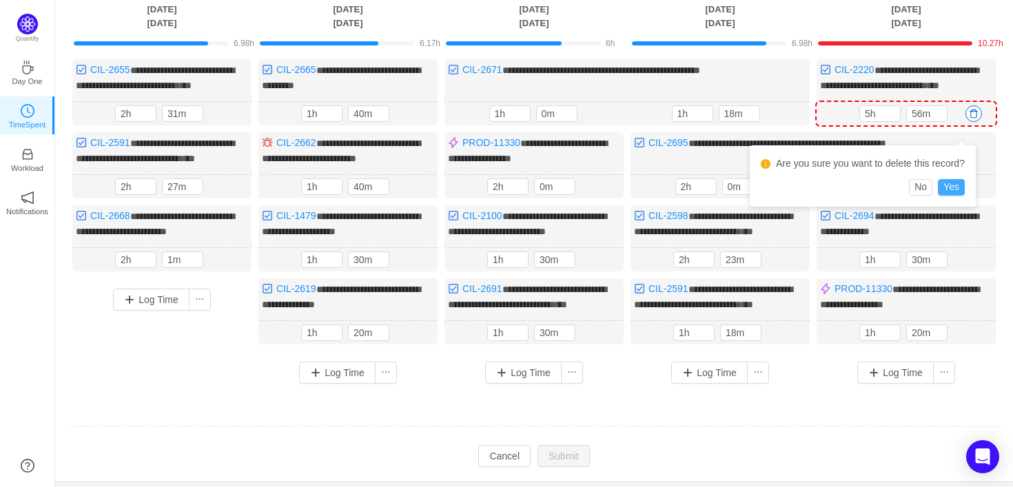
click at [961, 185] on button "Yes" at bounding box center [951, 187] width 27 height 17
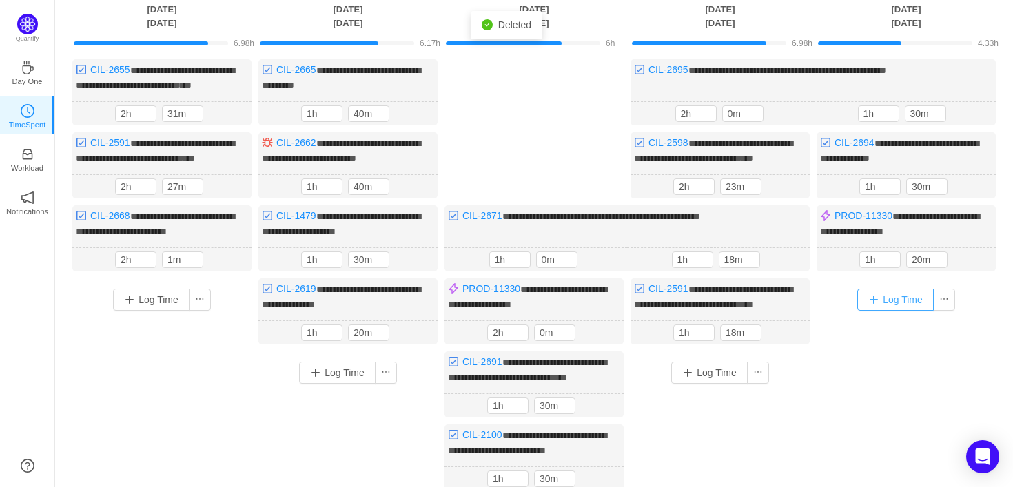
click at [906, 311] on button "Log Time" at bounding box center [895, 300] width 76 height 22
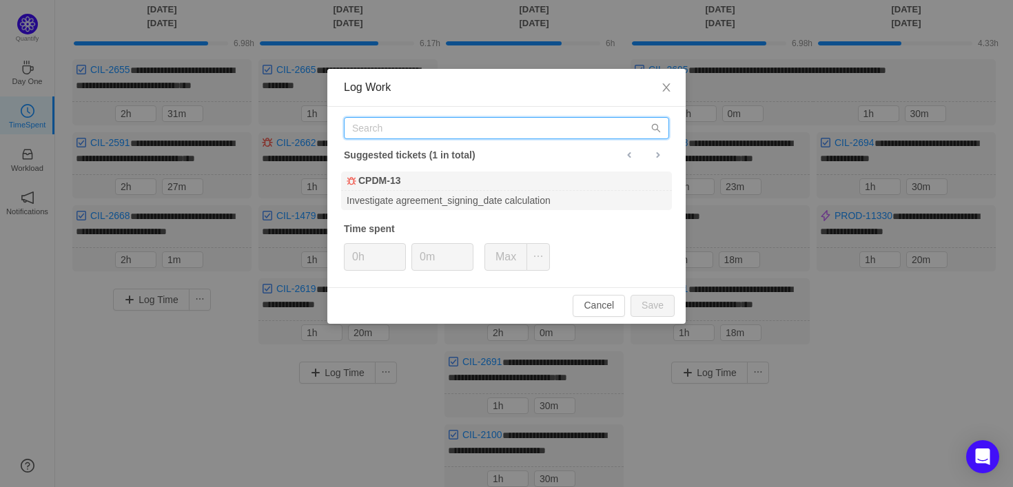
click at [533, 132] on input "text" at bounding box center [506, 128] width 325 height 22
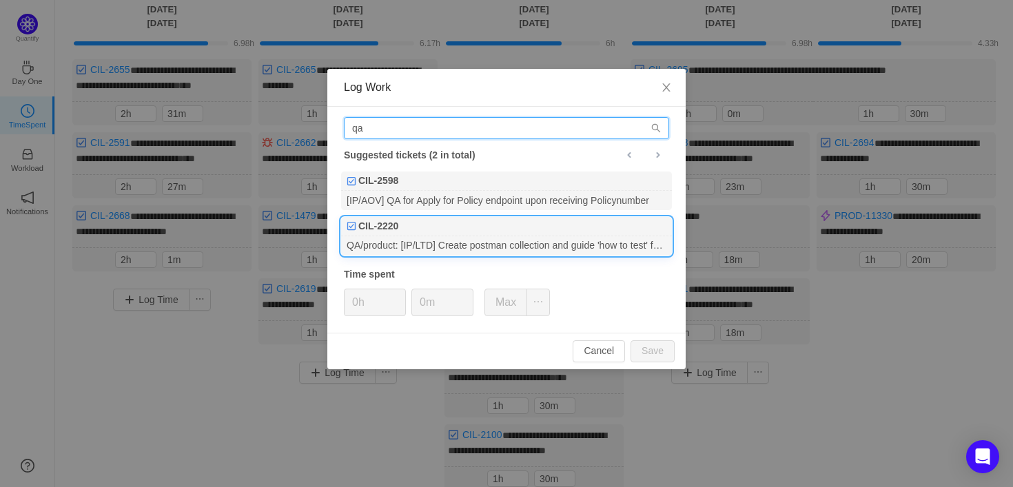
type input "qa"
click at [494, 240] on div "QA/product: [IP/LTD] Create postman collection and guide 'how to test' for Inco…" at bounding box center [506, 245] width 331 height 19
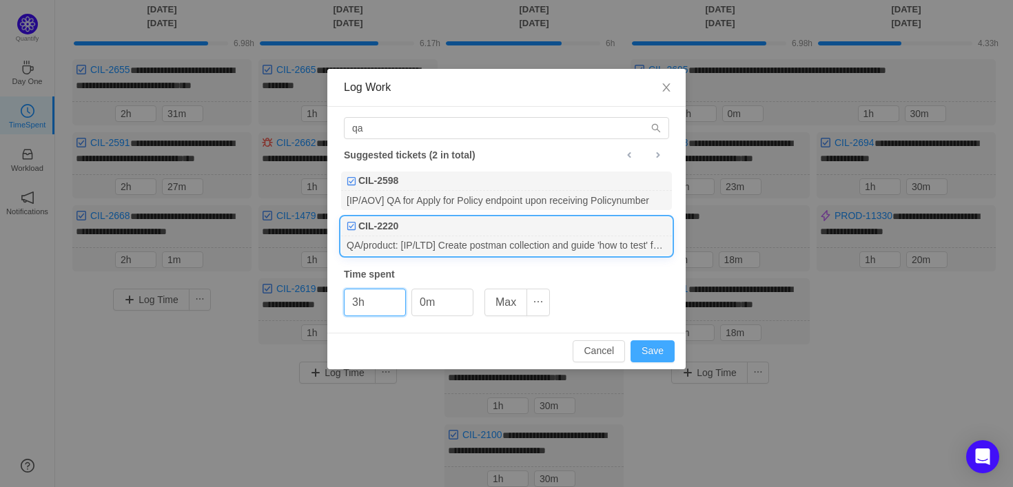
click at [660, 351] on button "Save" at bounding box center [653, 351] width 44 height 22
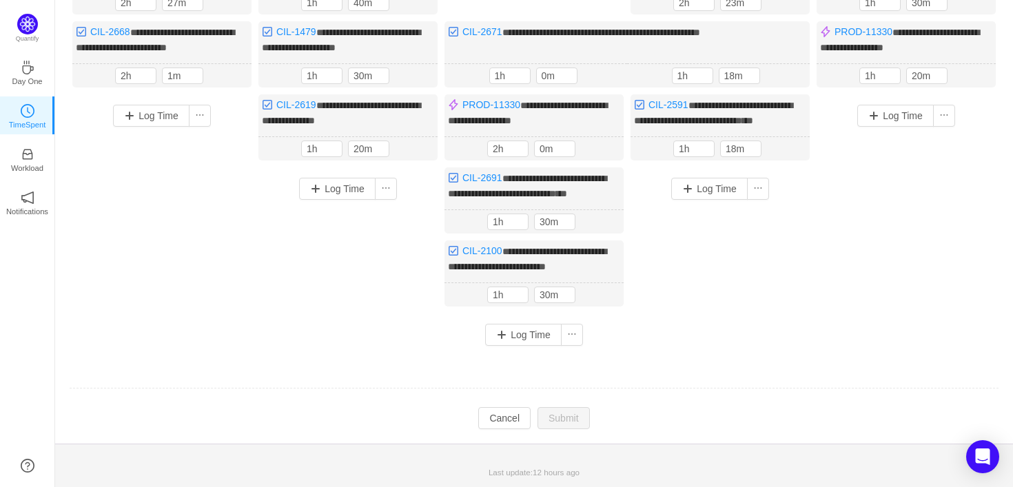
scroll to position [347, 0]
click at [827, 224] on div "Log Time" at bounding box center [906, 206] width 179 height 225
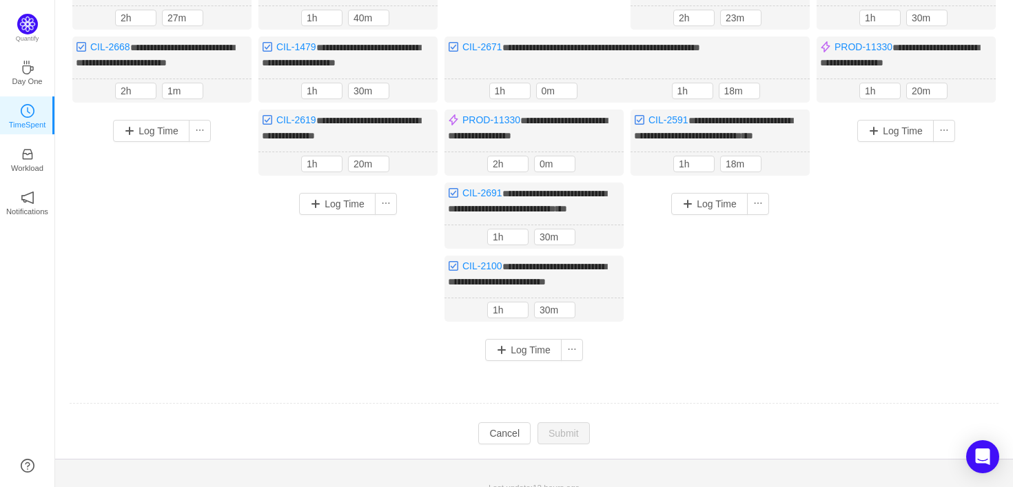
scroll to position [247, 0]
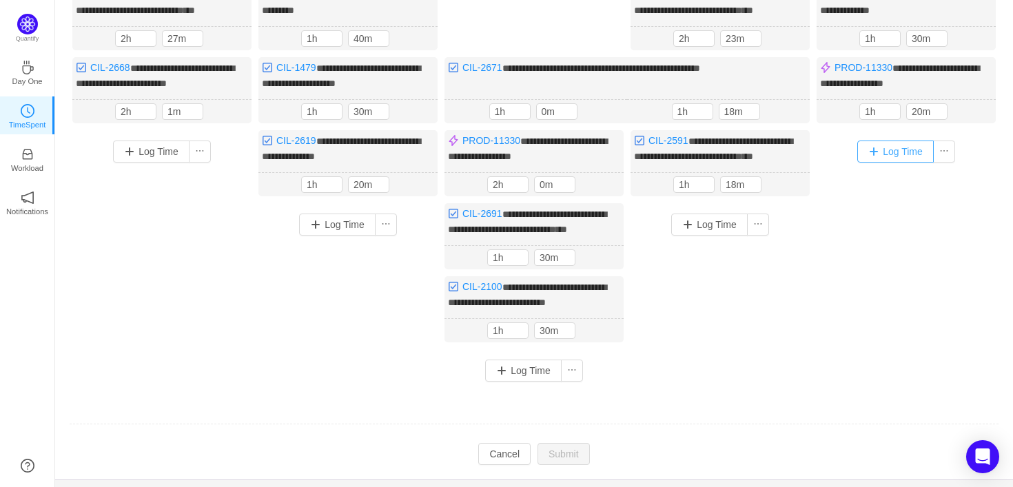
click at [868, 163] on button "Log Time" at bounding box center [895, 152] width 76 height 22
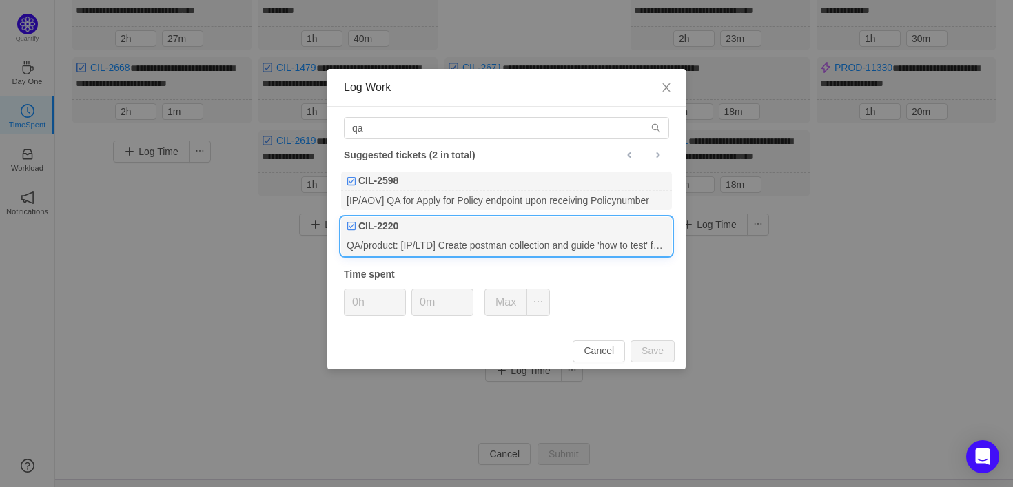
click at [572, 243] on div "QA/product: [IP/LTD] Create postman collection and guide 'how to test' for Inco…" at bounding box center [506, 245] width 331 height 19
click at [657, 351] on button "Save" at bounding box center [653, 351] width 44 height 22
type input "0h"
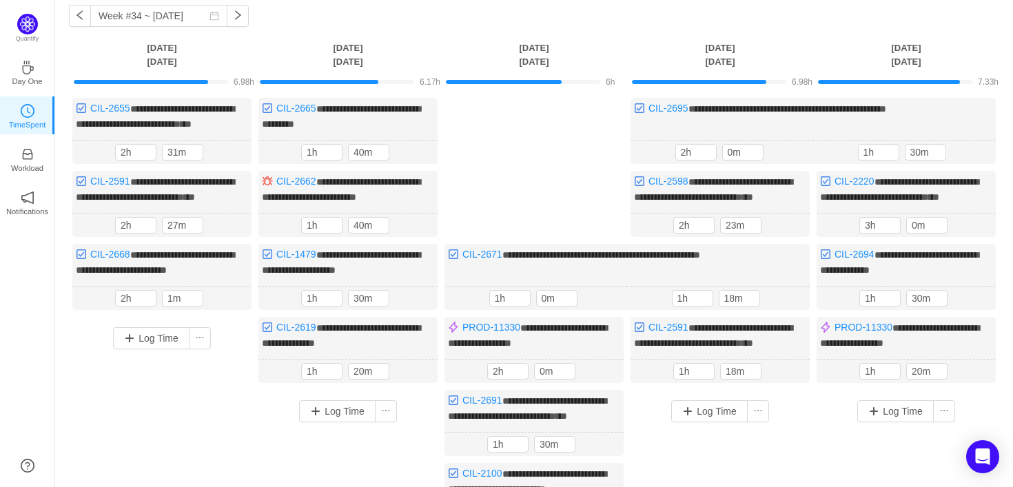
scroll to position [64, 0]
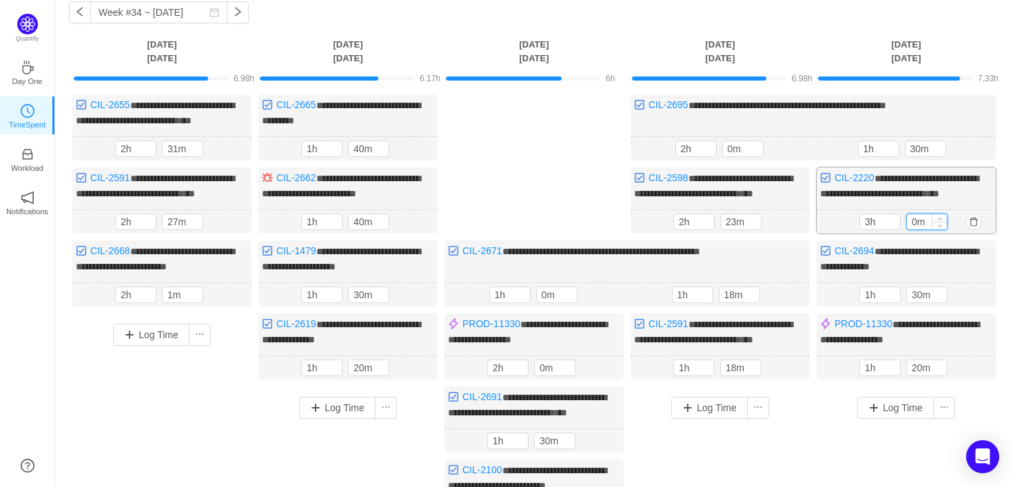
click at [914, 229] on input "0m" at bounding box center [927, 221] width 40 height 15
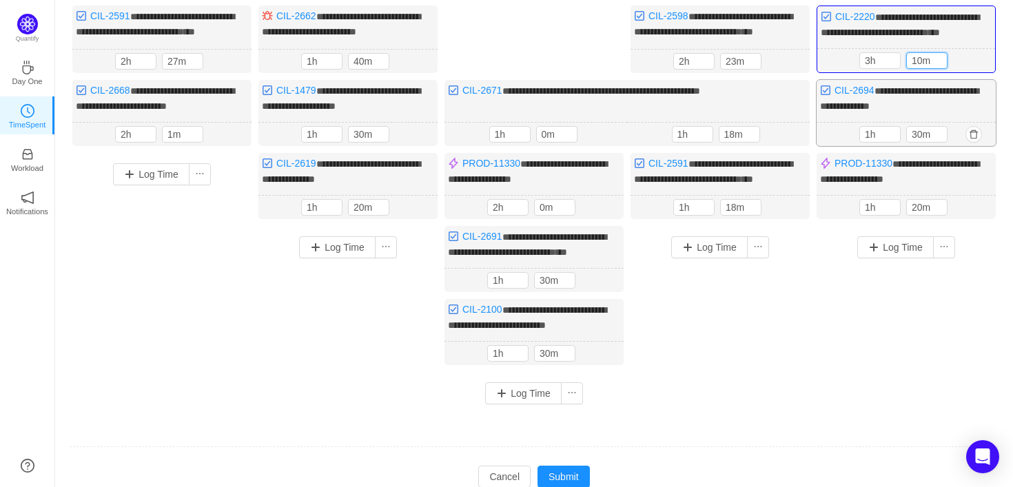
scroll to position [348, 0]
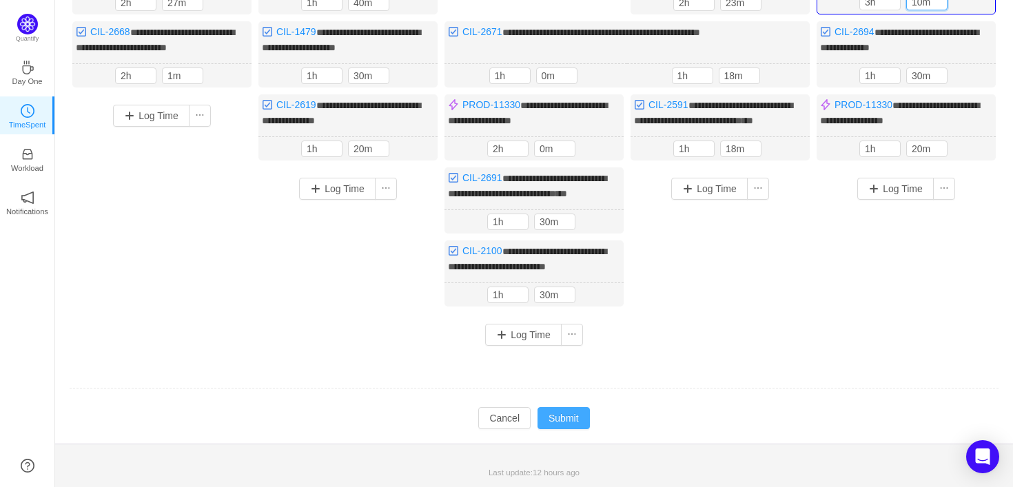
type input "10m"
click at [552, 414] on button "Submit" at bounding box center [563, 418] width 52 height 22
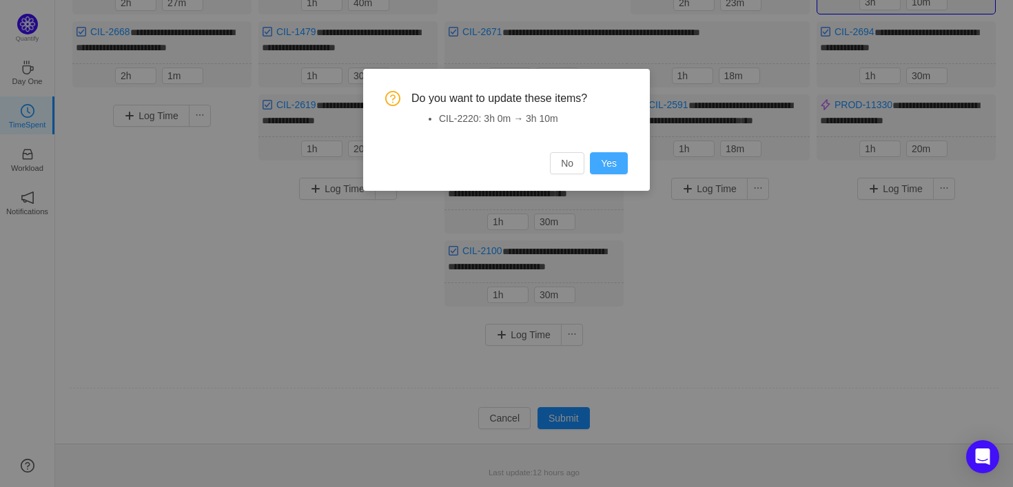
click at [610, 161] on button "Yes" at bounding box center [609, 163] width 38 height 22
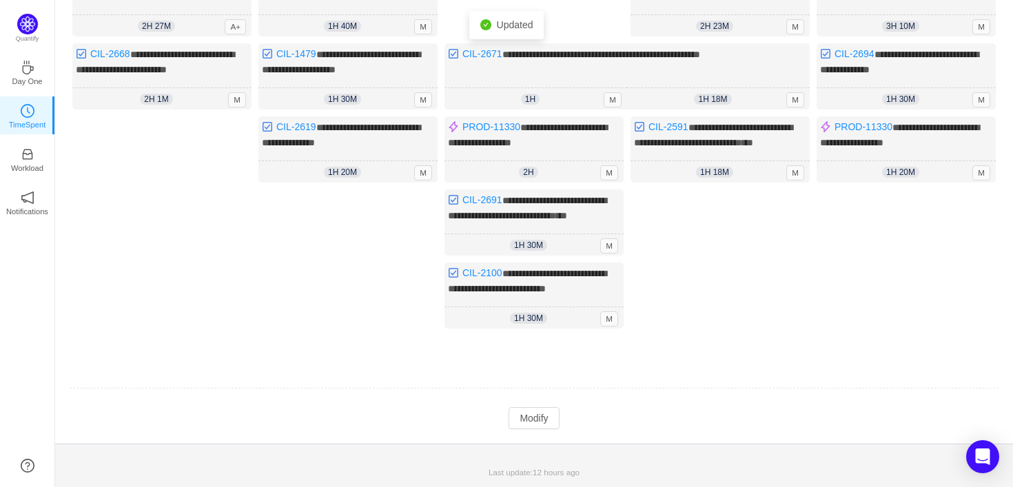
scroll to position [0, 0]
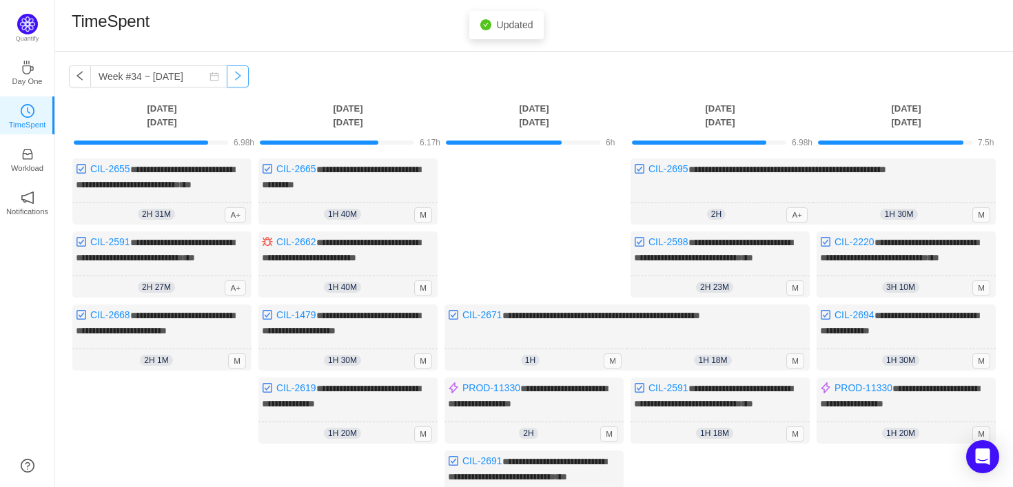
click at [227, 75] on button "button" at bounding box center [238, 76] width 22 height 22
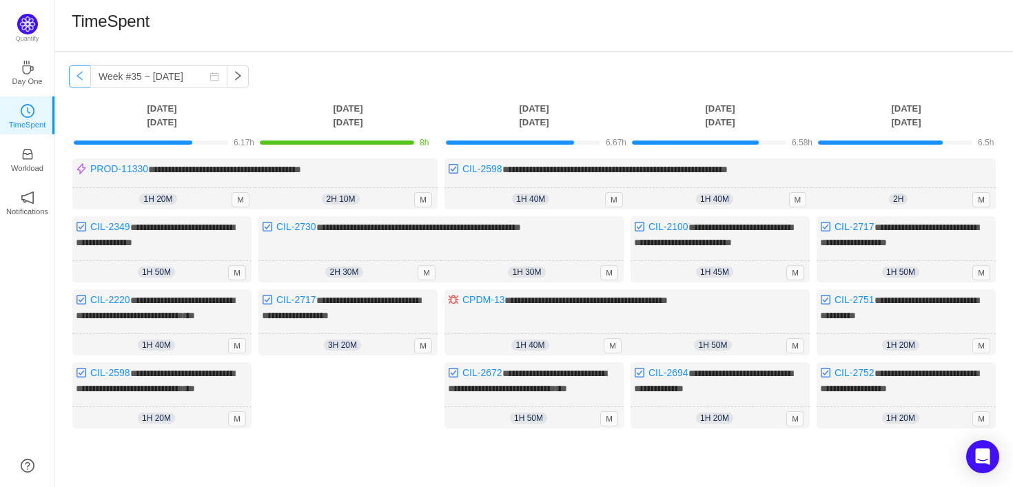
click at [69, 79] on button "button" at bounding box center [80, 76] width 22 height 22
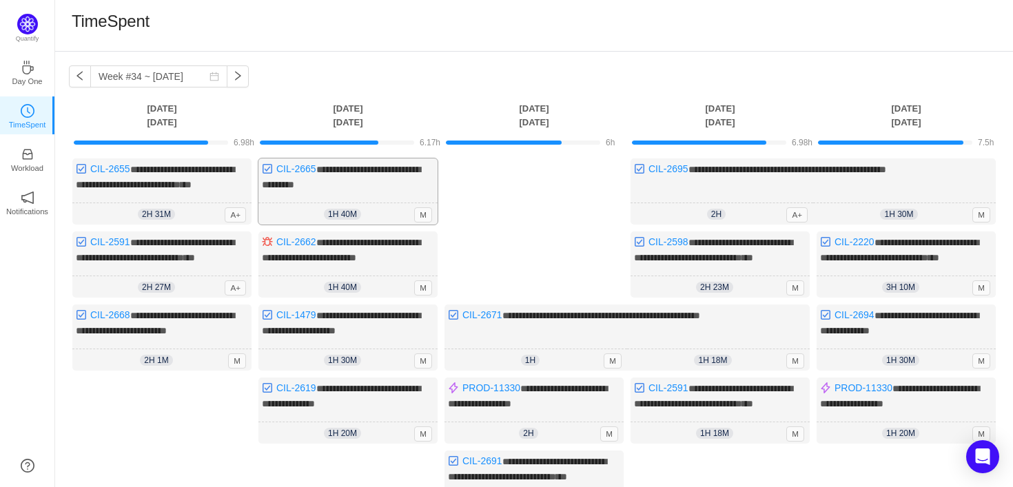
scroll to position [10, 0]
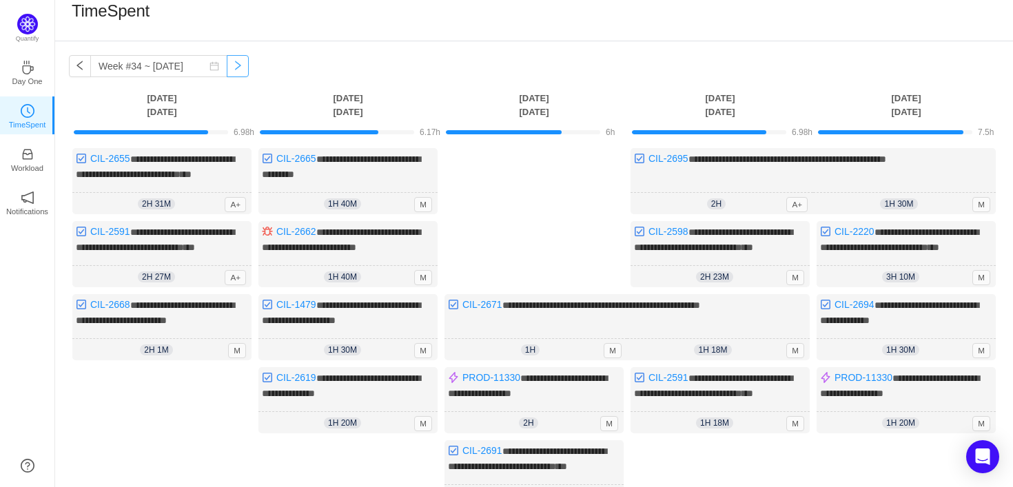
click at [227, 65] on button "button" at bounding box center [238, 66] width 22 height 22
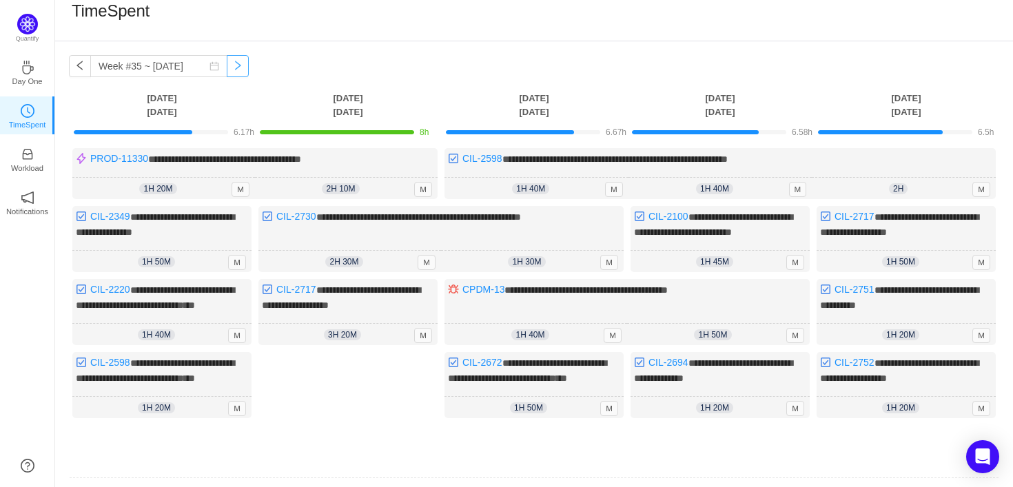
click at [227, 65] on button "button" at bounding box center [238, 66] width 22 height 22
click at [227, 67] on button "button" at bounding box center [238, 66] width 22 height 22
click at [78, 65] on button "button" at bounding box center [80, 66] width 22 height 22
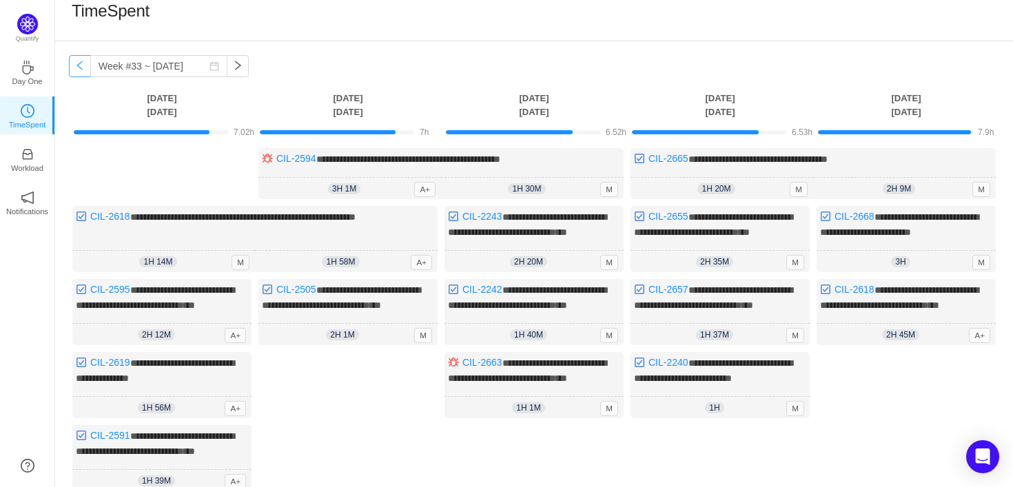
click at [78, 65] on button "button" at bounding box center [80, 66] width 22 height 22
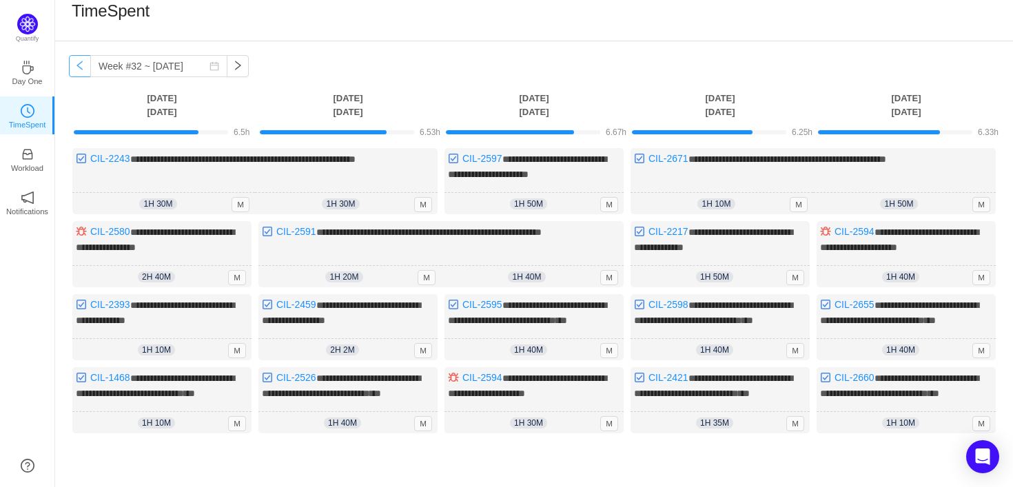
click at [78, 65] on button "button" at bounding box center [80, 66] width 22 height 22
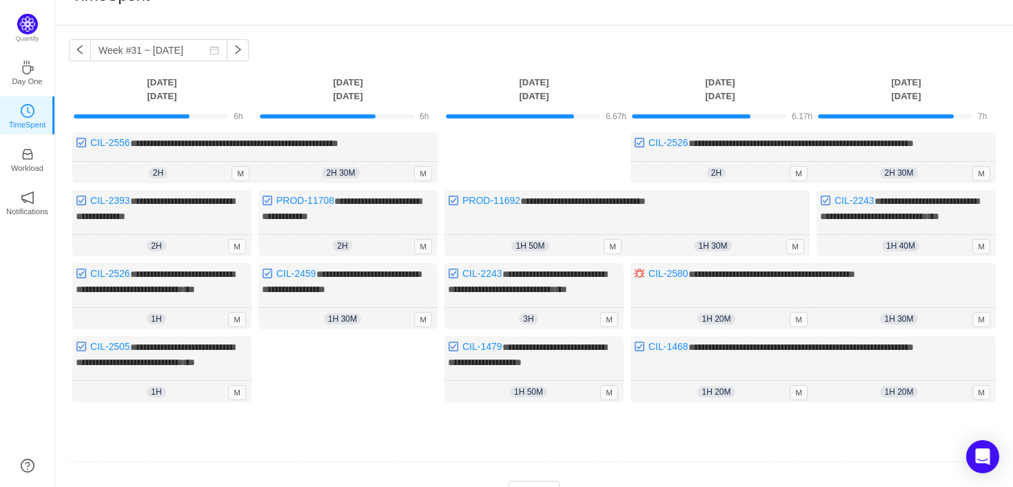
scroll to position [0, 0]
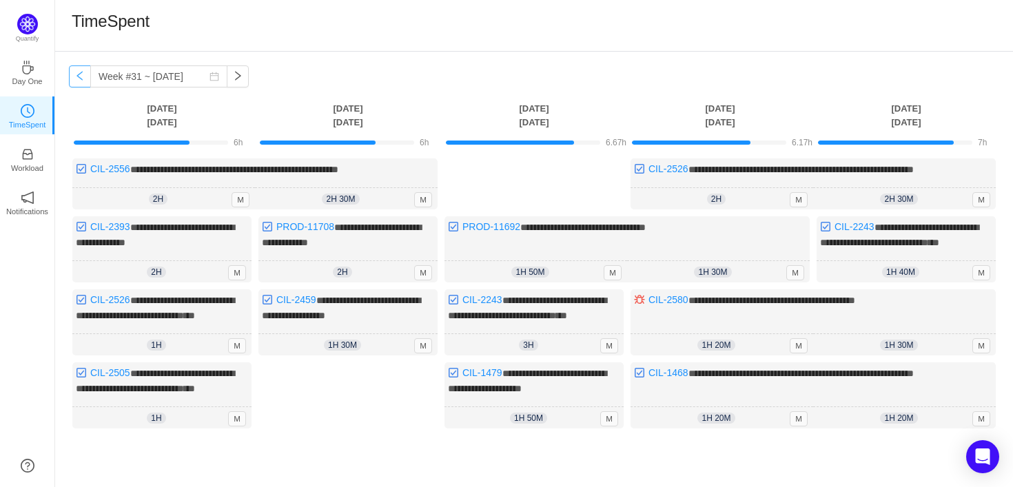
click at [80, 77] on button "button" at bounding box center [80, 76] width 22 height 22
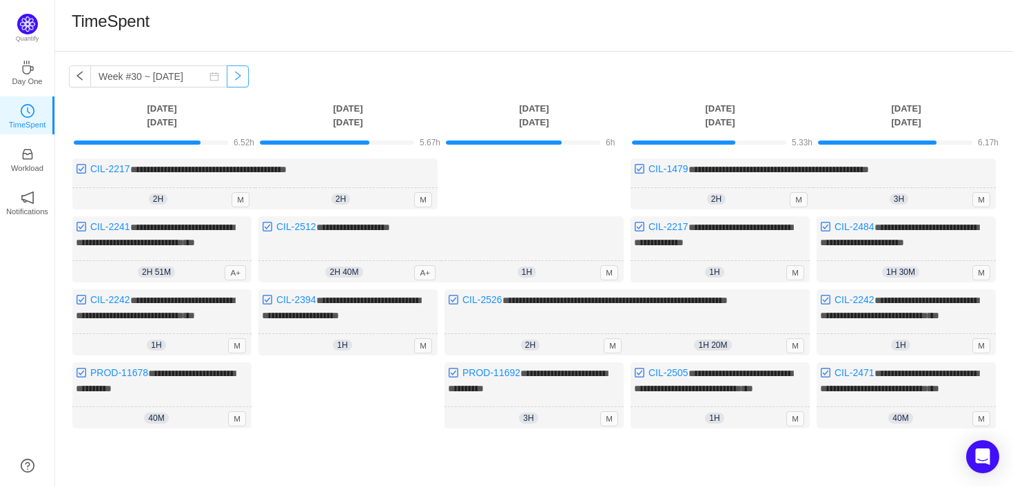
click at [227, 79] on button "button" at bounding box center [238, 76] width 22 height 22
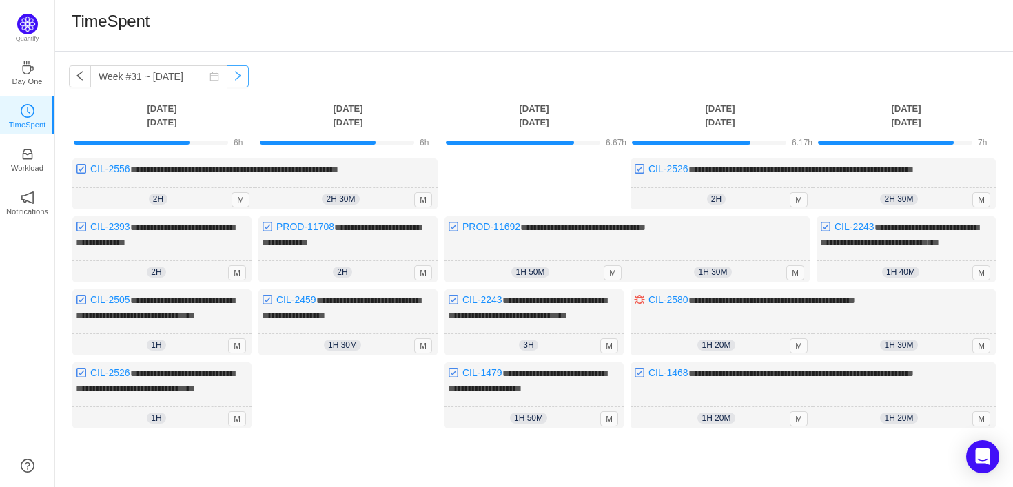
click at [227, 79] on button "button" at bounding box center [238, 76] width 22 height 22
type input "Week #32 ~ [DATE]"
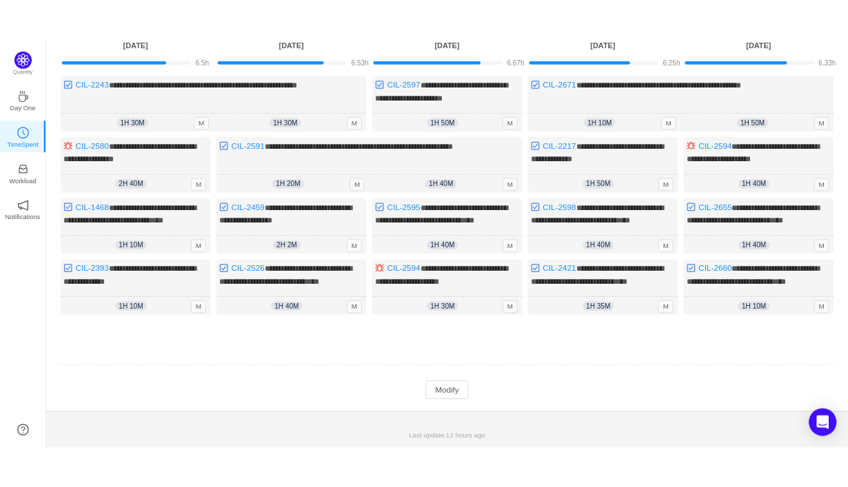
scroll to position [152, 0]
